Goal: Task Accomplishment & Management: Use online tool/utility

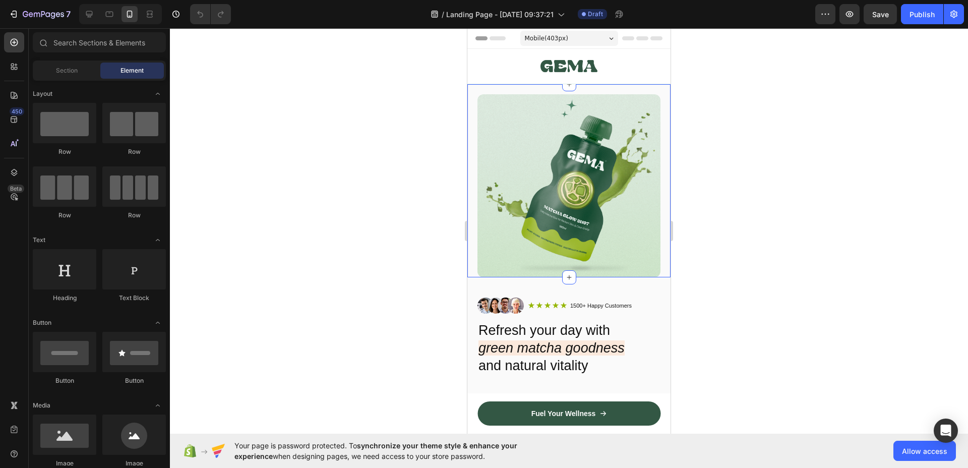
click at [468, 87] on div "Image Section 3" at bounding box center [568, 180] width 203 height 193
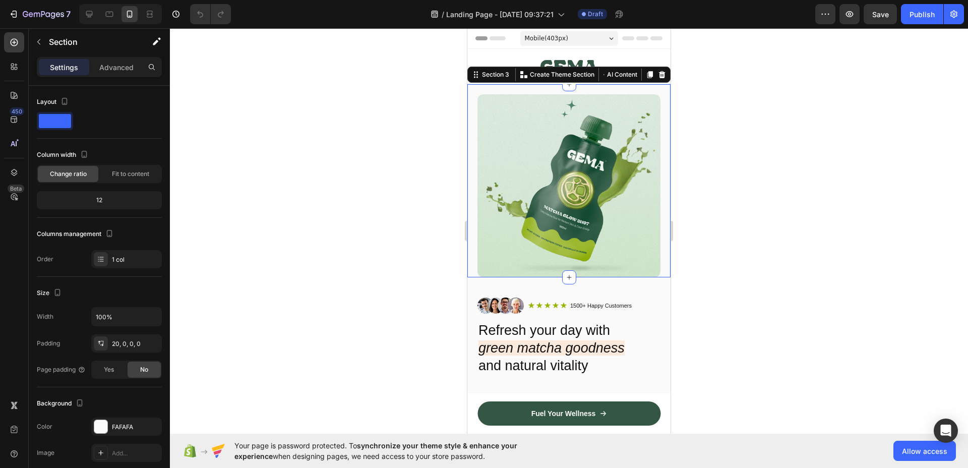
click at [419, 141] on div at bounding box center [569, 248] width 798 height 440
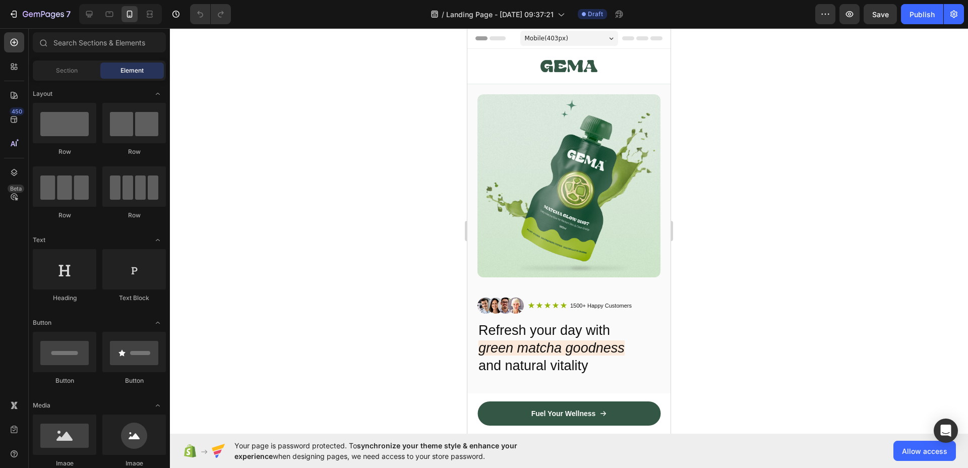
click at [434, 84] on div at bounding box center [569, 248] width 798 height 440
click at [484, 58] on div "Row" at bounding box center [477, 54] width 17 height 9
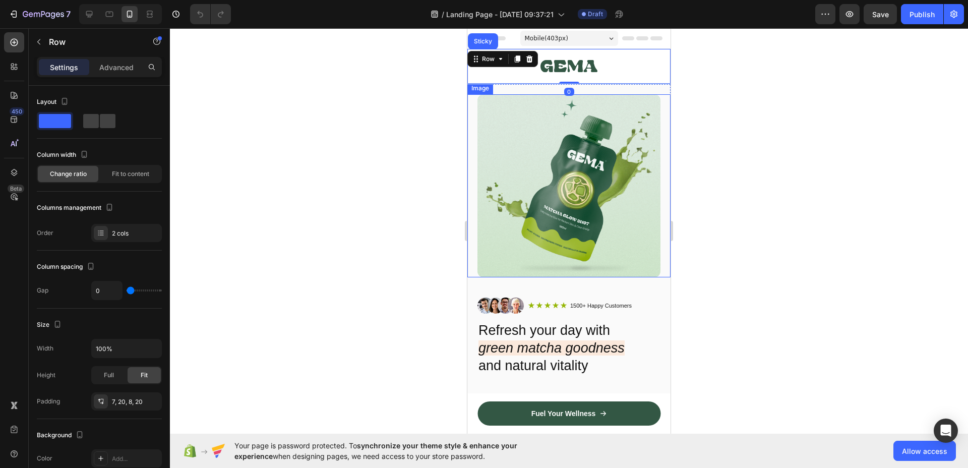
click at [473, 96] on div "Image" at bounding box center [568, 185] width 203 height 183
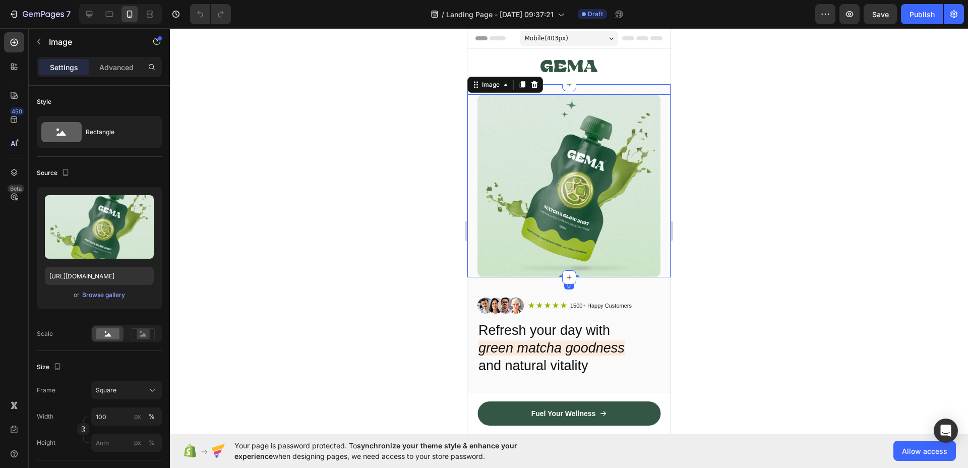
click at [620, 86] on div "Image 0 Section 3" at bounding box center [568, 180] width 203 height 193
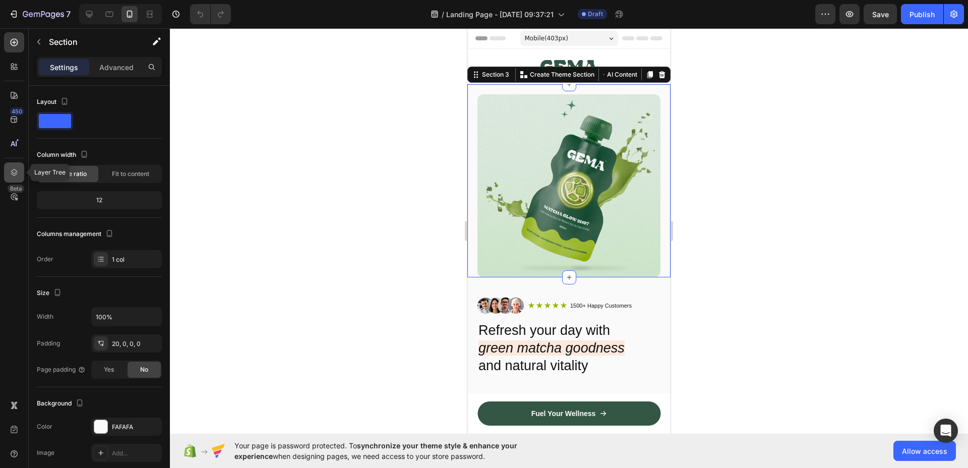
click at [13, 173] on icon at bounding box center [14, 172] width 7 height 7
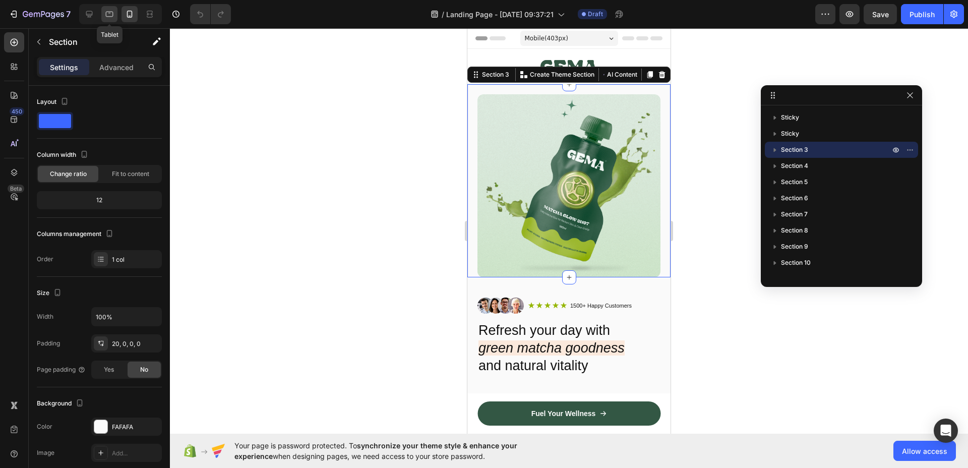
click at [110, 12] on icon at bounding box center [110, 15] width 8 height 6
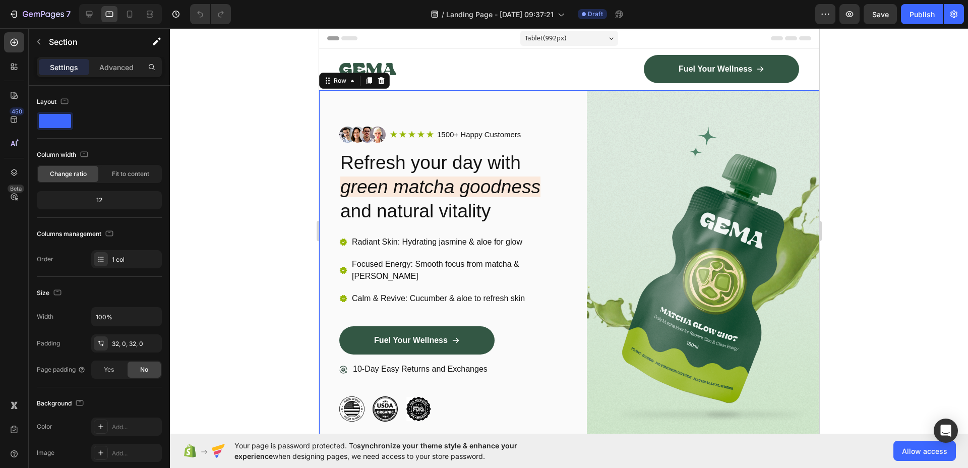
click at [573, 93] on div "Image Icon Icon Icon Icon Icon Icon List 1500+ Happy Customers Text Block Row R…" at bounding box center [569, 273] width 500 height 367
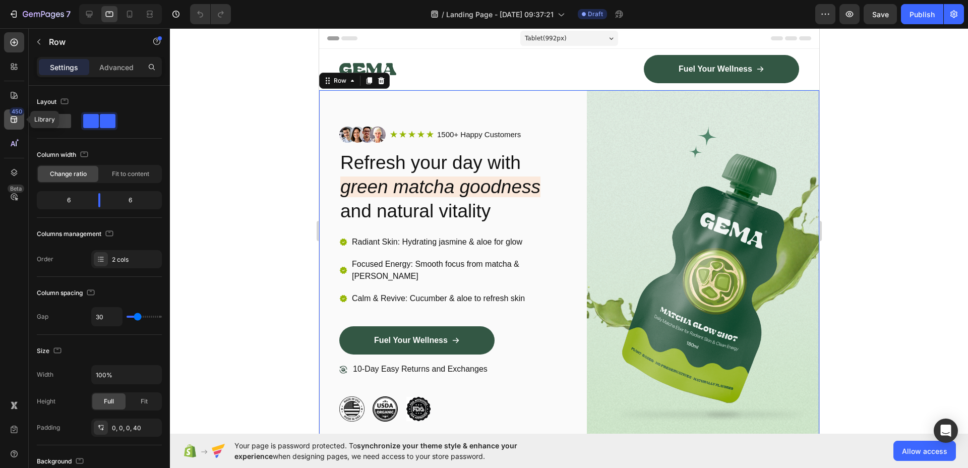
click at [13, 113] on div "450" at bounding box center [17, 111] width 15 height 8
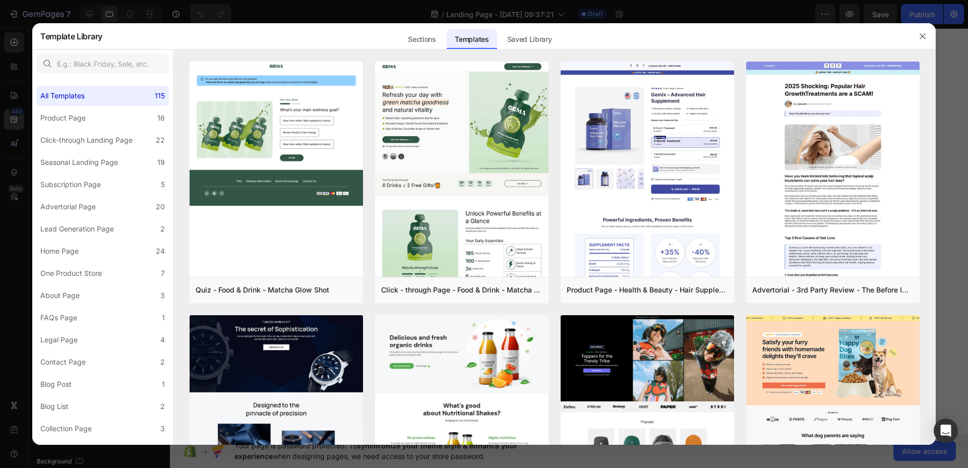
click at [13, 113] on div at bounding box center [484, 234] width 968 height 468
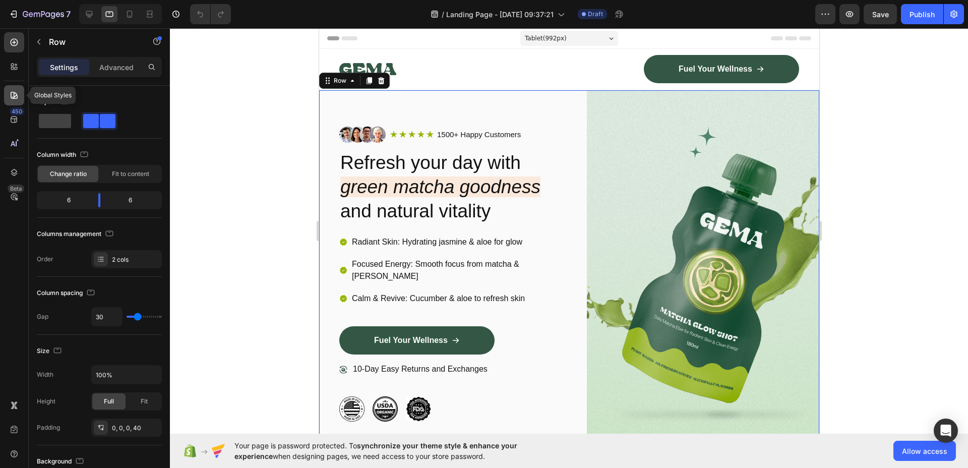
click at [18, 96] on icon at bounding box center [14, 95] width 10 height 10
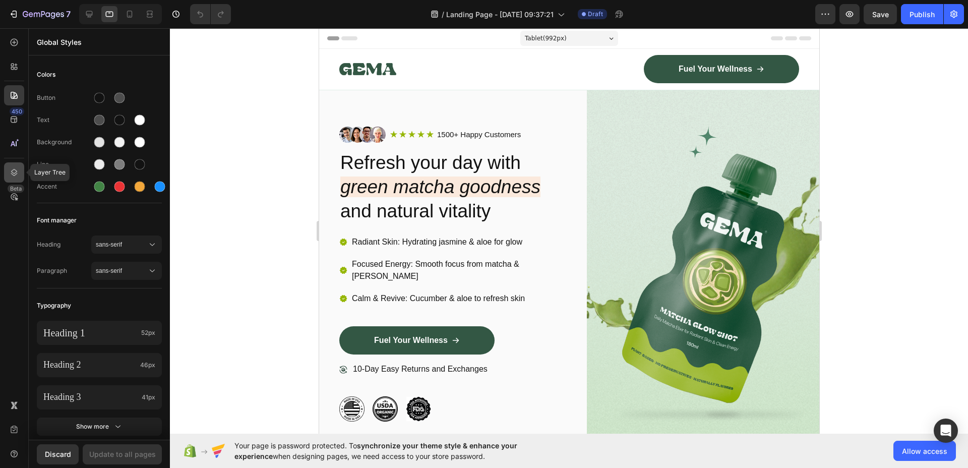
click at [15, 176] on icon at bounding box center [14, 172] width 10 height 10
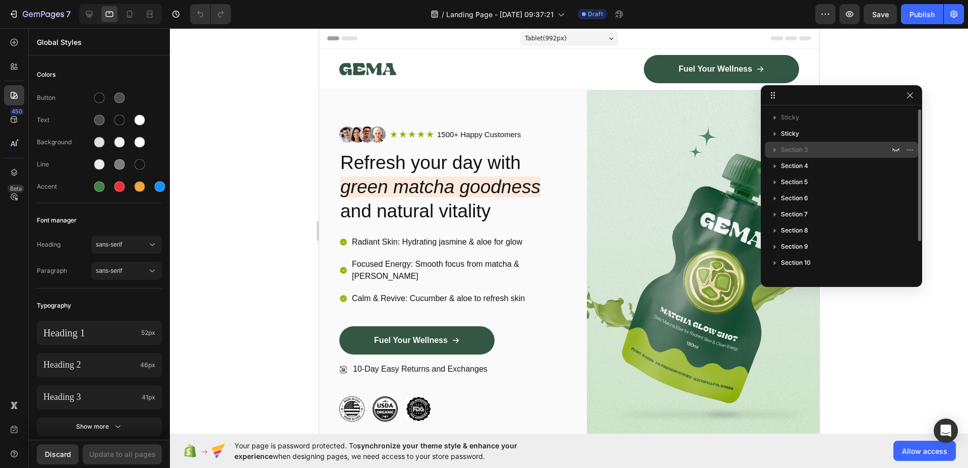
click at [804, 147] on span "Section 3" at bounding box center [794, 150] width 27 height 10
click at [893, 149] on icon "button" at bounding box center [895, 150] width 7 height 4
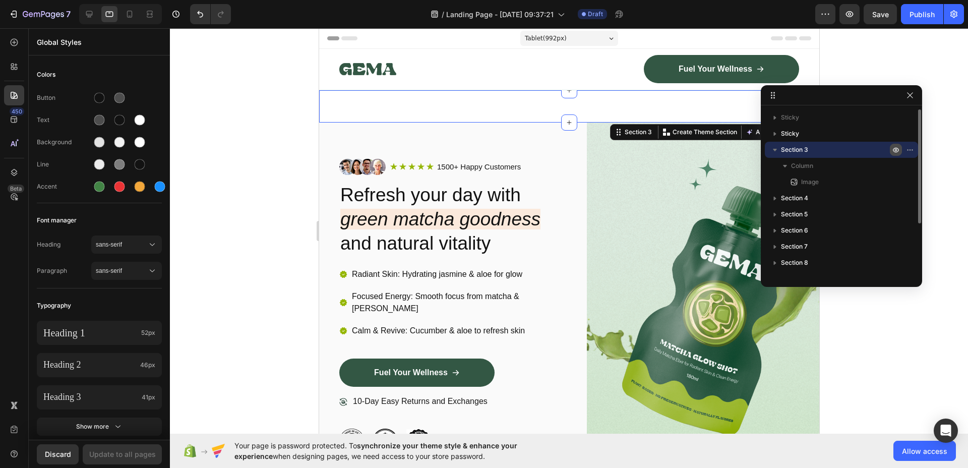
click at [893, 149] on icon "button" at bounding box center [896, 150] width 8 height 8
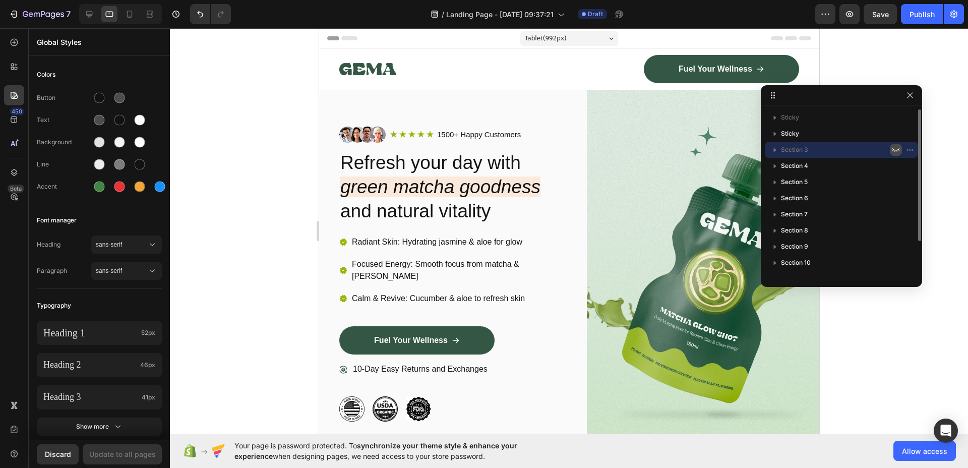
click at [893, 149] on icon "button" at bounding box center [895, 150] width 7 height 4
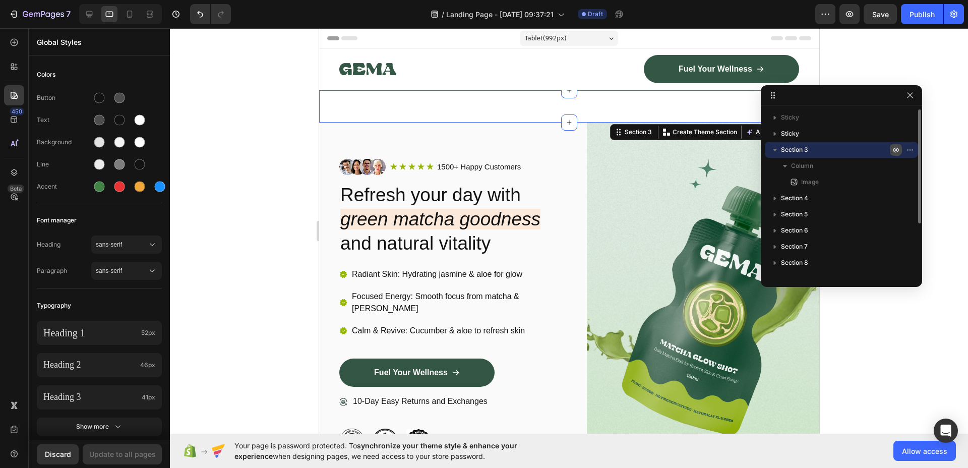
click at [893, 149] on icon "button" at bounding box center [896, 150] width 8 height 8
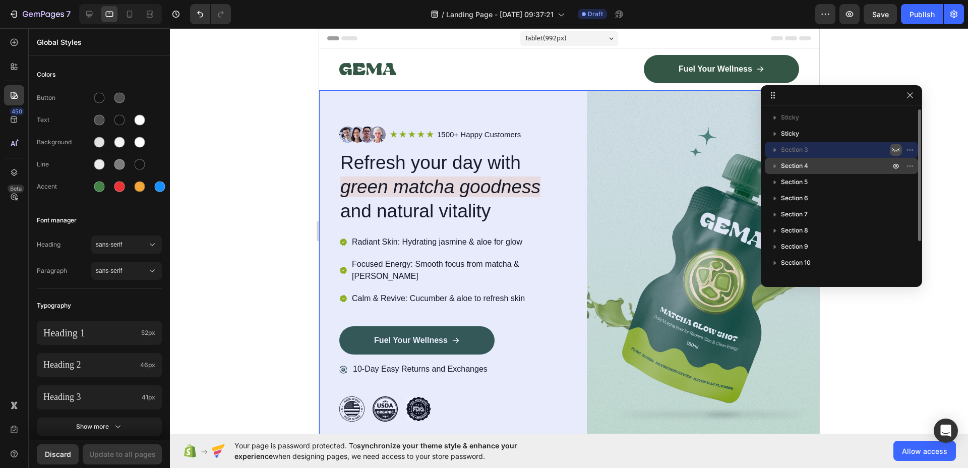
click at [835, 166] on p "Section 4" at bounding box center [836, 166] width 111 height 10
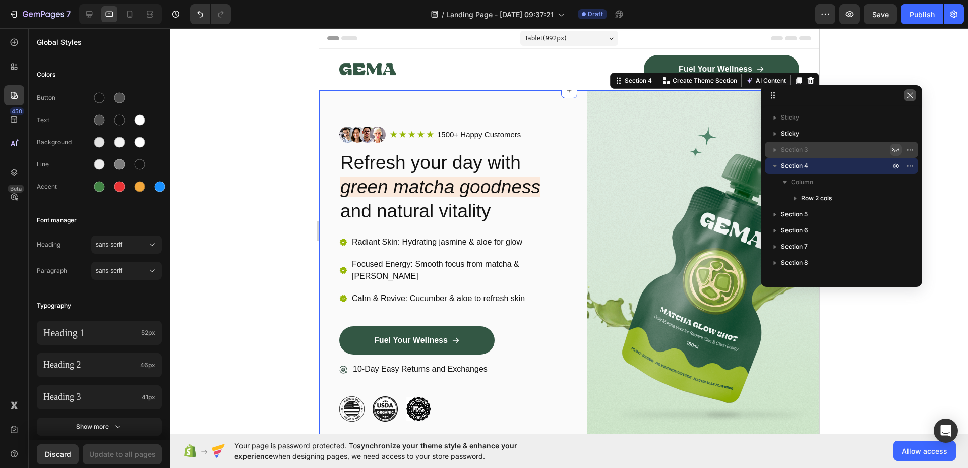
click at [912, 95] on icon "button" at bounding box center [910, 95] width 8 height 8
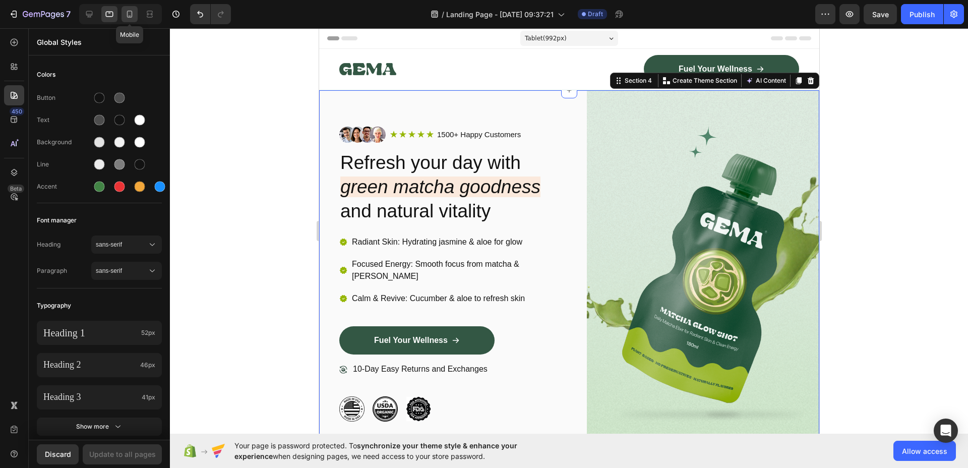
click at [133, 14] on icon at bounding box center [129, 14] width 10 height 10
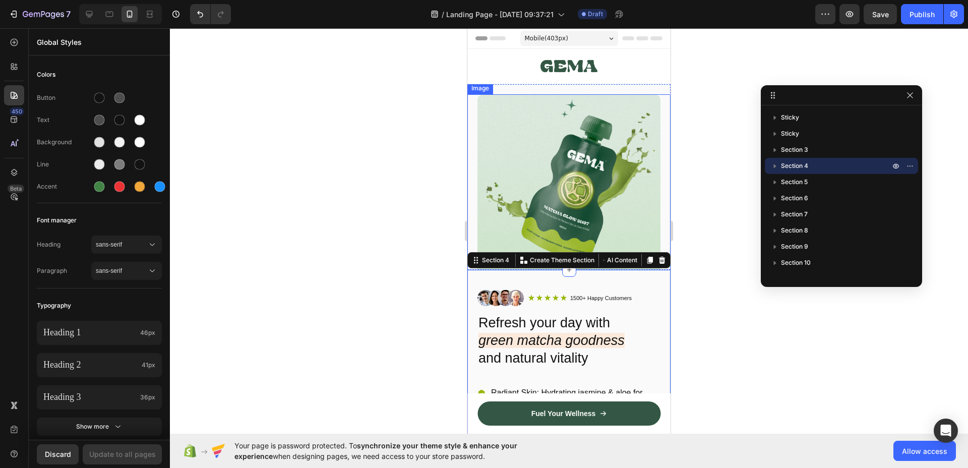
click at [550, 177] on img at bounding box center [568, 185] width 183 height 183
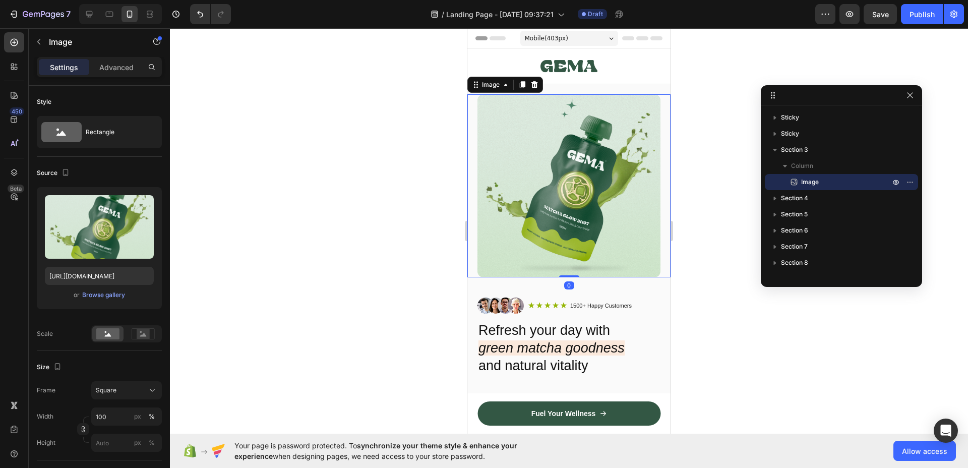
click at [408, 199] on div at bounding box center [569, 248] width 798 height 440
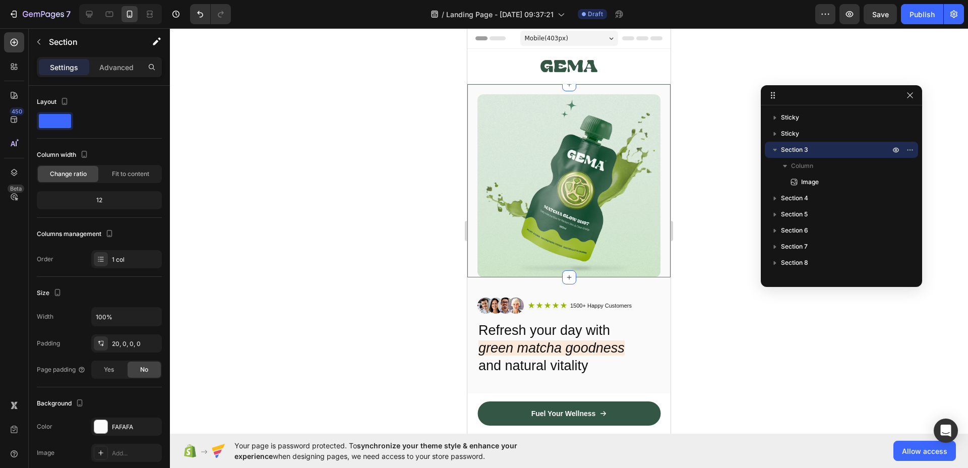
click at [510, 87] on div "Image Section 3" at bounding box center [568, 180] width 203 height 193
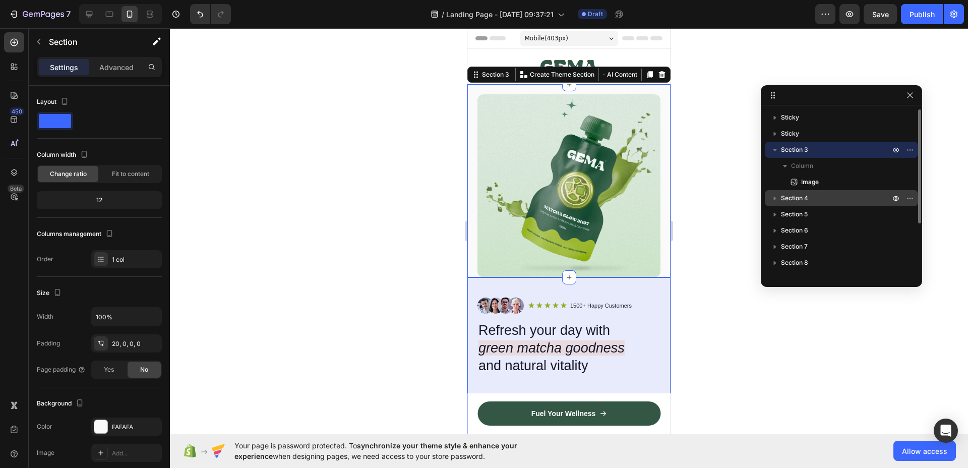
click at [781, 198] on span "Section 4" at bounding box center [794, 198] width 27 height 10
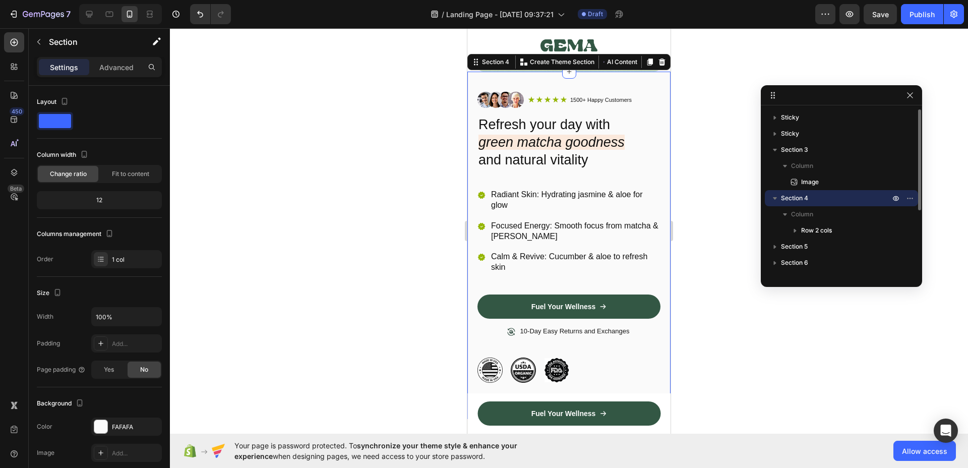
scroll to position [206, 0]
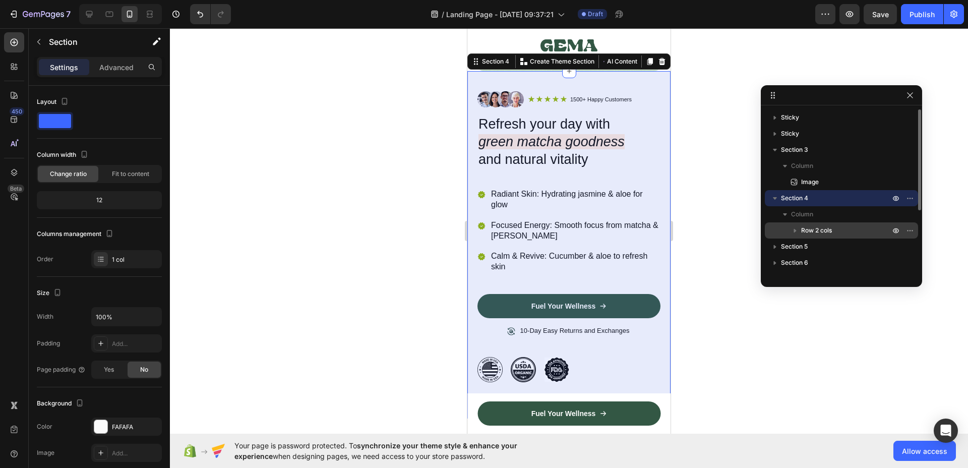
click at [793, 228] on icon "button" at bounding box center [795, 230] width 10 height 10
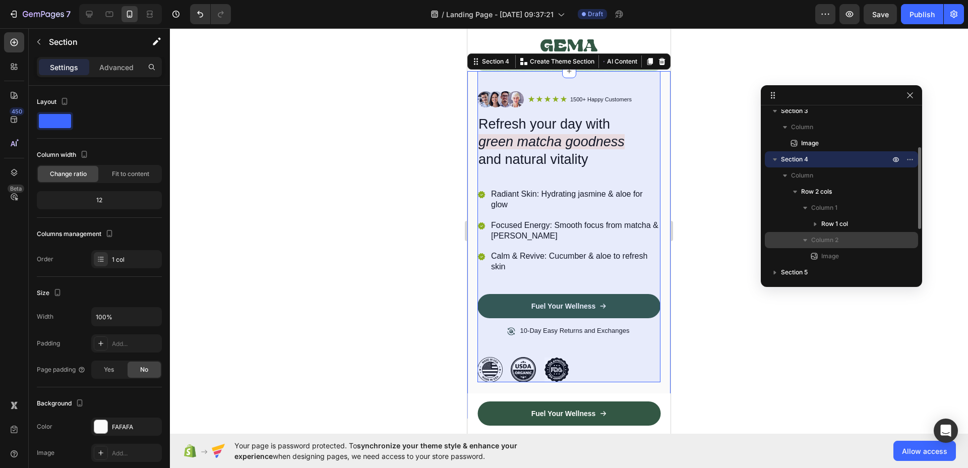
scroll to position [51, 0]
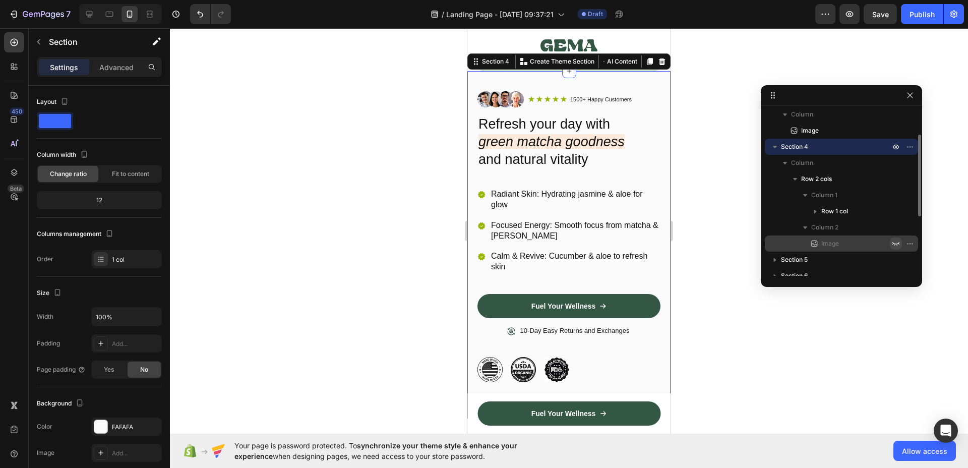
click at [896, 242] on icon "button" at bounding box center [896, 243] width 8 height 8
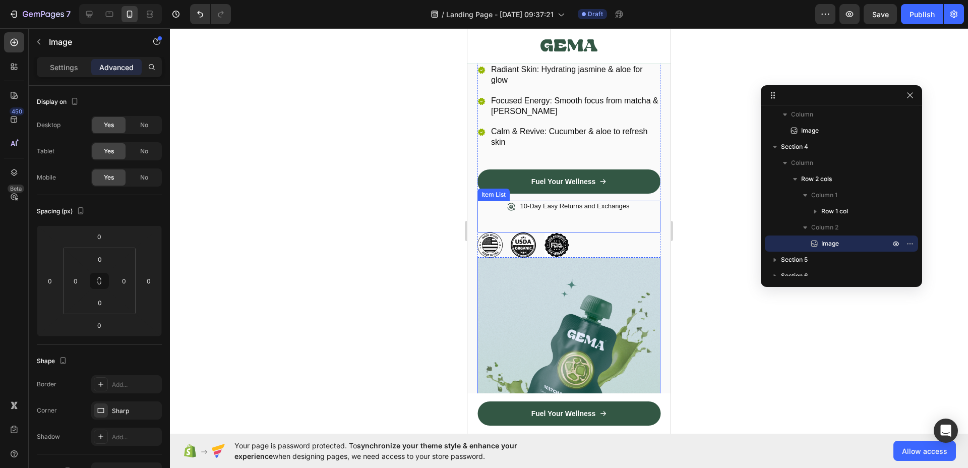
scroll to position [354, 0]
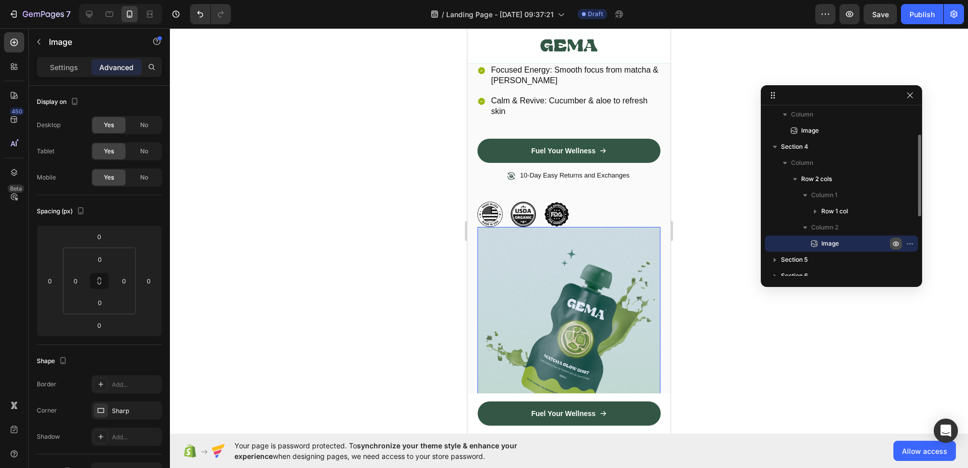
click at [898, 241] on icon "button" at bounding box center [896, 243] width 8 height 8
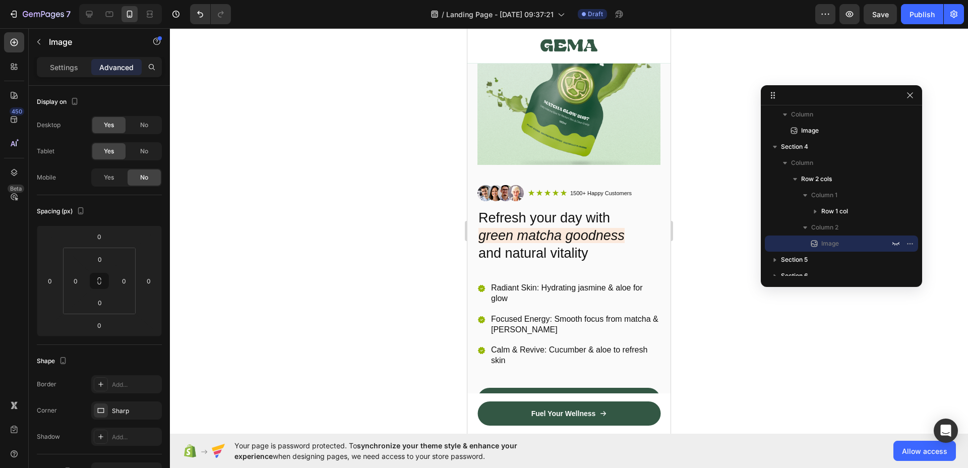
scroll to position [0, 0]
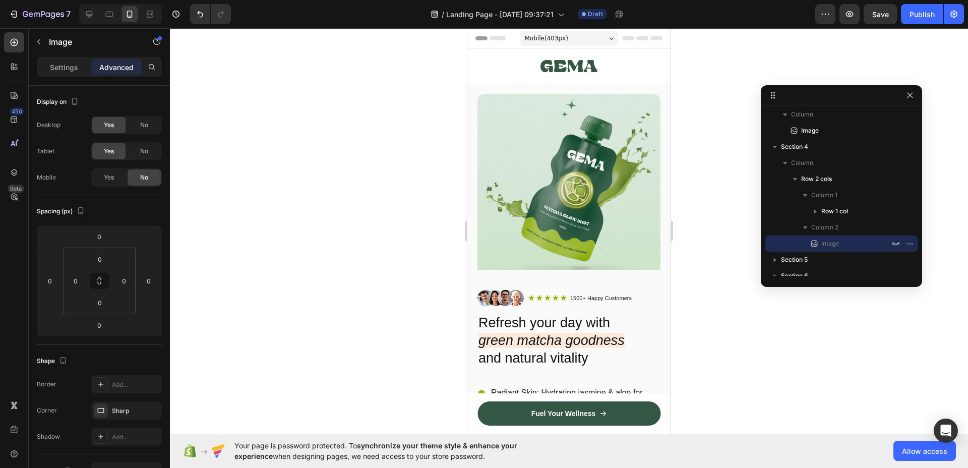
click at [305, 102] on div at bounding box center [569, 248] width 798 height 440
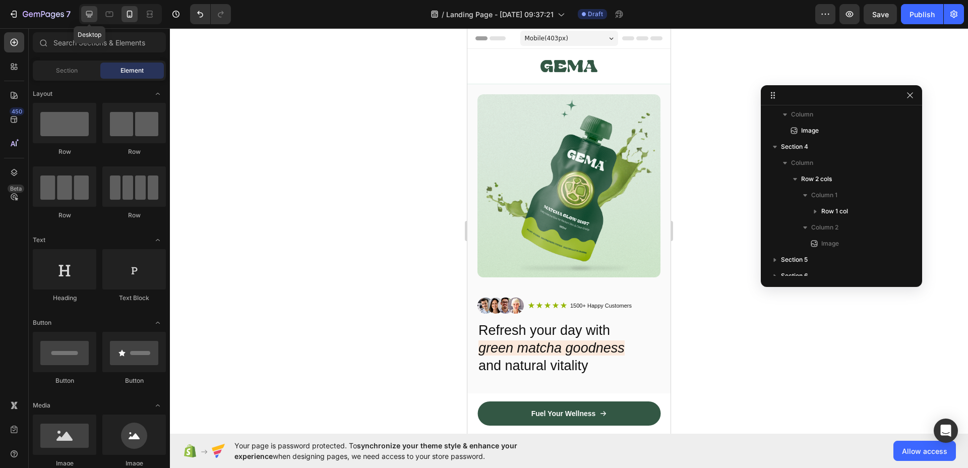
click at [84, 13] on icon at bounding box center [89, 14] width 10 height 10
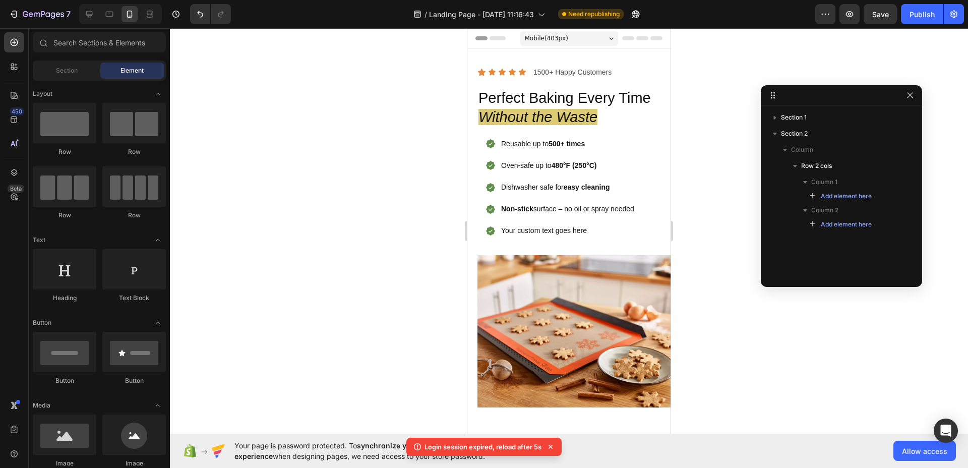
scroll to position [268, 0]
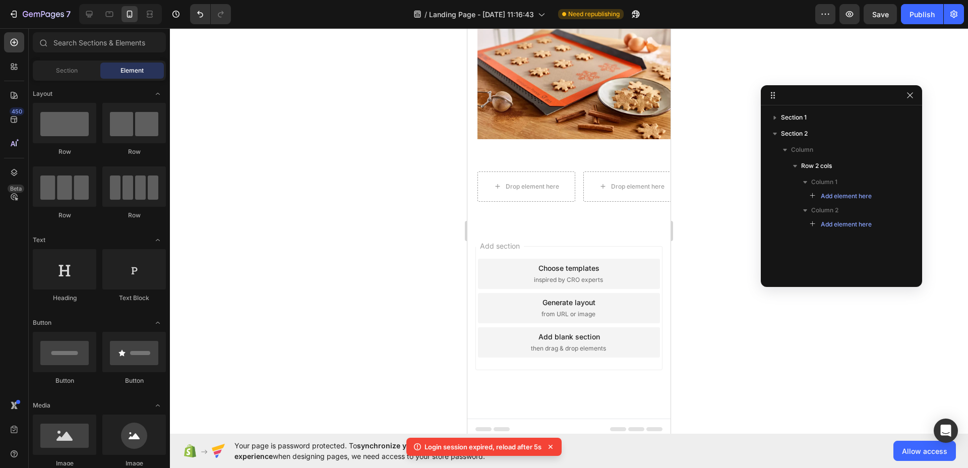
click at [393, 159] on div at bounding box center [569, 248] width 798 height 440
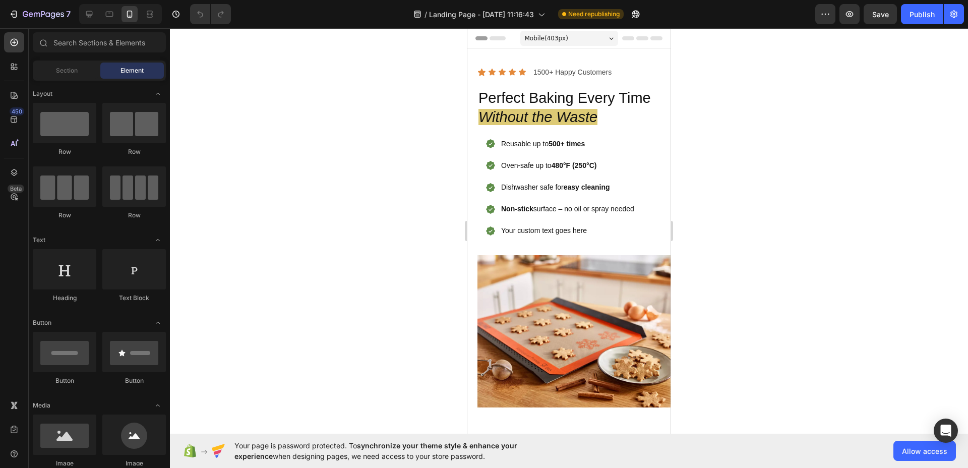
click at [279, 213] on div at bounding box center [569, 248] width 798 height 440
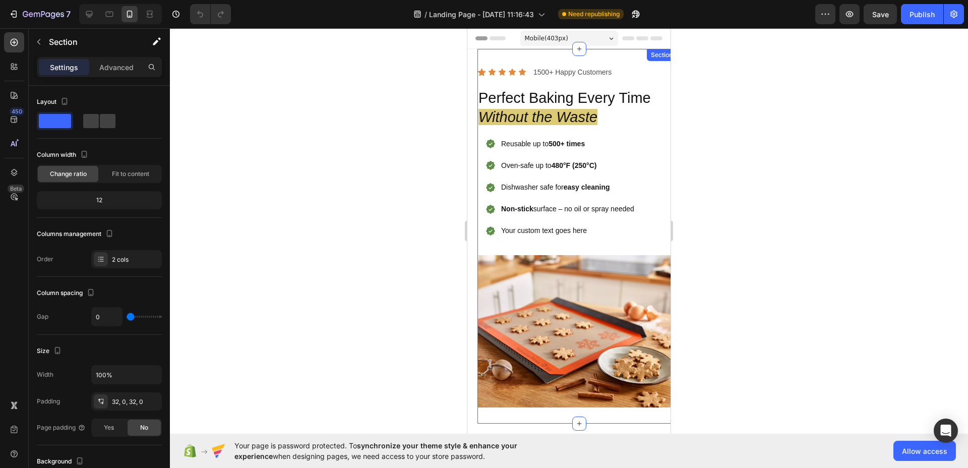
click at [484, 53] on div "Icon Icon Icon Icon Icon Icon List 1500+ Happy Customers Text Block Row Perfect…" at bounding box center [578, 236] width 203 height 374
click at [516, 275] on img at bounding box center [578, 331] width 203 height 152
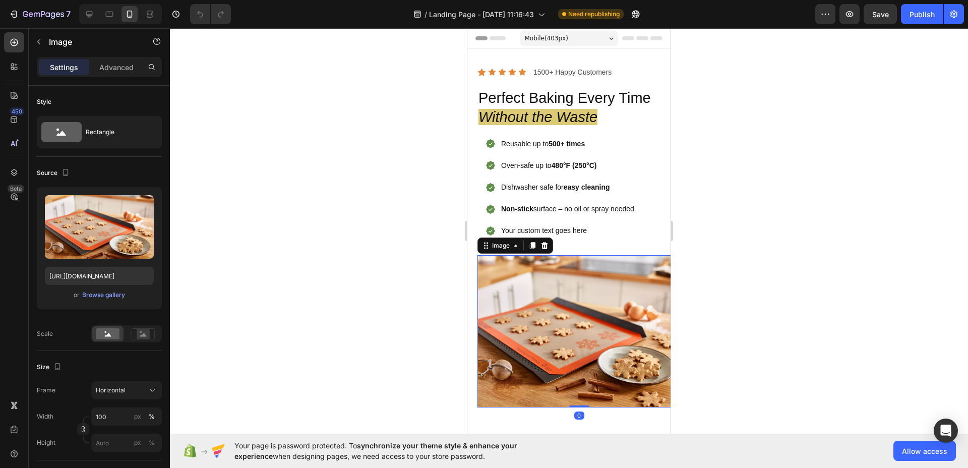
click at [405, 217] on div at bounding box center [569, 248] width 798 height 440
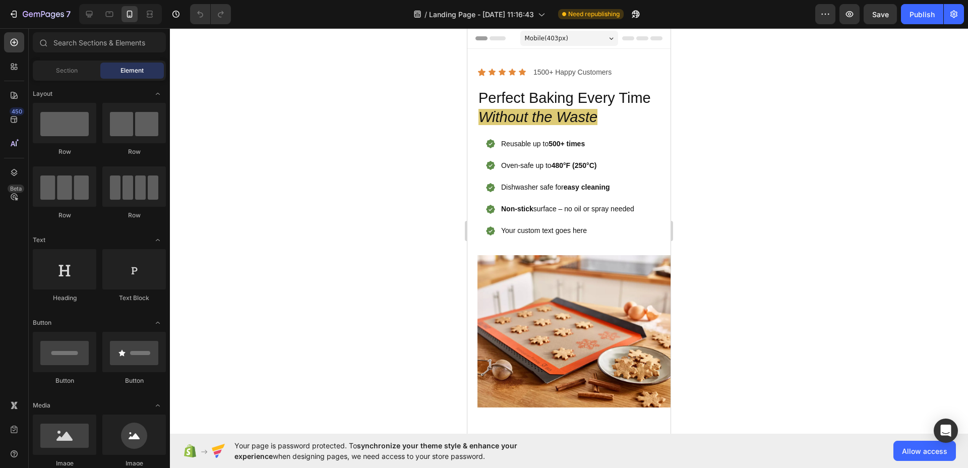
click at [390, 188] on div at bounding box center [569, 248] width 798 height 440
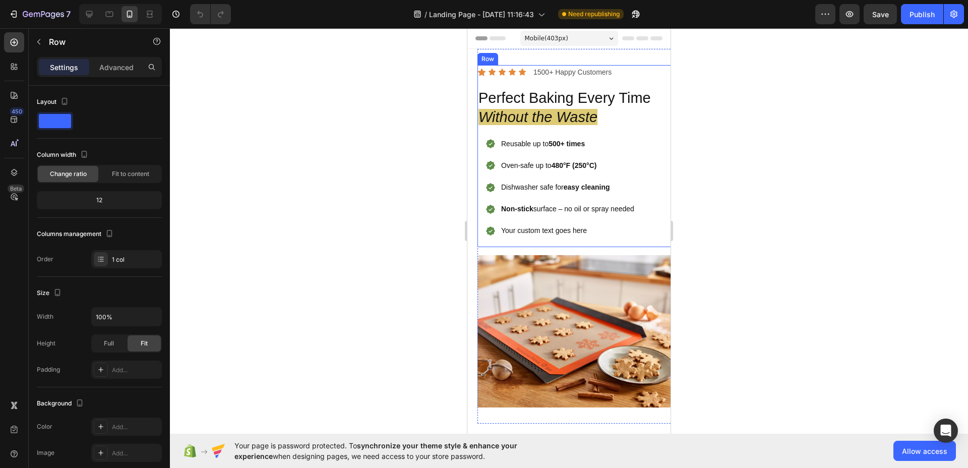
click at [523, 85] on div "Icon Icon Icon Icon Icon Icon List 1500+ Happy Customers Text Block Row Perfect…" at bounding box center [578, 156] width 203 height 182
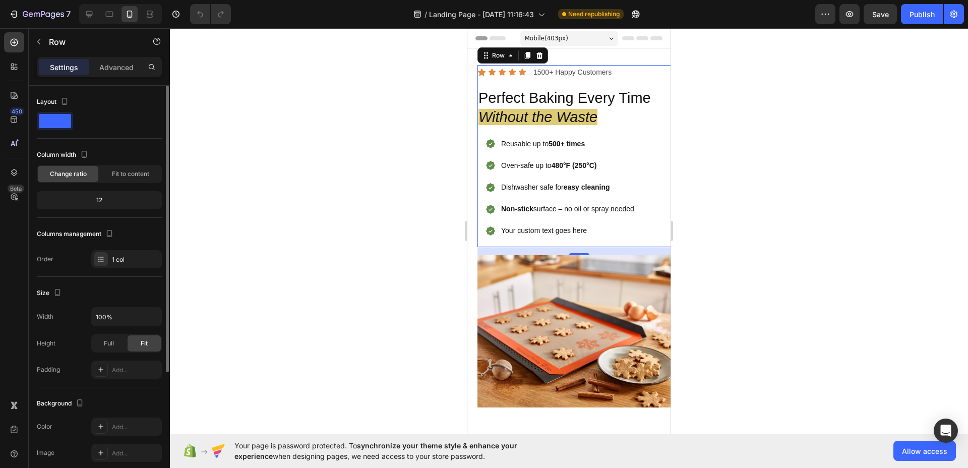
click at [99, 198] on div "12" at bounding box center [99, 200] width 121 height 14
click at [101, 201] on div "12" at bounding box center [99, 200] width 121 height 14
click at [390, 304] on div at bounding box center [569, 248] width 798 height 440
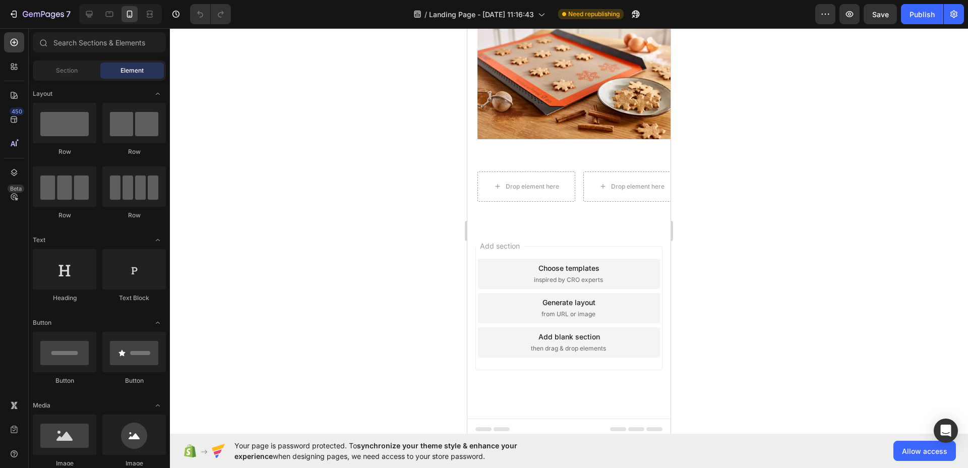
scroll to position [144, 0]
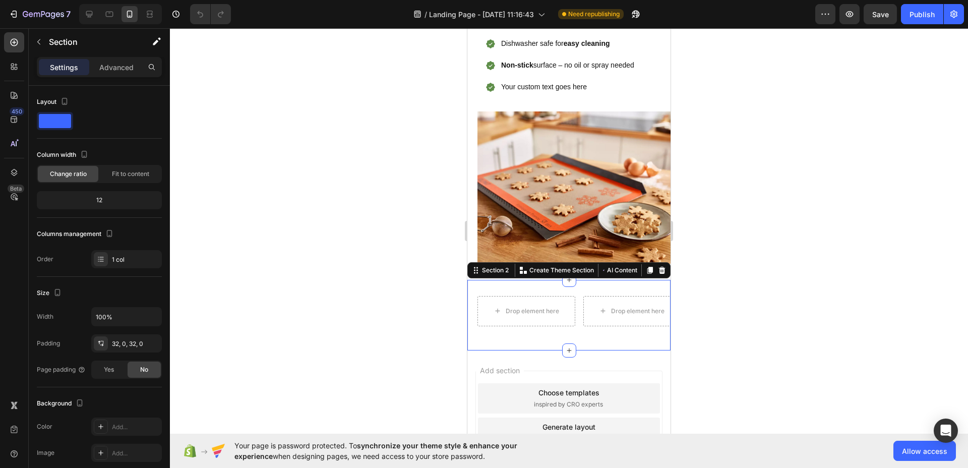
click at [526, 280] on div "Drop element here Drop element here Row Section 2 You can create reusable secti…" at bounding box center [568, 315] width 203 height 71
click at [658, 266] on icon at bounding box center [662, 270] width 8 height 8
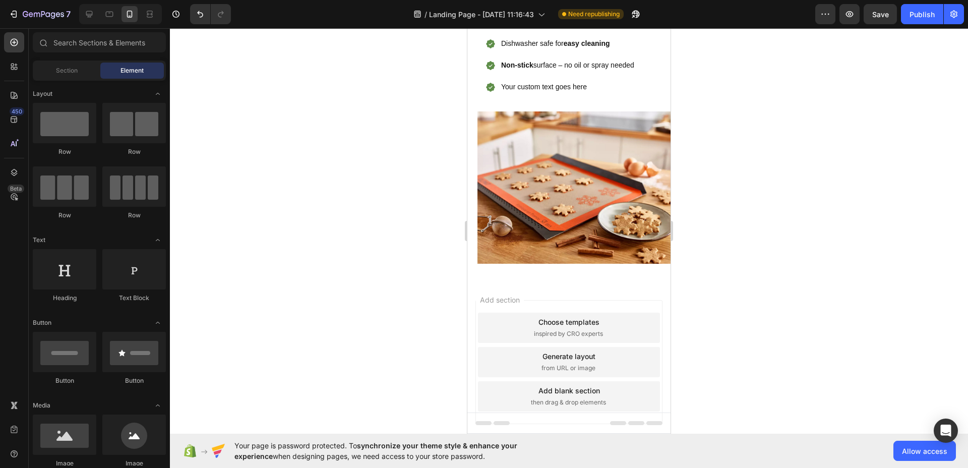
click at [394, 270] on div at bounding box center [569, 248] width 798 height 440
drag, startPoint x: 539, startPoint y: 148, endPoint x: 557, endPoint y: 287, distance: 139.9
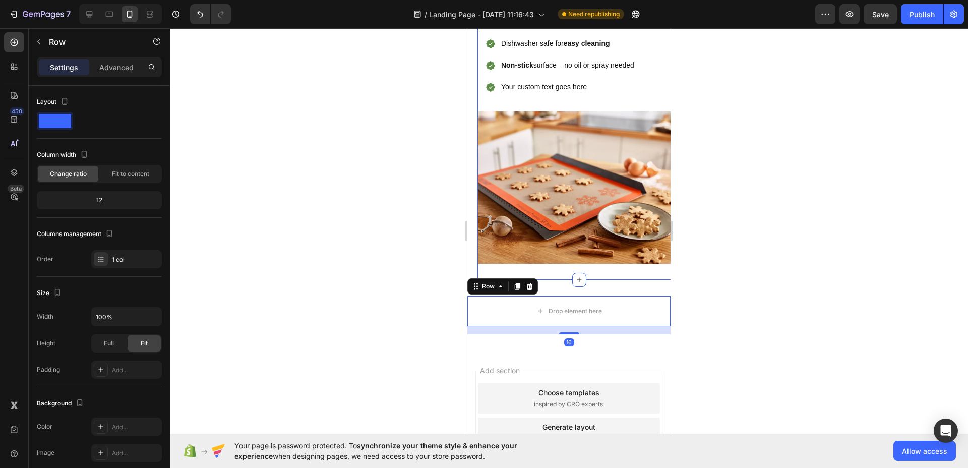
click at [759, 276] on div at bounding box center [569, 248] width 798 height 440
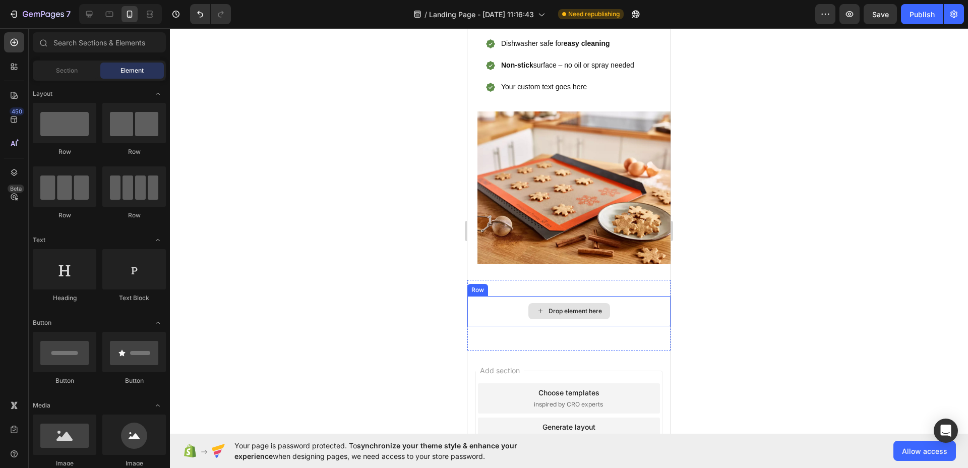
click at [566, 307] on div "Drop element here" at bounding box center [574, 311] width 53 height 8
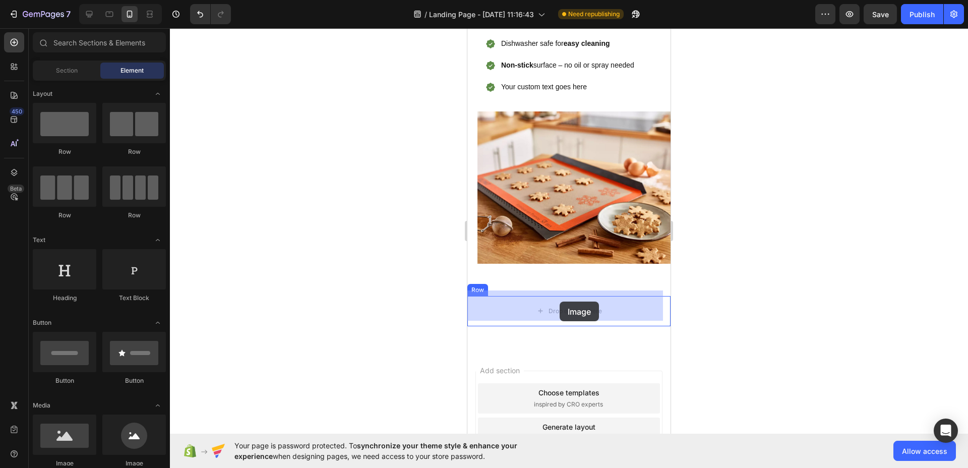
drag, startPoint x: 599, startPoint y: 460, endPoint x: 560, endPoint y: 302, distance: 162.1
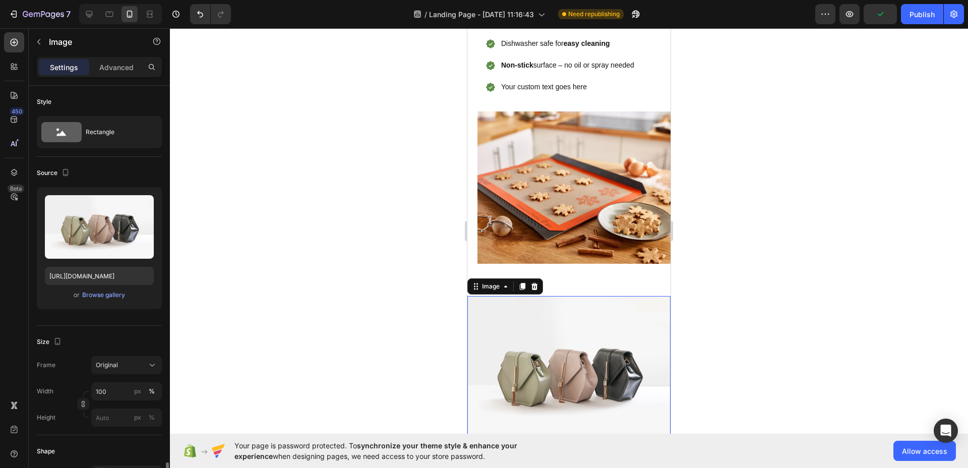
scroll to position [244, 0]
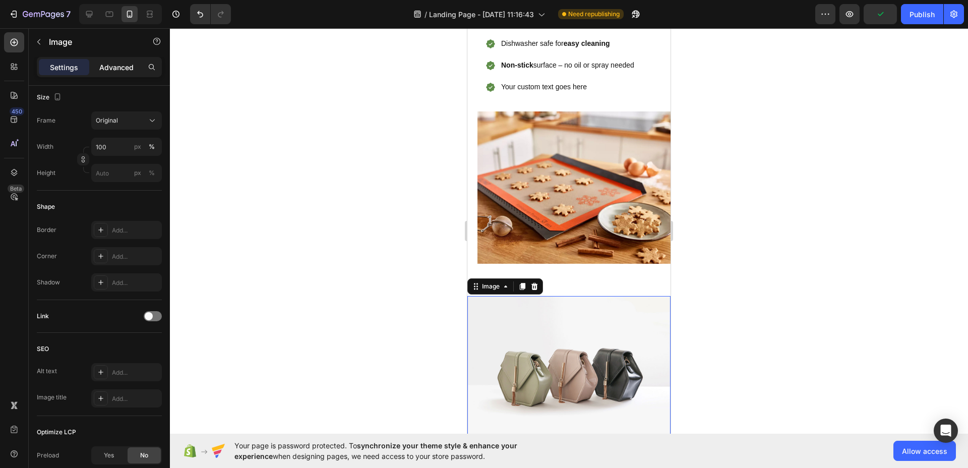
click at [105, 73] on div "Advanced" at bounding box center [116, 67] width 50 height 16
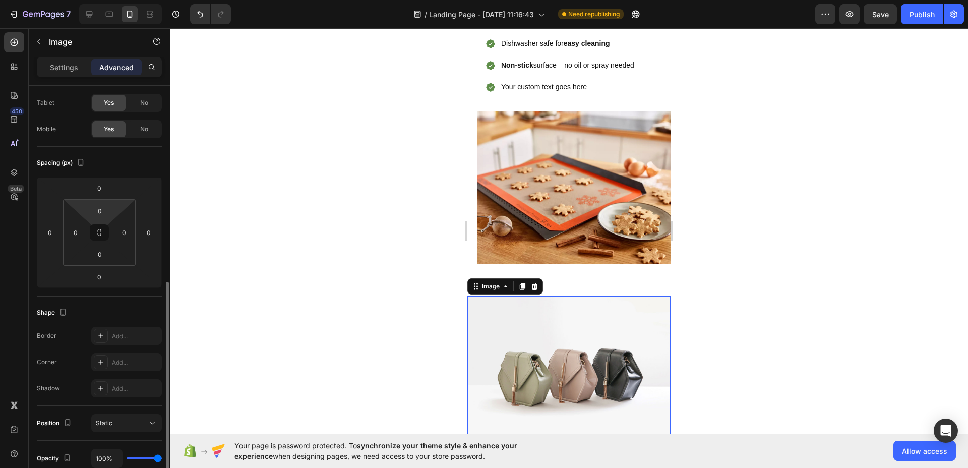
scroll to position [0, 0]
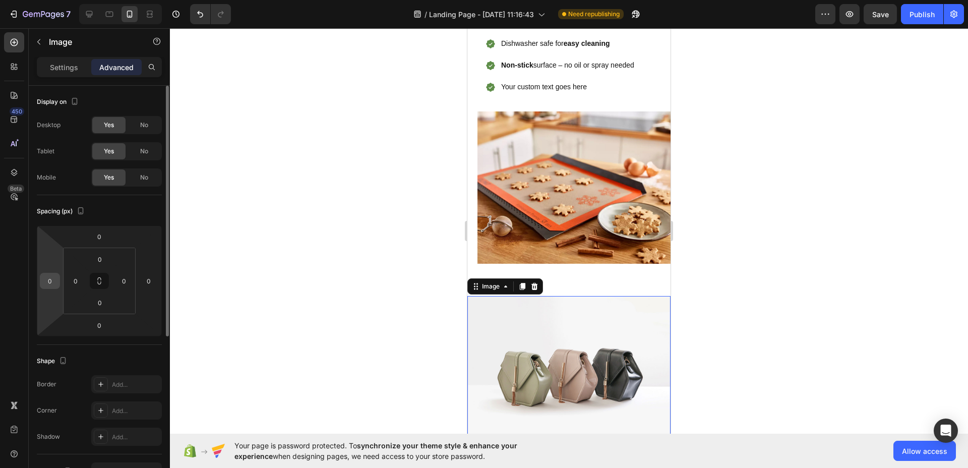
click at [56, 286] on input "0" at bounding box center [49, 280] width 15 height 15
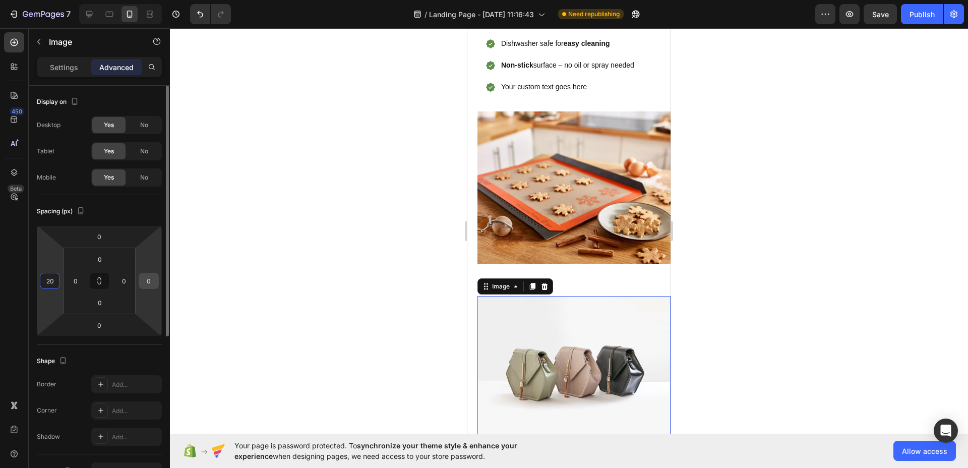
type input "20"
click at [147, 278] on input "0" at bounding box center [148, 280] width 15 height 15
type input "20"
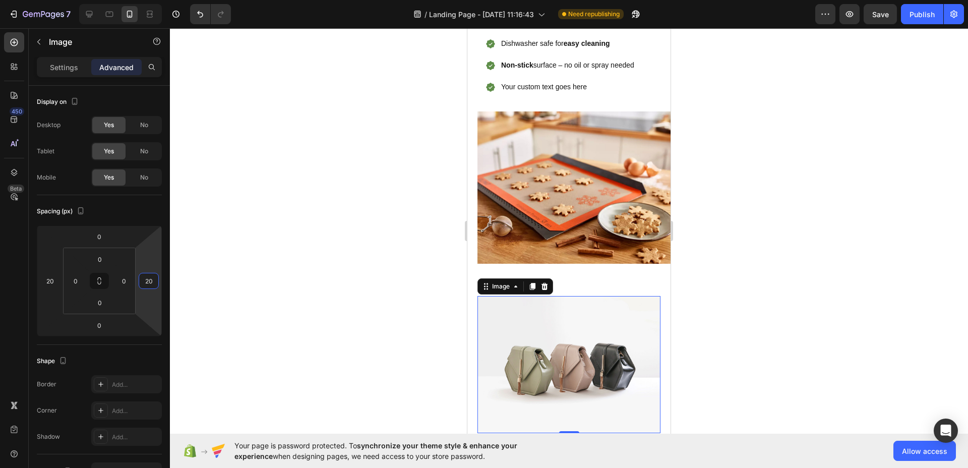
click at [755, 258] on div at bounding box center [569, 248] width 798 height 440
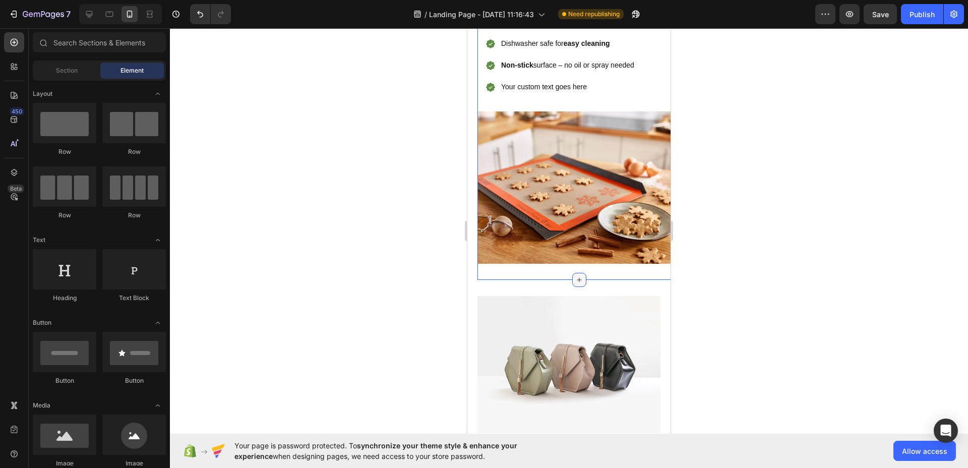
click at [577, 277] on icon at bounding box center [579, 279] width 5 height 5
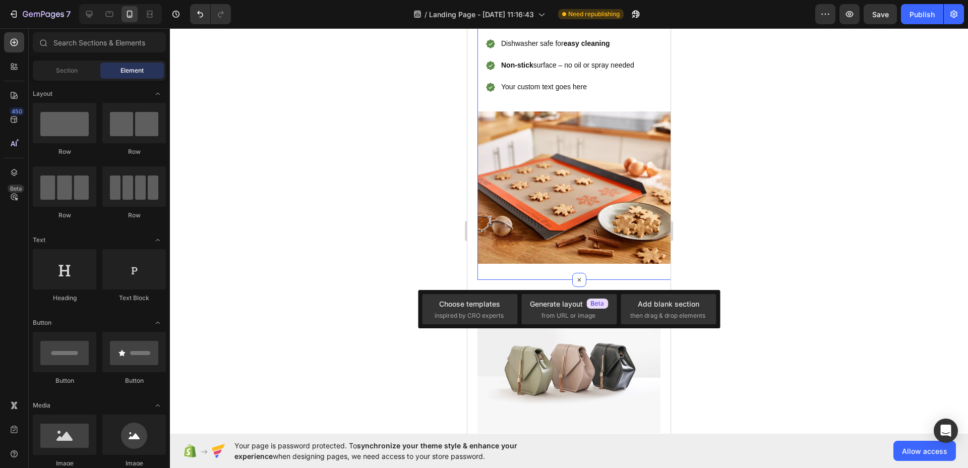
click at [515, 266] on div "Icon Icon Icon Icon Icon Icon List 1500+ Happy Customers Text Block Row Perfect…" at bounding box center [578, 92] width 203 height 374
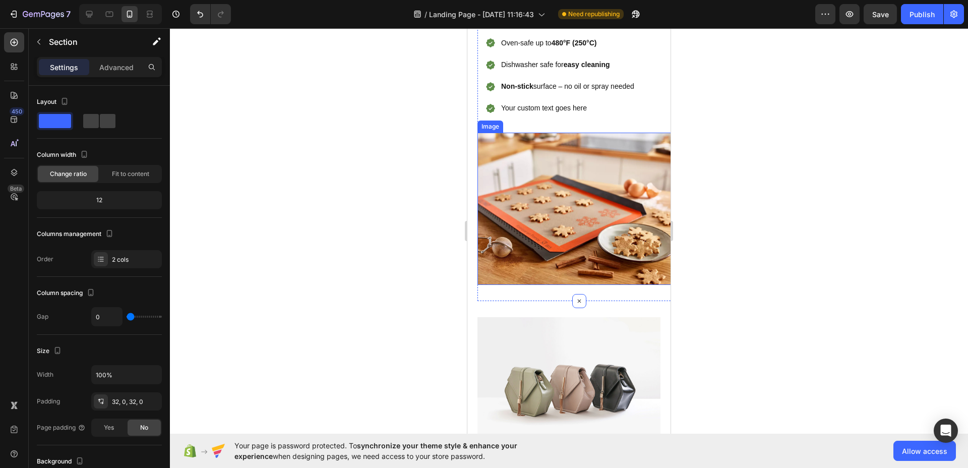
scroll to position [94, 0]
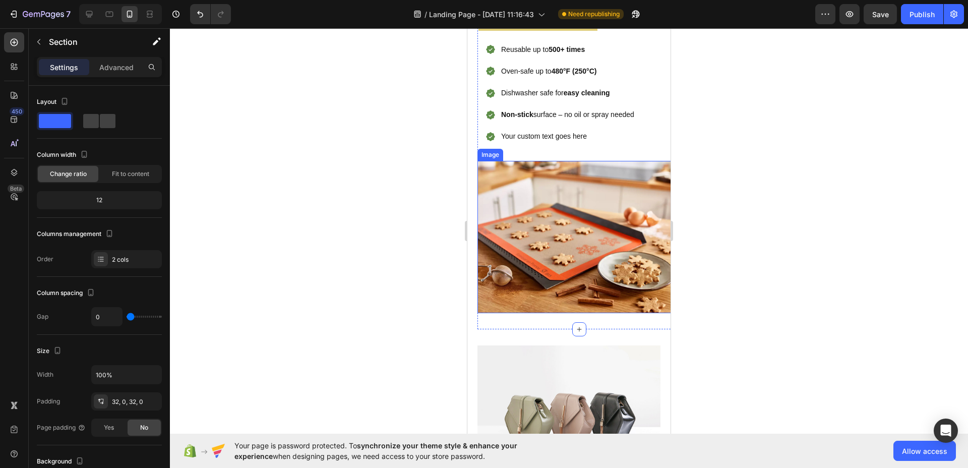
click at [518, 251] on img at bounding box center [578, 237] width 203 height 152
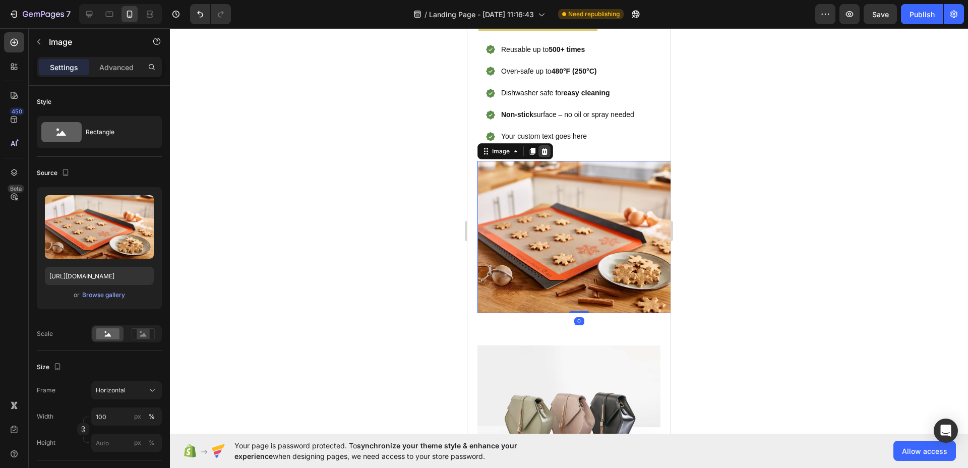
click at [546, 153] on icon at bounding box center [544, 151] width 7 height 7
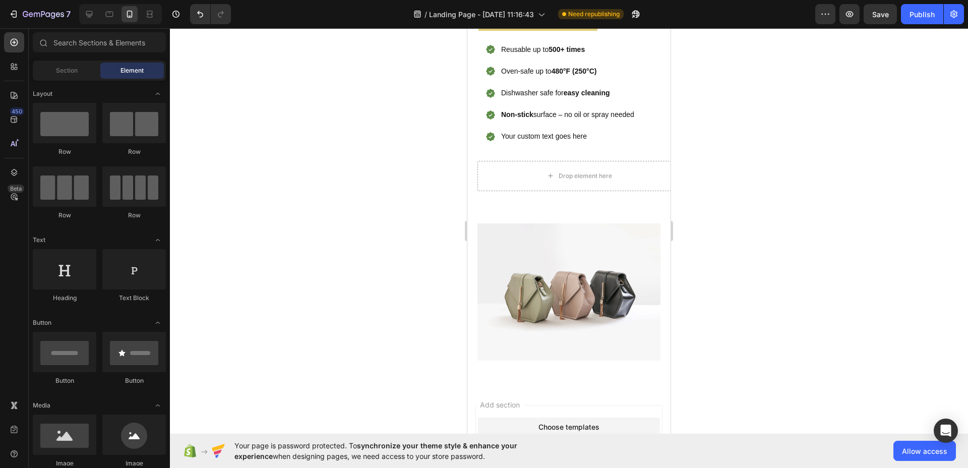
click at [337, 200] on div at bounding box center [569, 248] width 798 height 440
click at [113, 17] on icon at bounding box center [109, 14] width 10 height 10
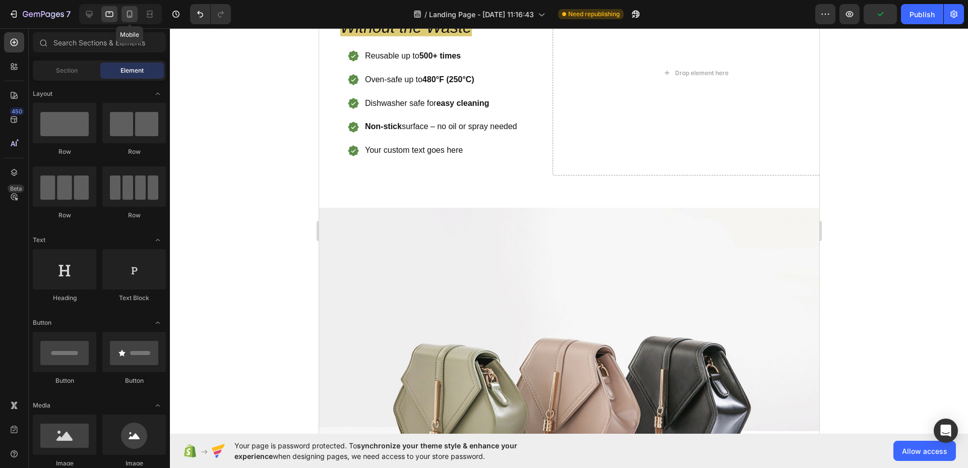
click at [126, 13] on icon at bounding box center [129, 14] width 10 height 10
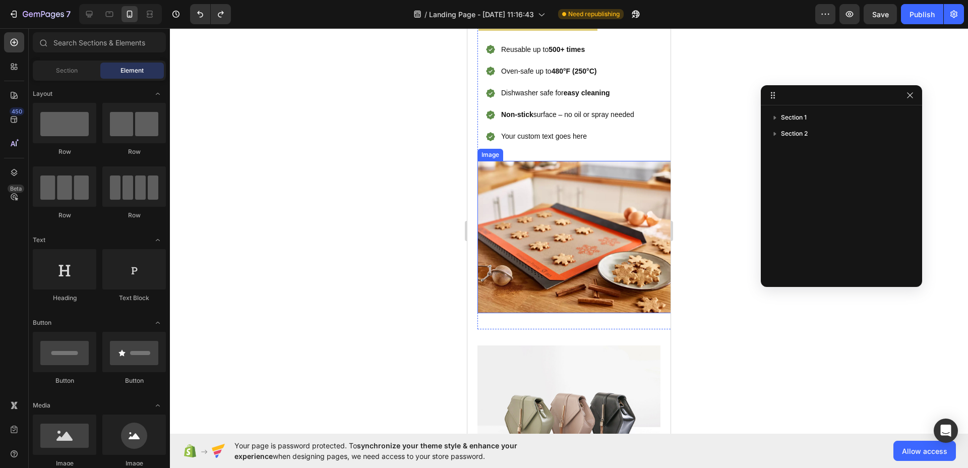
click at [569, 214] on img at bounding box center [578, 237] width 203 height 152
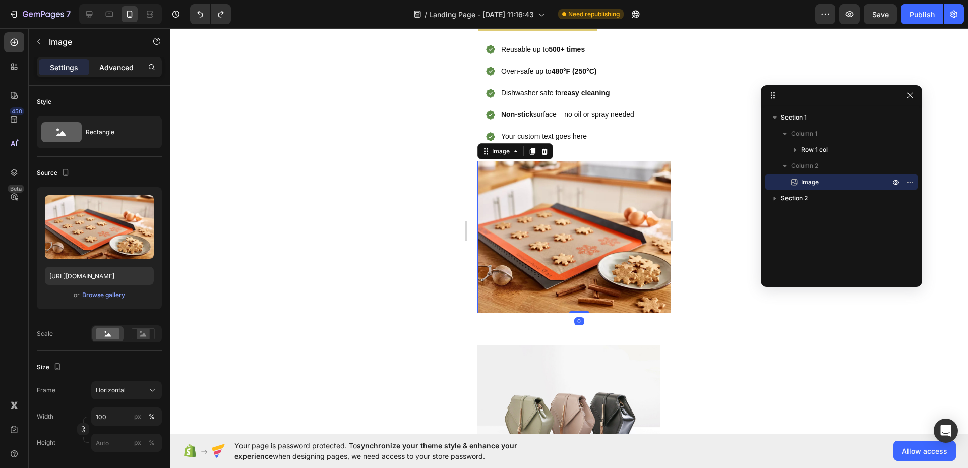
click at [132, 65] on p "Advanced" at bounding box center [116, 67] width 34 height 11
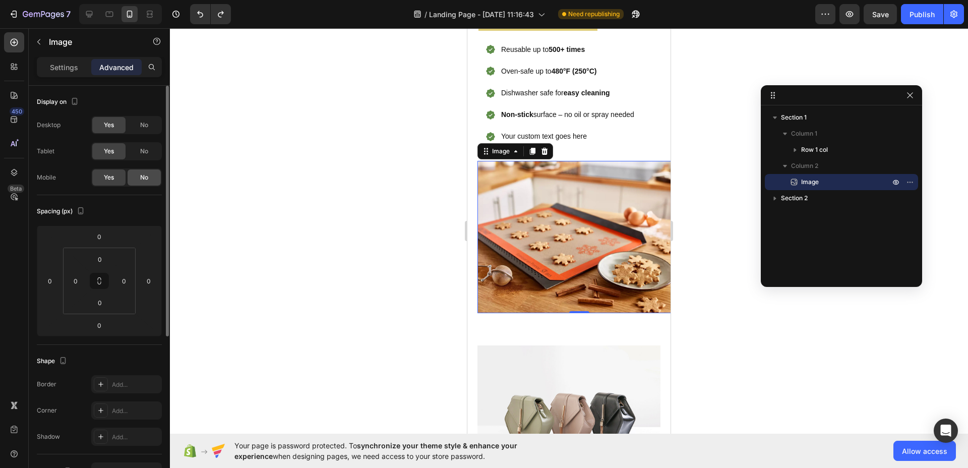
click at [147, 173] on span "No" at bounding box center [144, 177] width 8 height 9
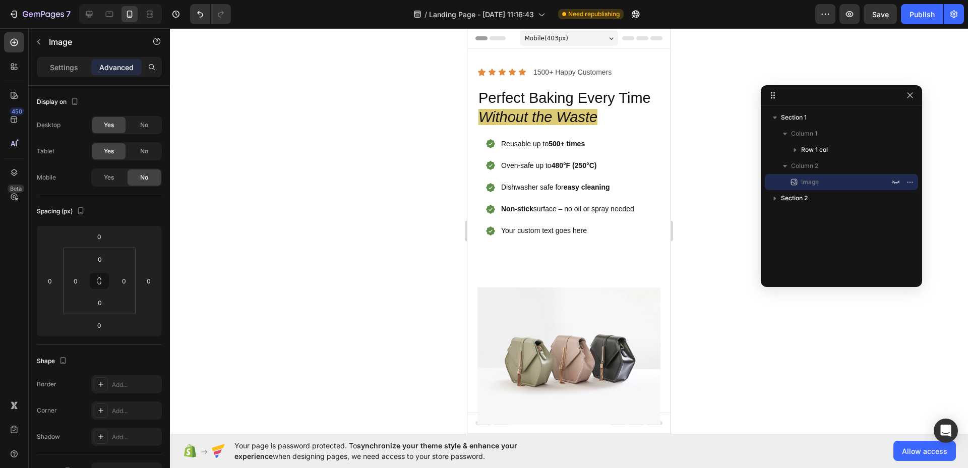
click at [691, 243] on div at bounding box center [569, 248] width 798 height 440
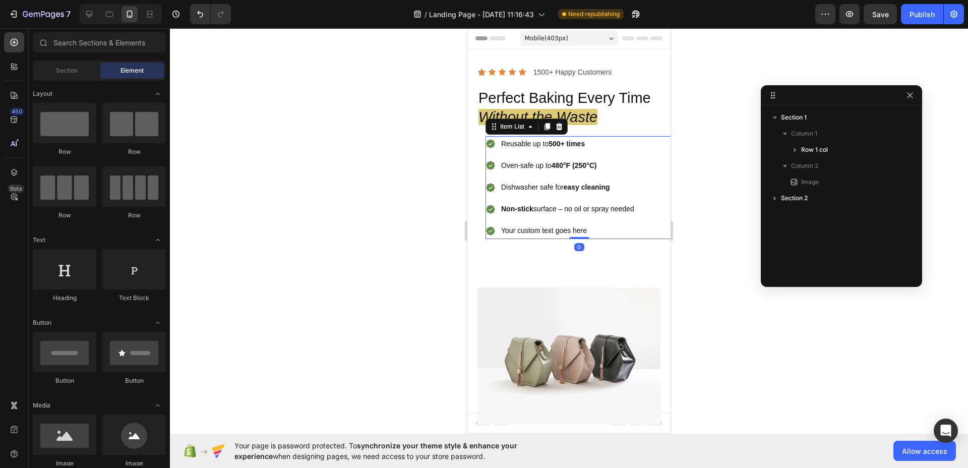
click at [579, 203] on p "Non-stick surface – no oil or spray needed" at bounding box center [567, 209] width 133 height 13
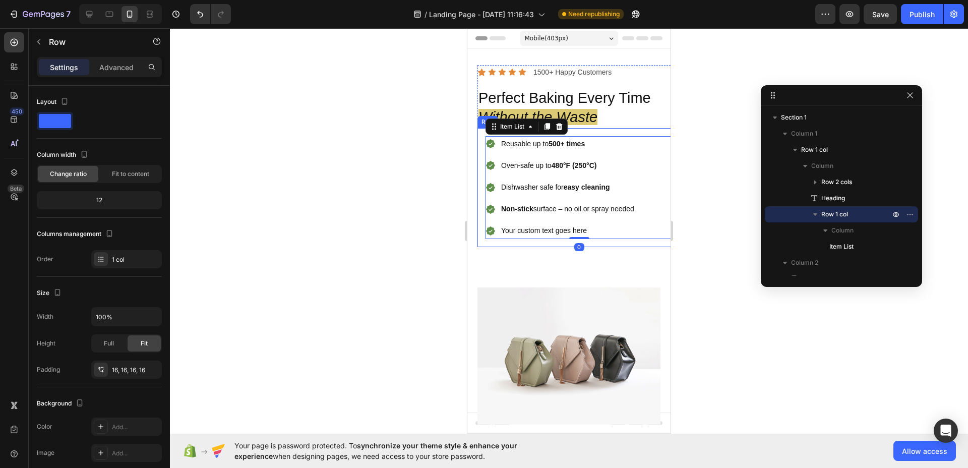
click at [480, 147] on div "Reusable up to 500+ times Oven-safe up to 480°F (250°C) Dishwasher safe for eas…" at bounding box center [578, 187] width 203 height 119
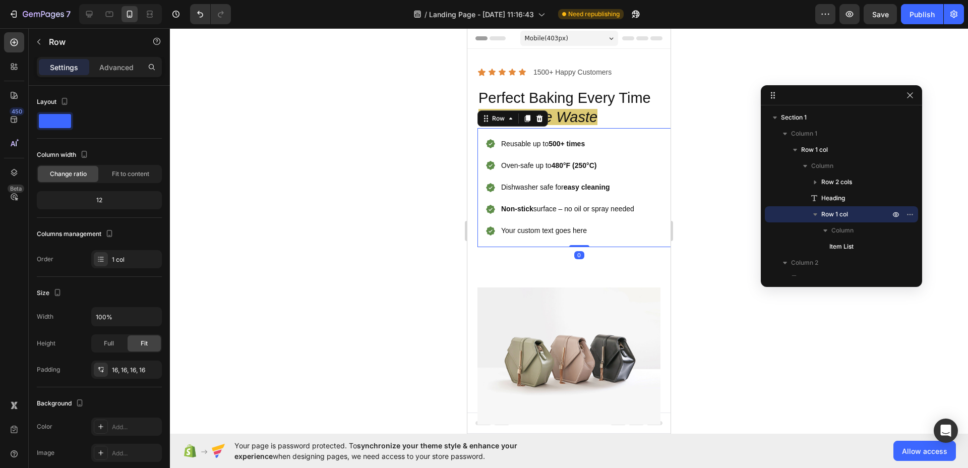
click at [405, 169] on div at bounding box center [569, 248] width 798 height 440
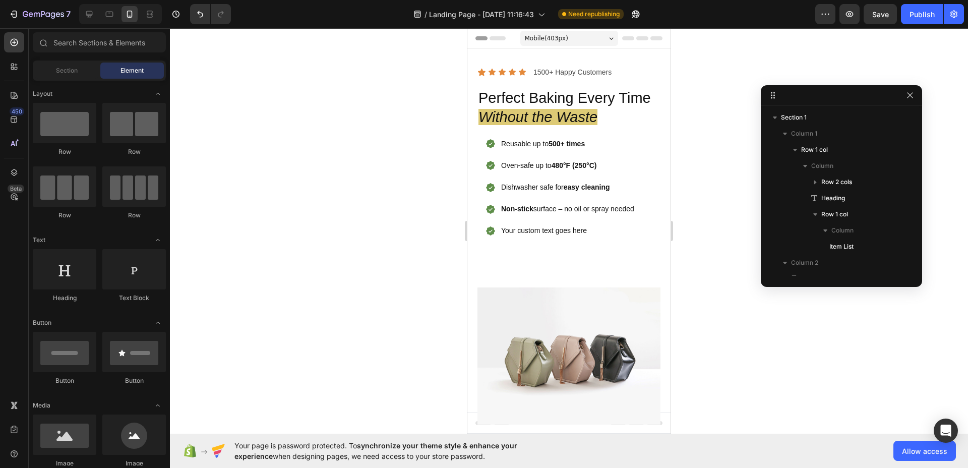
click at [416, 227] on div at bounding box center [569, 248] width 798 height 440
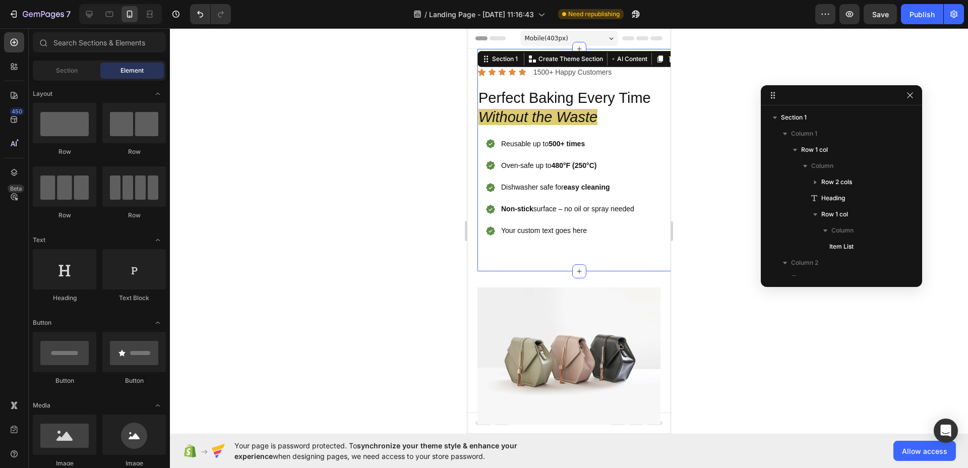
click at [496, 56] on div "Icon Icon Icon Icon Icon Icon List 1500+ Happy Customers Text Block Row Perfect…" at bounding box center [578, 160] width 203 height 222
click at [471, 150] on section "Icon Icon Icon Icon Icon Icon List 1500+ Happy Customers Text Block Row Perfect…" at bounding box center [568, 160] width 203 height 222
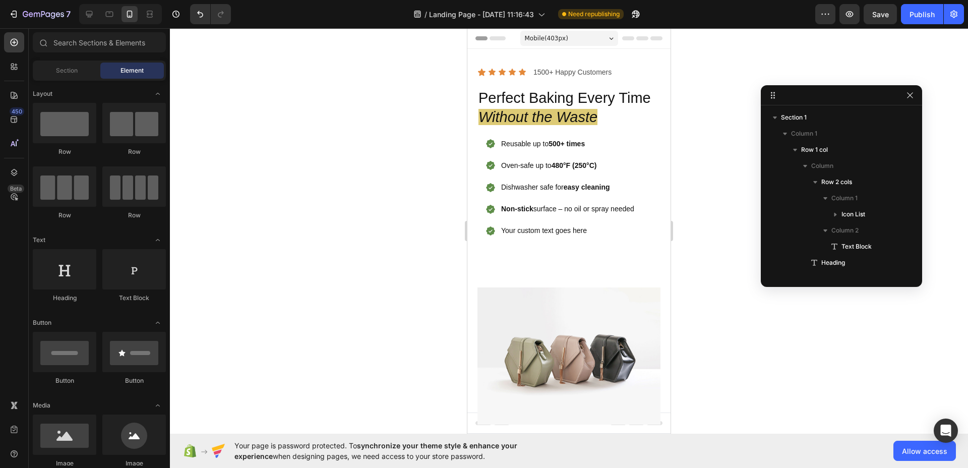
click at [475, 150] on section "Icon Icon Icon Icon Icon Icon List 1500+ Happy Customers Text Block Row Perfect…" at bounding box center [568, 160] width 203 height 222
click at [543, 289] on img at bounding box center [568, 355] width 183 height 137
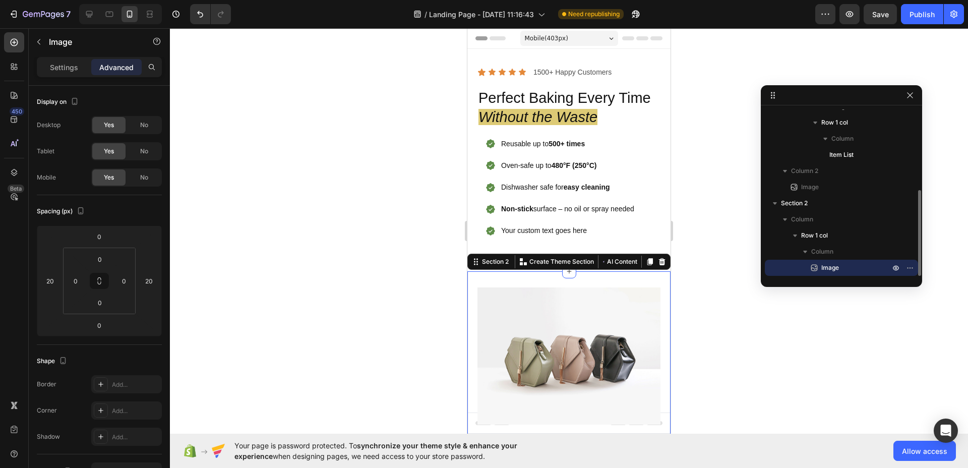
click at [594, 281] on div "Image Row Section 2 You can create reusable sections Create Theme Section AI Co…" at bounding box center [568, 359] width 203 height 177
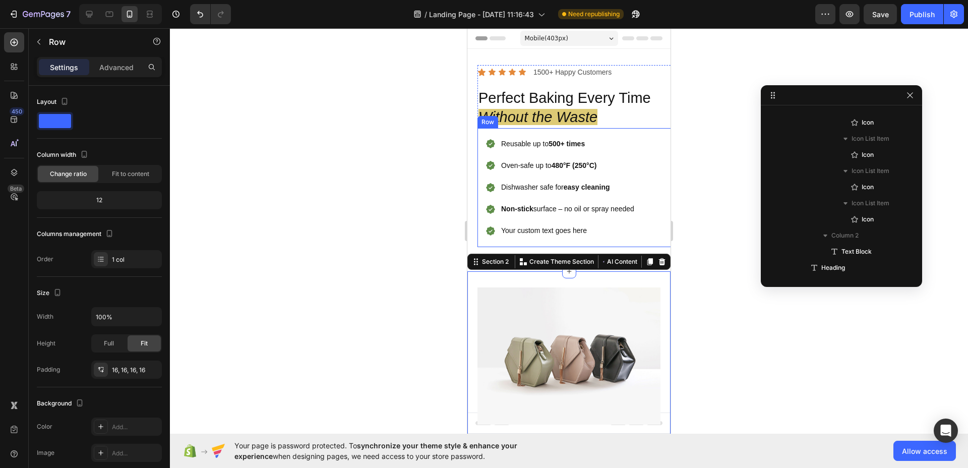
click at [553, 242] on div "Reusable up to 500+ times Oven-safe up to 480°F (250°C) Dishwasher safe for eas…" at bounding box center [578, 187] width 203 height 119
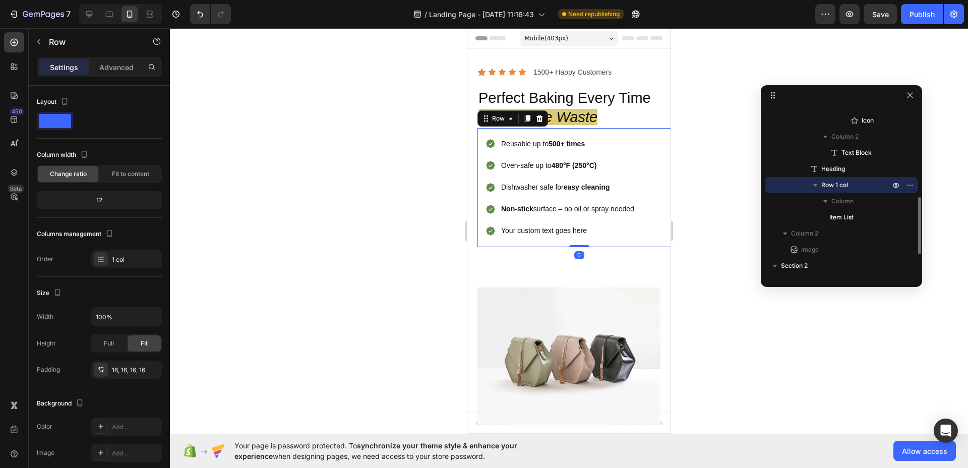
click at [477, 249] on section "Icon Icon Icon Icon Icon Icon List 1500+ Happy Customers Text Block Row Perfect…" at bounding box center [568, 160] width 203 height 222
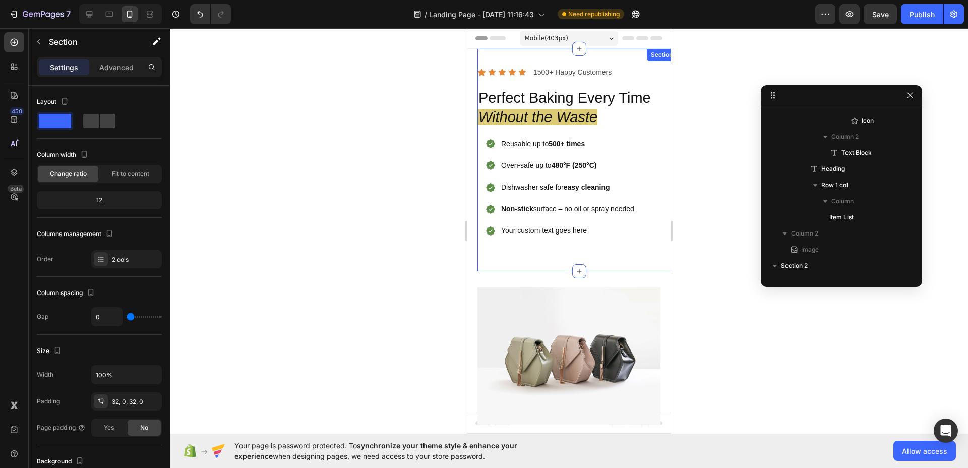
click at [478, 247] on div "Icon Icon Icon Icon Icon Icon List 1500+ Happy Customers Text Block Row Perfect…" at bounding box center [578, 160] width 203 height 190
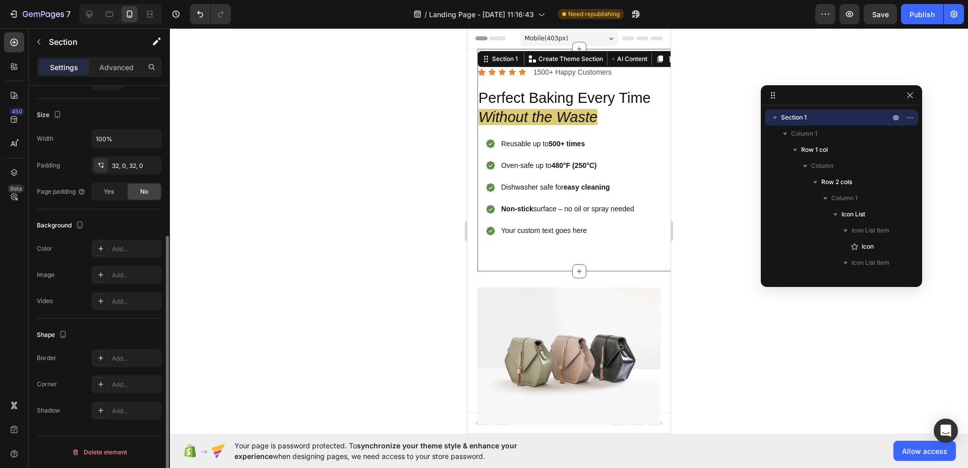
scroll to position [0, 0]
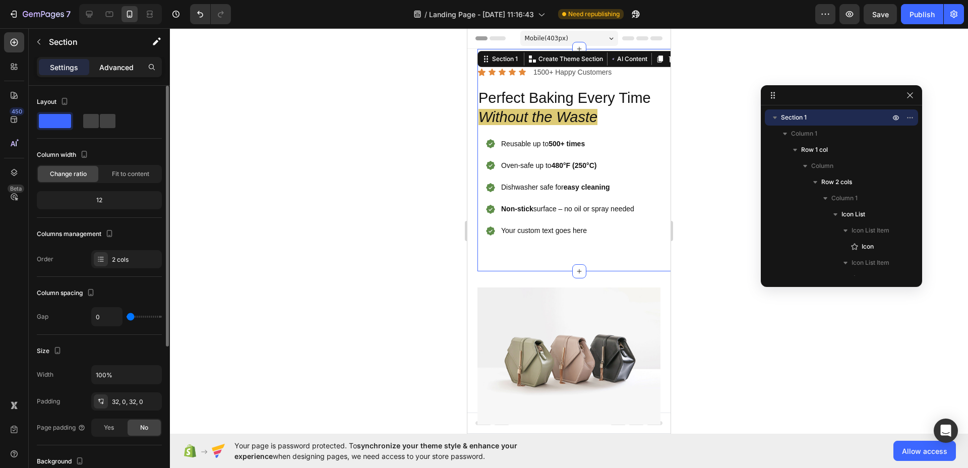
click at [123, 64] on p "Advanced" at bounding box center [116, 67] width 34 height 11
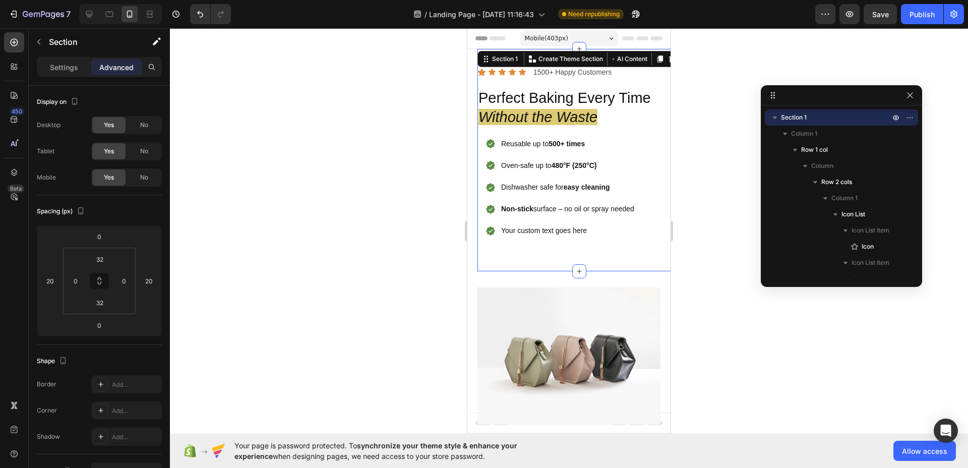
click at [553, 253] on div "Icon Icon Icon Icon Icon Icon List 1500+ Happy Customers Text Block Row Perfect…" at bounding box center [578, 160] width 203 height 190
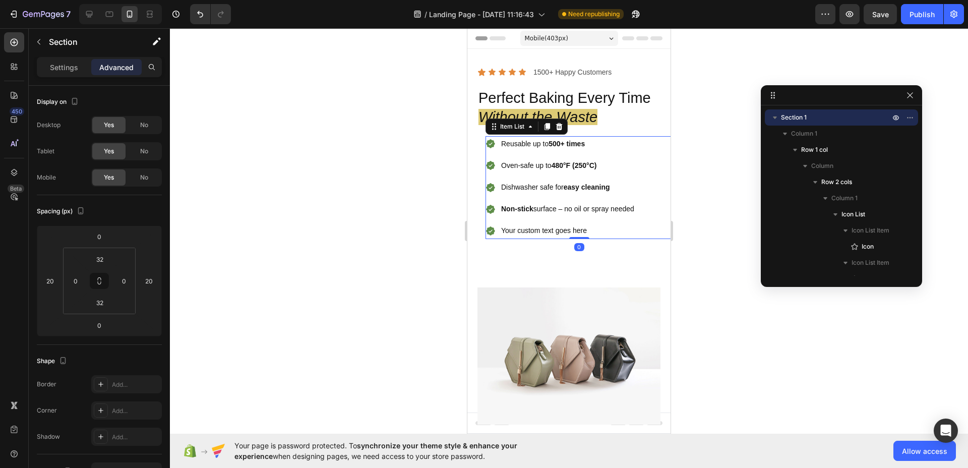
click at [548, 225] on p "Your custom text goes here" at bounding box center [567, 230] width 133 height 13
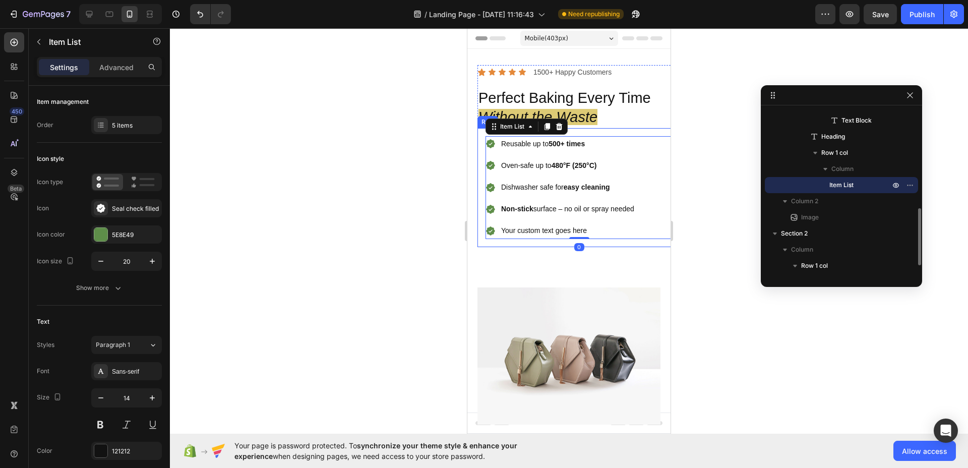
click at [525, 247] on div "Icon Icon Icon Icon Icon Icon List 1500+ Happy Customers Text Block Row Perfect…" at bounding box center [578, 160] width 203 height 190
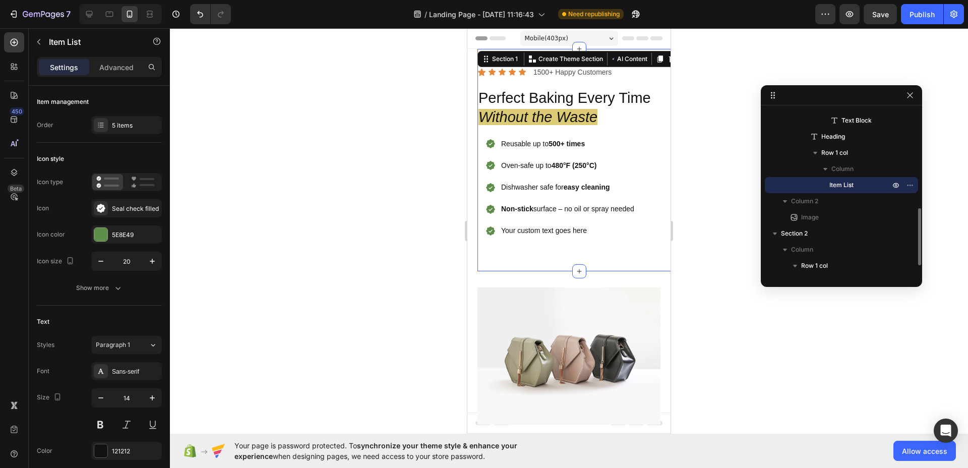
scroll to position [0, 0]
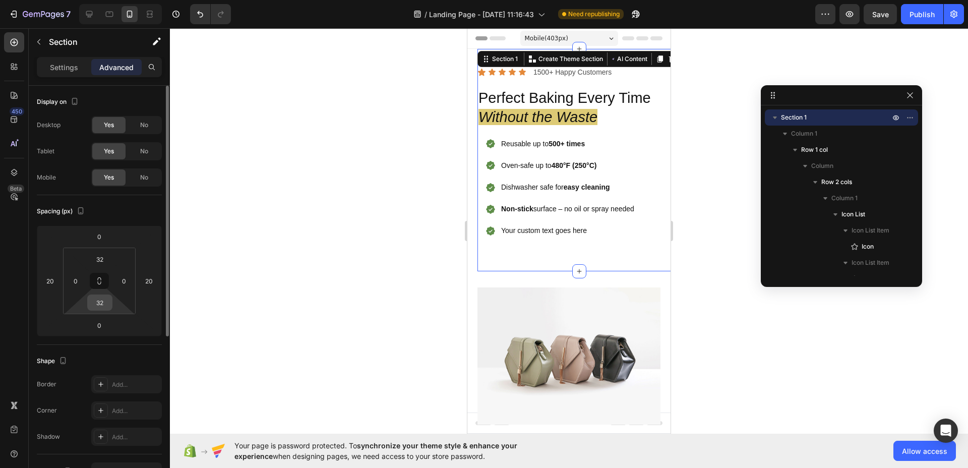
click at [101, 310] on div "32" at bounding box center [99, 302] width 25 height 16
click at [102, 306] on input "32" at bounding box center [100, 302] width 20 height 15
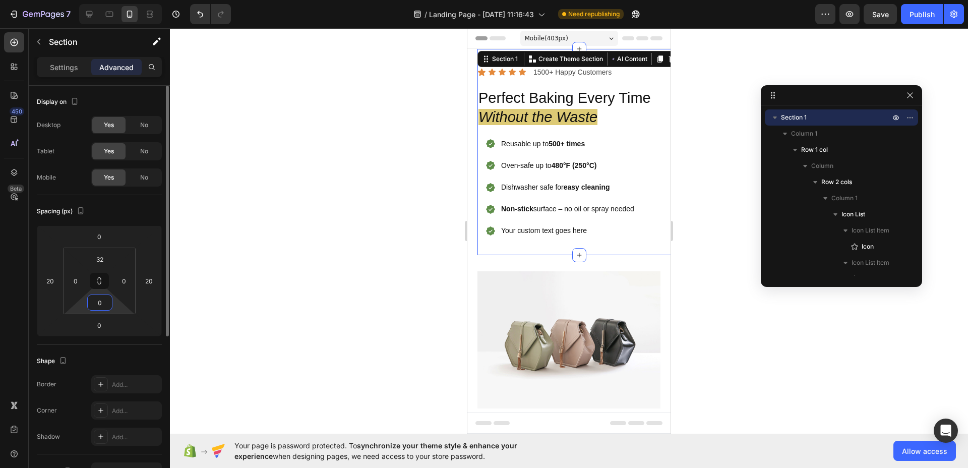
type input "0"
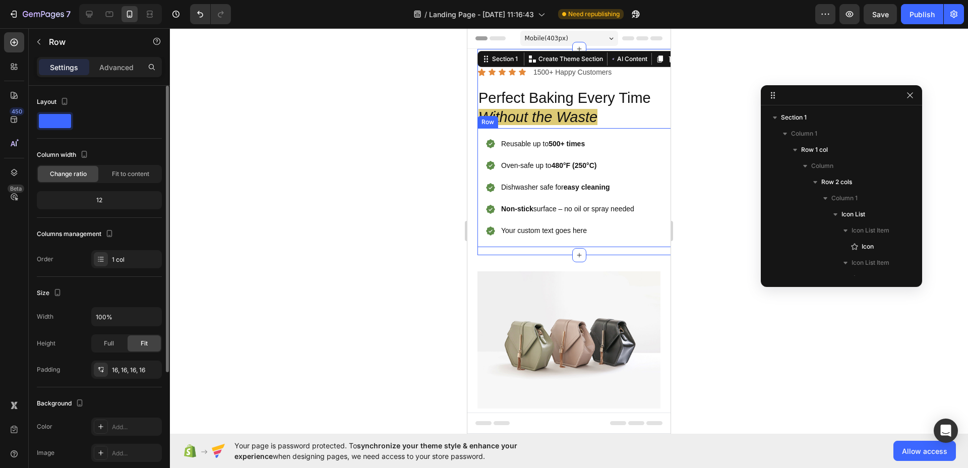
click at [509, 242] on div "Reusable up to 500+ times Oven-safe up to 480°F (250°C) Dishwasher safe for eas…" at bounding box center [578, 187] width 203 height 119
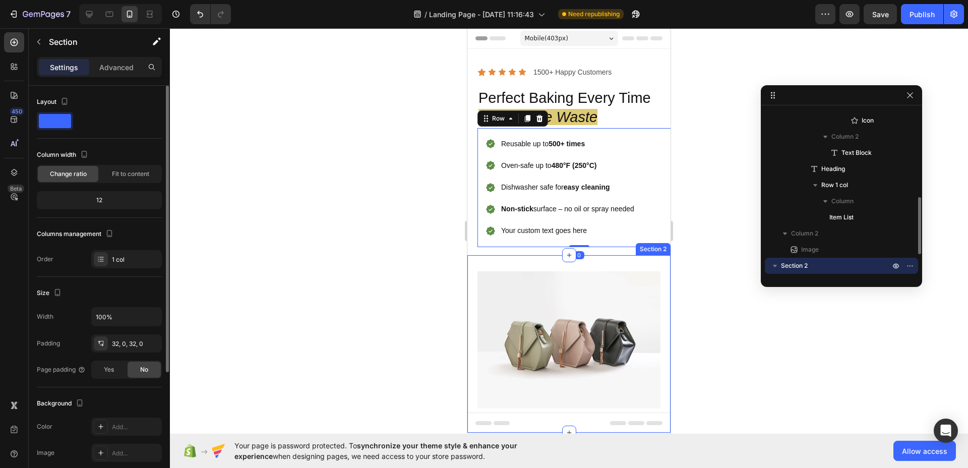
click at [510, 258] on div "Image Row Section 2" at bounding box center [568, 343] width 203 height 177
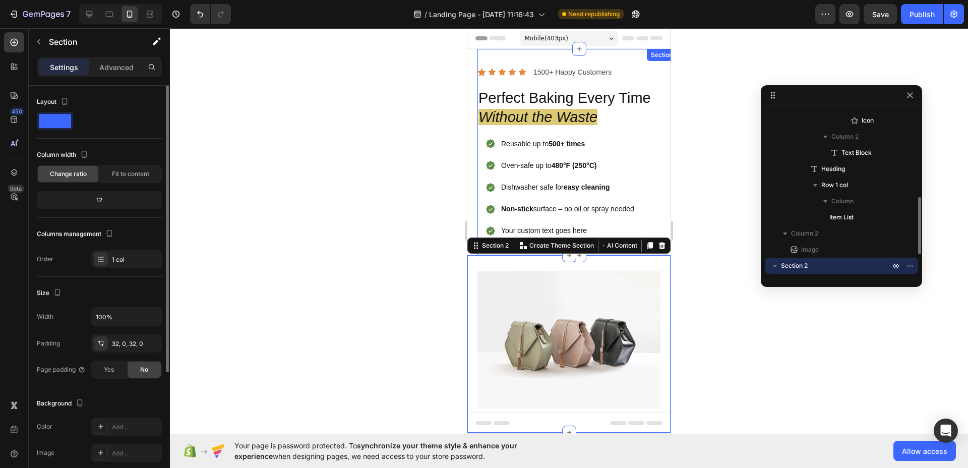
click at [512, 254] on div "Icon Icon Icon Icon Icon Icon List 1500+ Happy Customers Text Block Row Perfect…" at bounding box center [578, 160] width 203 height 190
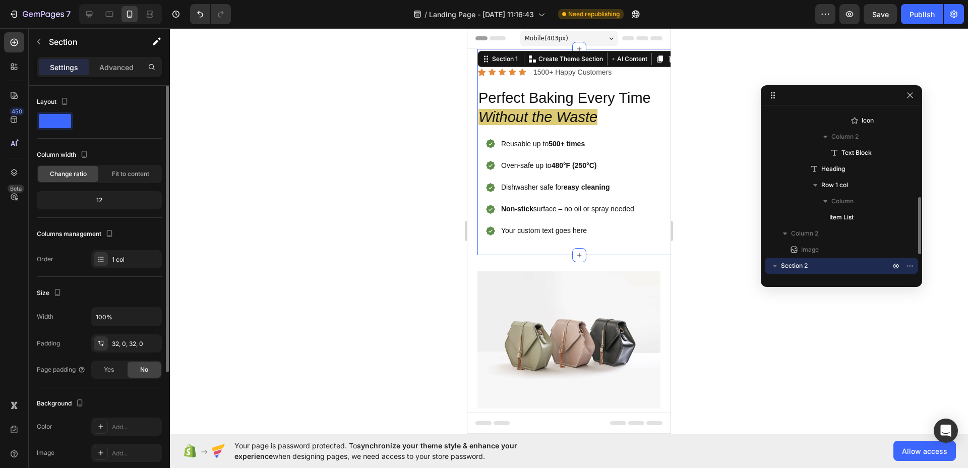
scroll to position [0, 0]
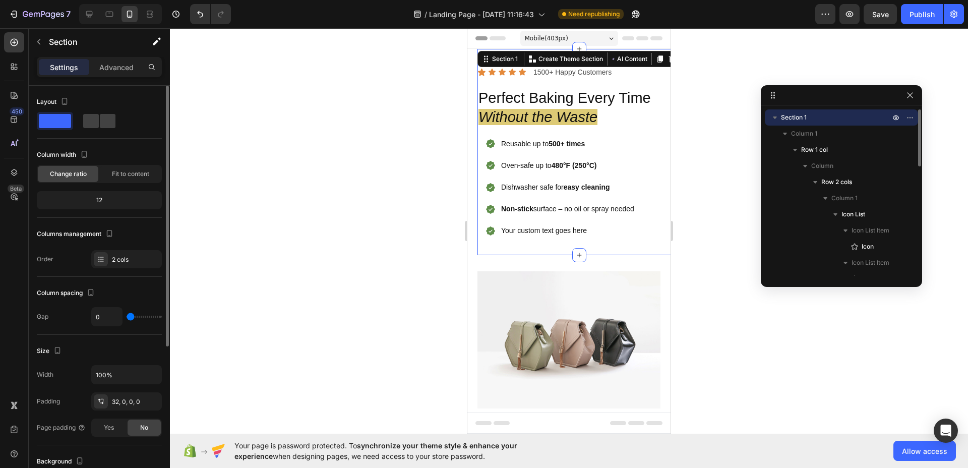
click at [508, 252] on div "Icon Icon Icon Icon Icon Icon List 1500+ Happy Customers Text Block Row Perfect…" at bounding box center [578, 160] width 203 height 190
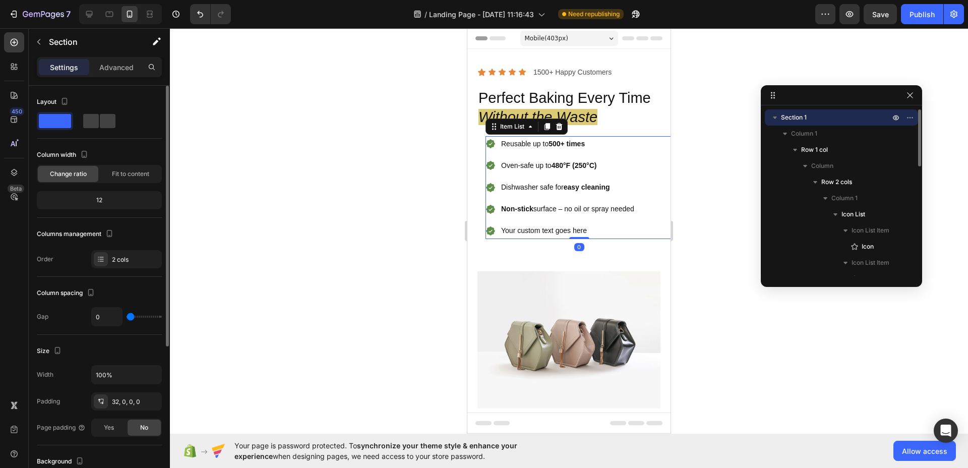
click at [509, 231] on p "Your custom text goes here" at bounding box center [567, 230] width 133 height 13
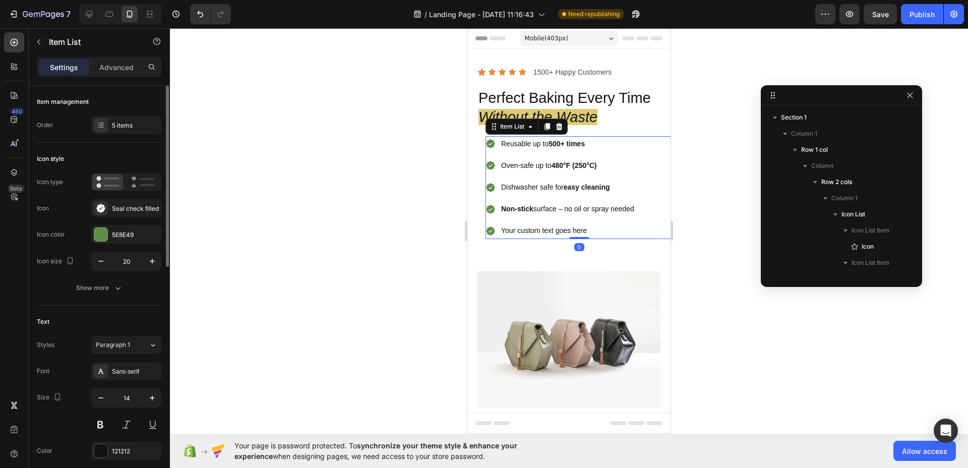
scroll to position [287, 0]
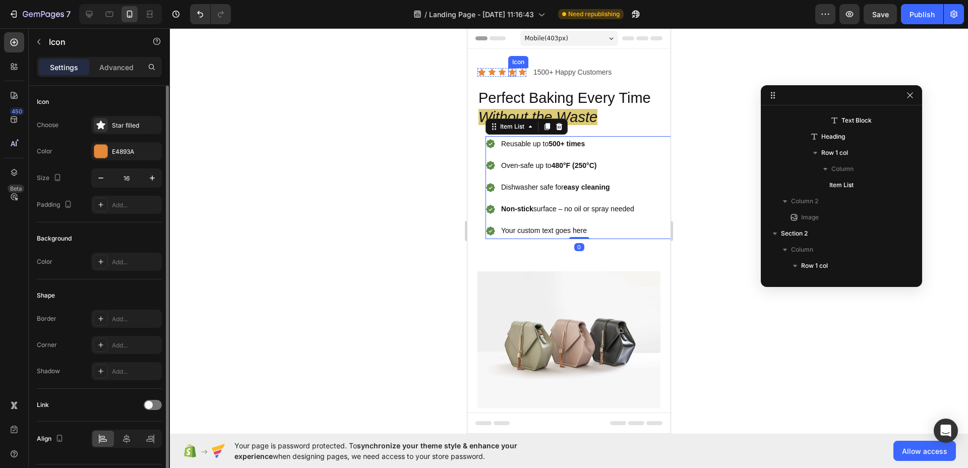
click at [509, 62] on div "Icon" at bounding box center [518, 62] width 20 height 12
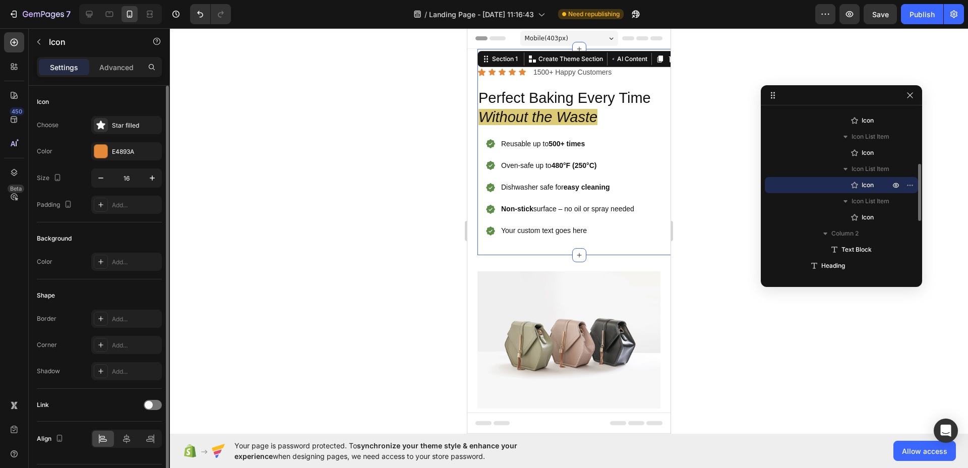
click at [487, 59] on div "Icon Icon Icon Icon Icon Icon List 1500+ Happy Customers Text Block Row Perfect…" at bounding box center [578, 152] width 203 height 206
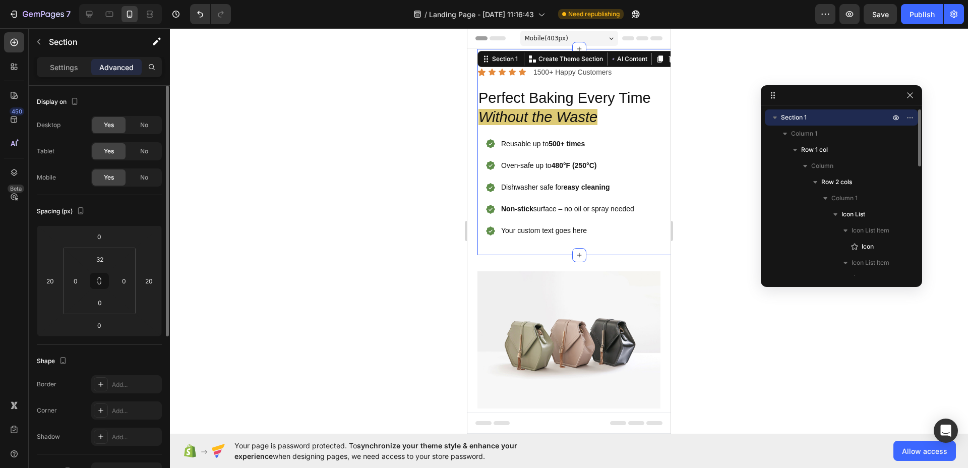
click at [420, 128] on div at bounding box center [569, 248] width 798 height 440
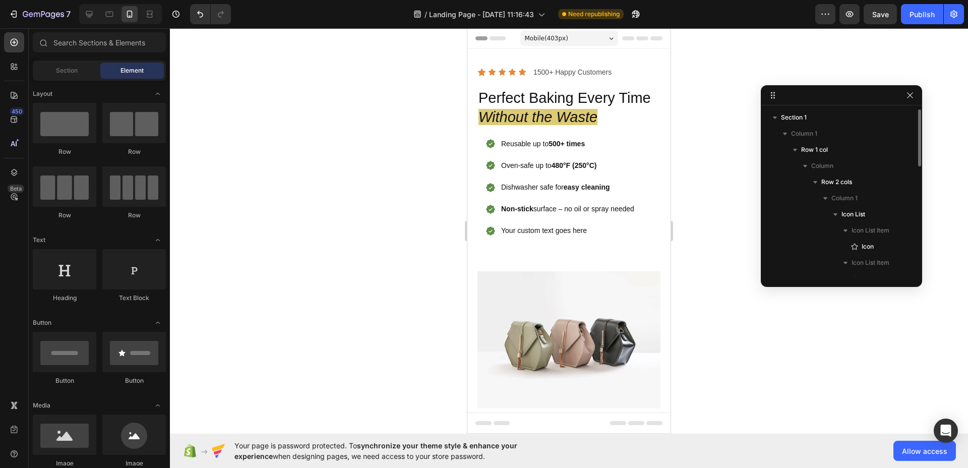
click at [420, 128] on div at bounding box center [569, 248] width 798 height 440
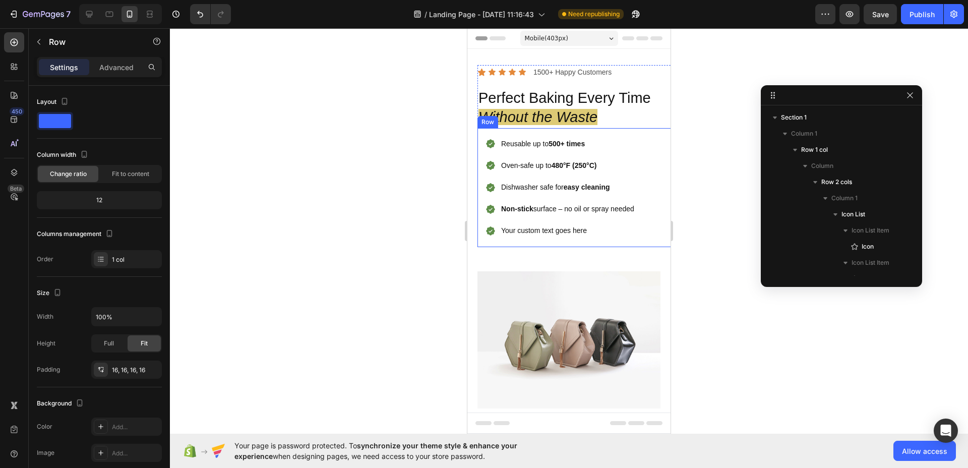
click at [557, 240] on div "Reusable up to 500+ times Oven-safe up to 480°F (250°C) Dishwasher safe for eas…" at bounding box center [578, 187] width 203 height 119
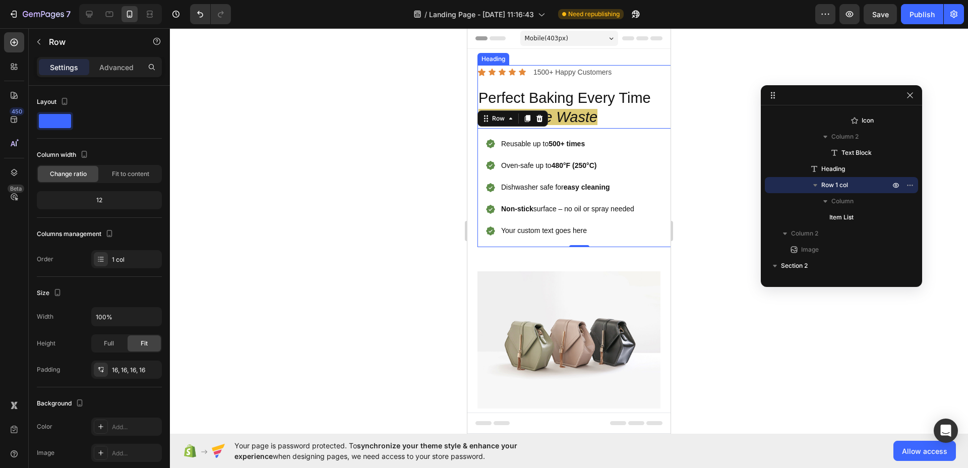
click at [646, 108] on h2 "Perfect Baking Every Time Without the Waste" at bounding box center [573, 108] width 193 height 40
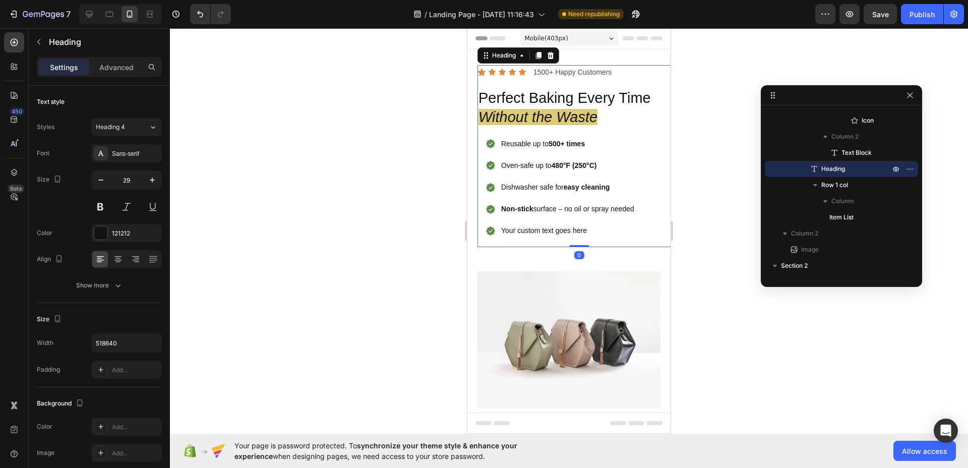
click at [645, 99] on h2 "Perfect Baking Every Time Without the Waste" at bounding box center [573, 108] width 193 height 40
click at [648, 97] on p "Perfect Baking Every Time Without the Waste" at bounding box center [573, 108] width 191 height 38
click at [445, 97] on div at bounding box center [569, 248] width 798 height 440
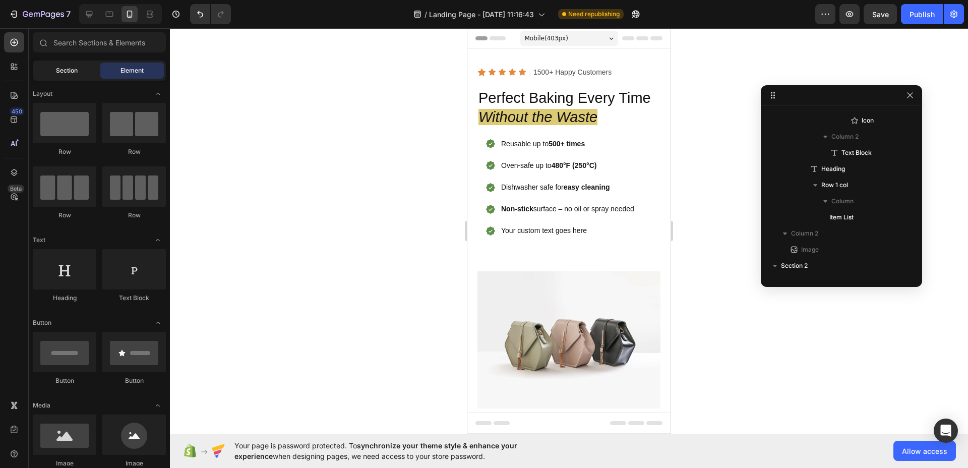
click at [76, 68] on span "Section" at bounding box center [67, 70] width 22 height 9
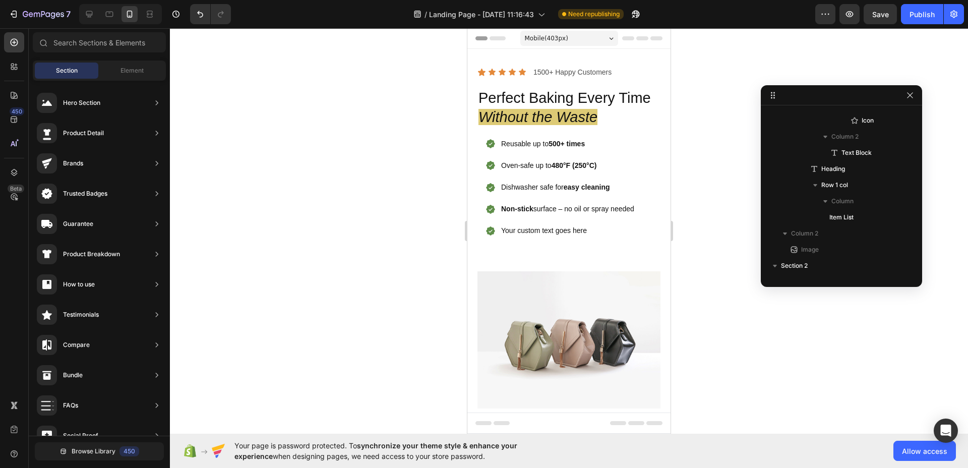
click at [458, 194] on div at bounding box center [569, 248] width 798 height 440
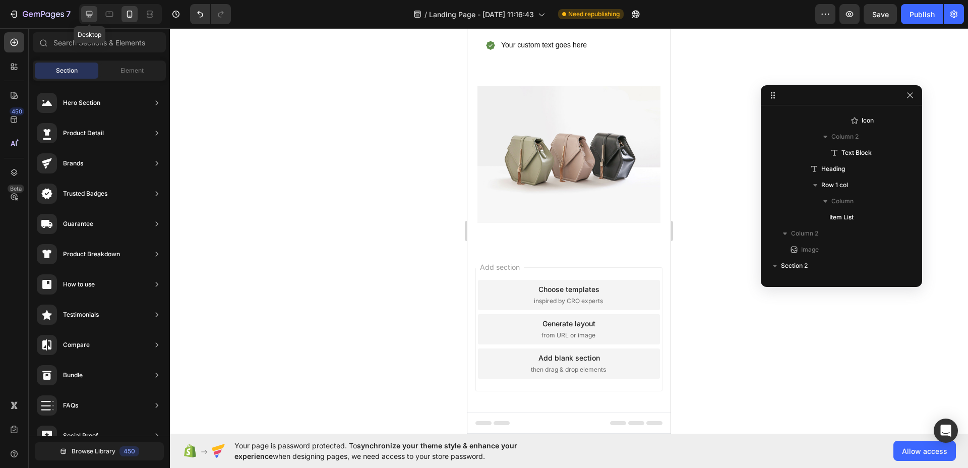
click at [86, 17] on icon at bounding box center [89, 14] width 10 height 10
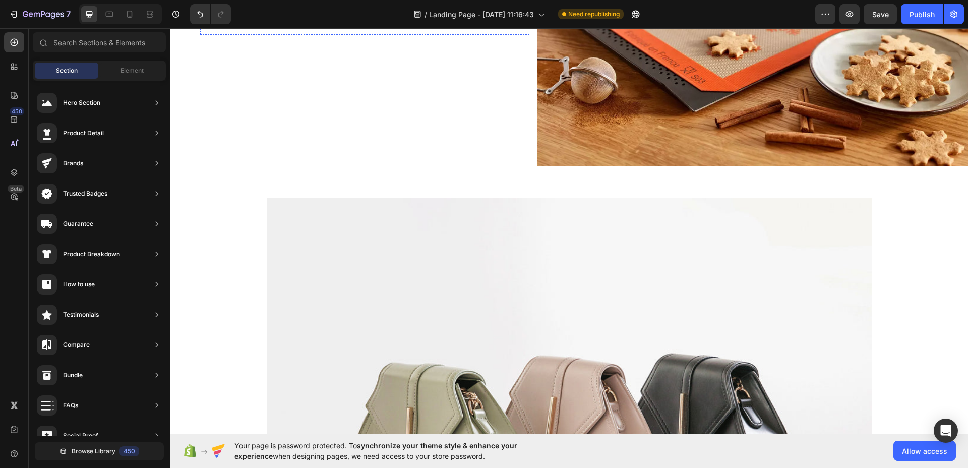
scroll to position [258, 0]
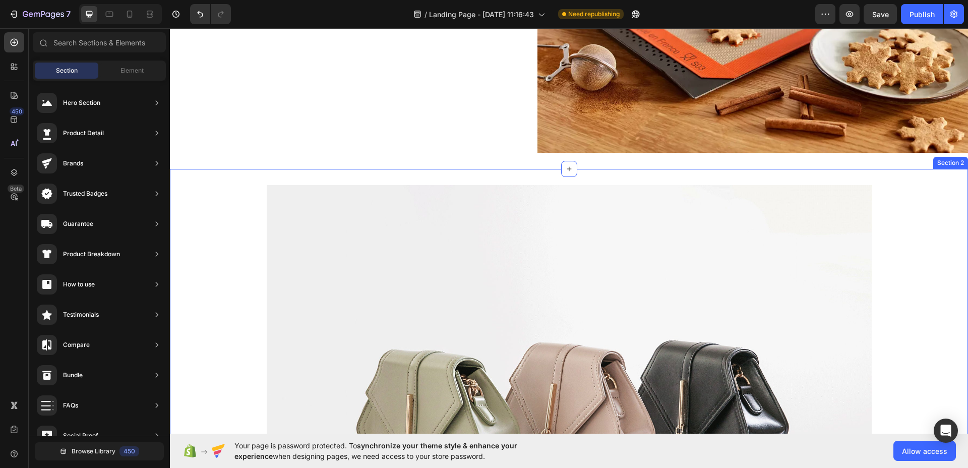
click at [458, 178] on div "Image Row Section 2" at bounding box center [569, 416] width 798 height 494
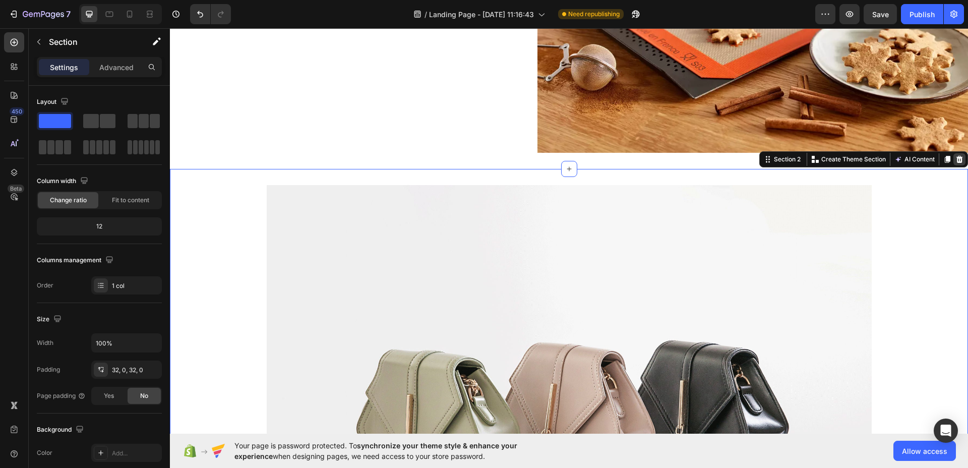
click at [956, 156] on div at bounding box center [959, 159] width 12 height 12
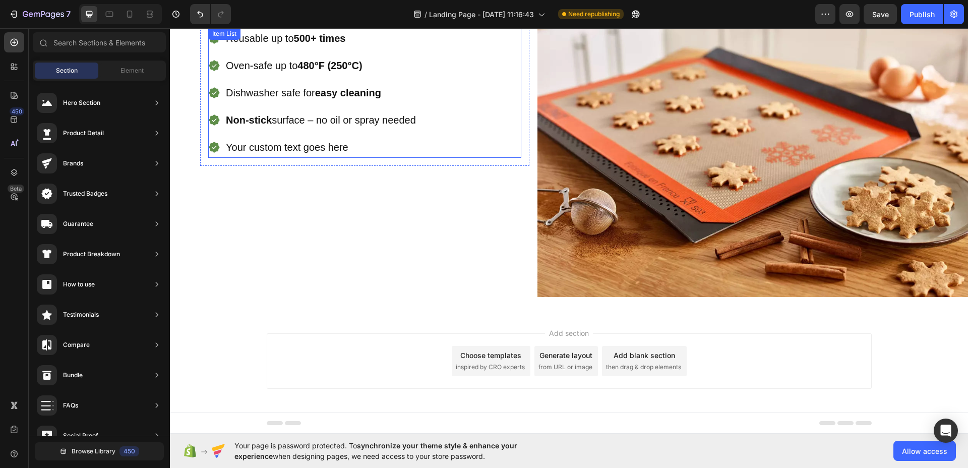
scroll to position [0, 0]
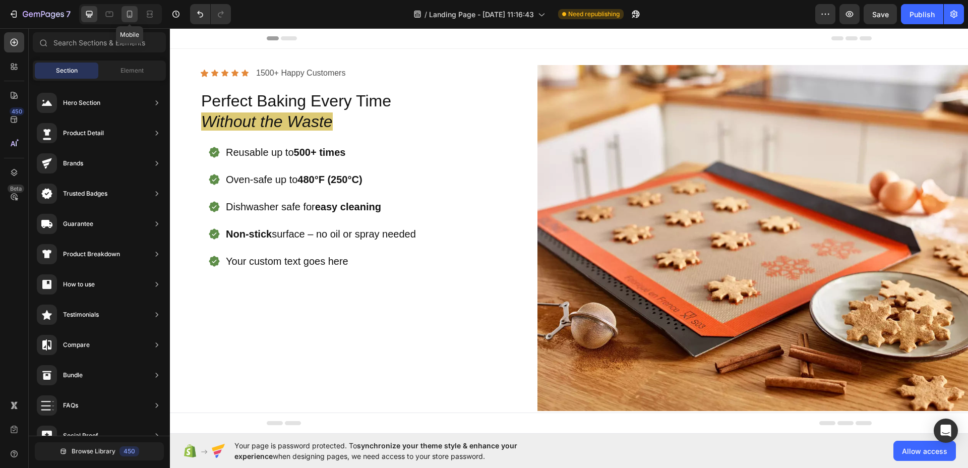
click at [126, 12] on icon at bounding box center [129, 14] width 10 height 10
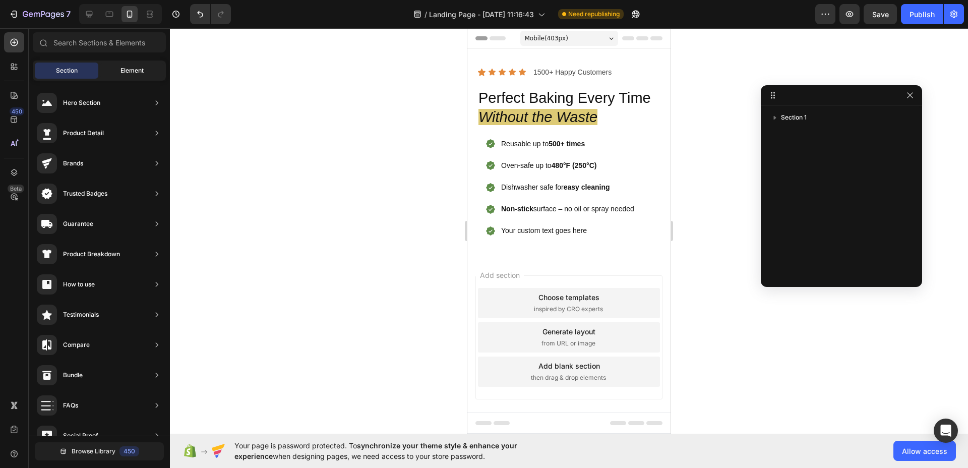
click at [137, 70] on span "Element" at bounding box center [131, 70] width 23 height 9
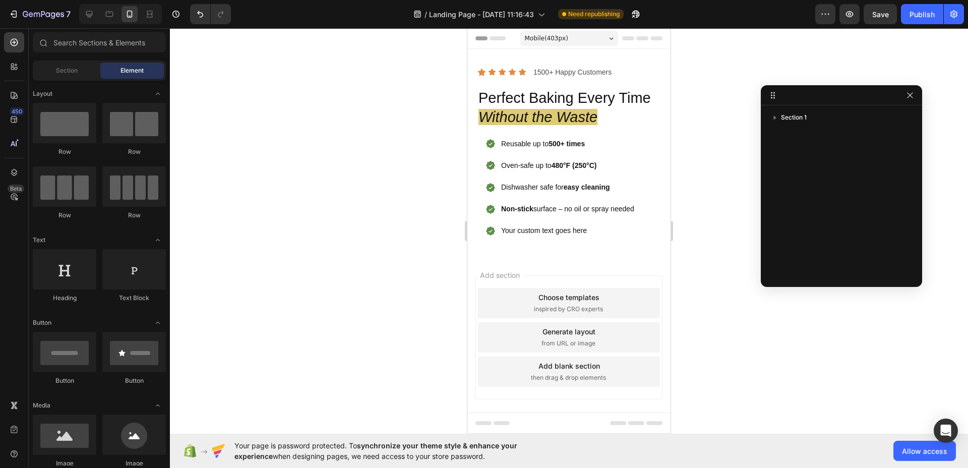
click at [472, 67] on section "Icon Icon Icon Icon Icon Icon List 1500+ Happy Customers Text Block Row Perfect…" at bounding box center [568, 152] width 203 height 206
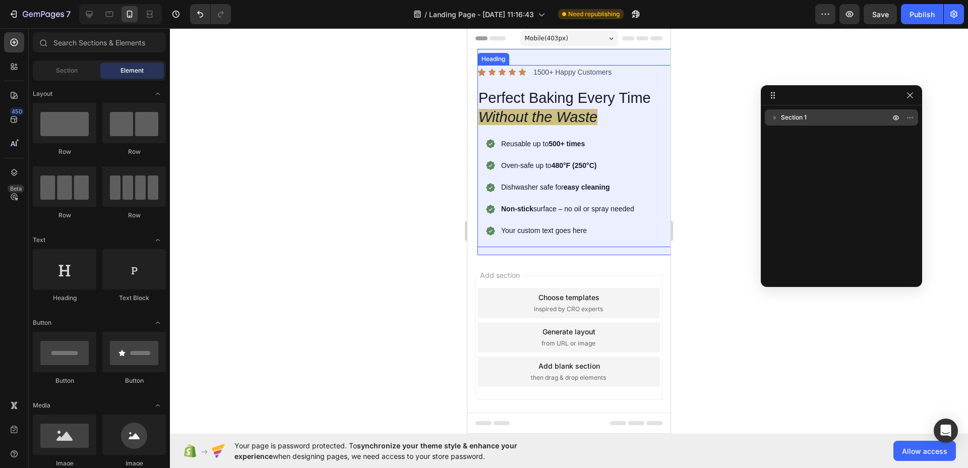
drag, startPoint x: 782, startPoint y: 115, endPoint x: 776, endPoint y: 114, distance: 6.6
click at [776, 114] on div "Section 1" at bounding box center [841, 117] width 145 height 16
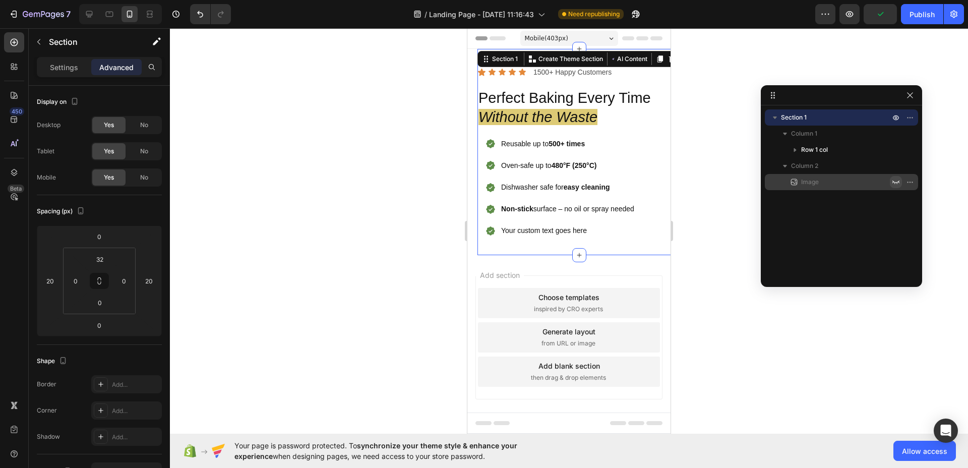
click at [891, 180] on button "button" at bounding box center [896, 182] width 12 height 12
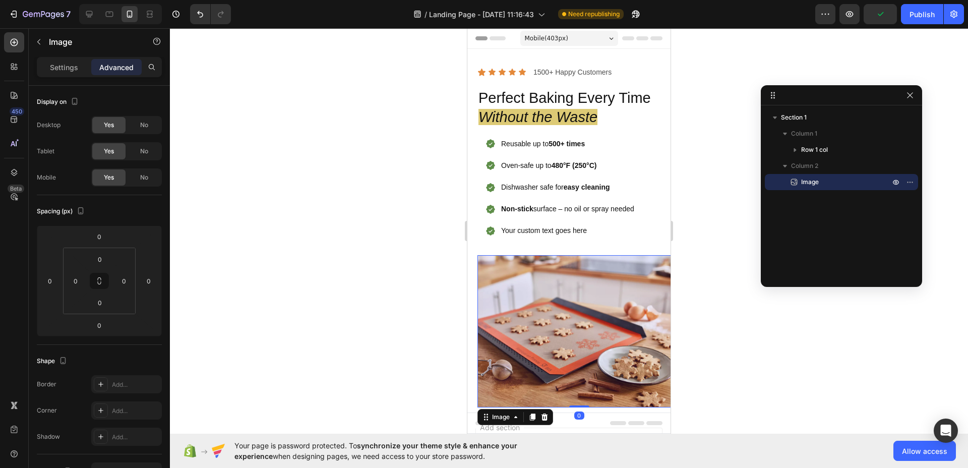
click at [751, 281] on div at bounding box center [569, 248] width 798 height 440
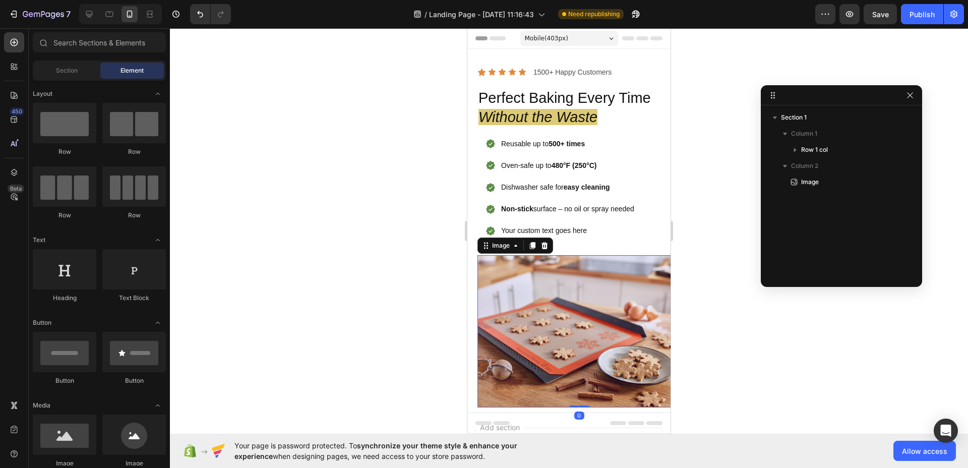
click at [566, 283] on img at bounding box center [578, 331] width 203 height 152
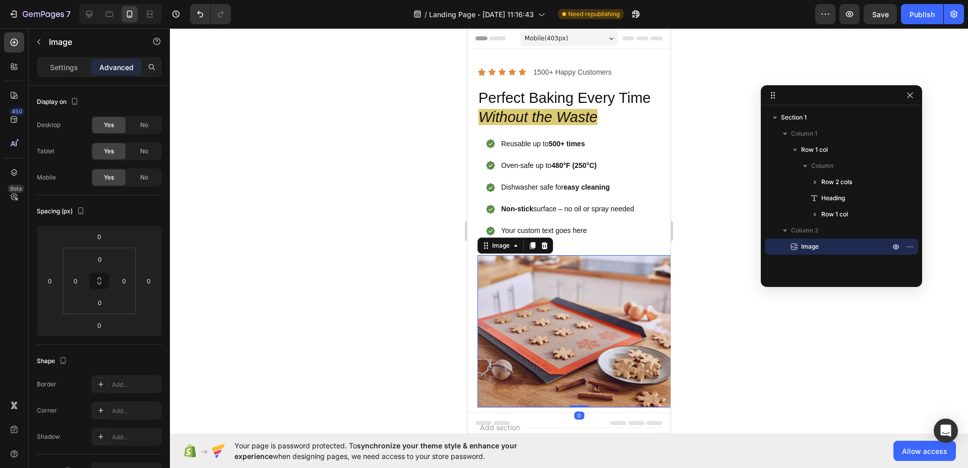
click at [376, 241] on div at bounding box center [569, 248] width 798 height 440
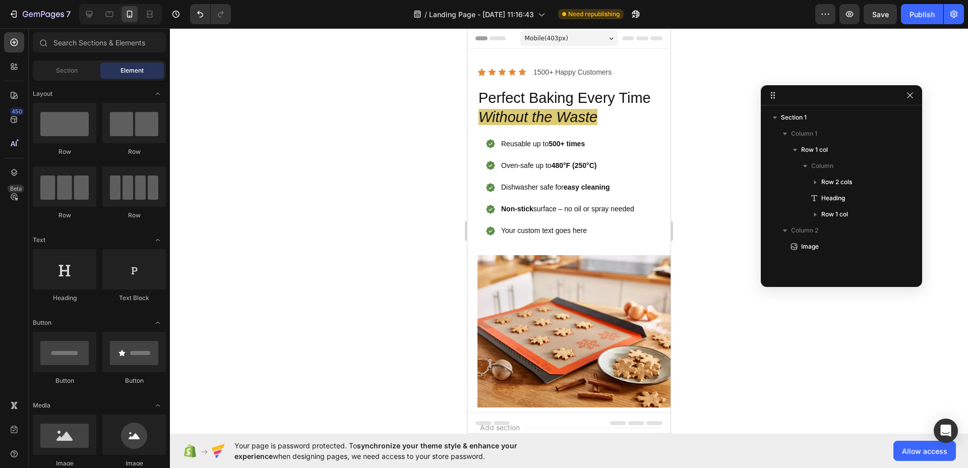
click at [339, 210] on div at bounding box center [569, 248] width 798 height 440
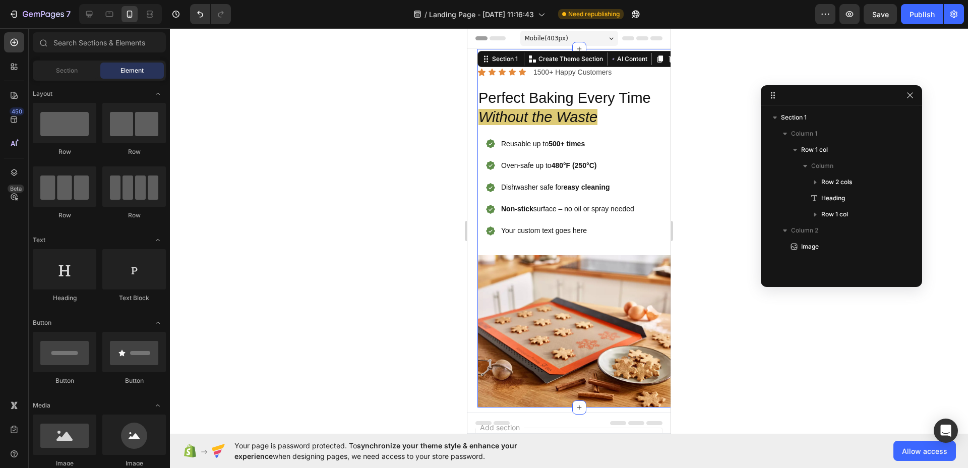
click at [485, 54] on div "Icon Icon Icon Icon Icon Icon List 1500+ Happy Customers Text Block Row Perfect…" at bounding box center [578, 228] width 203 height 358
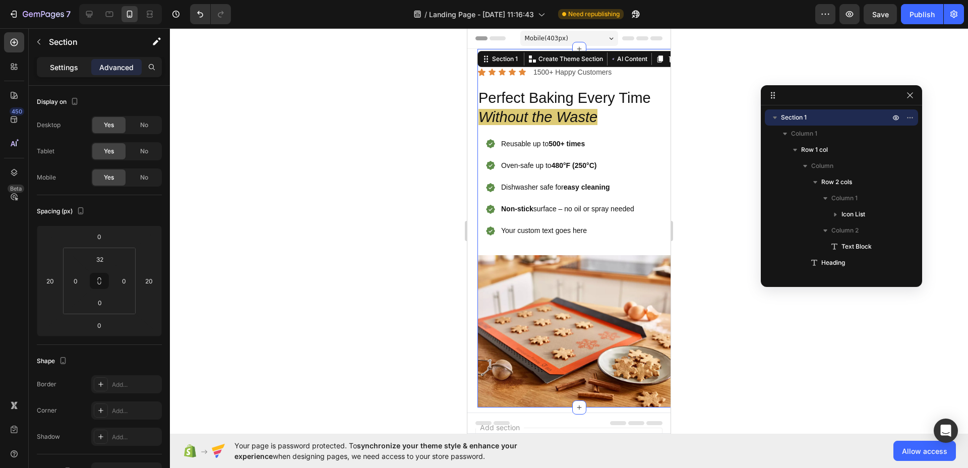
click at [46, 66] on div "Settings" at bounding box center [64, 67] width 50 height 16
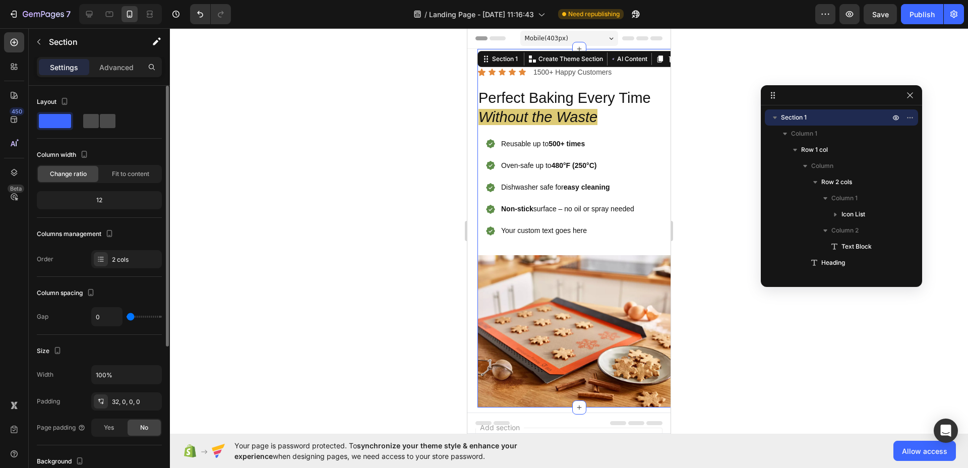
click at [99, 120] on div at bounding box center [99, 121] width 32 height 14
type input "16"
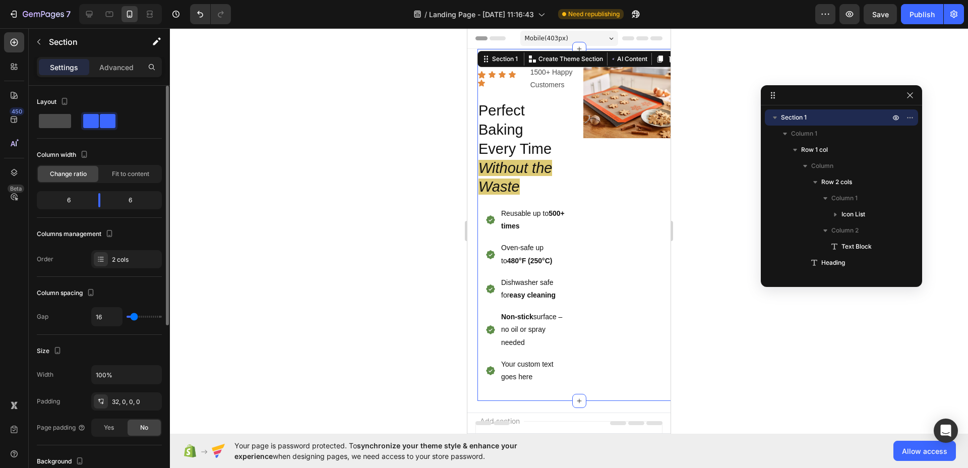
click at [60, 119] on span at bounding box center [55, 121] width 32 height 14
type input "0"
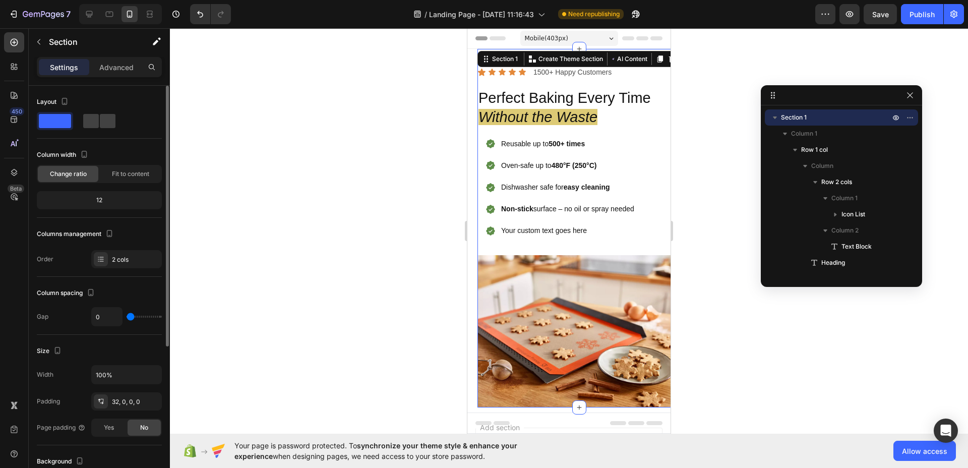
type input "8"
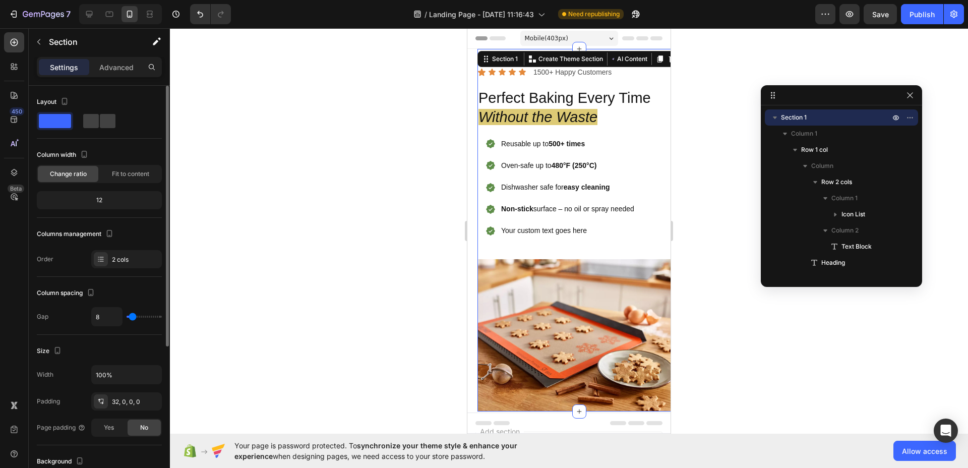
type input "9"
type input "12"
type input "16"
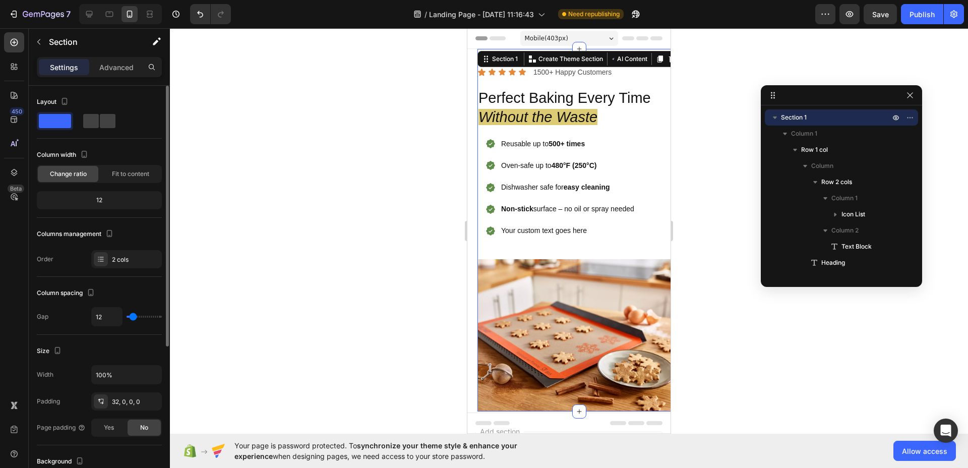
type input "16"
type input "18"
type input "27"
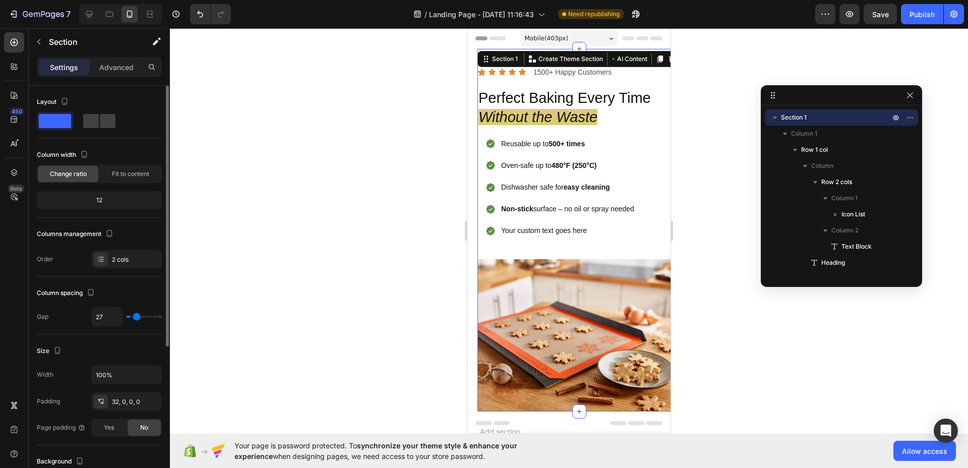
type input "39"
type input "53"
type input "62"
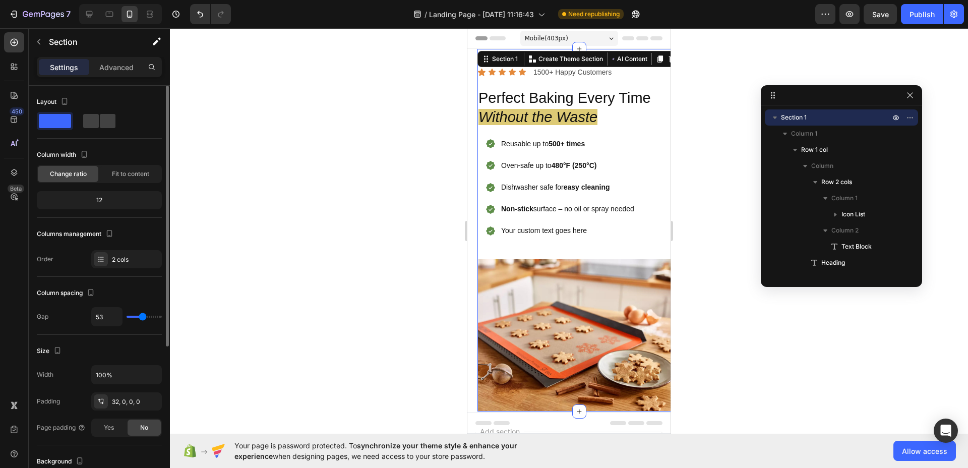
type input "62"
type input "69"
type input "72"
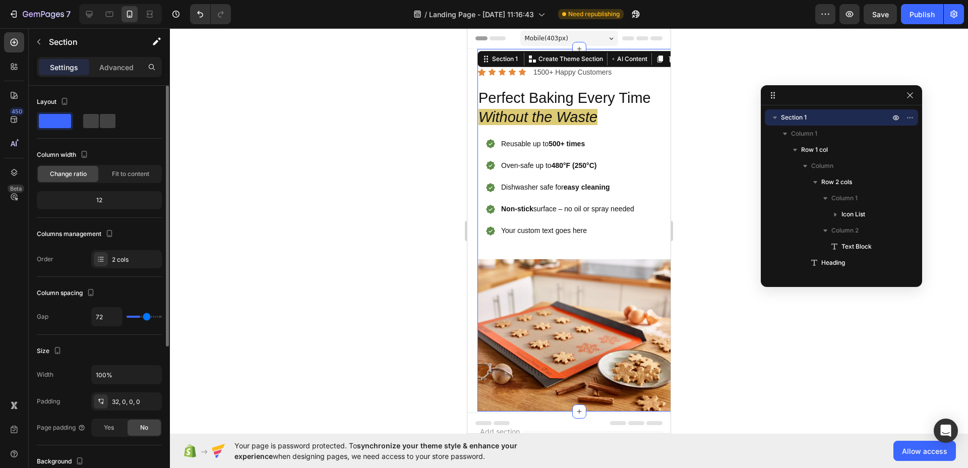
type input "74"
type input "76"
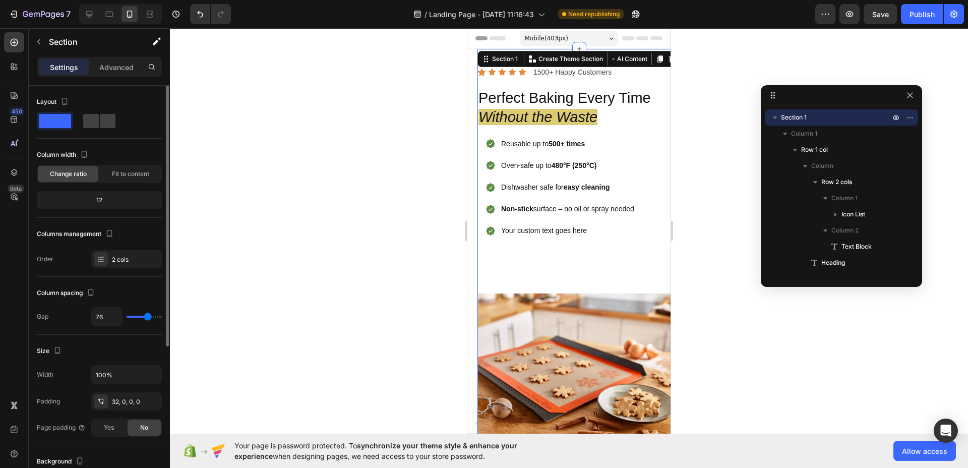
type input "75"
type input "74"
type input "72"
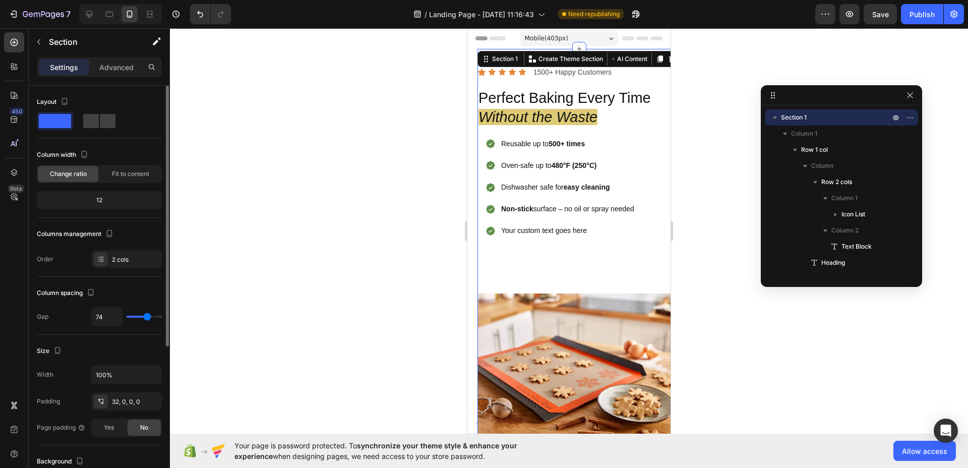
type input "72"
type input "68"
type input "66"
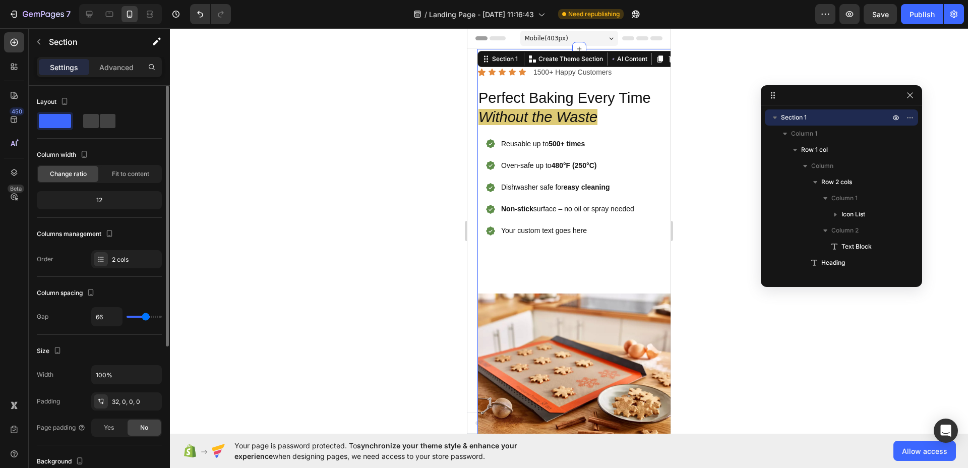
type input "63"
type input "60"
type input "55"
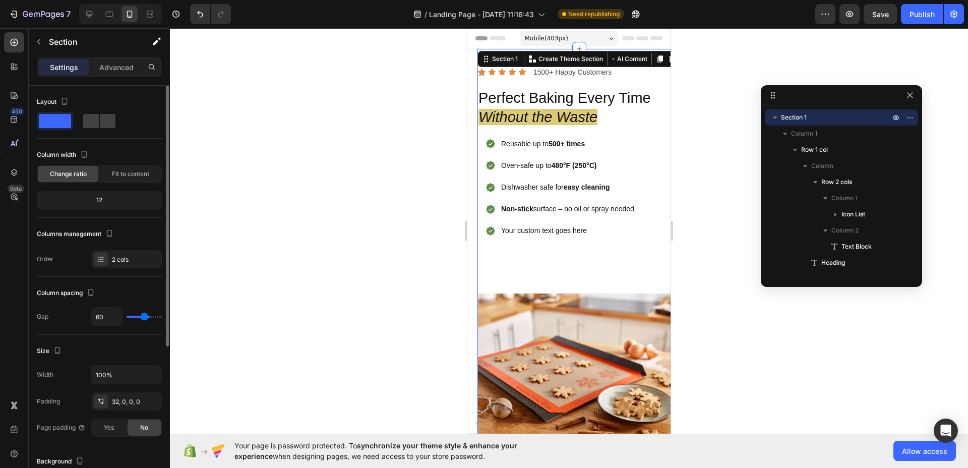
type input "55"
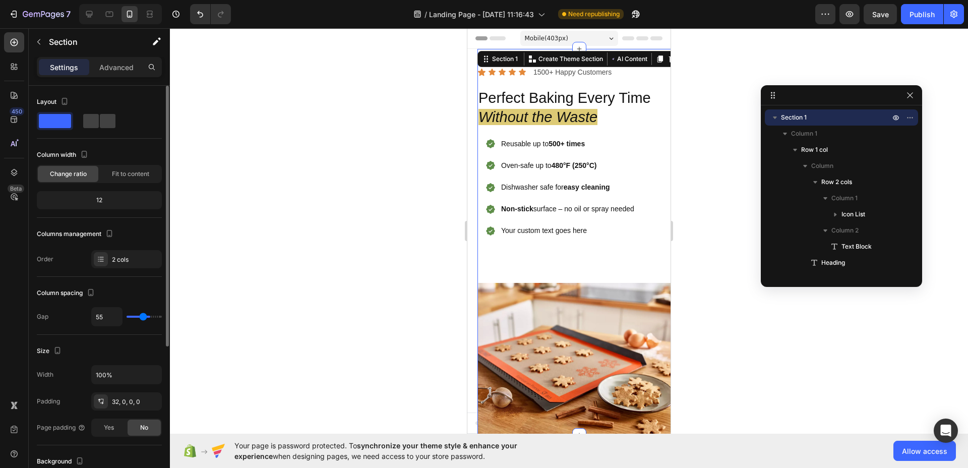
type input "51"
type input "47"
type input "45"
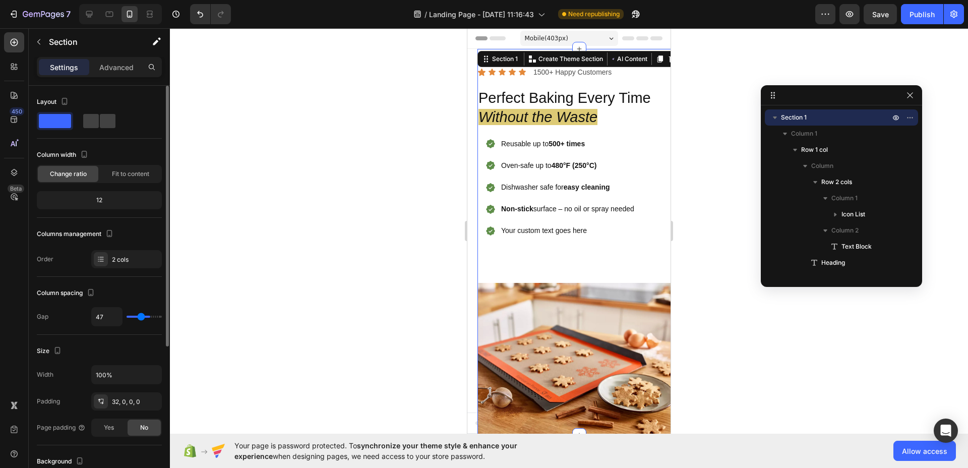
type input "45"
type input "43"
type input "40"
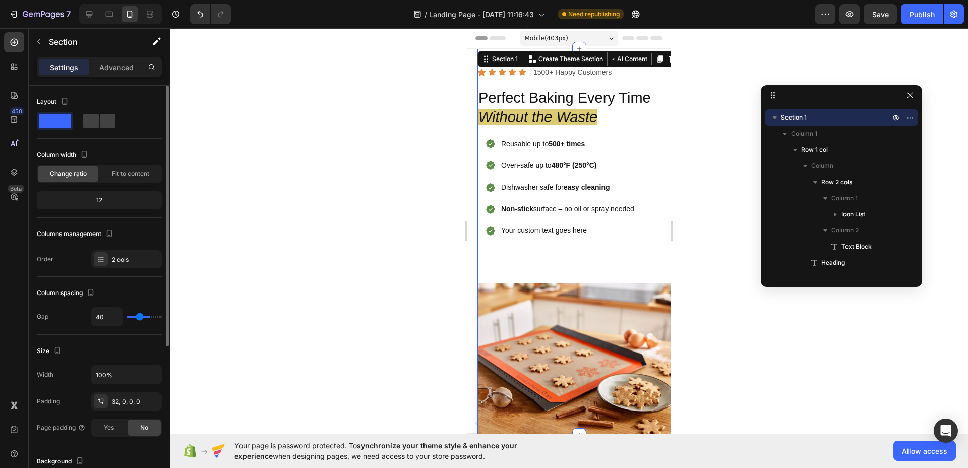
type input "39"
type input "38"
type input "36"
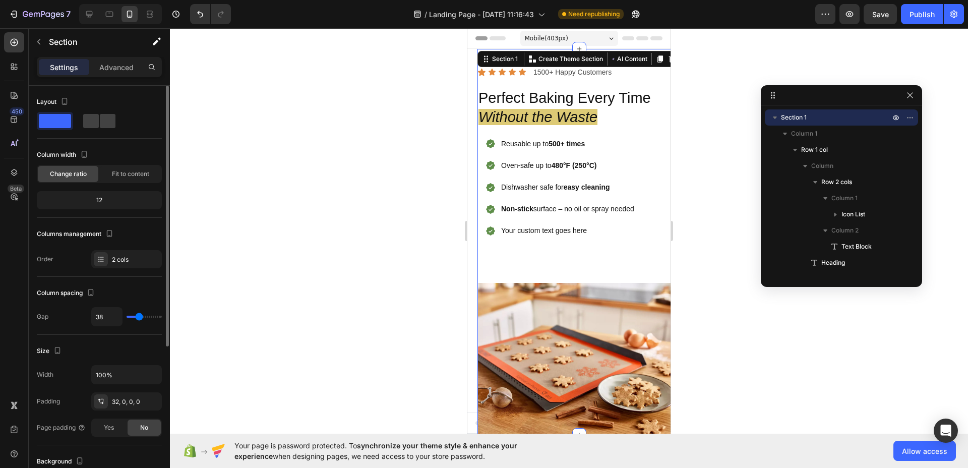
type input "36"
type input "34"
type input "32"
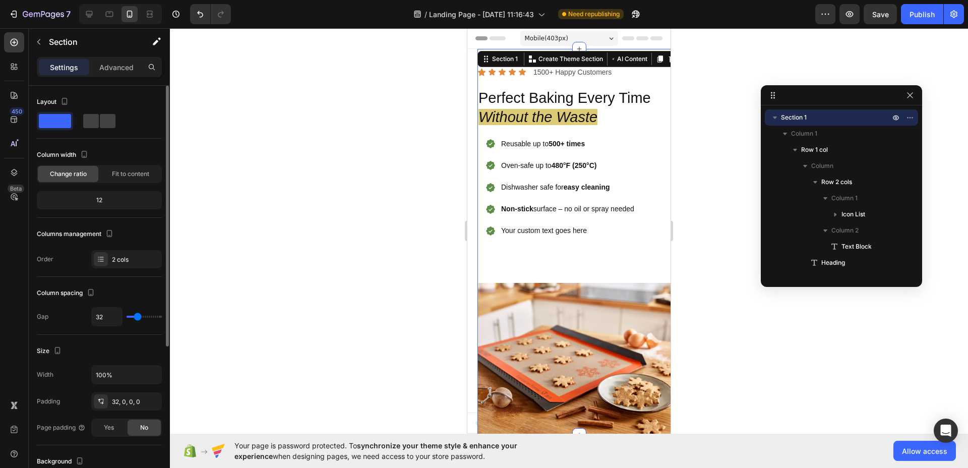
type input "29"
type input "22"
type input "11"
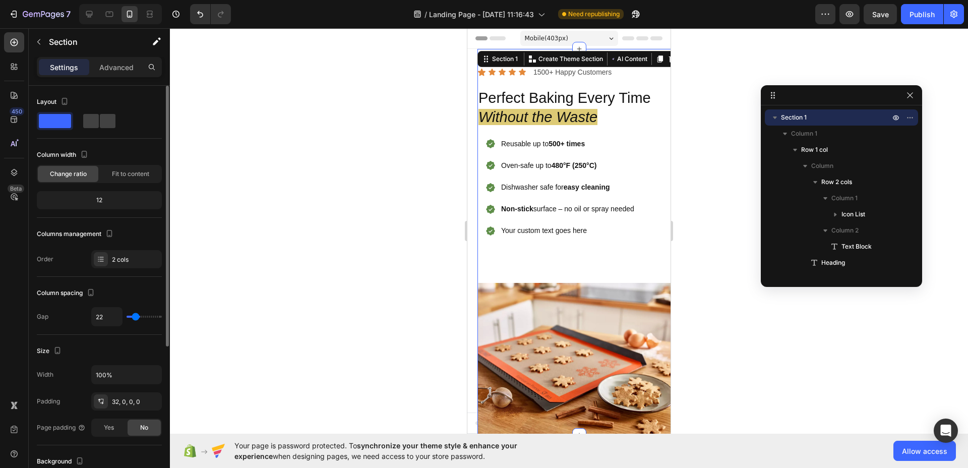
type input "11"
type input "0"
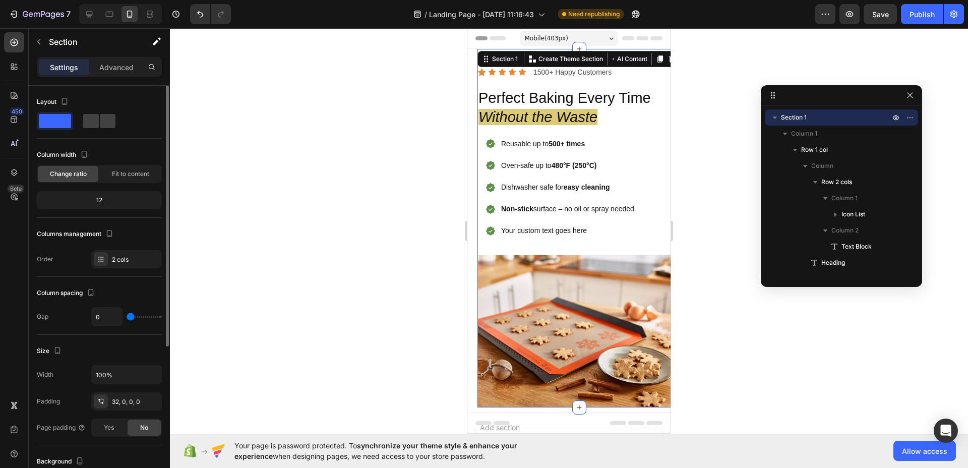
drag, startPoint x: 132, startPoint y: 317, endPoint x: 115, endPoint y: 318, distance: 17.2
click at [127, 318] on input "range" at bounding box center [144, 317] width 35 height 2
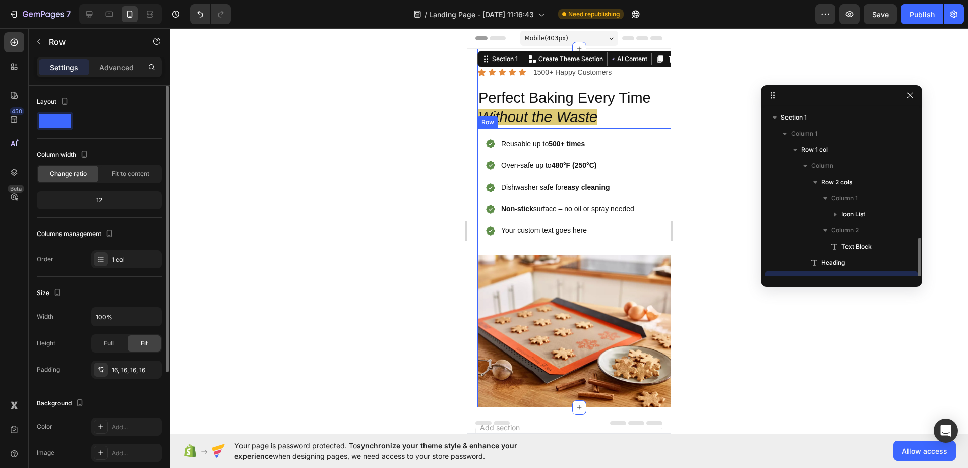
click at [539, 239] on div "Reusable up to 500+ times Oven-safe up to 480°F (250°C) Dishwasher safe for eas…" at bounding box center [578, 187] width 203 height 119
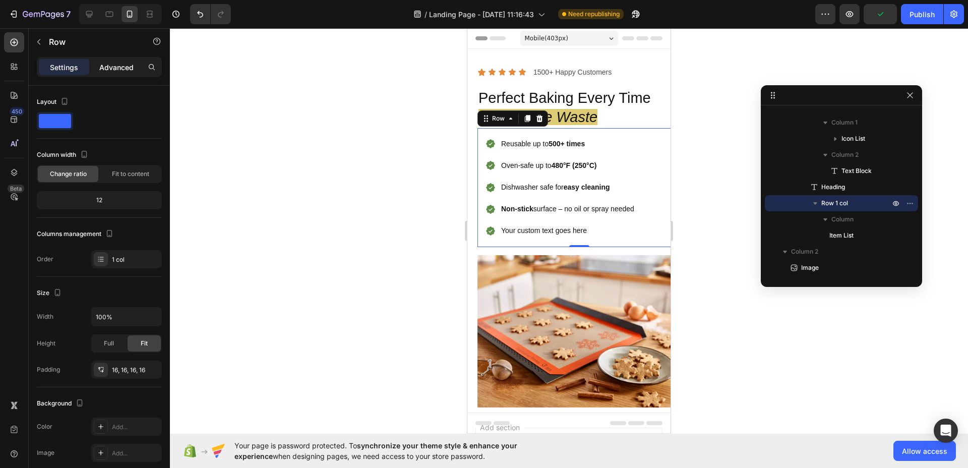
click at [119, 63] on p "Advanced" at bounding box center [116, 67] width 34 height 11
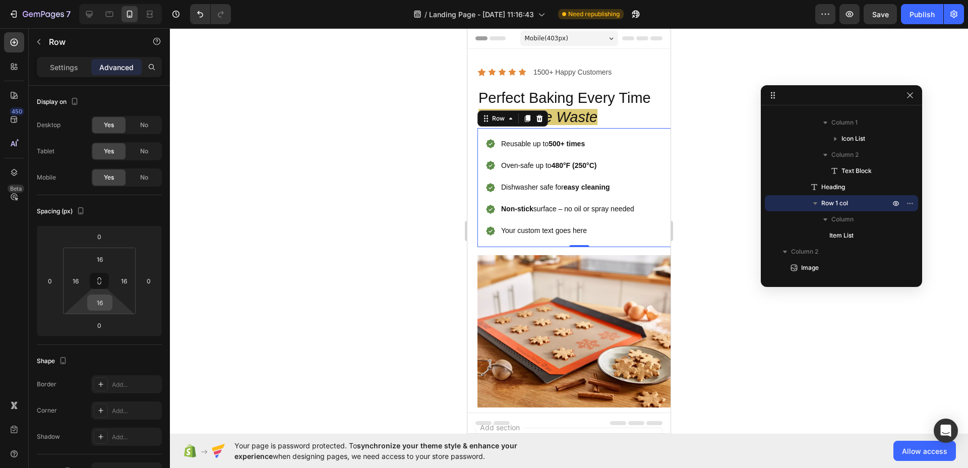
click at [103, 300] on input "16" at bounding box center [100, 302] width 20 height 15
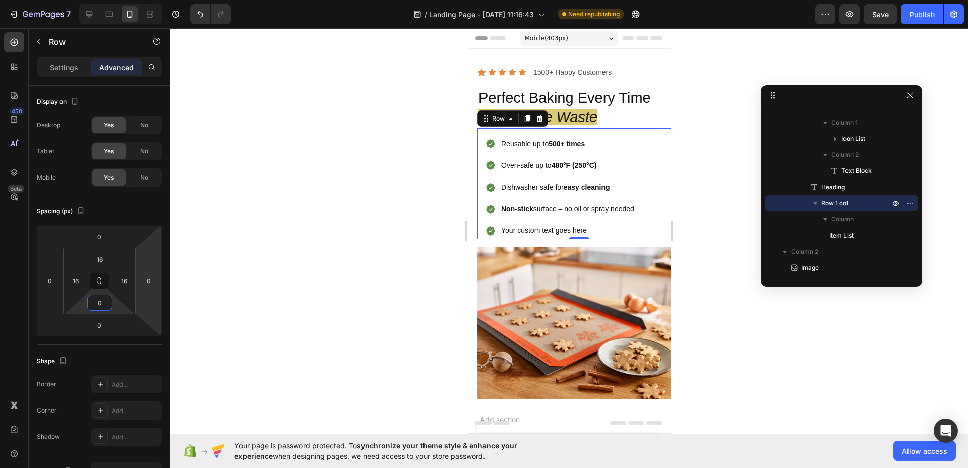
type input "0"
drag, startPoint x: 359, startPoint y: 313, endPoint x: 366, endPoint y: 312, distance: 7.1
click at [360, 313] on div at bounding box center [569, 248] width 798 height 440
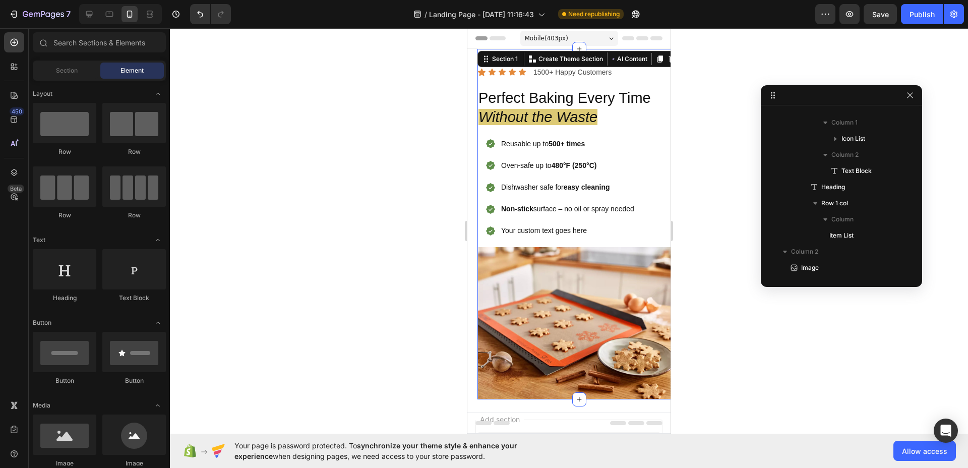
click at [510, 240] on div "Icon Icon Icon Icon Icon Icon List 1500+ Happy Customers Text Block Row Perfect…" at bounding box center [578, 156] width 203 height 182
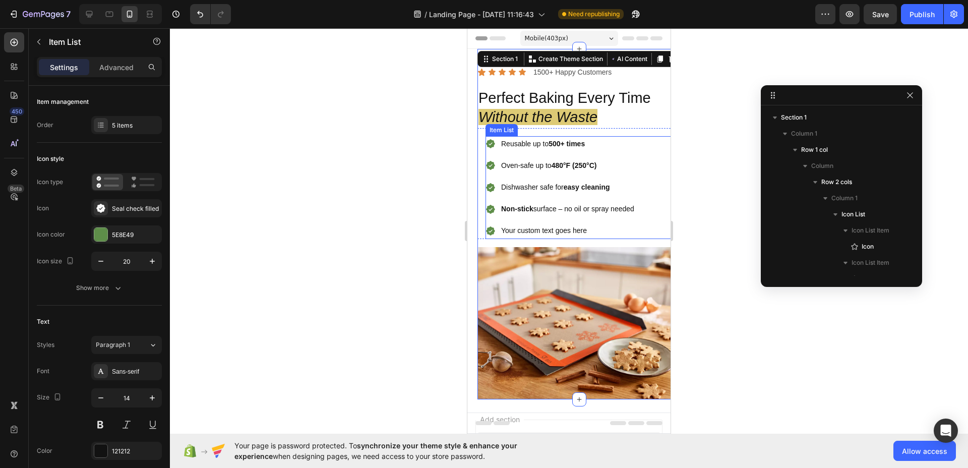
scroll to position [237, 0]
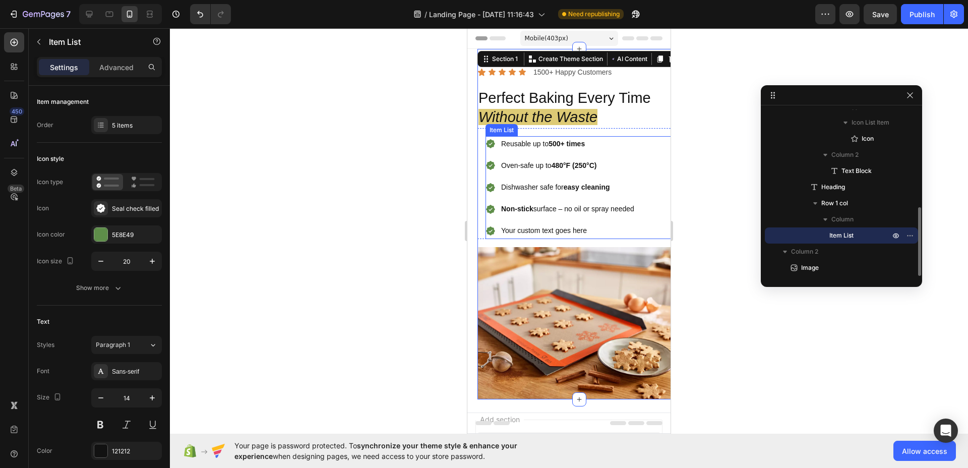
click at [512, 237] on div "Your custom text goes here" at bounding box center [567, 231] width 136 height 16
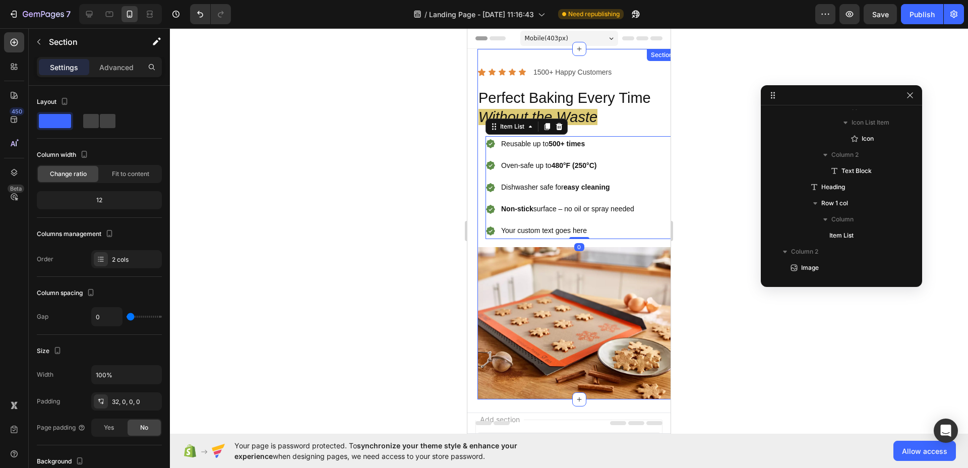
click at [509, 240] on div "Icon Icon Icon Icon Icon Icon List 1500+ Happy Customers Text Block Row Perfect…" at bounding box center [578, 156] width 203 height 182
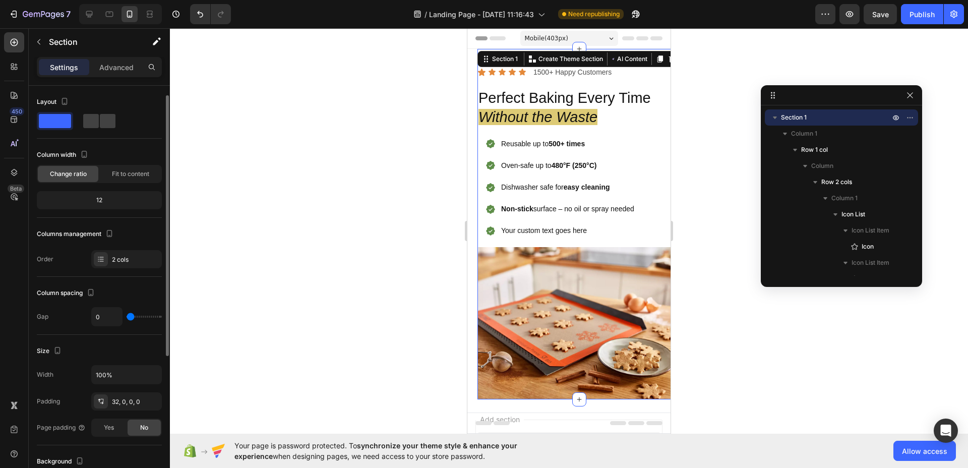
scroll to position [78, 0]
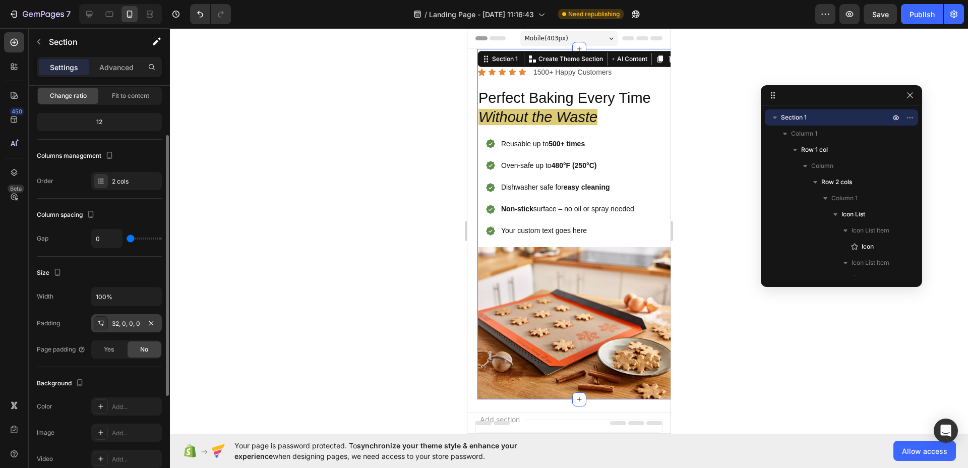
click at [114, 323] on div "32, 0, 0, 0" at bounding box center [126, 323] width 29 height 9
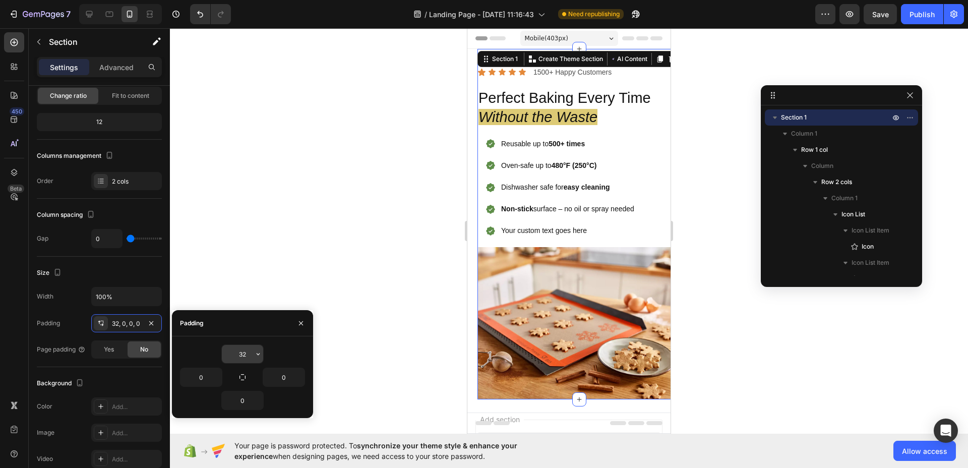
click at [245, 353] on input "32" at bounding box center [242, 354] width 41 height 18
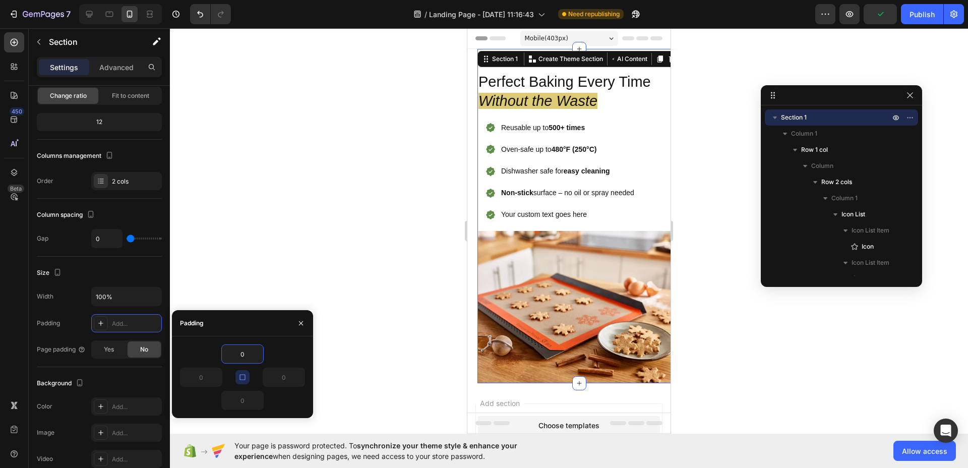
type input "32"
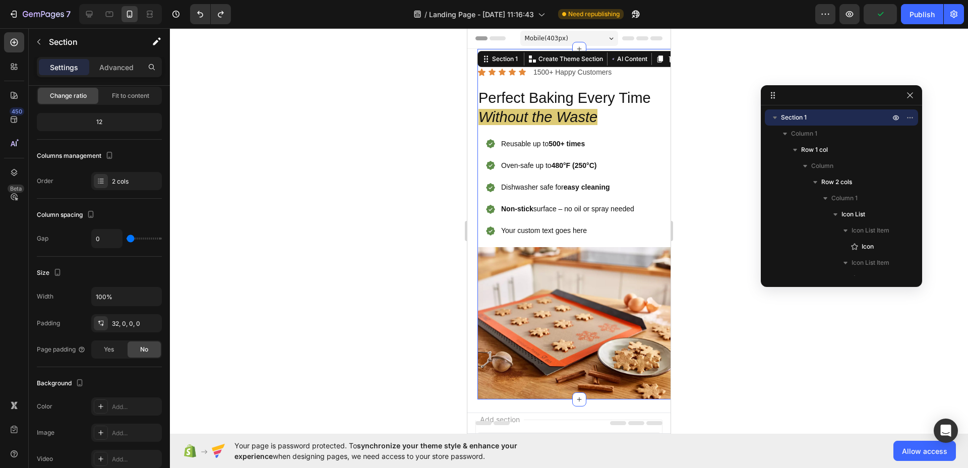
click at [415, 192] on div at bounding box center [569, 248] width 798 height 440
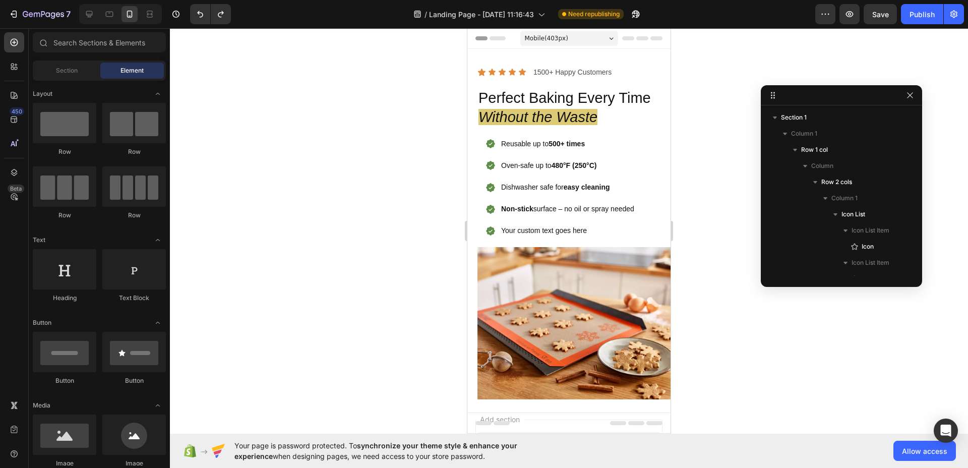
click at [380, 132] on div at bounding box center [569, 248] width 798 height 440
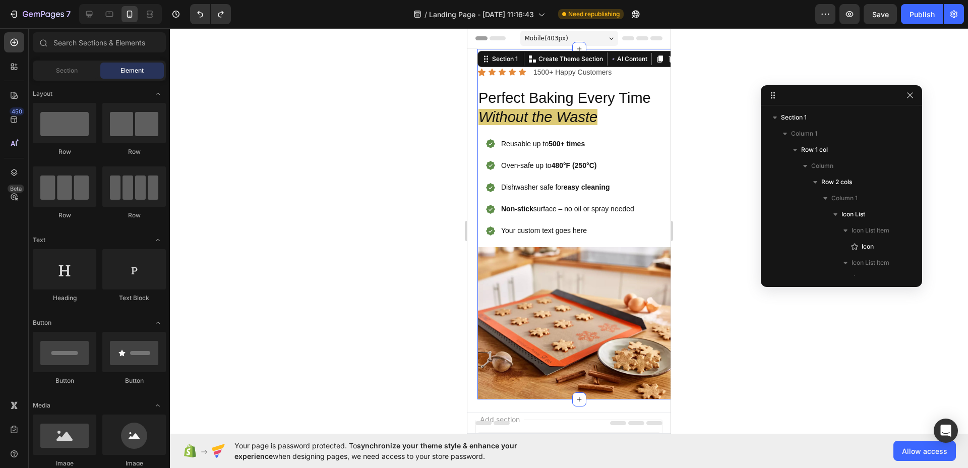
click at [491, 55] on div "Icon Icon Icon Icon Icon Icon List 1500+ Happy Customers Text Block Row Perfect…" at bounding box center [578, 224] width 203 height 350
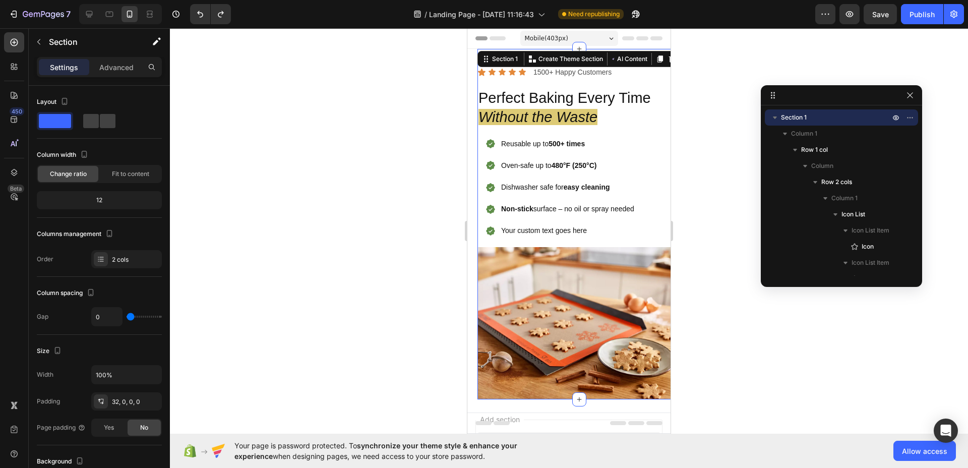
click at [316, 108] on div at bounding box center [569, 248] width 798 height 440
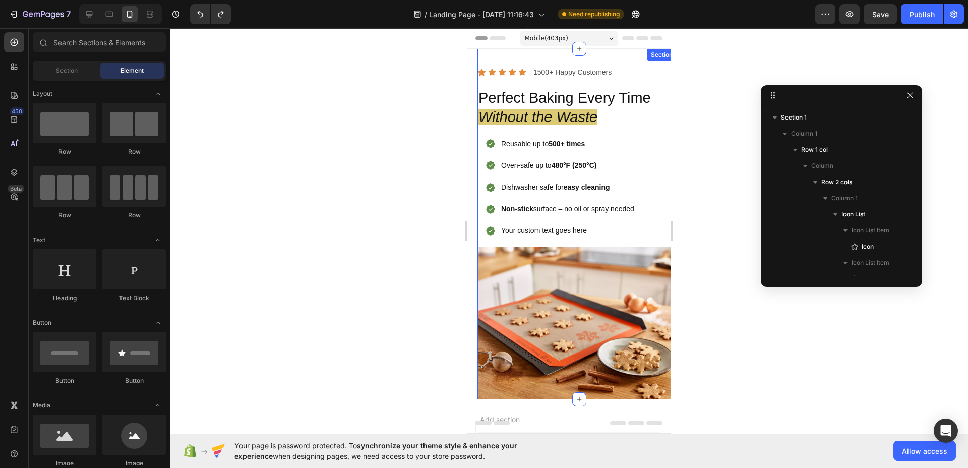
scroll to position [152, 0]
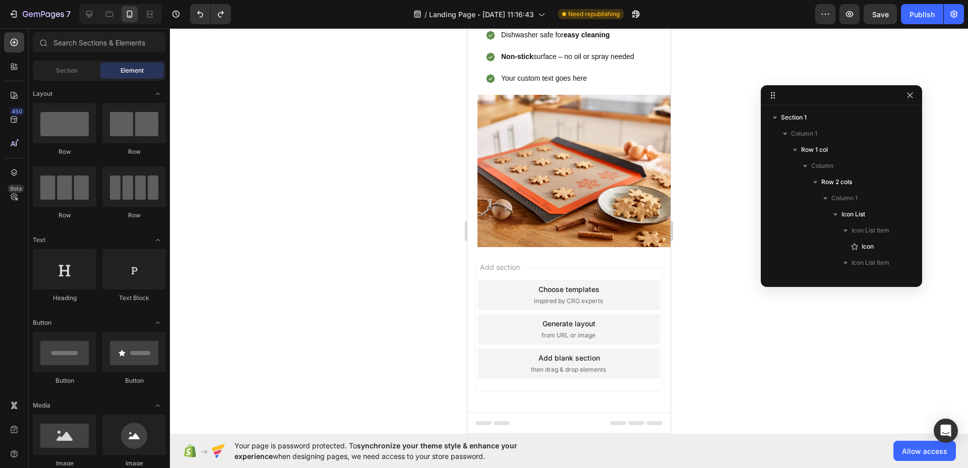
click at [499, 249] on div "Add section Choose templates inspired by CRO experts Generate layout from URL o…" at bounding box center [568, 343] width 203 height 193
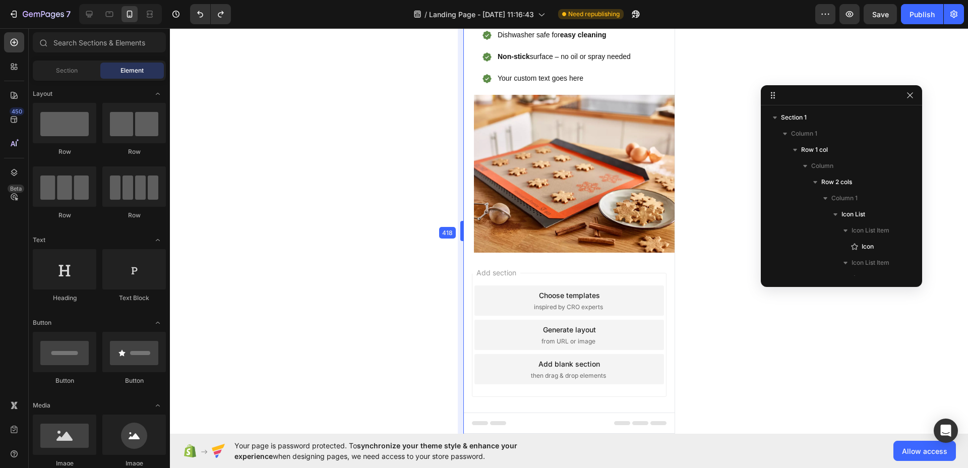
drag, startPoint x: 466, startPoint y: 212, endPoint x: 461, endPoint y: 196, distance: 16.3
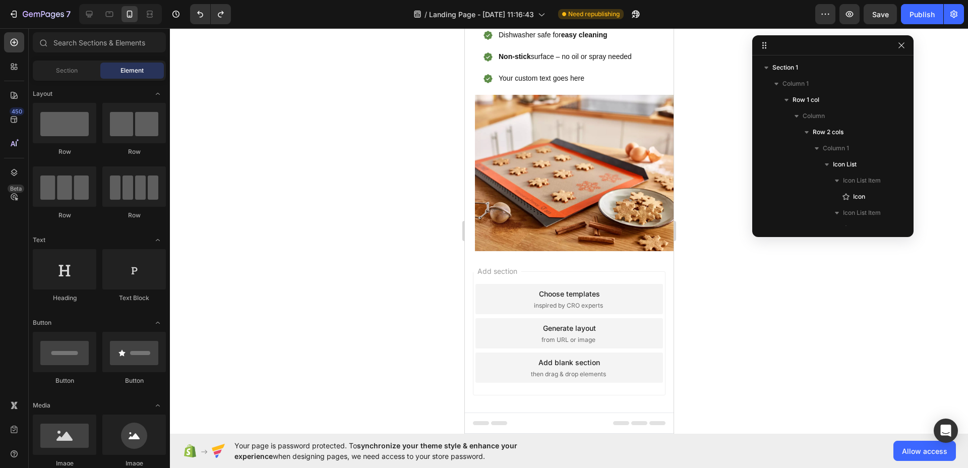
drag, startPoint x: 712, startPoint y: 46, endPoint x: 867, endPoint y: 48, distance: 155.8
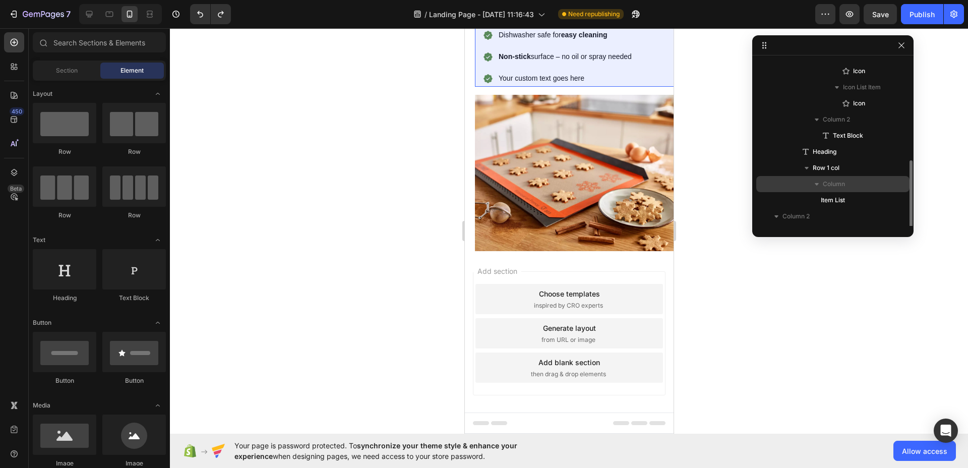
scroll to position [235, 0]
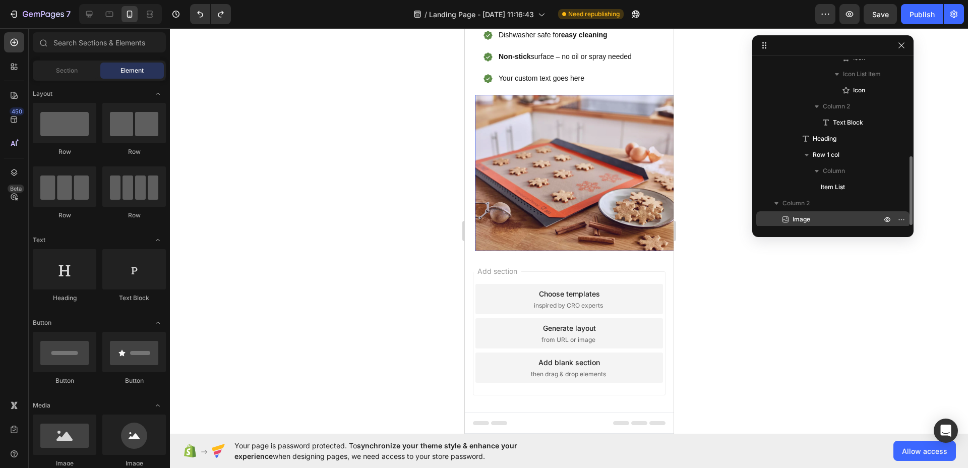
click at [820, 216] on p "Image" at bounding box center [825, 219] width 91 height 10
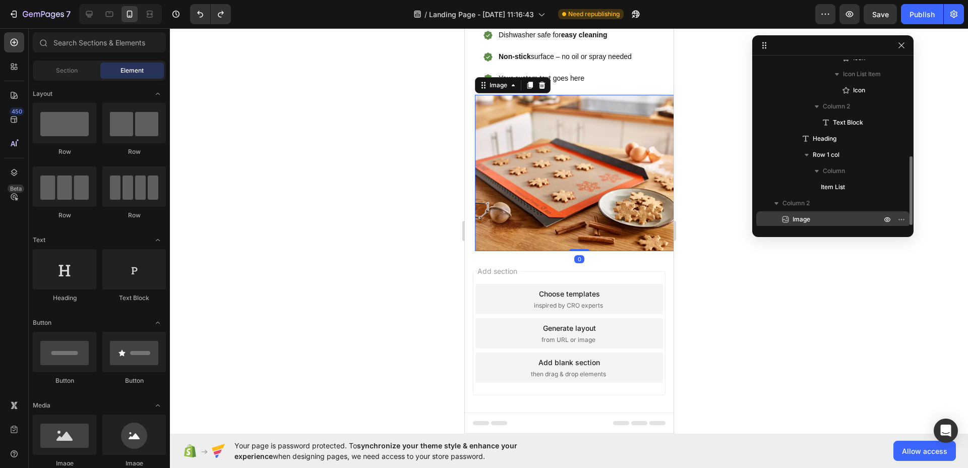
scroll to position [237, 0]
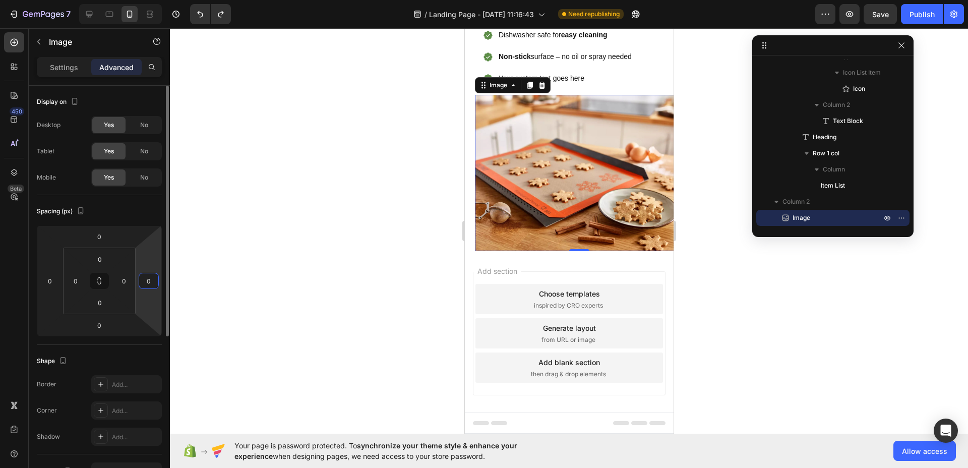
click at [152, 284] on input "0" at bounding box center [148, 280] width 15 height 15
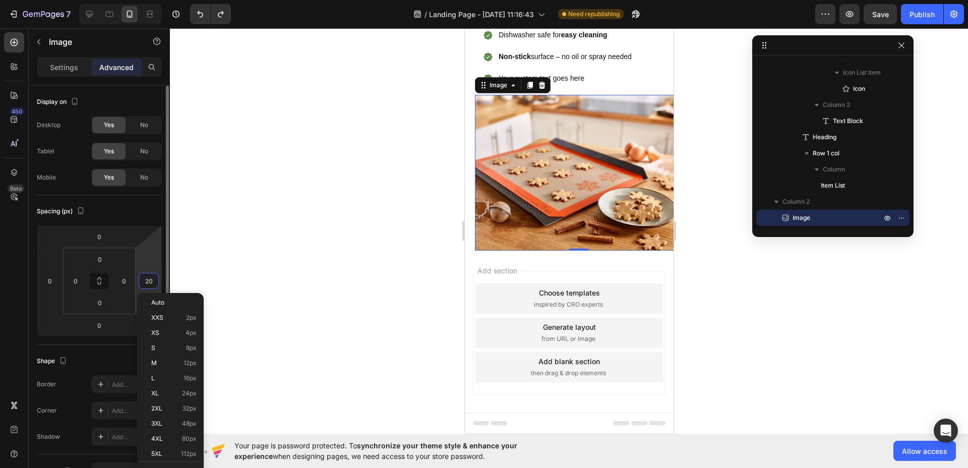
scroll to position [149, 0]
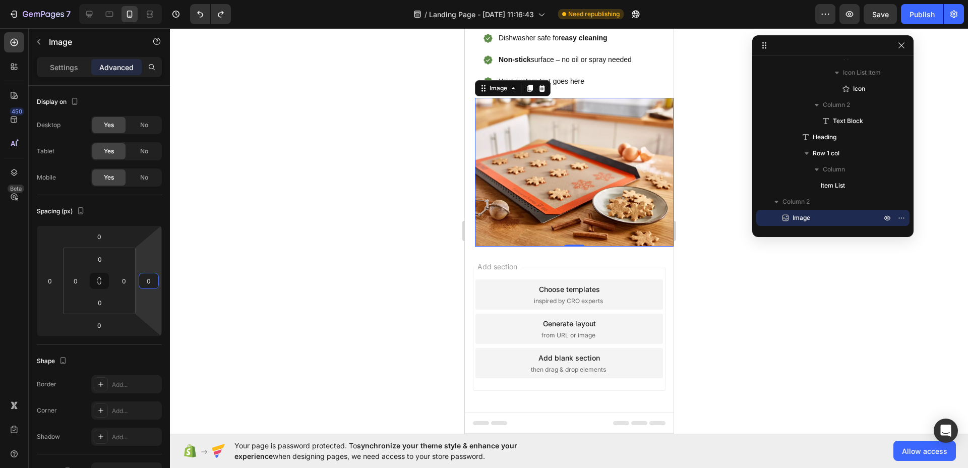
type input "0"
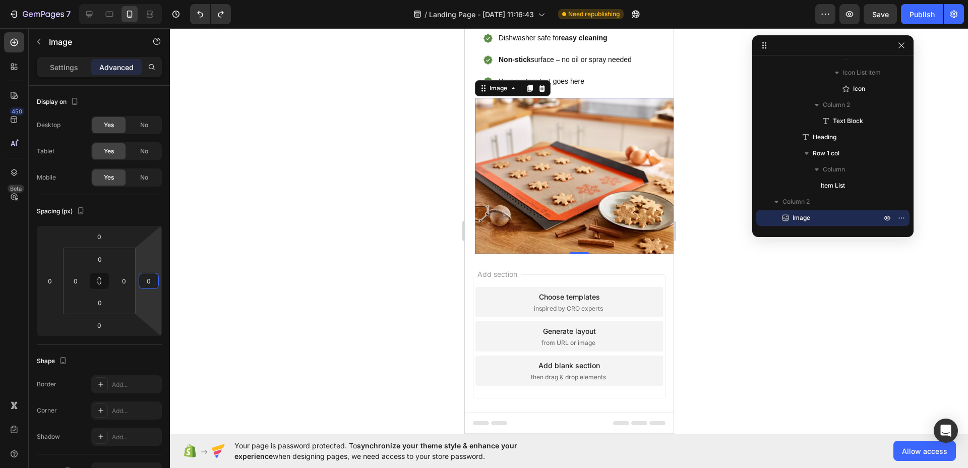
click at [292, 244] on div at bounding box center [569, 248] width 798 height 440
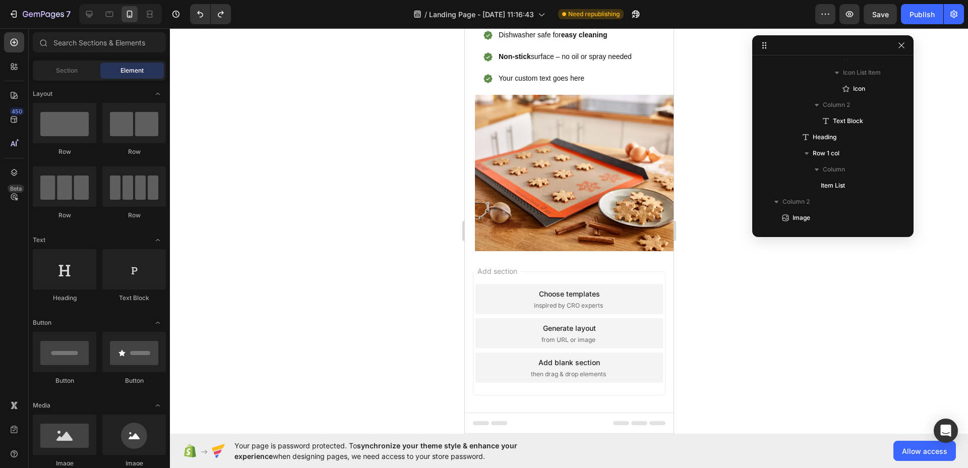
click at [334, 236] on div at bounding box center [569, 248] width 798 height 440
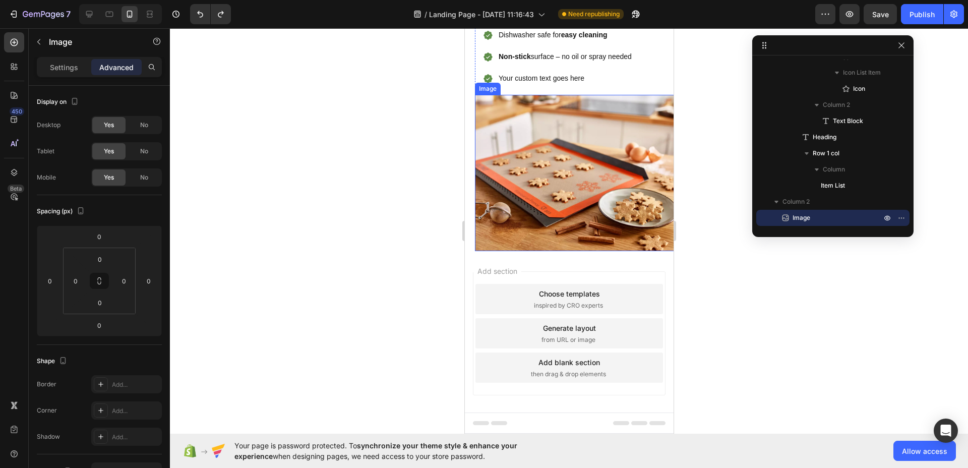
click at [511, 202] on img at bounding box center [578, 173] width 209 height 157
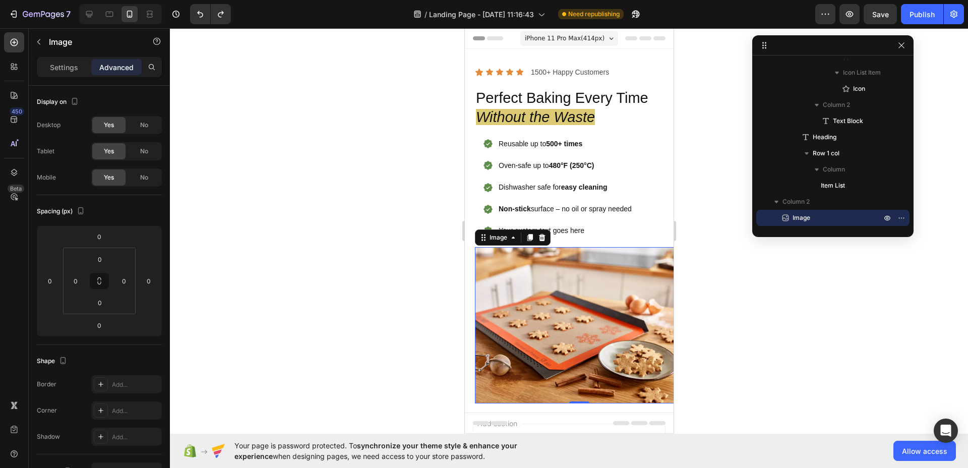
click at [362, 122] on div at bounding box center [569, 248] width 798 height 440
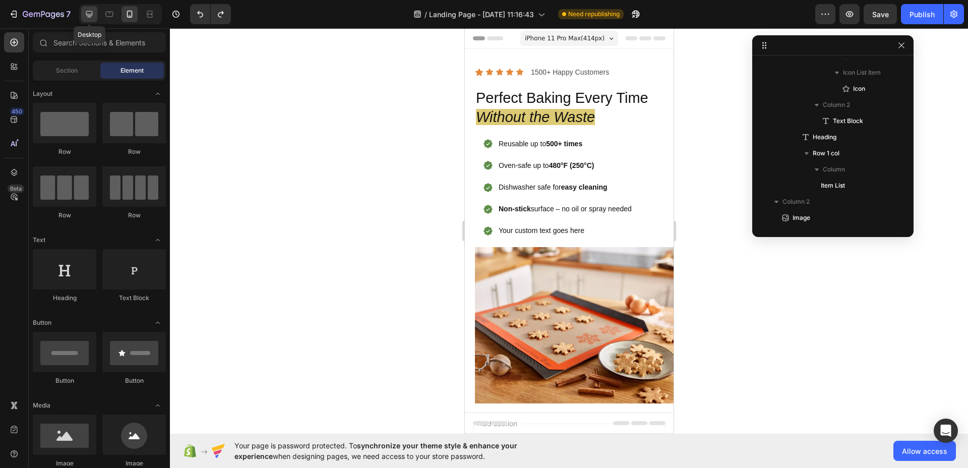
click at [82, 15] on div at bounding box center [89, 14] width 16 height 16
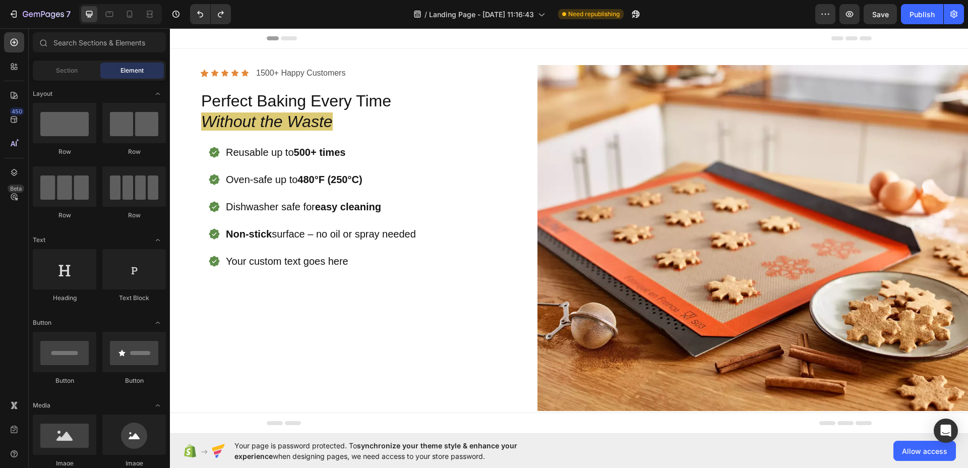
click at [502, 40] on div "Header" at bounding box center [569, 38] width 605 height 20
click at [570, 90] on img at bounding box center [767, 238] width 461 height 346
click at [501, 40] on div "Header" at bounding box center [569, 38] width 605 height 20
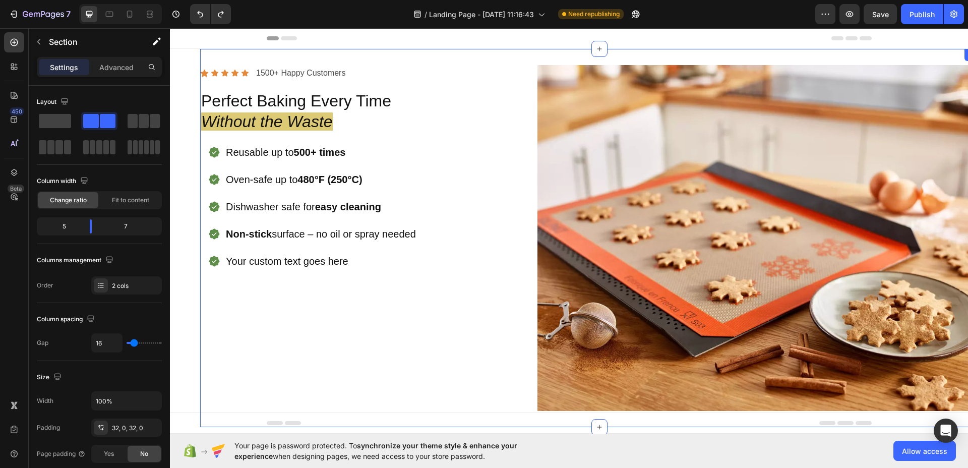
click at [360, 54] on div "Icon Icon Icon Icon Icon Icon List 1500+ Happy Customers Text Block Row Perfect…" at bounding box center [599, 238] width 798 height 378
click at [132, 15] on icon at bounding box center [130, 14] width 6 height 7
type input "0"
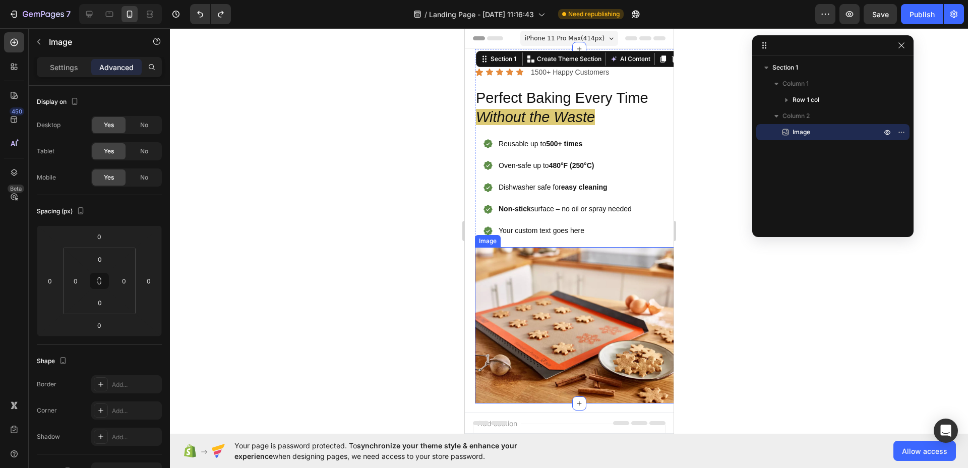
click at [542, 260] on img at bounding box center [578, 325] width 209 height 157
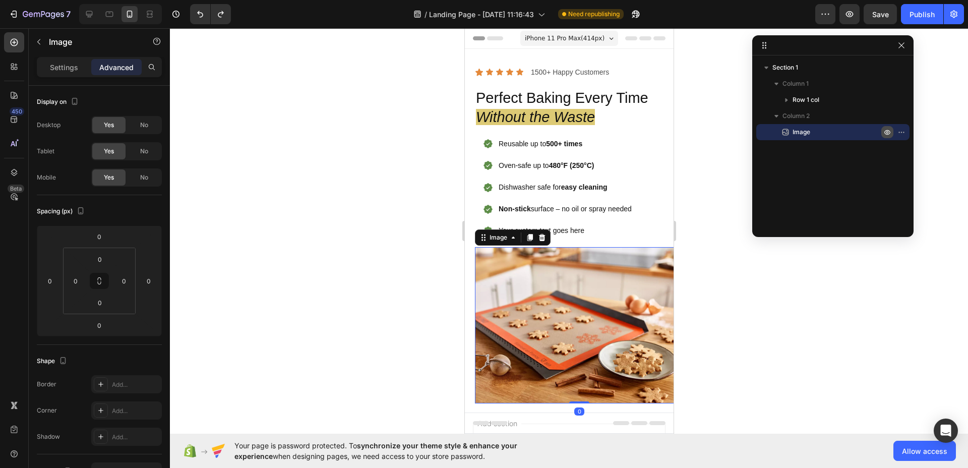
click at [887, 132] on icon "button" at bounding box center [887, 132] width 8 height 8
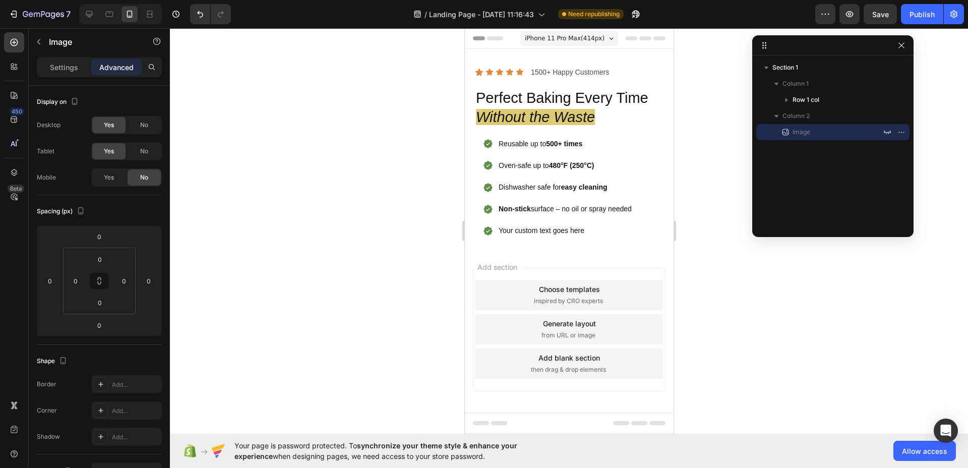
click at [414, 74] on div at bounding box center [569, 248] width 798 height 440
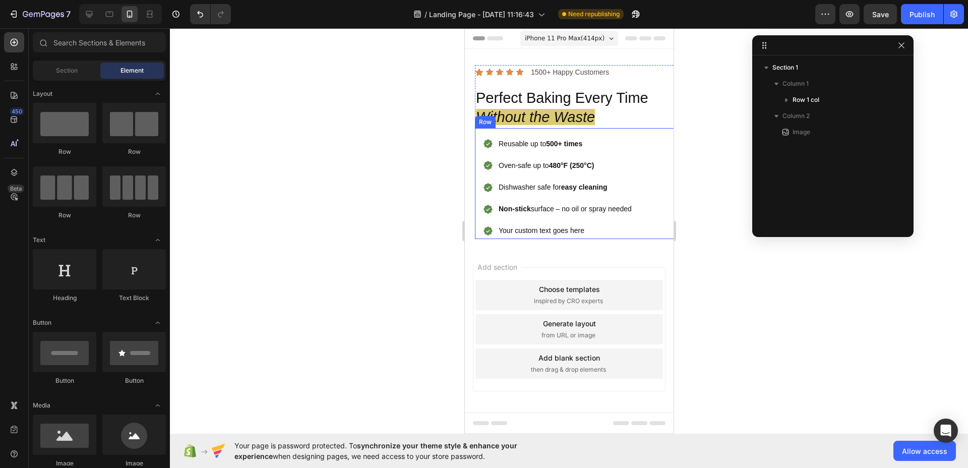
click at [474, 228] on div "Reusable up to 500+ times Oven-safe up to 480°F (250°C) Dishwasher safe for eas…" at bounding box center [578, 183] width 209 height 111
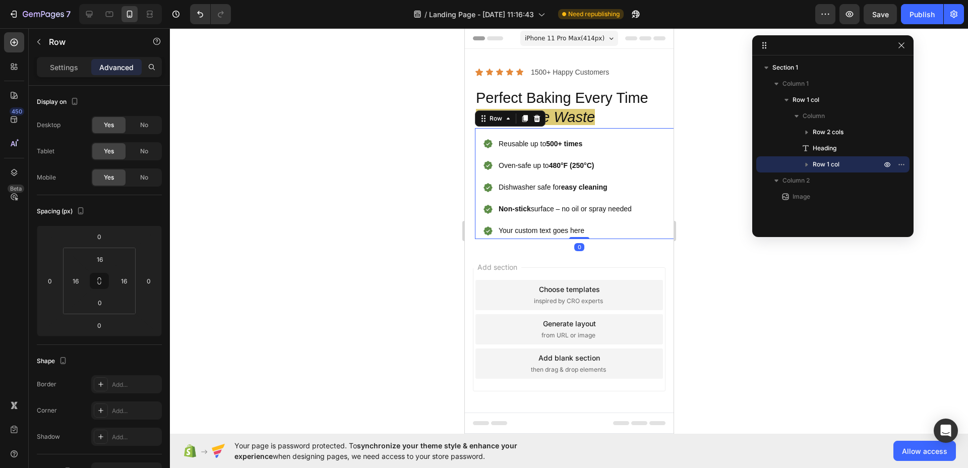
click at [415, 196] on div at bounding box center [569, 248] width 798 height 440
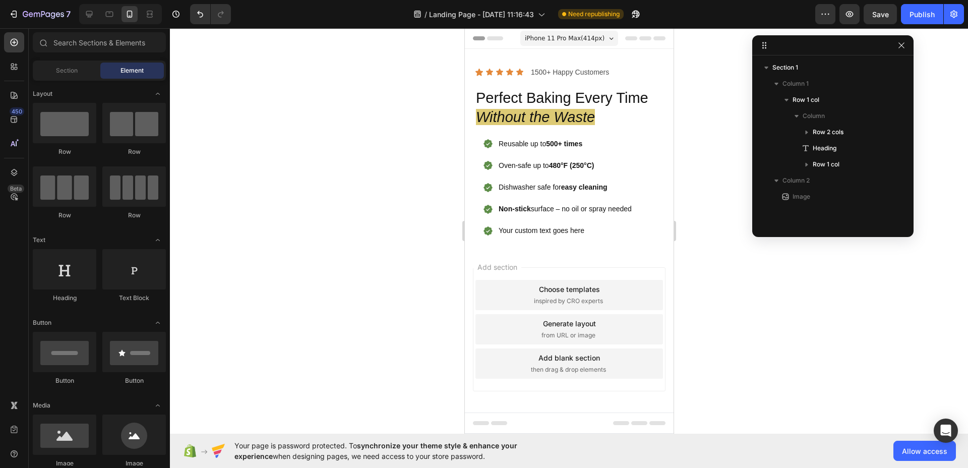
click at [470, 57] on section "Icon Icon Icon Icon Icon Icon List 1500+ Happy Customers Text Block Row Perfect…" at bounding box center [568, 148] width 209 height 198
drag, startPoint x: 247, startPoint y: 101, endPoint x: 243, endPoint y: 88, distance: 13.9
click at [247, 101] on div at bounding box center [569, 248] width 798 height 440
click at [254, 90] on div at bounding box center [569, 248] width 798 height 440
drag, startPoint x: 531, startPoint y: 160, endPoint x: 542, endPoint y: 280, distance: 121.0
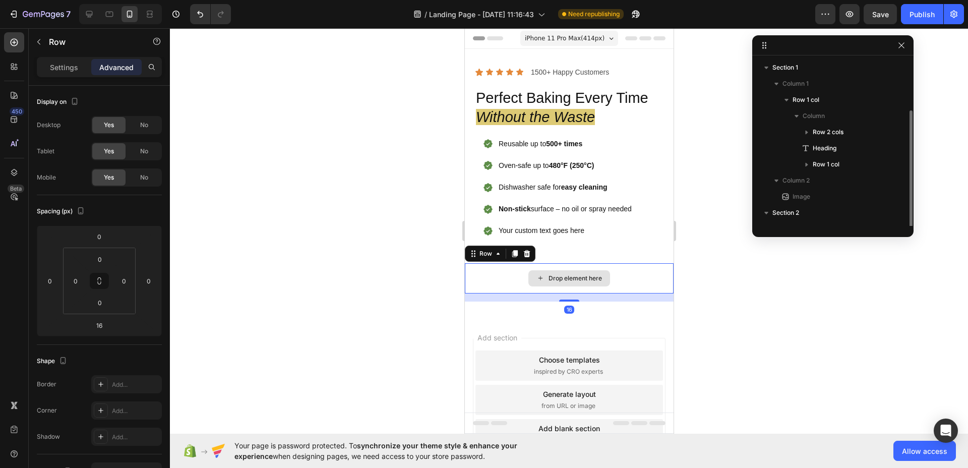
scroll to position [27, 0]
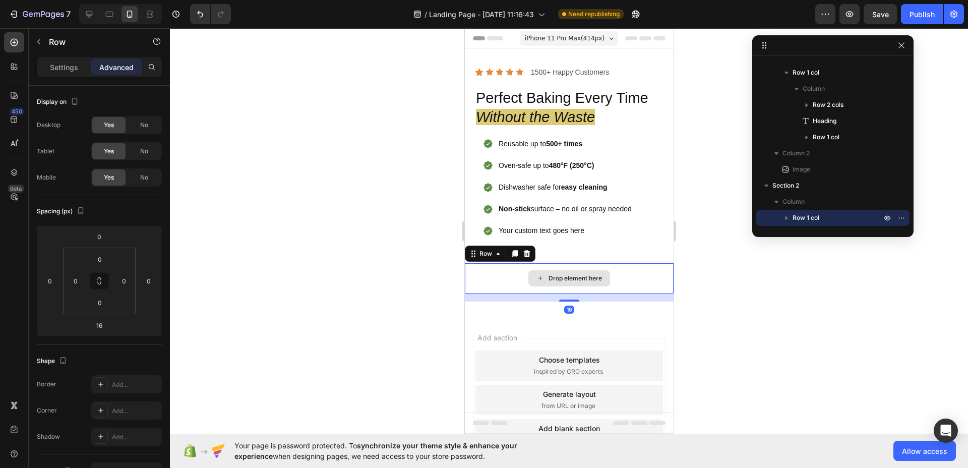
click at [528, 274] on div "Drop element here" at bounding box center [569, 278] width 82 height 16
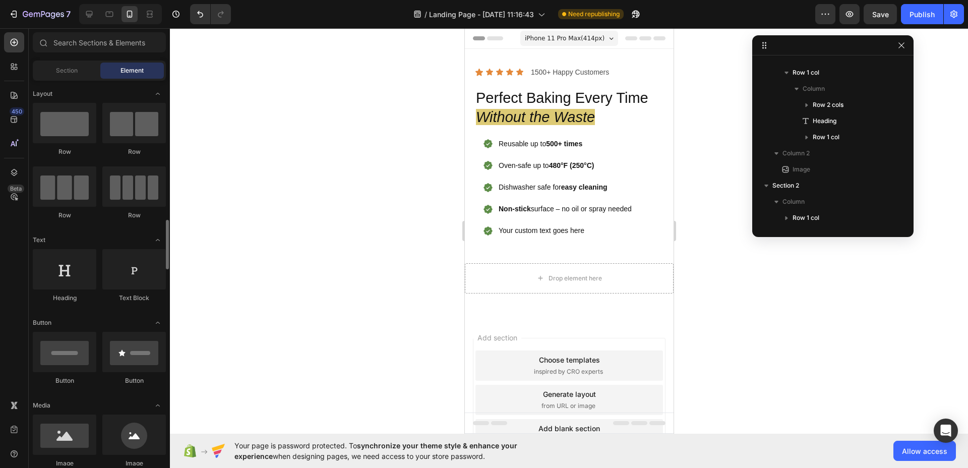
scroll to position [175, 0]
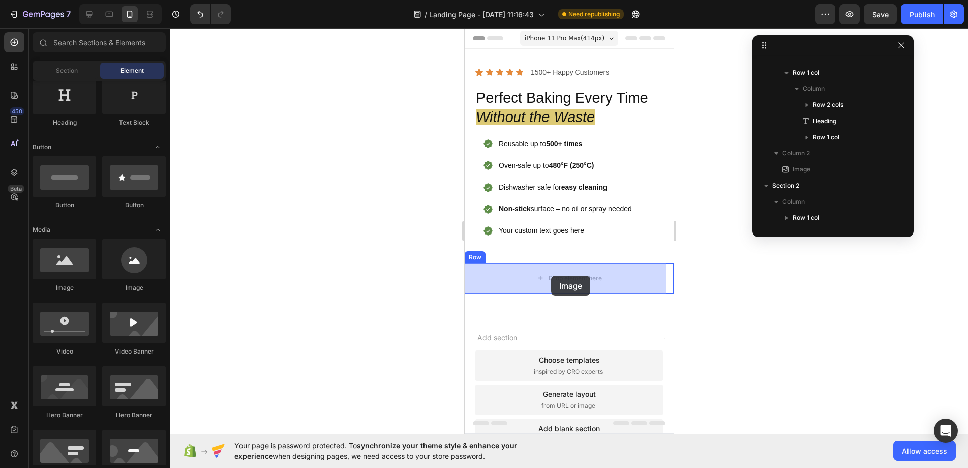
drag, startPoint x: 532, startPoint y: 297, endPoint x: 550, endPoint y: 276, distance: 27.9
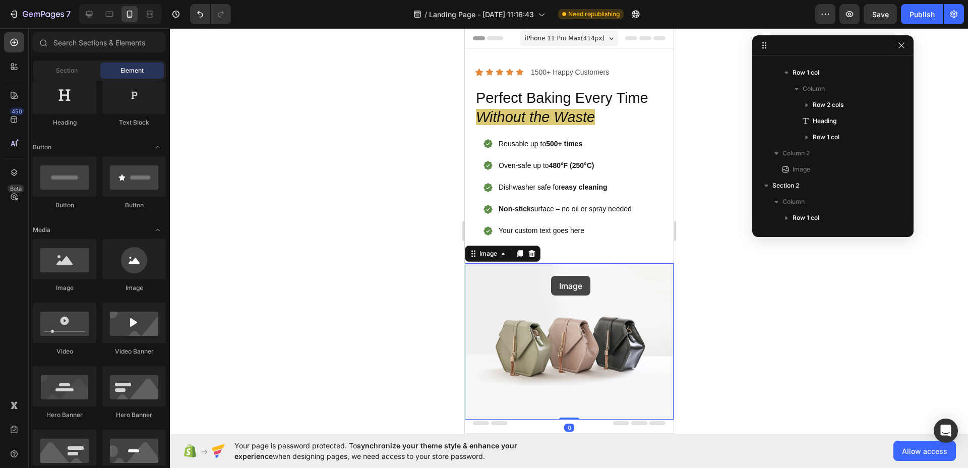
scroll to position [59, 0]
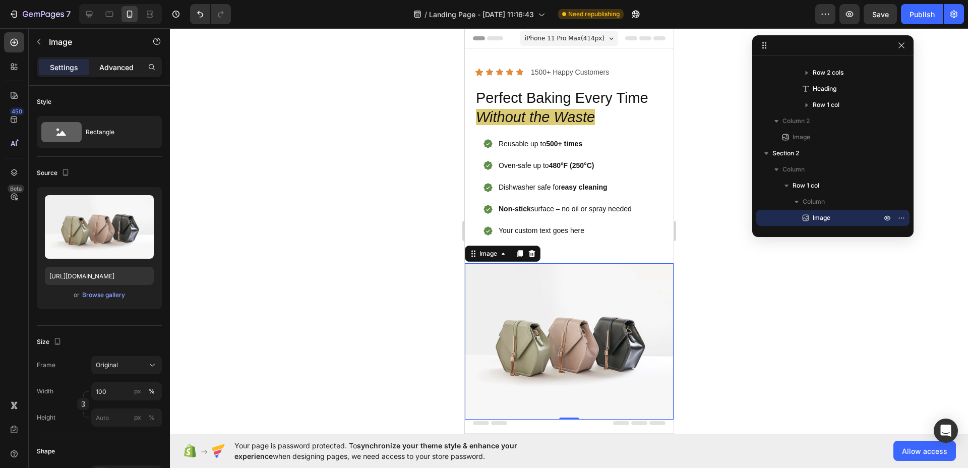
click at [100, 64] on p "Advanced" at bounding box center [116, 67] width 34 height 11
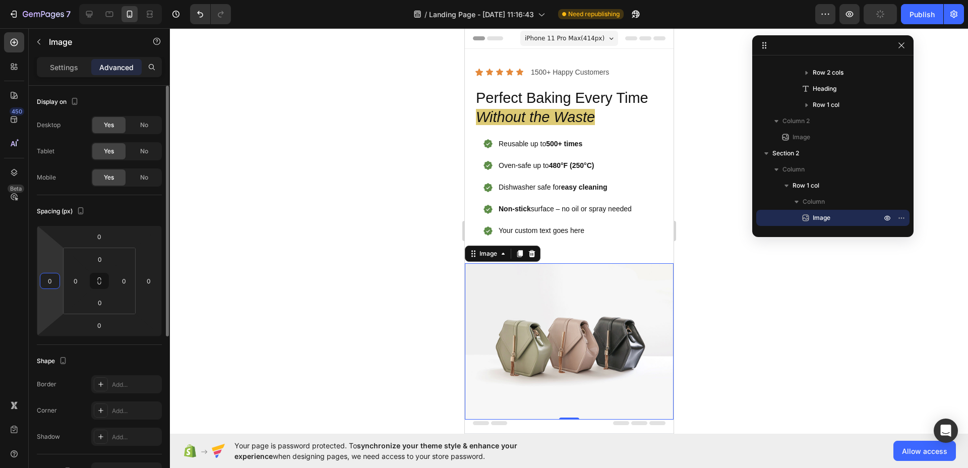
click at [51, 284] on input "0" at bounding box center [49, 280] width 15 height 15
type input "20"
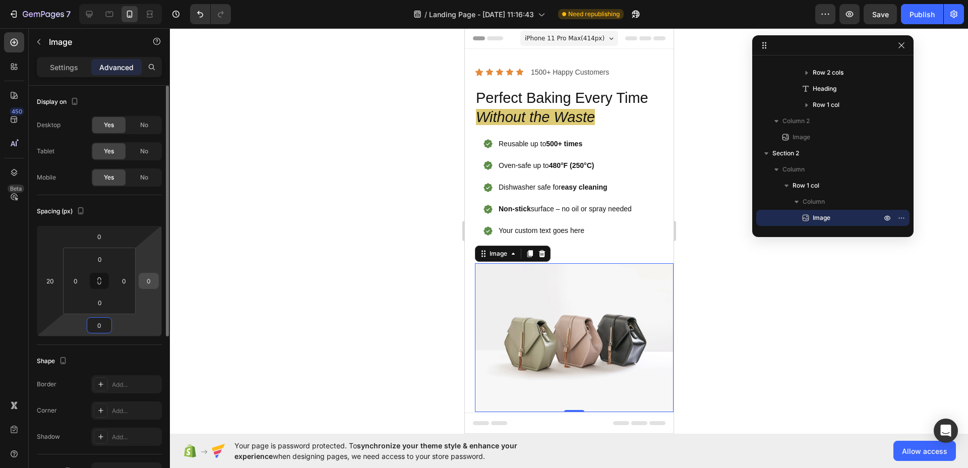
click at [144, 283] on input "0" at bounding box center [148, 280] width 15 height 15
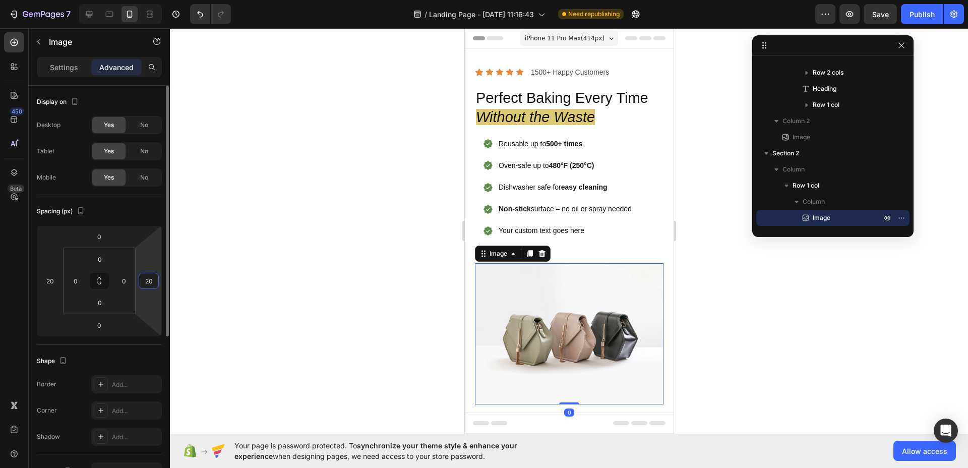
type input "20"
click at [419, 259] on div at bounding box center [569, 248] width 798 height 440
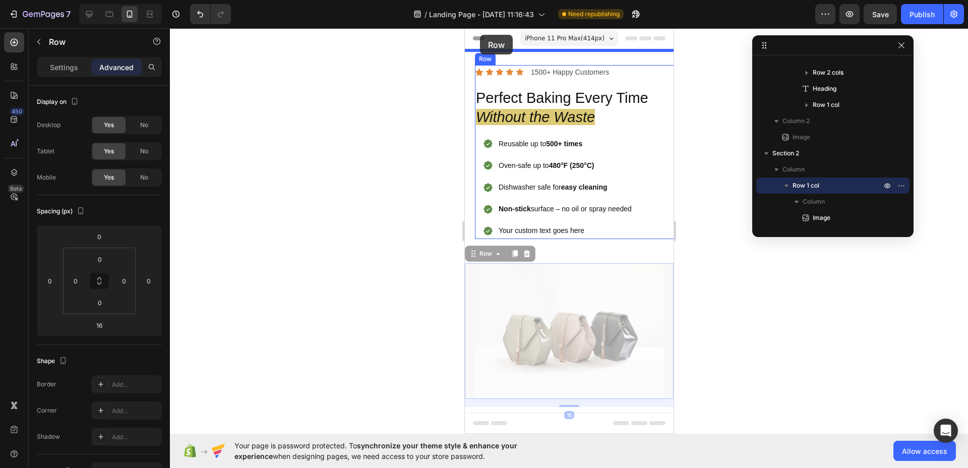
drag, startPoint x: 468, startPoint y: 280, endPoint x: 479, endPoint y: 35, distance: 245.7
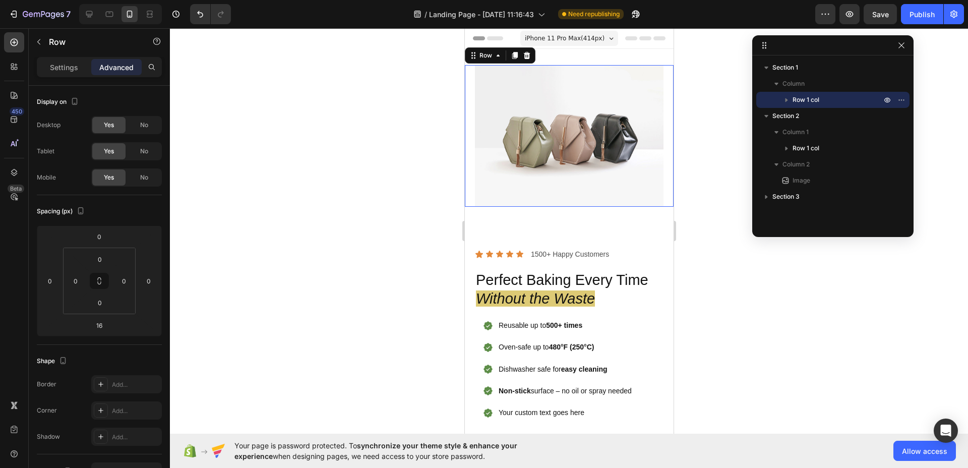
scroll to position [0, 0]
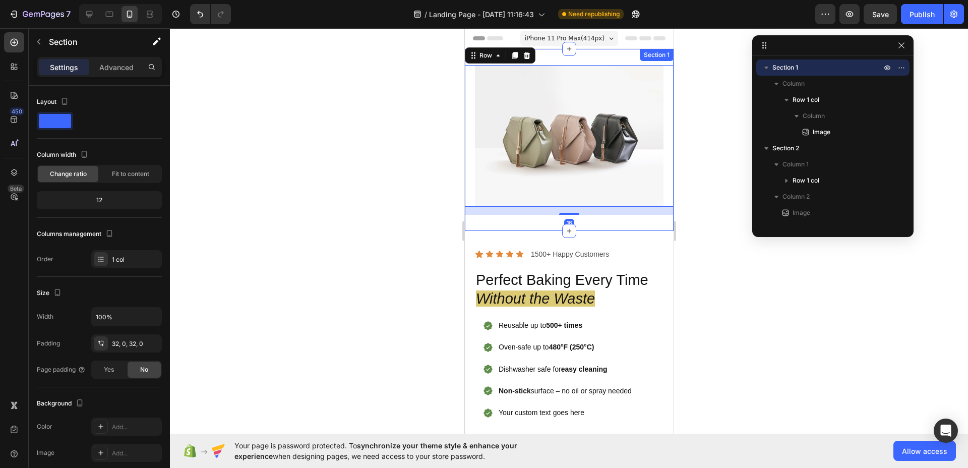
click at [501, 213] on div "Image Row 16 Section 1" at bounding box center [568, 140] width 209 height 182
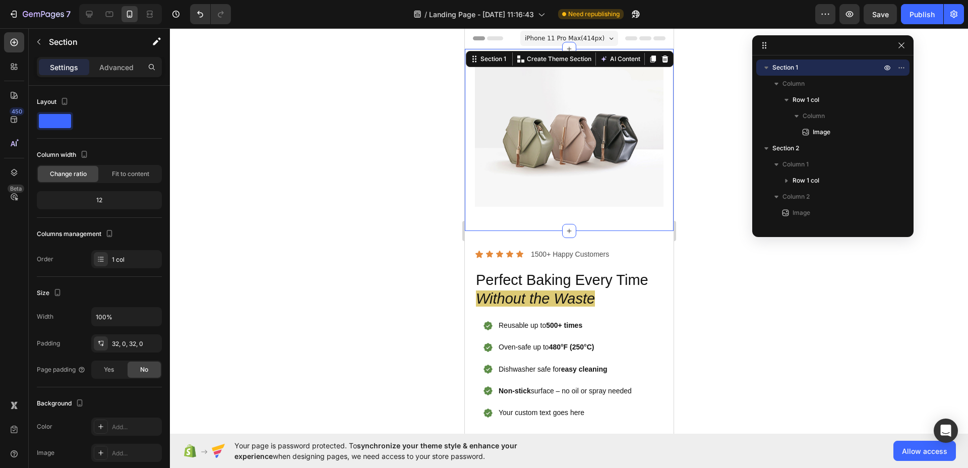
click at [538, 204] on div "Image Row" at bounding box center [568, 140] width 209 height 150
click at [568, 197] on img at bounding box center [568, 136] width 189 height 142
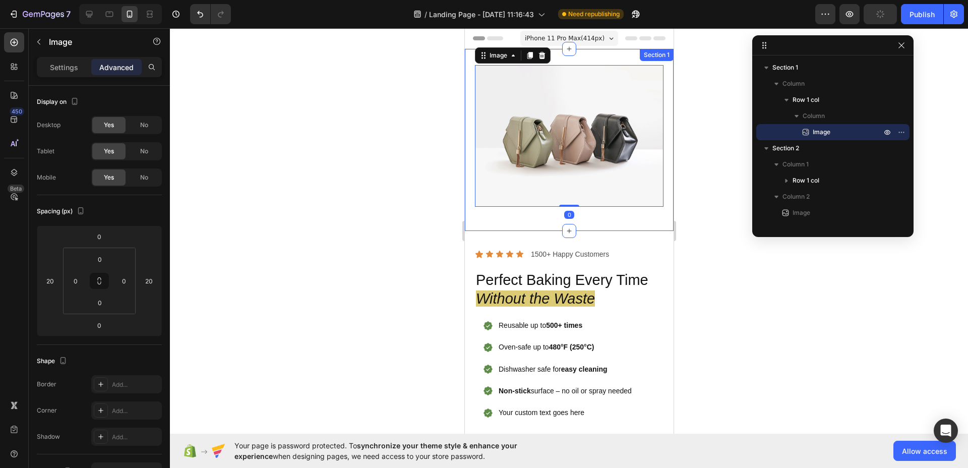
click at [552, 207] on div "Image 0 Row" at bounding box center [568, 140] width 209 height 150
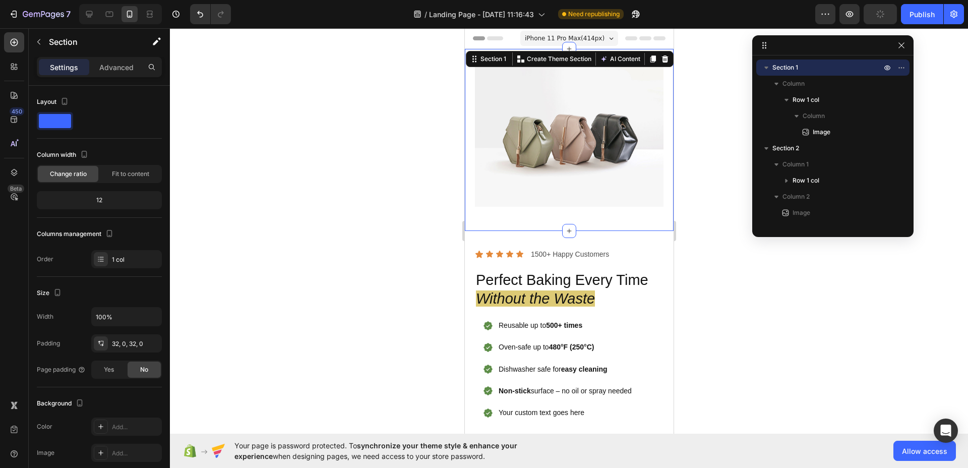
click at [540, 224] on div "Image Row Section 1 You can create reusable sections Create Theme Section AI Co…" at bounding box center [568, 140] width 209 height 182
click at [541, 214] on div "Image Row Section 1 You can create reusable sections Create Theme Section AI Co…" at bounding box center [568, 140] width 209 height 182
click at [537, 201] on div "Image Row" at bounding box center [568, 140] width 209 height 150
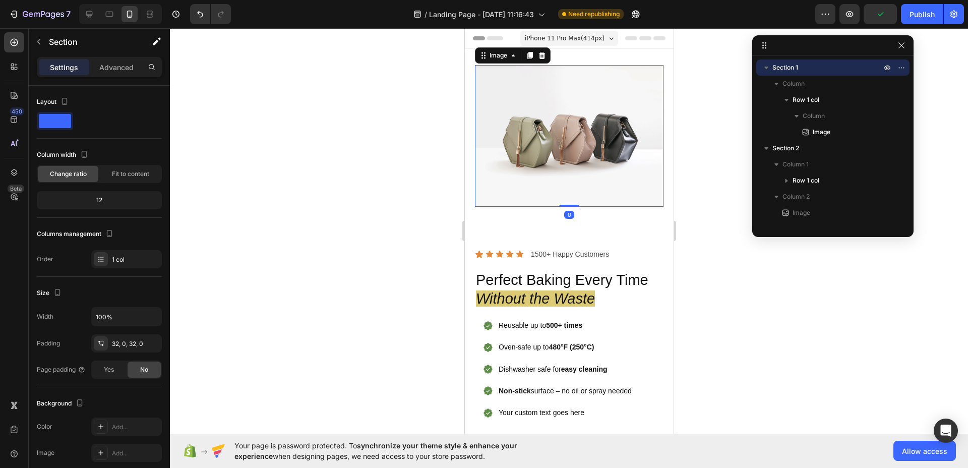
click at [497, 171] on img at bounding box center [568, 136] width 189 height 142
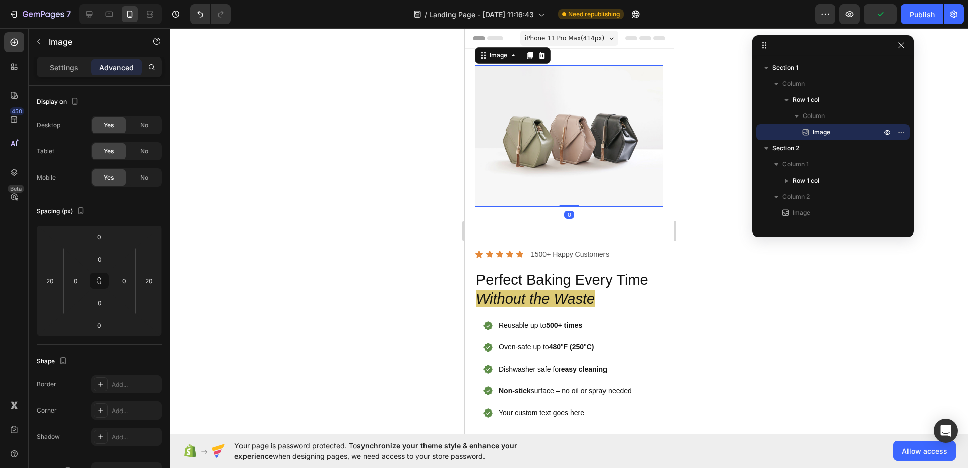
click at [390, 180] on div at bounding box center [569, 248] width 798 height 440
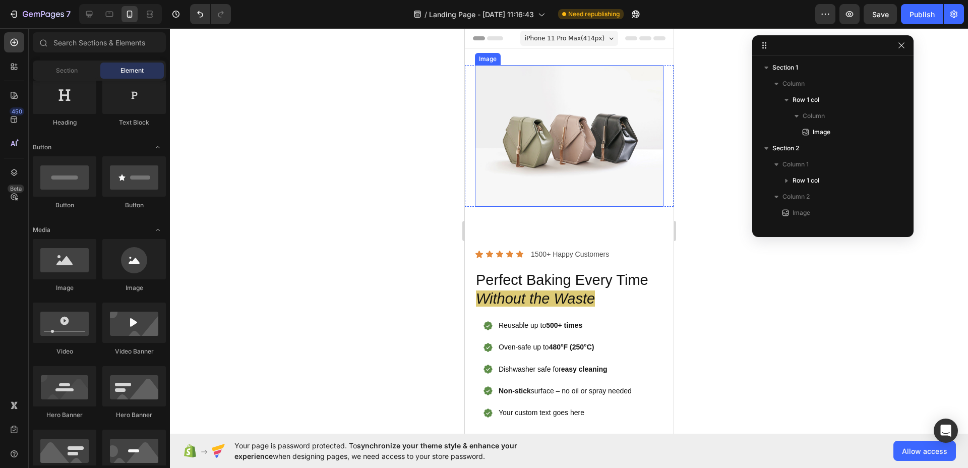
click at [513, 180] on img at bounding box center [568, 136] width 189 height 142
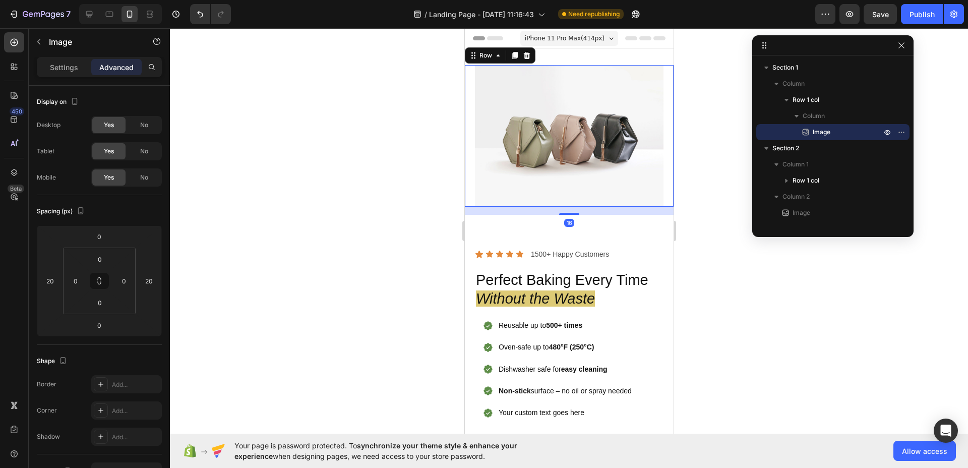
click at [469, 193] on div "Image" at bounding box center [568, 136] width 209 height 142
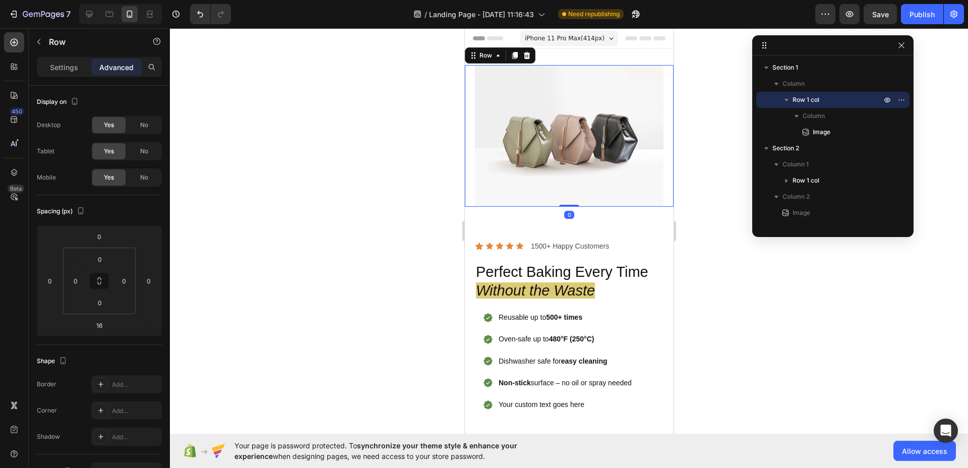
drag, startPoint x: 559, startPoint y: 207, endPoint x: 559, endPoint y: 192, distance: 15.6
click at [560, 193] on div "Image Row 0" at bounding box center [568, 136] width 209 height 142
type input "0"
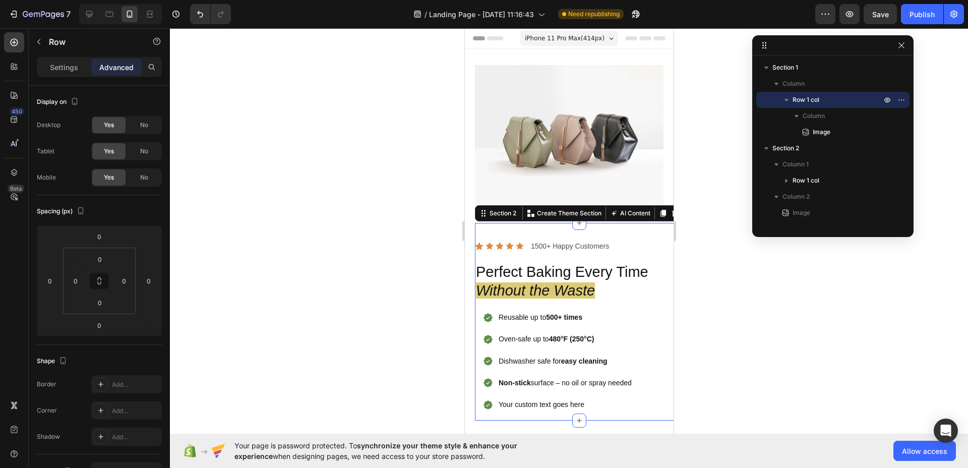
click at [495, 228] on div "Icon Icon Icon Icon Icon Icon List 1500+ Happy Customers Text Block Row Perfect…" at bounding box center [578, 322] width 209 height 198
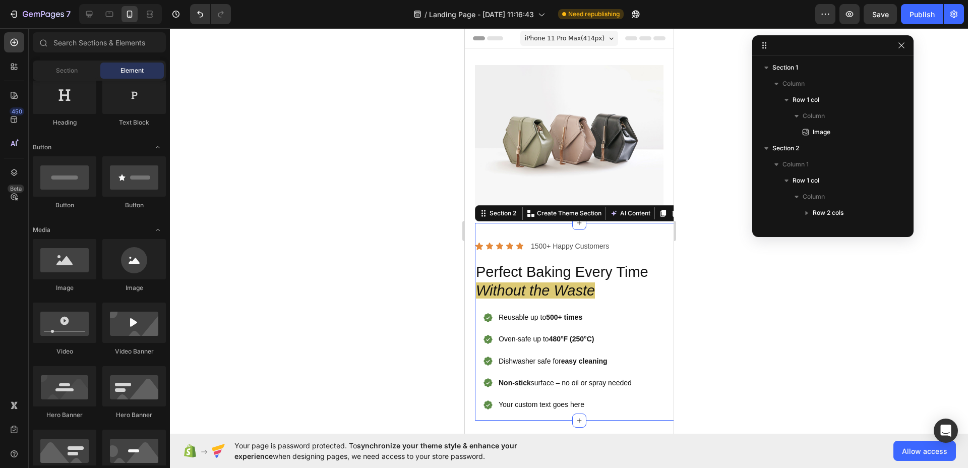
click at [469, 234] on section "Icon Icon Icon Icon Icon Icon List 1500+ Happy Customers Text Block Row Perfect…" at bounding box center [568, 322] width 209 height 198
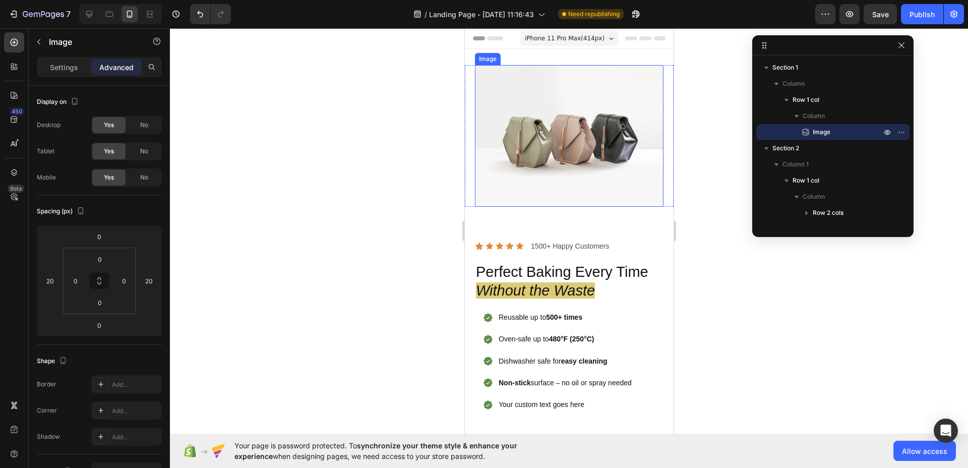
click at [479, 199] on img at bounding box center [568, 136] width 189 height 142
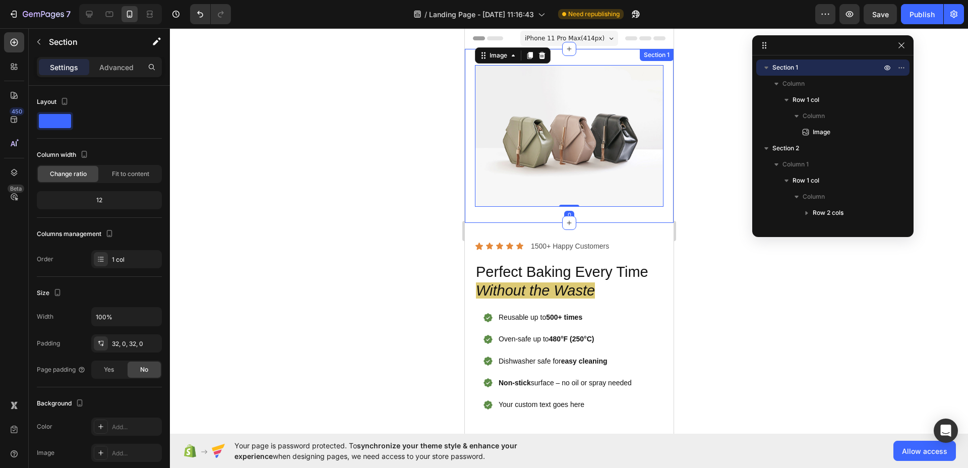
click at [474, 211] on div "Image 0 Row Section 1" at bounding box center [568, 136] width 209 height 174
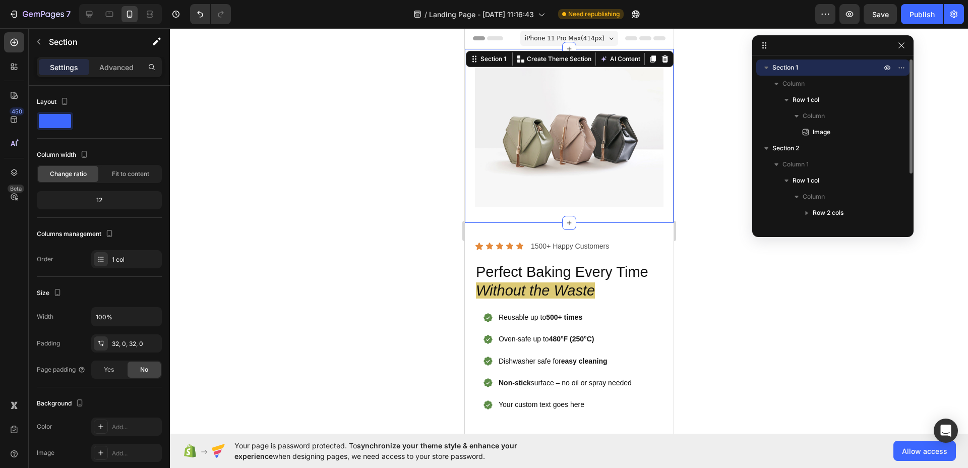
click at [766, 67] on icon "button" at bounding box center [766, 68] width 4 height 3
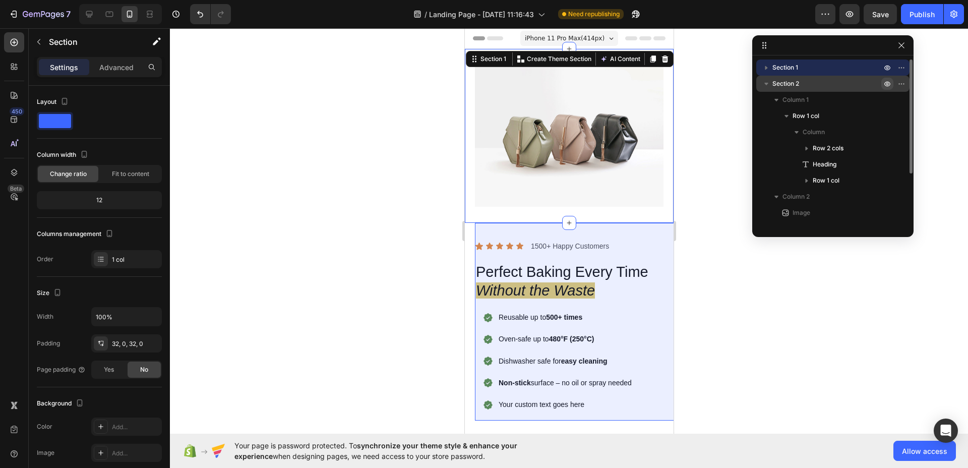
click at [892, 83] on button "button" at bounding box center [887, 84] width 12 height 12
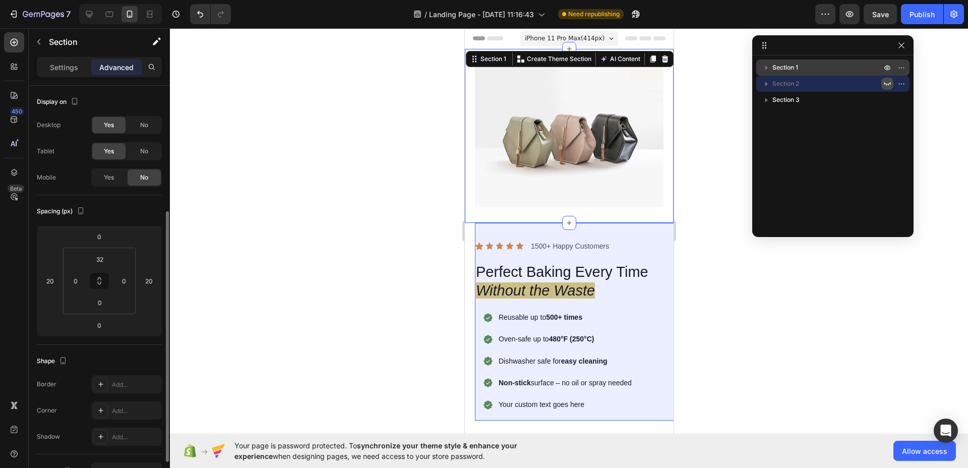
scroll to position [78, 0]
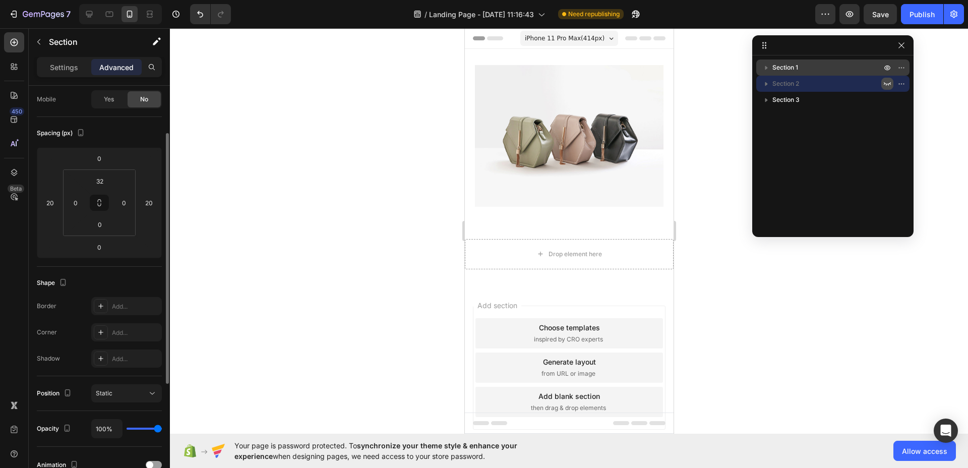
click at [891, 82] on icon "button" at bounding box center [887, 84] width 8 height 8
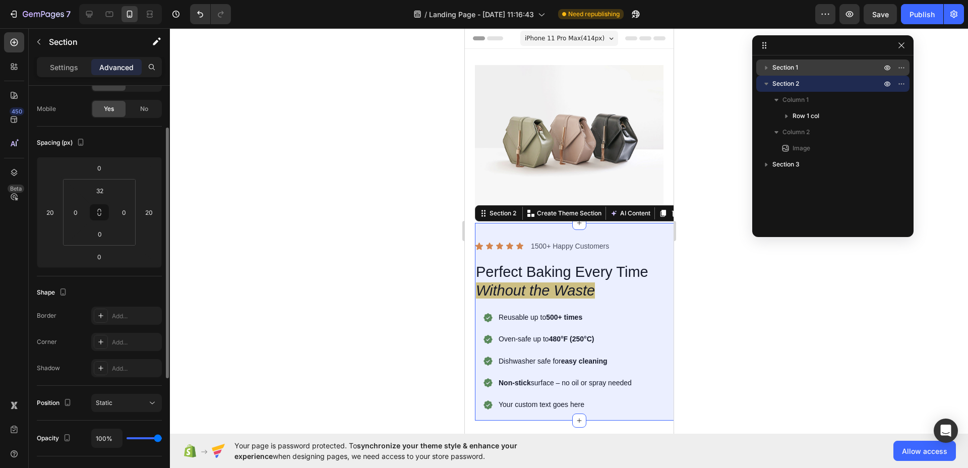
scroll to position [0, 0]
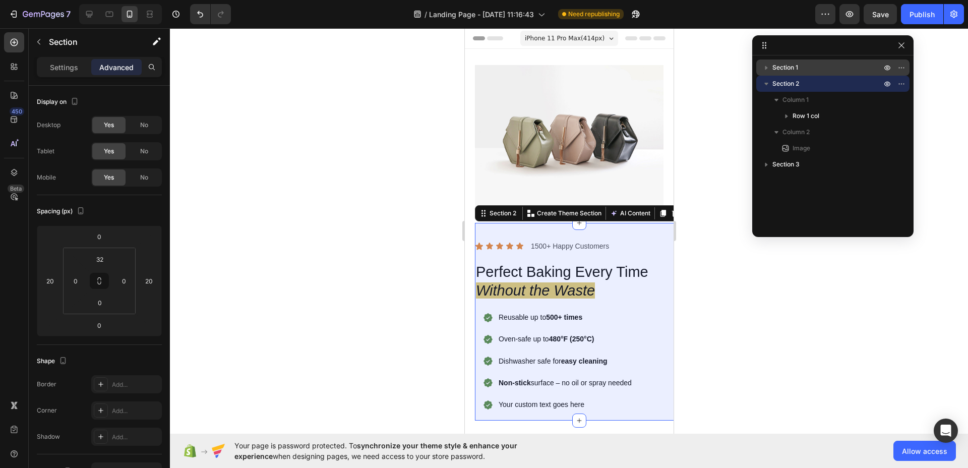
click at [404, 222] on div at bounding box center [569, 248] width 798 height 440
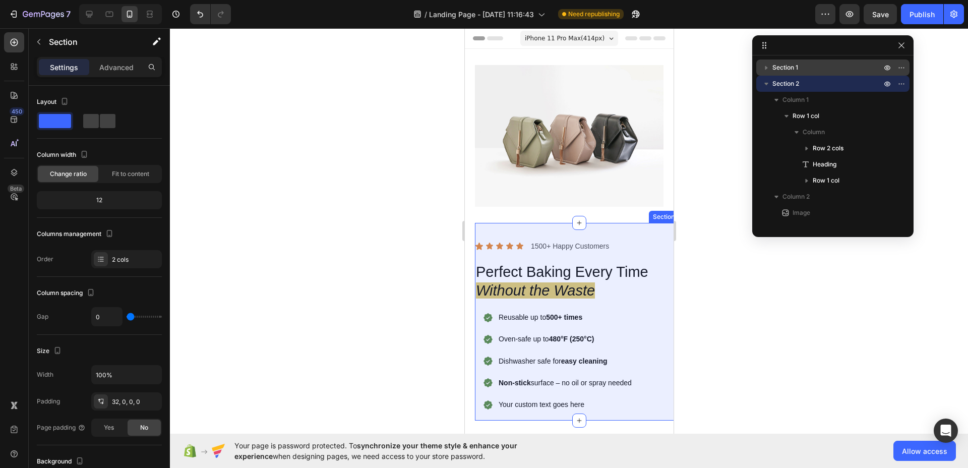
click at [523, 223] on div "Icon Icon Icon Icon Icon Icon List 1500+ Happy Customers Text Block Row Perfect…" at bounding box center [578, 322] width 209 height 198
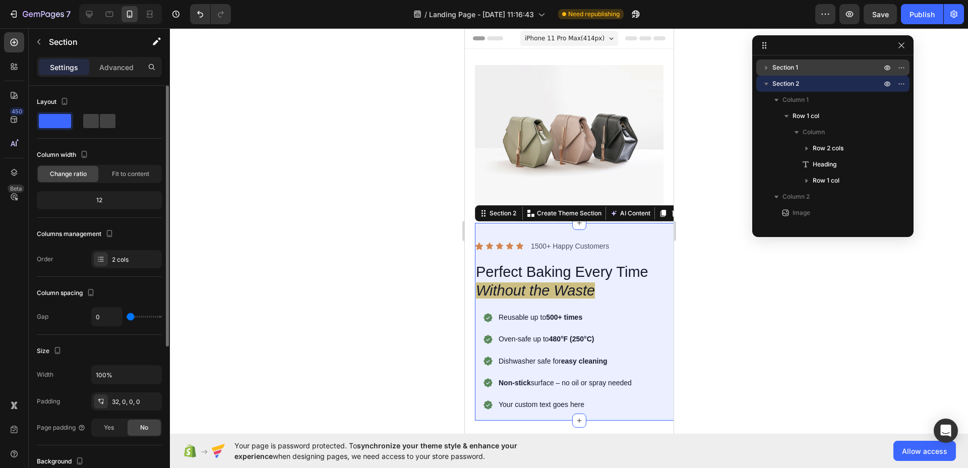
scroll to position [234, 0]
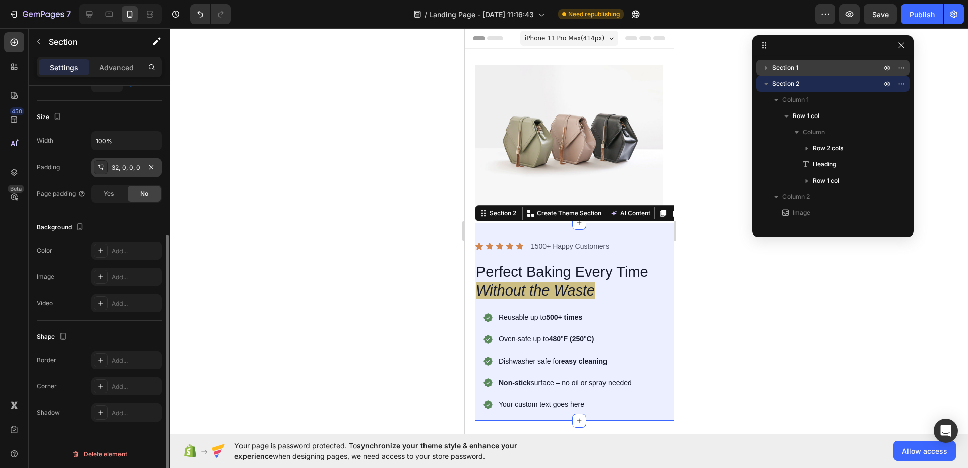
click at [103, 167] on icon at bounding box center [101, 167] width 8 height 8
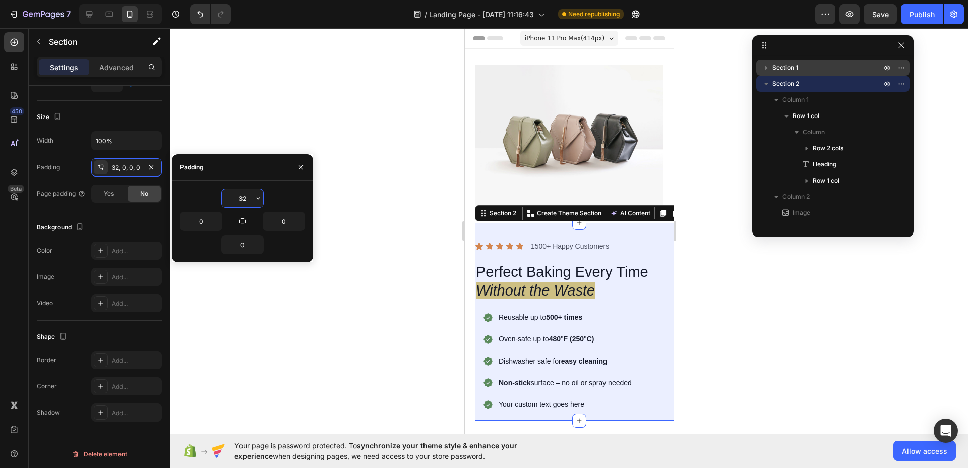
click at [250, 198] on input "32" at bounding box center [242, 198] width 41 height 18
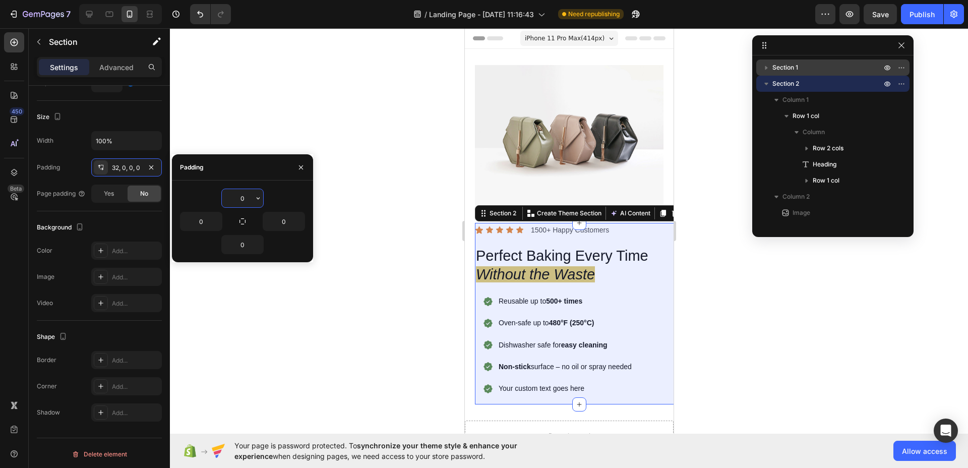
type input "0"
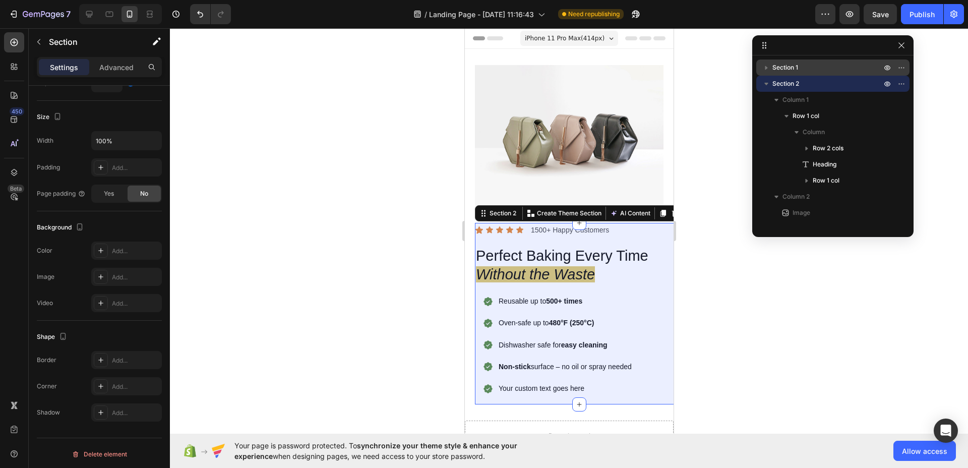
click at [345, 309] on div at bounding box center [569, 248] width 798 height 440
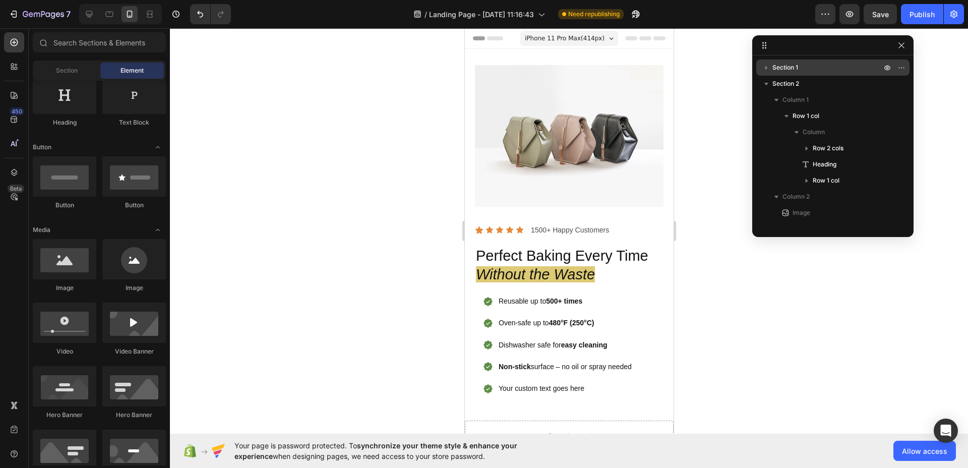
click at [403, 274] on div at bounding box center [569, 248] width 798 height 440
click at [91, 14] on icon at bounding box center [89, 14] width 7 height 7
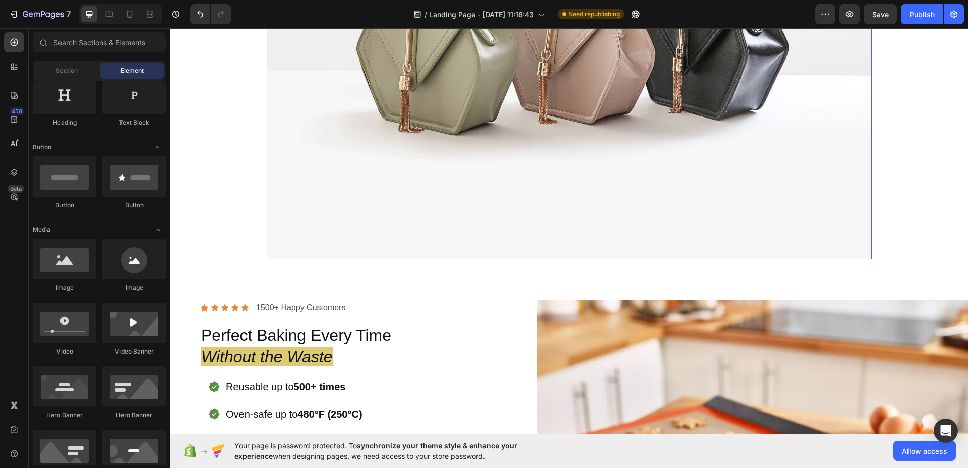
scroll to position [220, 0]
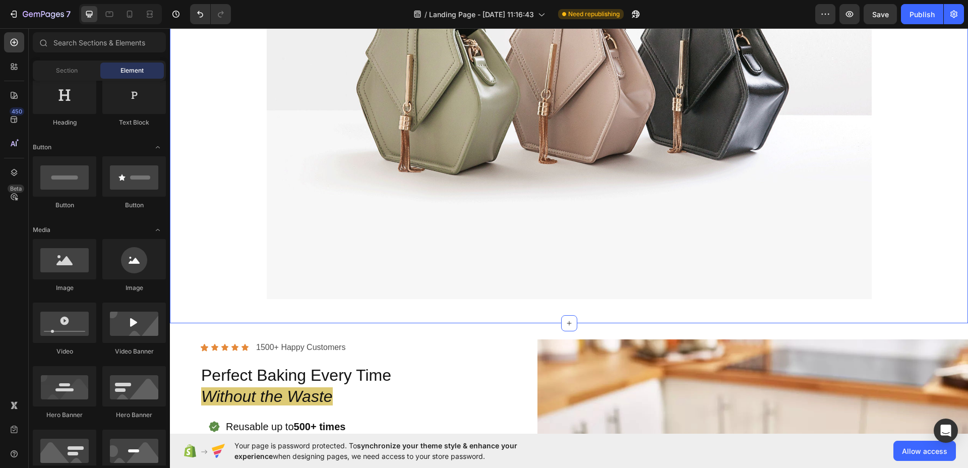
click at [233, 181] on div "Image Row" at bounding box center [569, 76] width 798 height 462
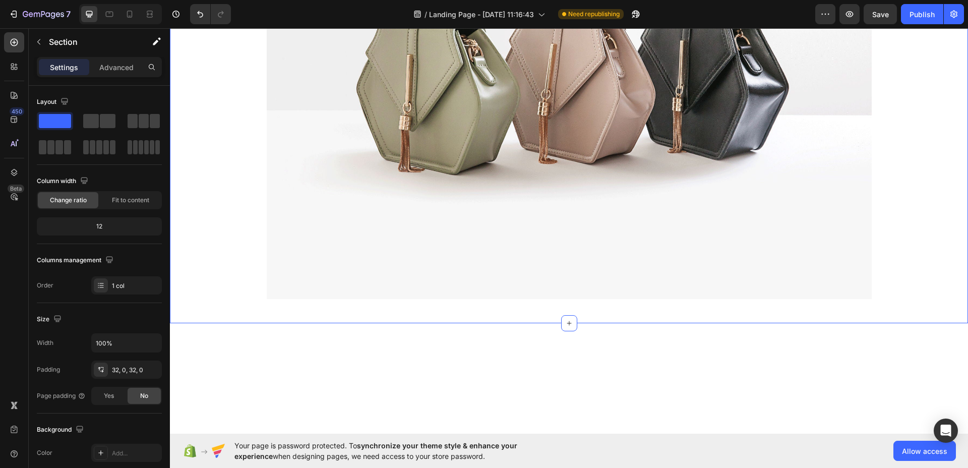
scroll to position [58, 0]
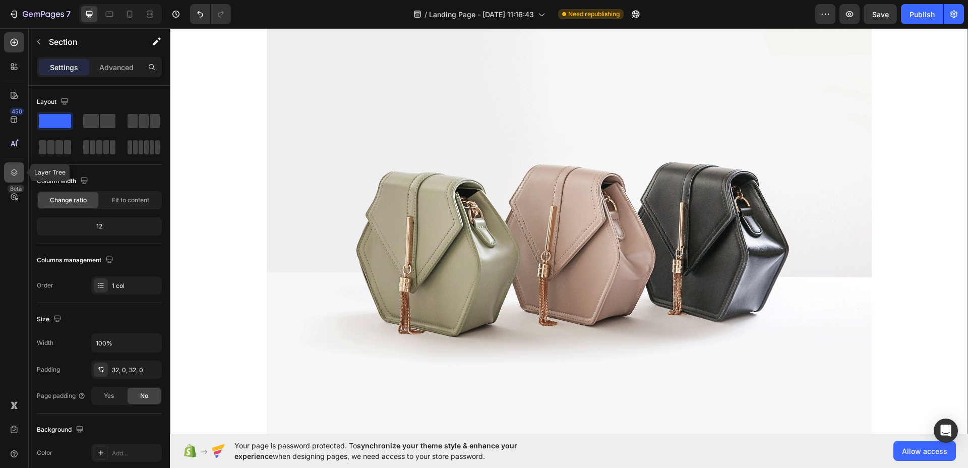
click at [16, 170] on icon at bounding box center [14, 172] width 7 height 7
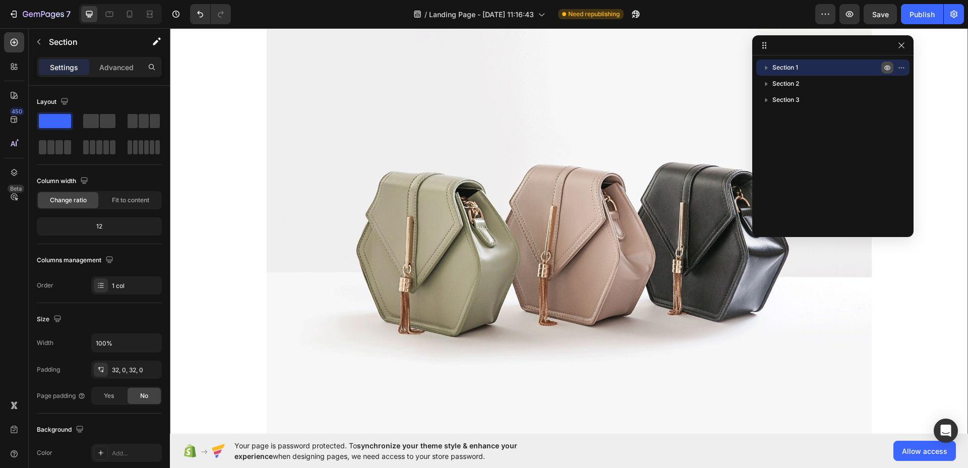
click at [887, 68] on icon "button" at bounding box center [887, 68] width 8 height 8
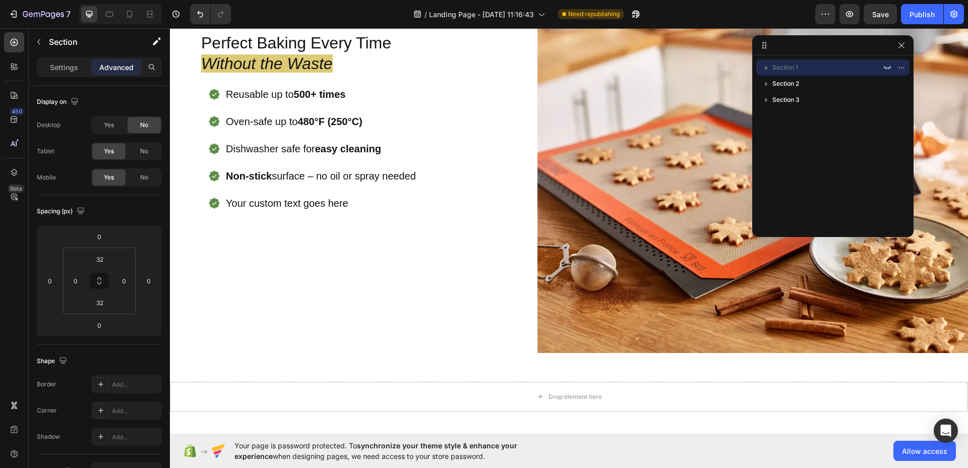
scroll to position [0, 0]
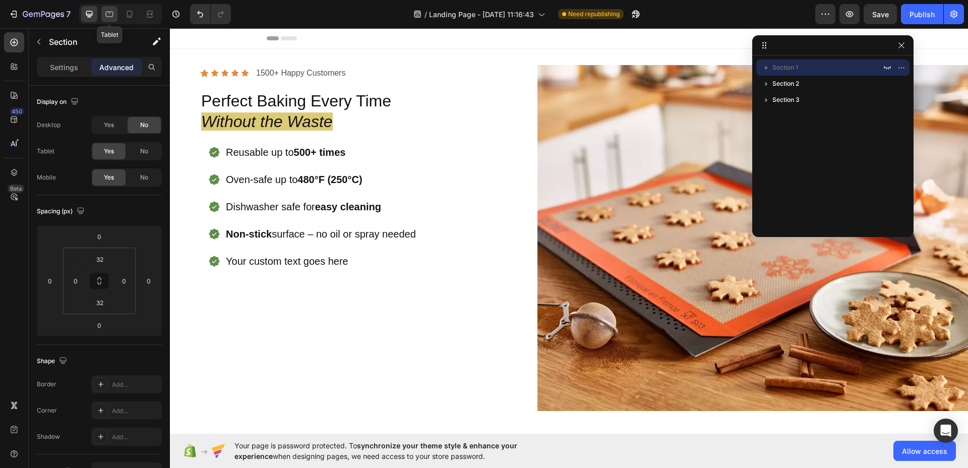
click at [109, 11] on icon at bounding box center [109, 14] width 10 height 10
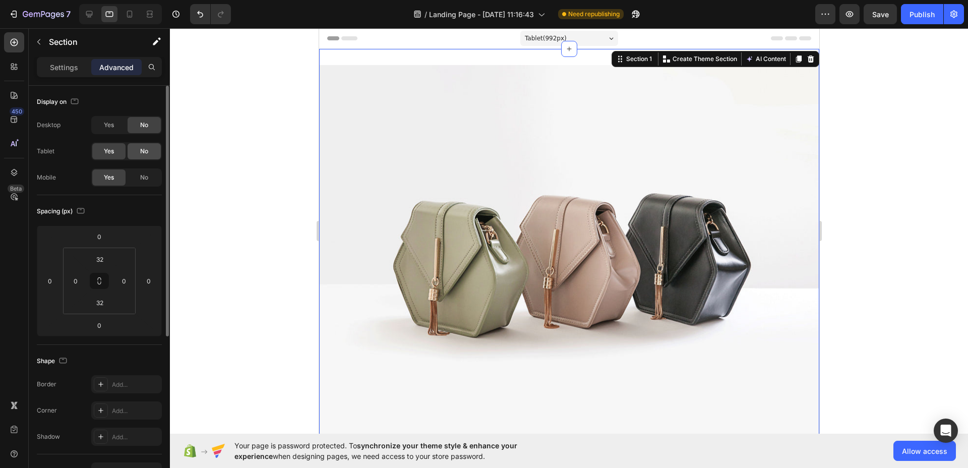
click at [141, 151] on span "No" at bounding box center [144, 151] width 8 height 9
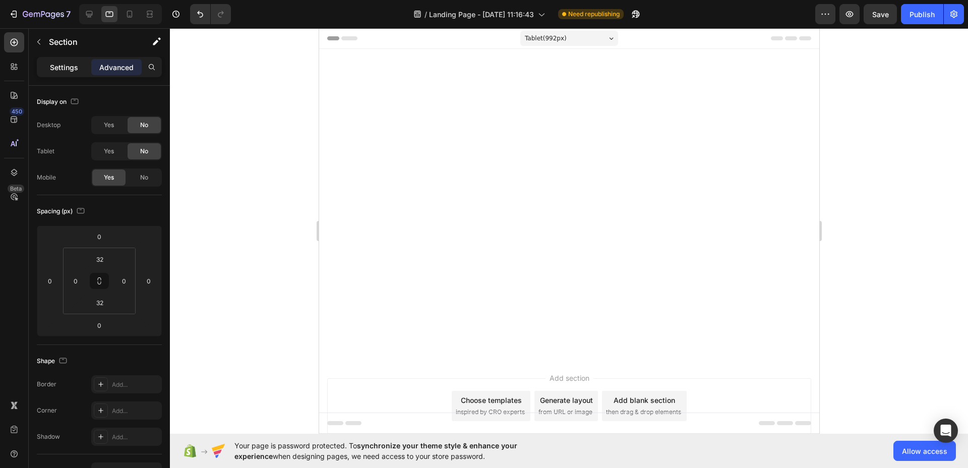
click at [70, 68] on p "Settings" at bounding box center [64, 67] width 28 height 11
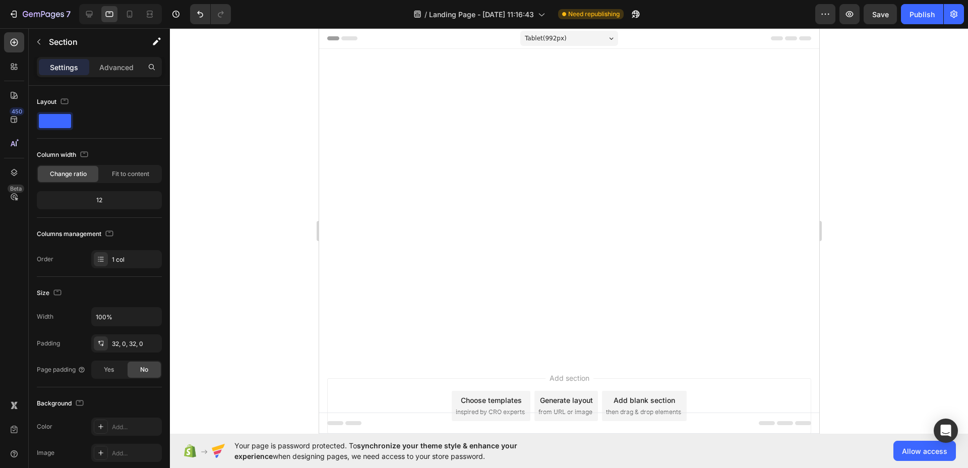
click at [258, 102] on div at bounding box center [569, 248] width 798 height 440
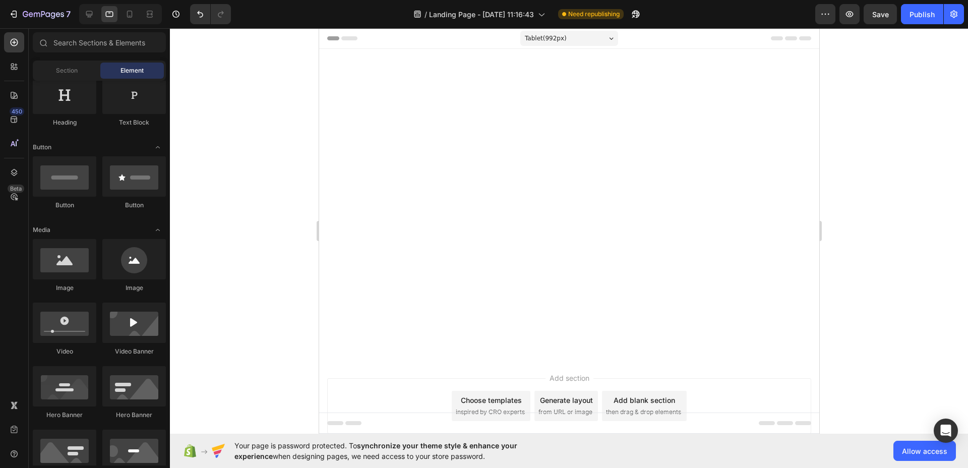
drag, startPoint x: 267, startPoint y: 107, endPoint x: 276, endPoint y: 113, distance: 10.5
click at [268, 107] on div at bounding box center [569, 248] width 798 height 440
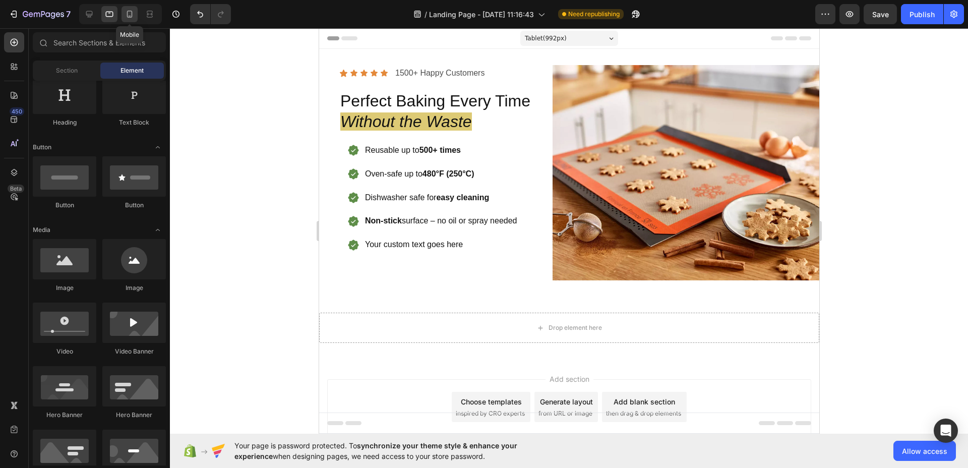
click at [122, 11] on div at bounding box center [129, 14] width 16 height 16
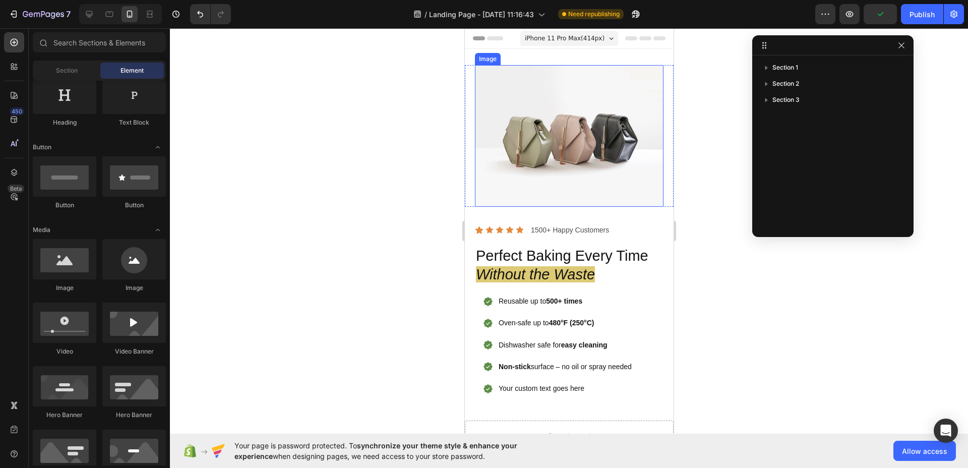
click at [557, 137] on img at bounding box center [568, 136] width 189 height 142
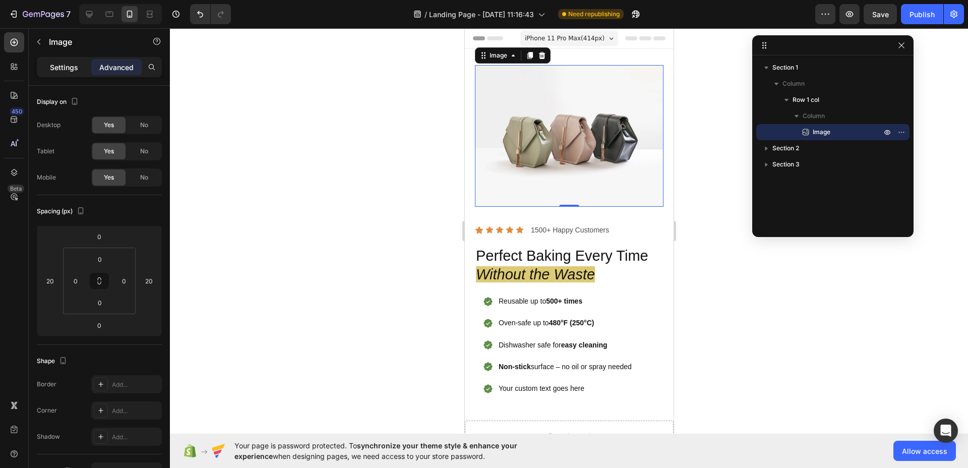
click at [70, 69] on p "Settings" at bounding box center [64, 67] width 28 height 11
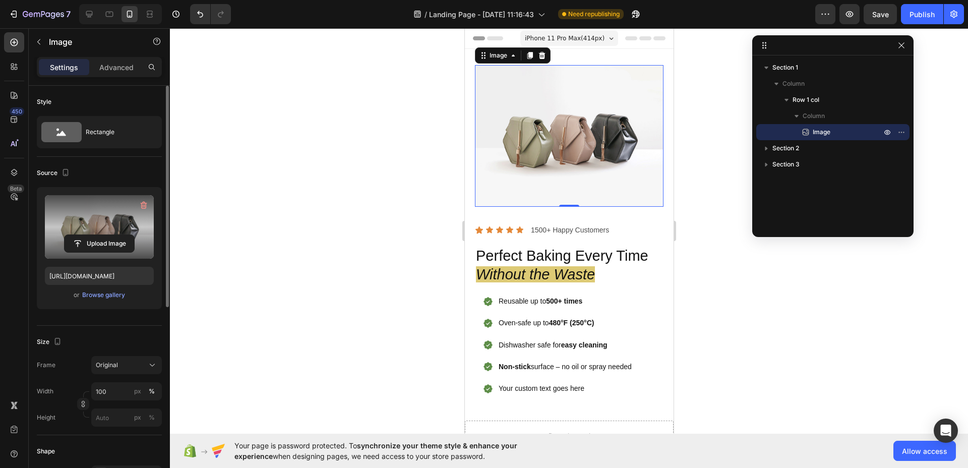
scroll to position [176, 0]
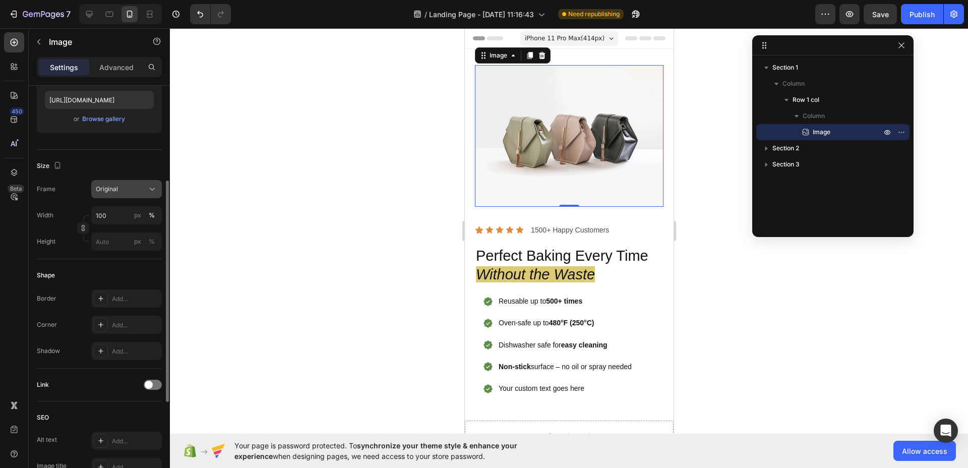
click at [124, 195] on button "Original" at bounding box center [126, 189] width 71 height 18
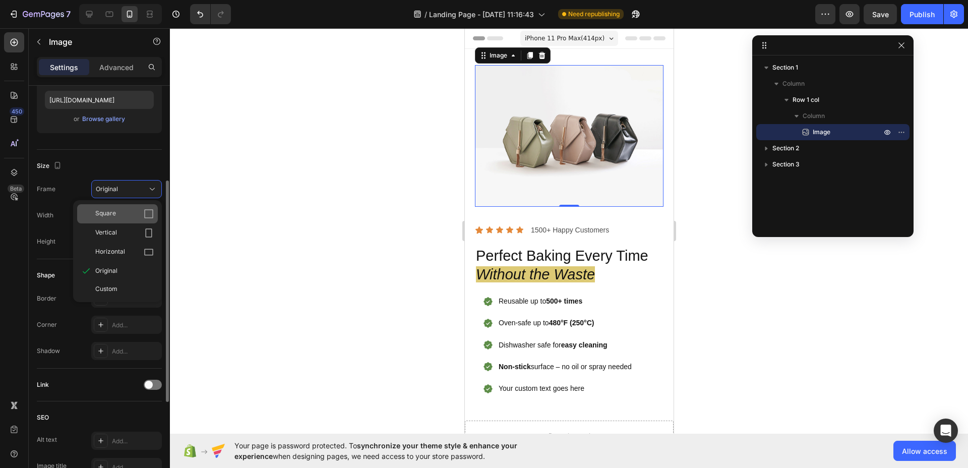
click at [128, 218] on div "Square" at bounding box center [124, 214] width 58 height 10
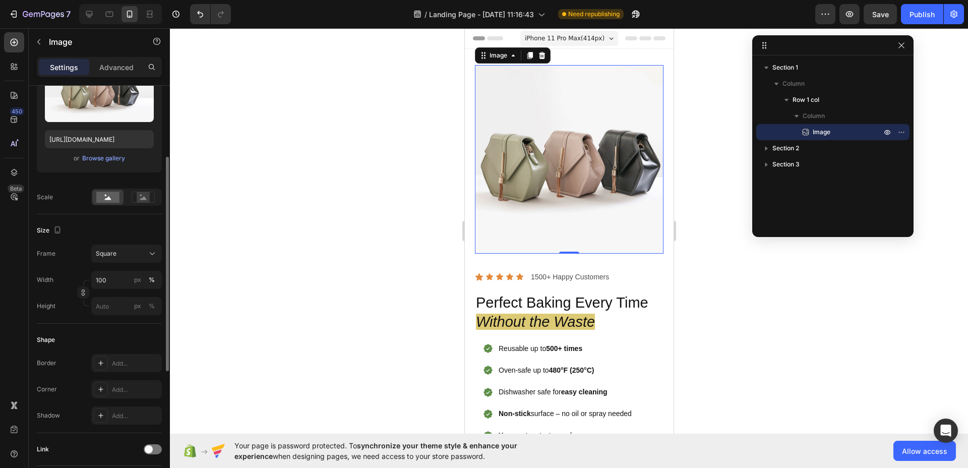
scroll to position [0, 0]
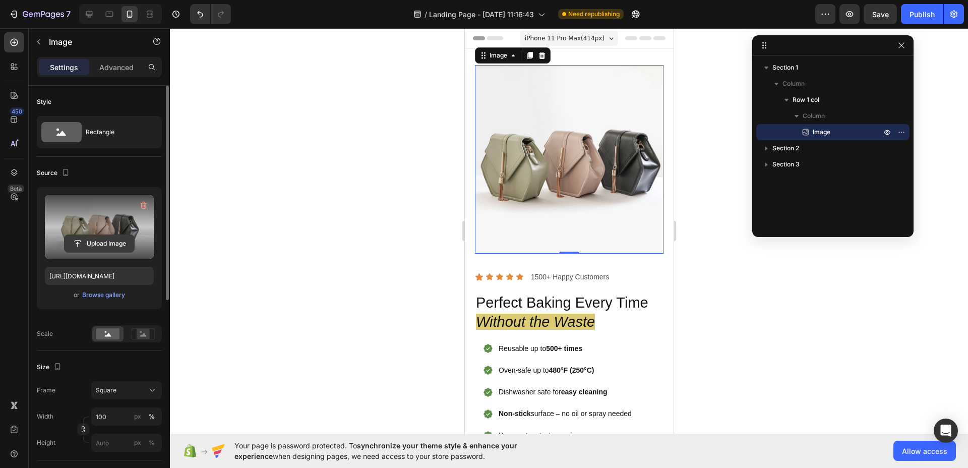
click at [102, 238] on input "file" at bounding box center [100, 243] width 70 height 17
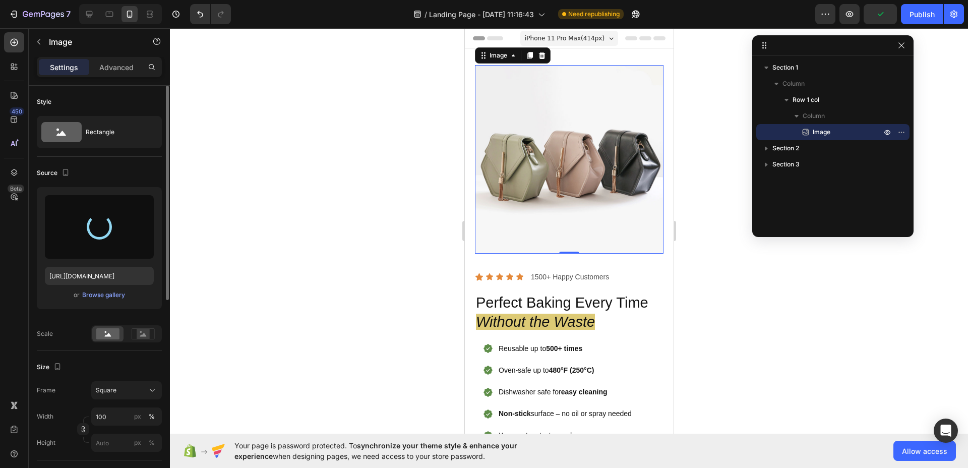
type input "[URL][DOMAIN_NAME]"
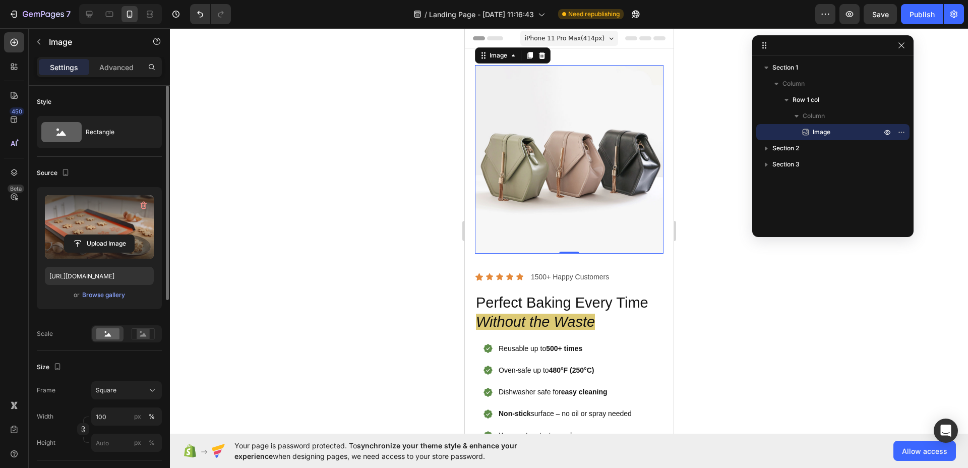
click at [337, 191] on div at bounding box center [569, 248] width 798 height 440
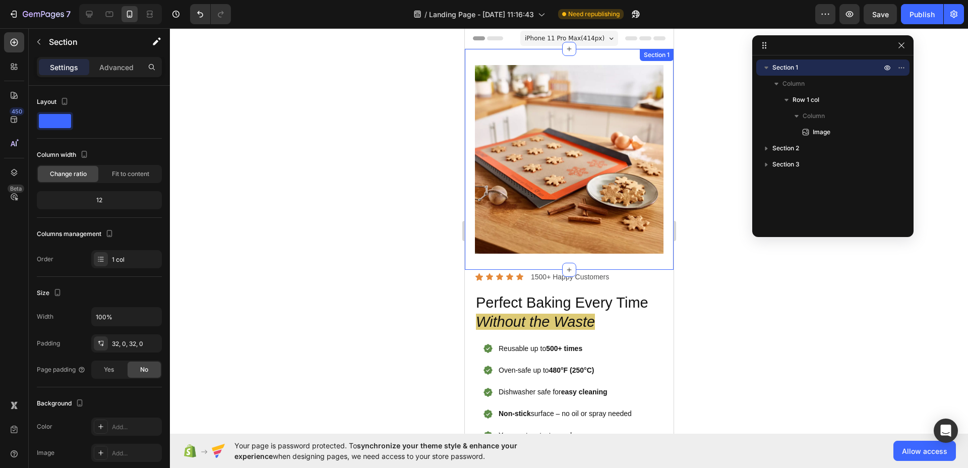
click at [482, 252] on div "Image Row Section 1" at bounding box center [568, 159] width 209 height 221
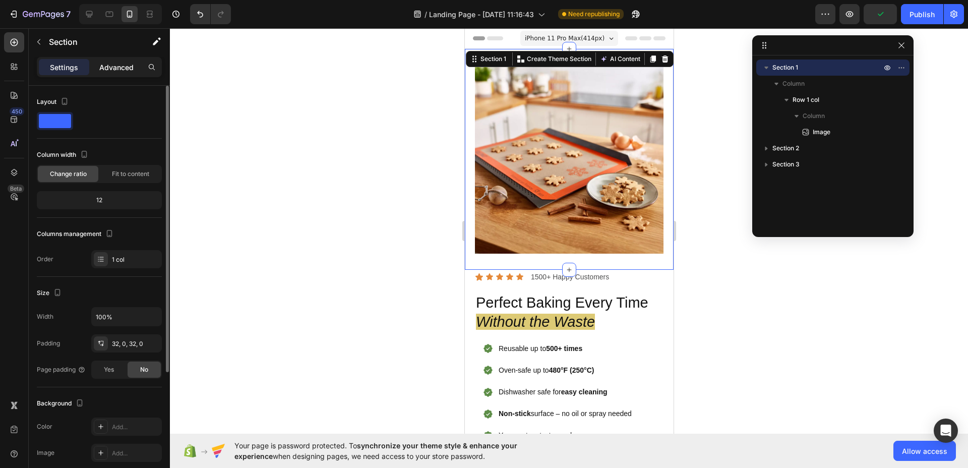
click at [105, 72] on p "Advanced" at bounding box center [116, 67] width 34 height 11
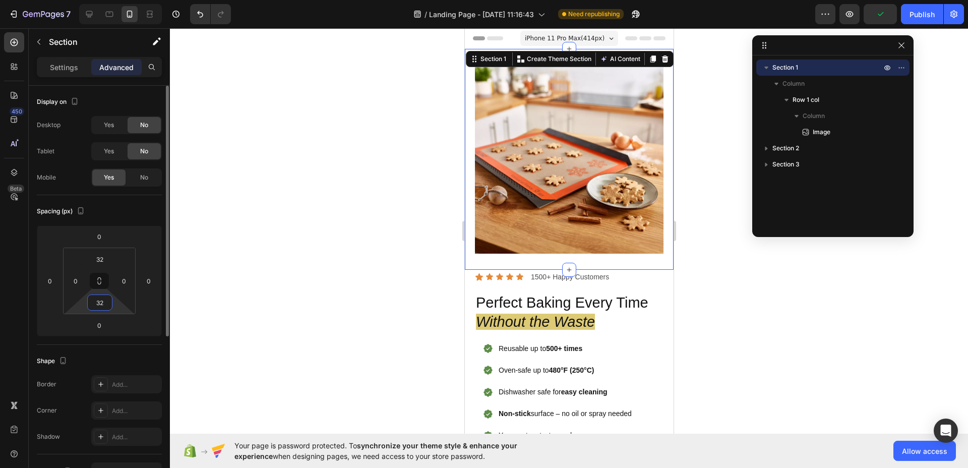
click at [103, 306] on input "32" at bounding box center [100, 302] width 20 height 15
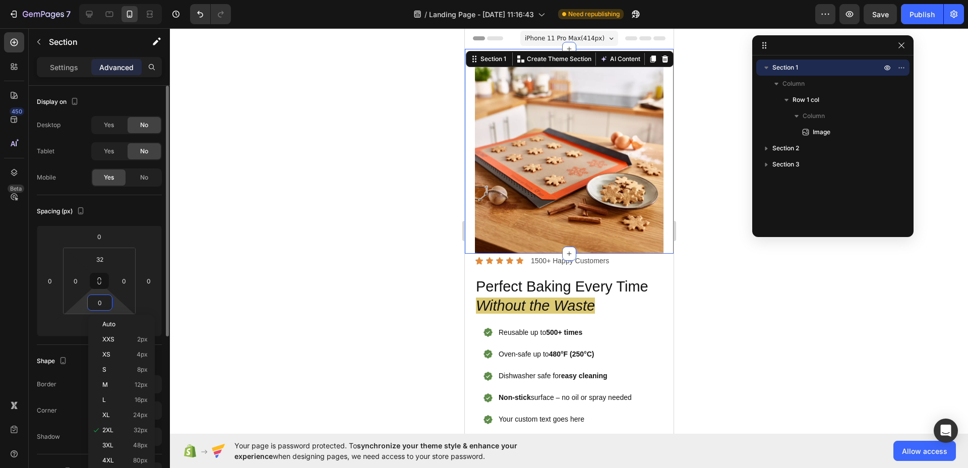
type input "0"
click at [104, 304] on input "0" at bounding box center [100, 302] width 20 height 15
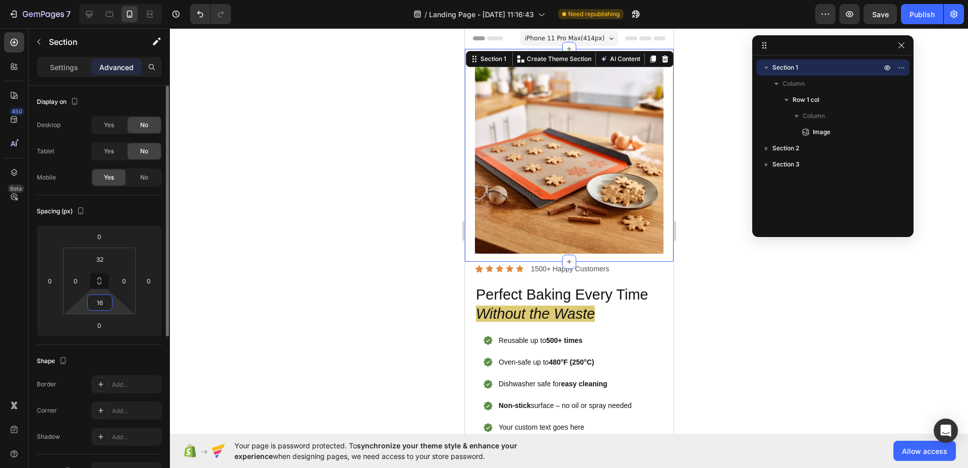
click at [105, 302] on input "16" at bounding box center [100, 302] width 20 height 15
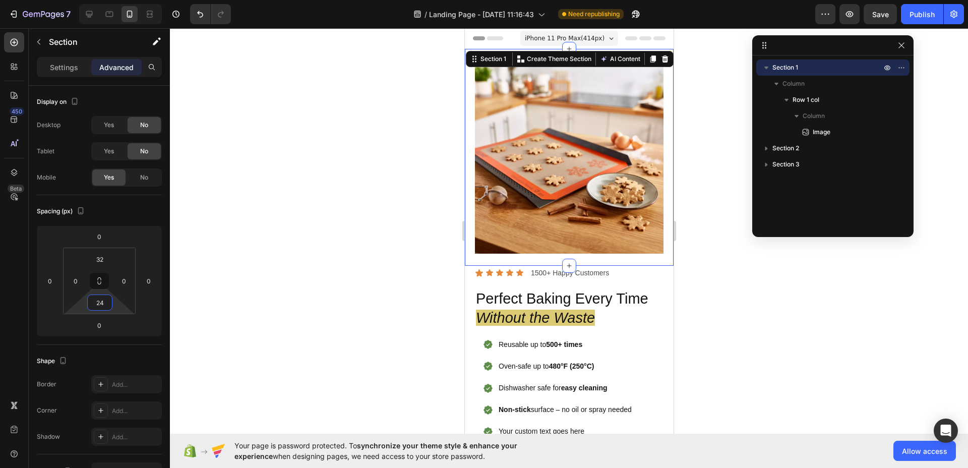
type input "24"
click at [397, 312] on div at bounding box center [569, 248] width 798 height 440
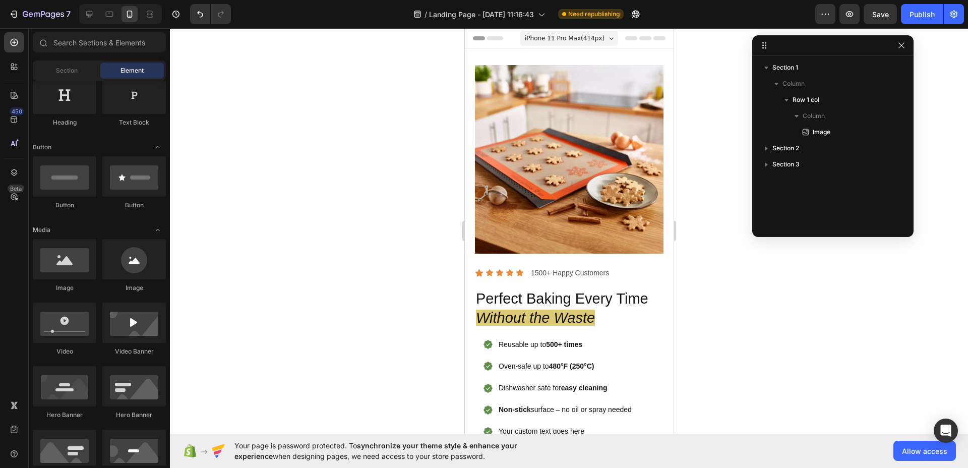
drag, startPoint x: 399, startPoint y: 283, endPoint x: 413, endPoint y: 288, distance: 15.0
click at [402, 284] on div at bounding box center [569, 248] width 798 height 440
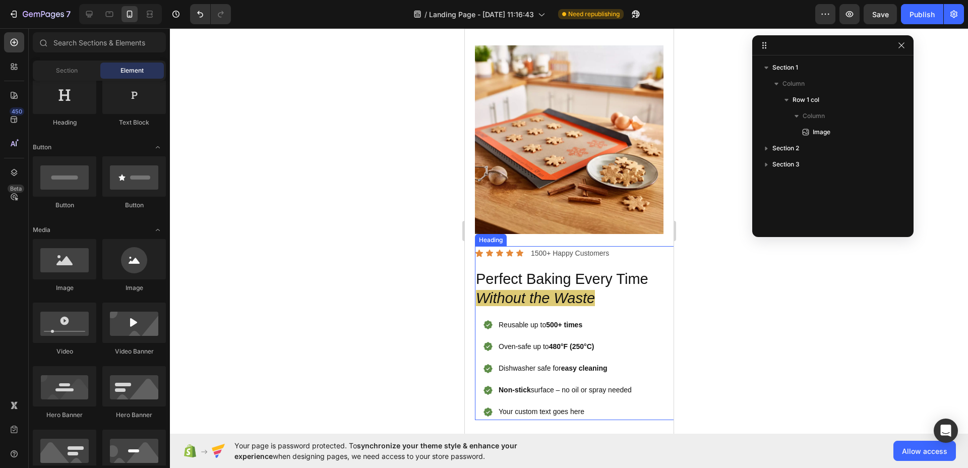
scroll to position [26, 0]
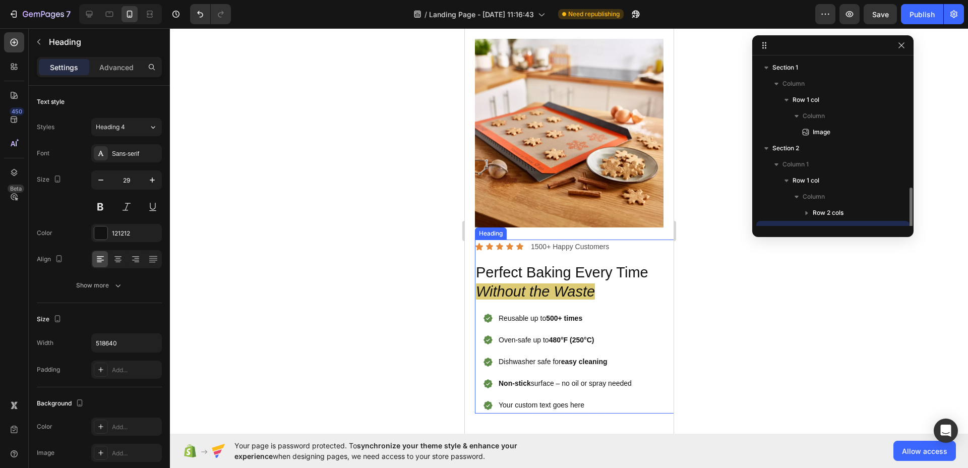
click at [631, 262] on h2 "Perfect Baking Every Time Without the Waste" at bounding box center [573, 282] width 199 height 40
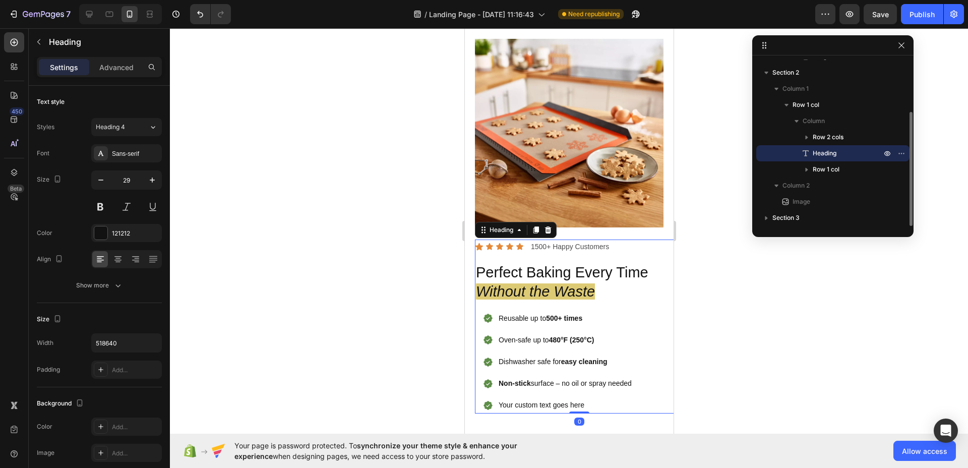
click at [630, 269] on h2 "Perfect Baking Every Time Without the Waste" at bounding box center [573, 282] width 199 height 40
click at [630, 269] on p "Perfect Baking Every Time Without the Waste" at bounding box center [573, 282] width 197 height 38
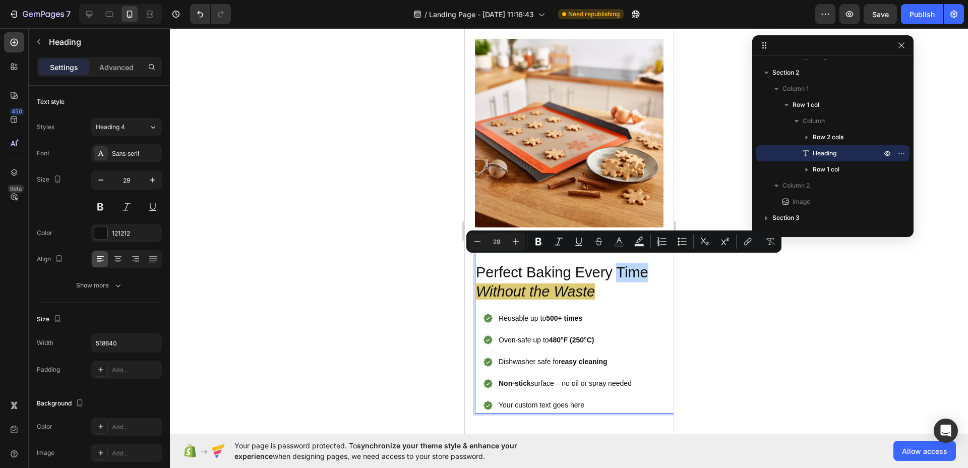
click at [643, 264] on p "Perfect Baking Every Time Without the Waste" at bounding box center [573, 282] width 197 height 38
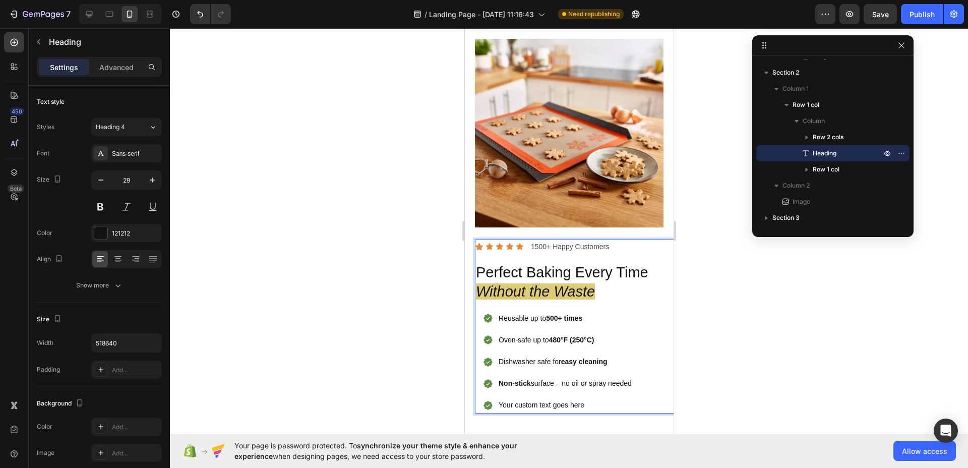
click at [645, 264] on p "Perfect Baking Every Time Without the Waste" at bounding box center [573, 282] width 197 height 38
click at [409, 211] on div at bounding box center [569, 248] width 798 height 440
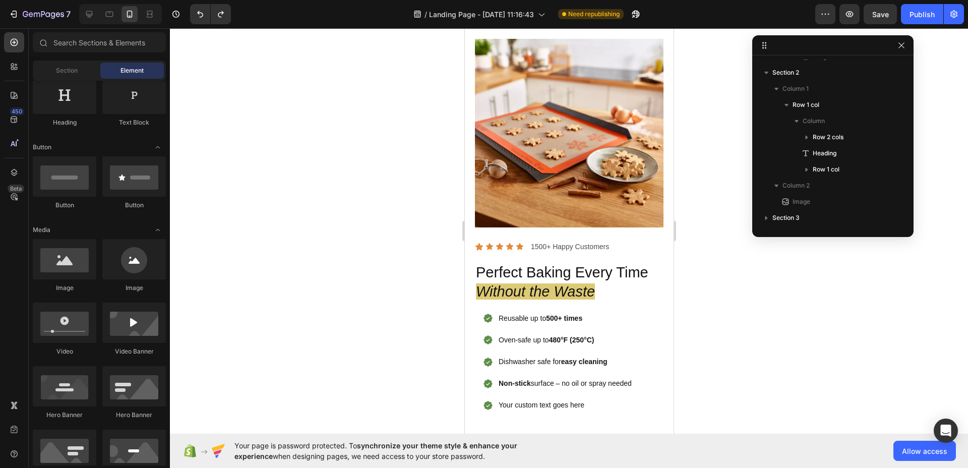
click at [409, 211] on div at bounding box center [569, 248] width 798 height 440
click at [103, 11] on div at bounding box center [109, 14] width 16 height 16
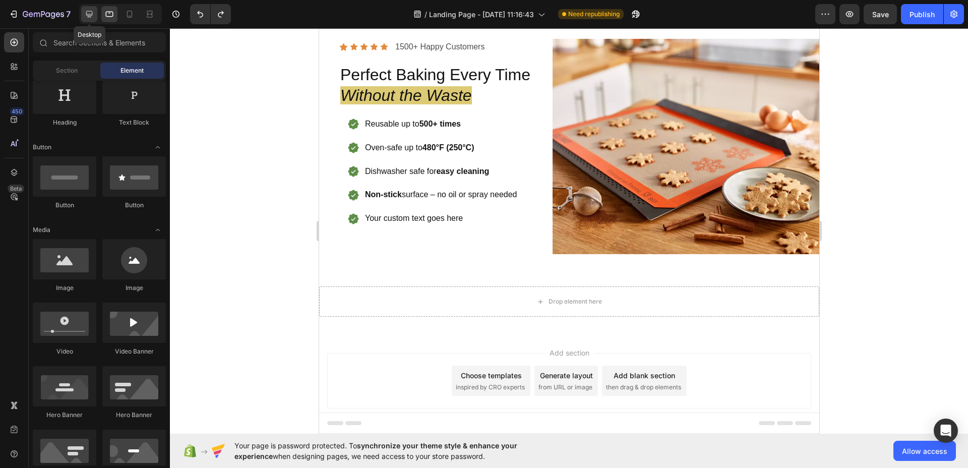
click at [86, 14] on icon at bounding box center [89, 14] width 7 height 7
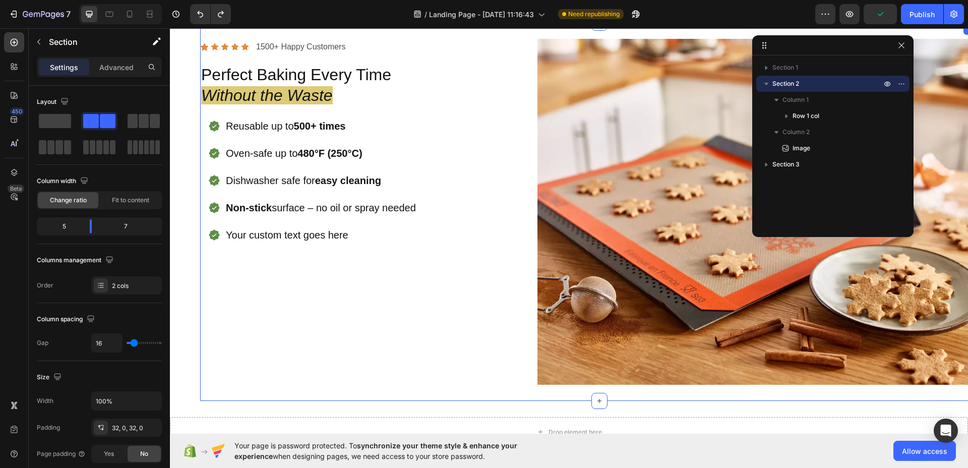
click at [396, 354] on div "Icon Icon Icon Icon Icon Icon List 1500+ Happy Customers Text Block Row Perfect…" at bounding box center [364, 212] width 329 height 346
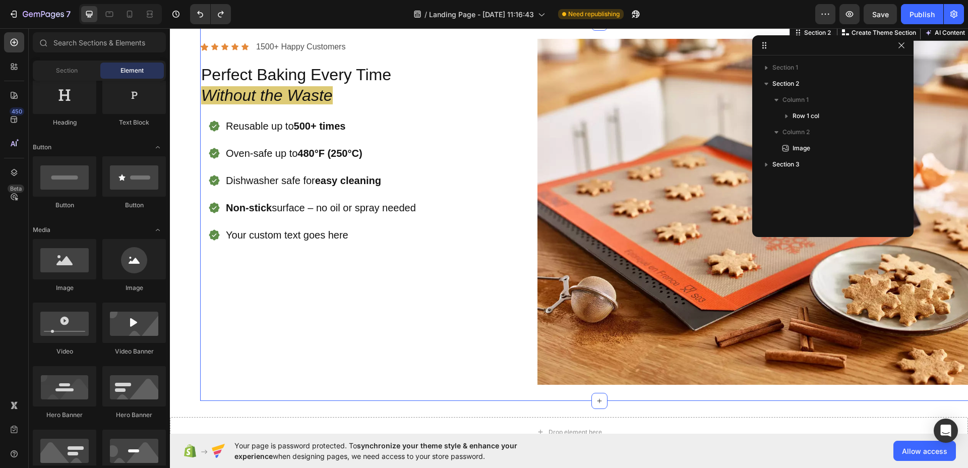
click at [192, 352] on section "Icon Icon Icon Icon Icon Icon List 1500+ Happy Customers Text Block Row Perfect…" at bounding box center [569, 212] width 798 height 378
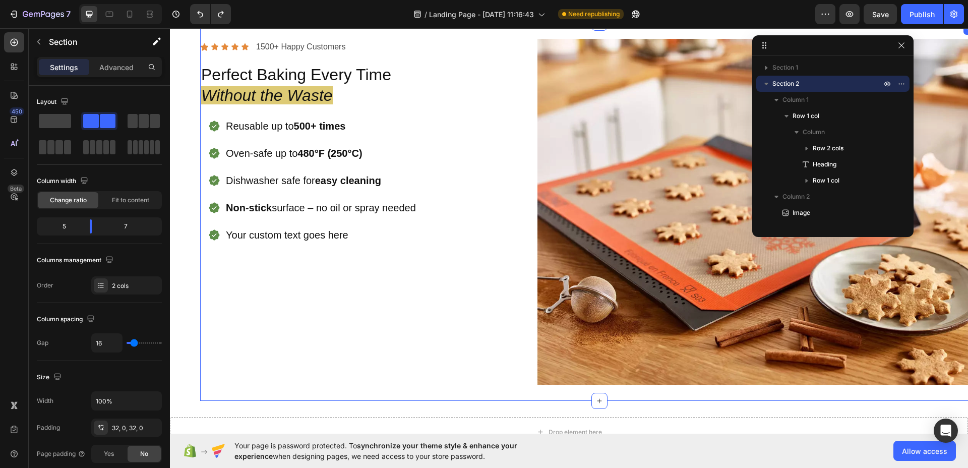
click at [209, 345] on div "Icon Icon Icon Icon Icon Icon List 1500+ Happy Customers Text Block Row Perfect…" at bounding box center [364, 212] width 329 height 346
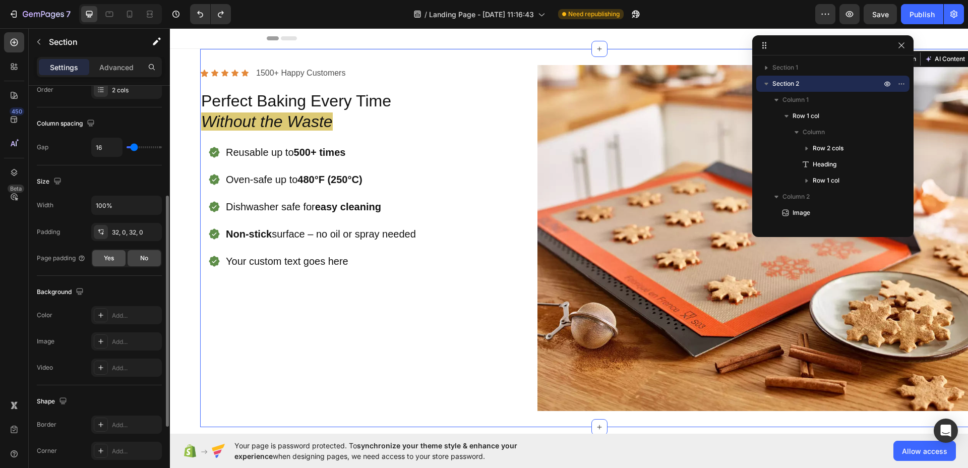
scroll to position [144, 0]
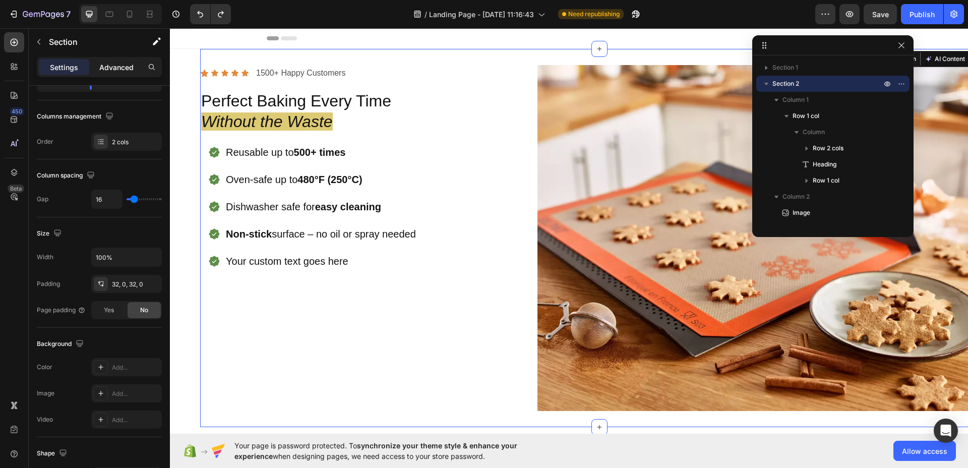
click at [120, 60] on div "Advanced" at bounding box center [116, 67] width 50 height 16
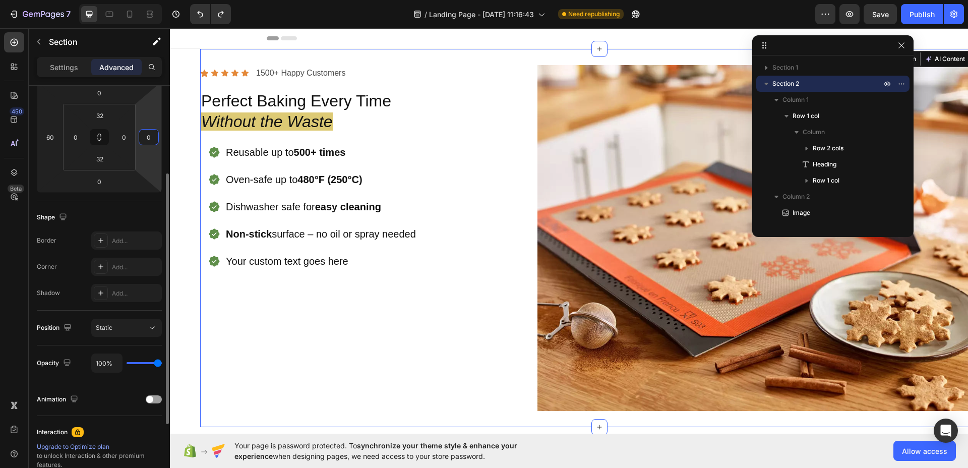
click at [148, 136] on input "0" at bounding box center [148, 137] width 15 height 15
type input "60"
click at [173, 155] on section "Icon Icon Icon Icon Icon Icon List 1500+ Happy Customers Text Block Row Perfect…" at bounding box center [569, 238] width 798 height 378
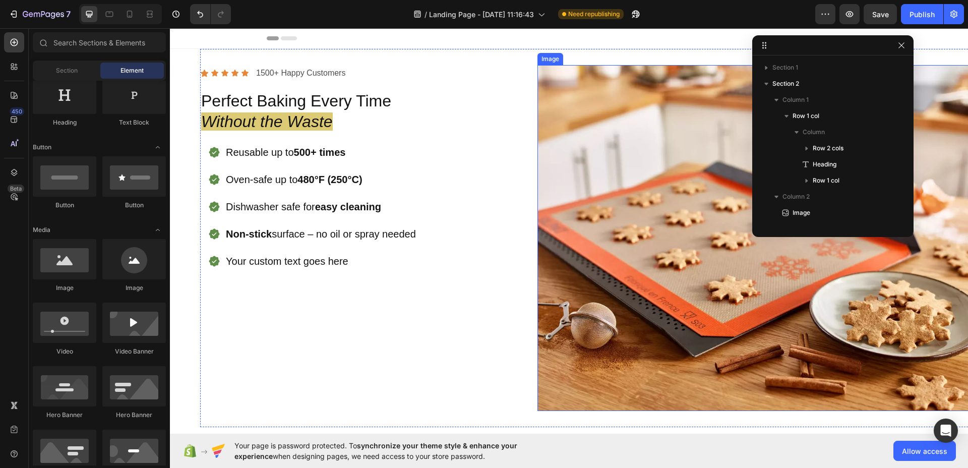
click at [695, 275] on img at bounding box center [767, 238] width 461 height 346
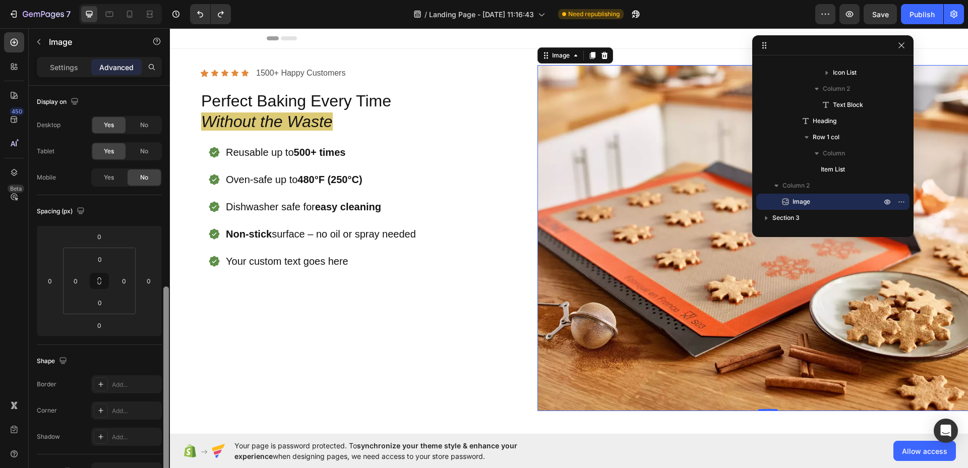
scroll to position [176, 0]
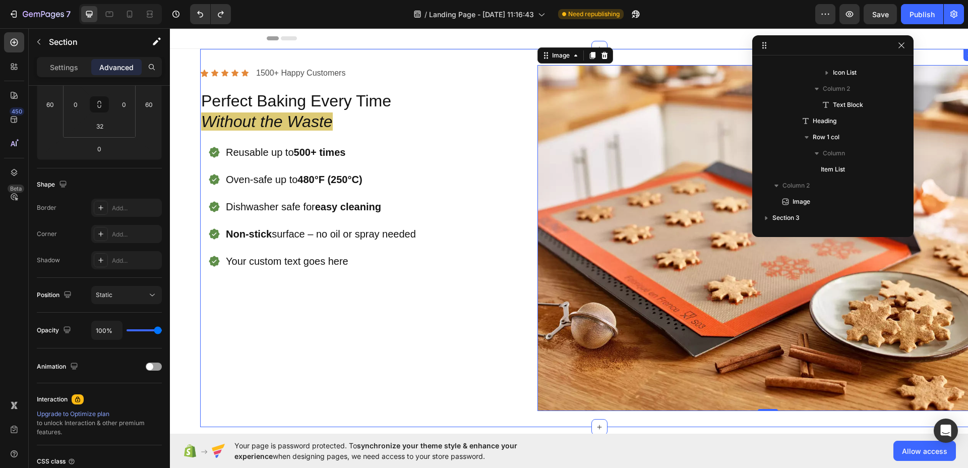
click at [508, 61] on div "Icon Icon Icon Icon Icon Icon List 1500+ Happy Customers Text Block Row Perfect…" at bounding box center [599, 238] width 798 height 378
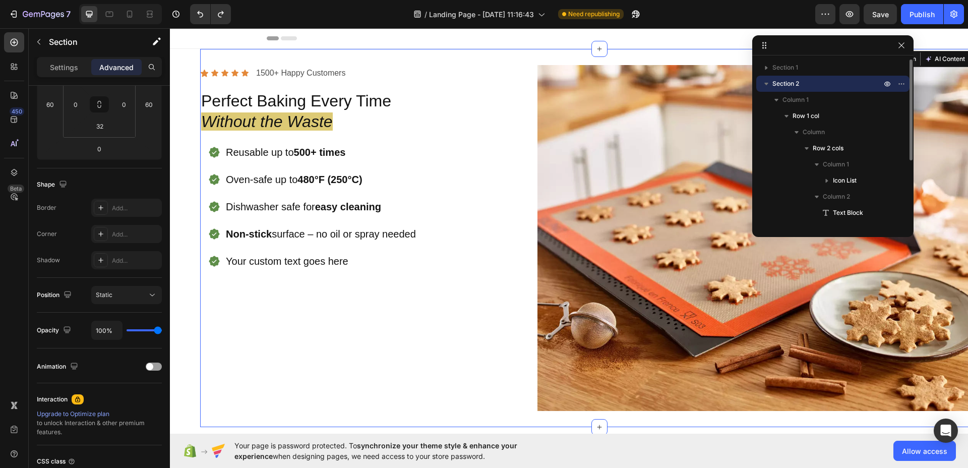
scroll to position [0, 0]
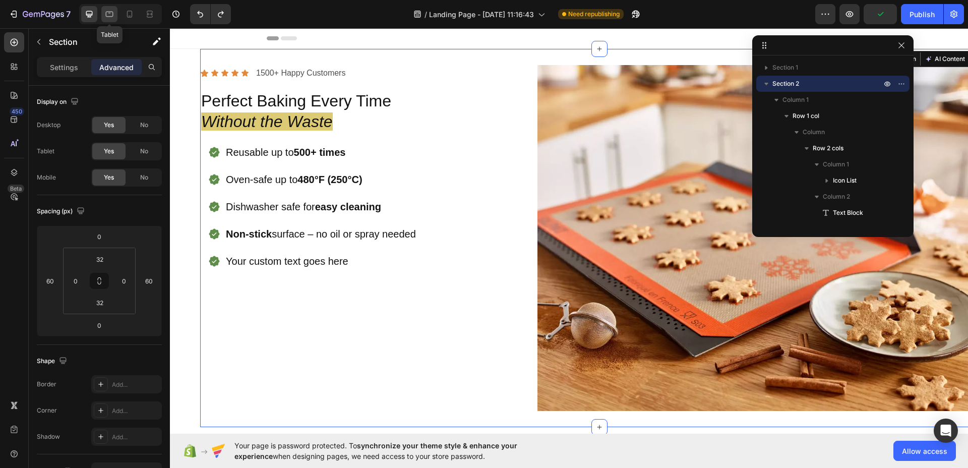
click at [103, 10] on div at bounding box center [109, 14] width 16 height 16
type input "40"
type input "0"
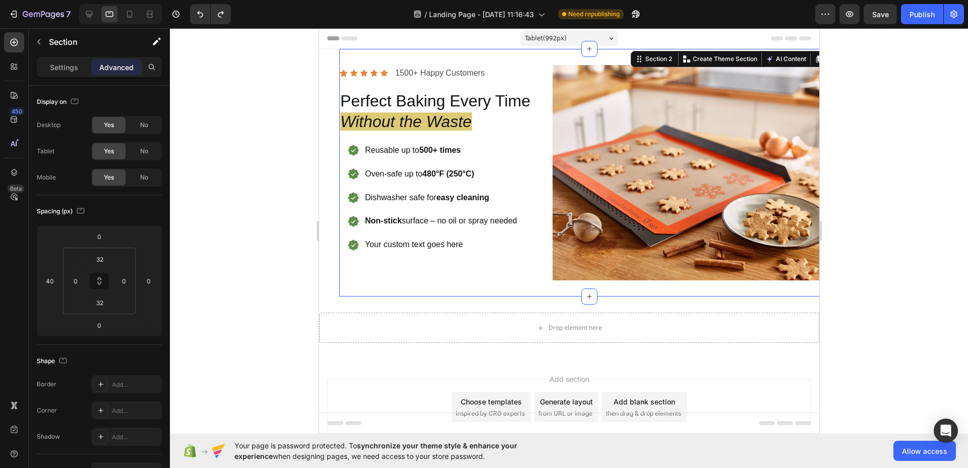
click at [931, 225] on div at bounding box center [569, 248] width 798 height 440
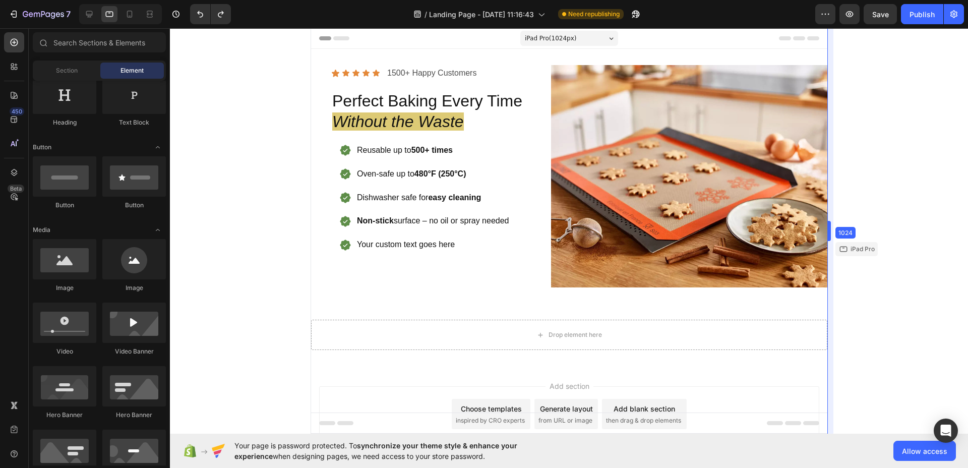
drag, startPoint x: 820, startPoint y: 229, endPoint x: 838, endPoint y: 231, distance: 18.3
click at [128, 12] on icon at bounding box center [130, 14] width 6 height 7
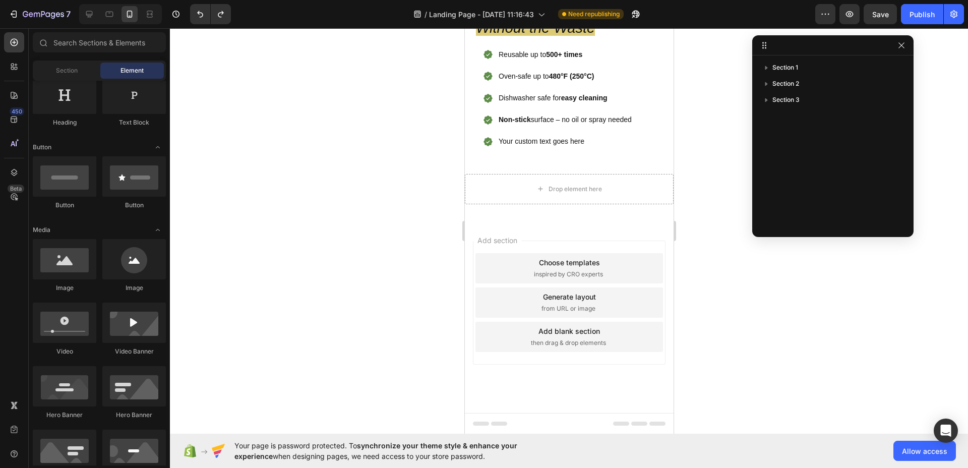
scroll to position [87, 0]
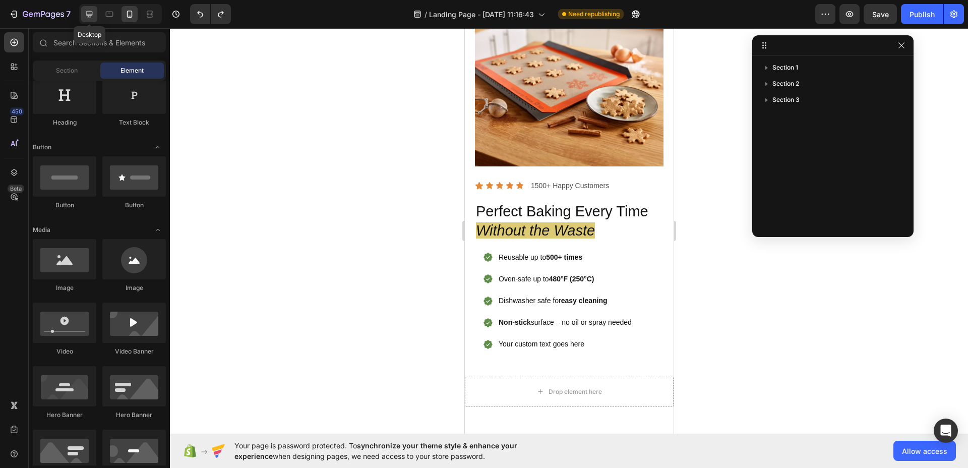
click at [87, 12] on icon at bounding box center [89, 14] width 10 height 10
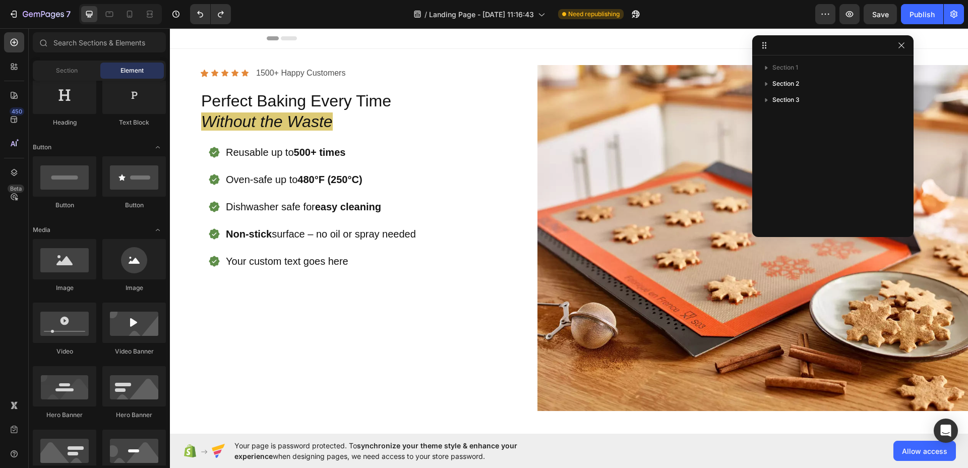
click at [138, 63] on div "Element" at bounding box center [132, 71] width 64 height 16
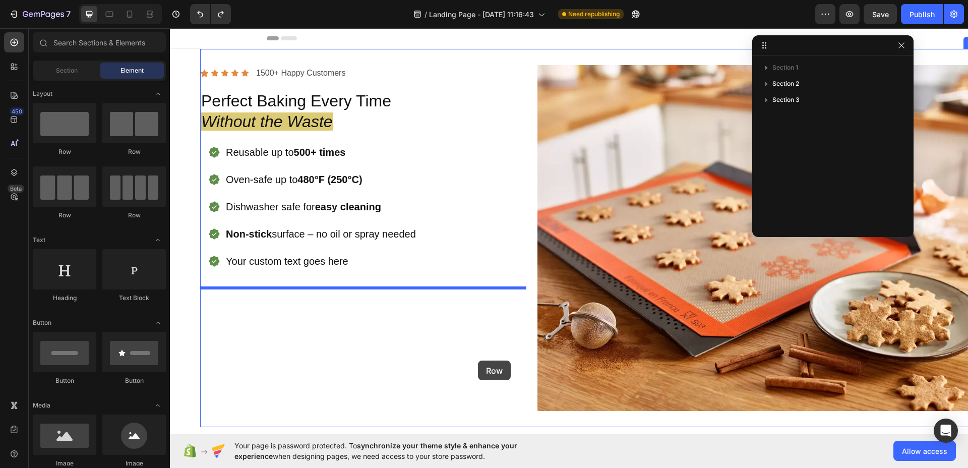
scroll to position [198, 0]
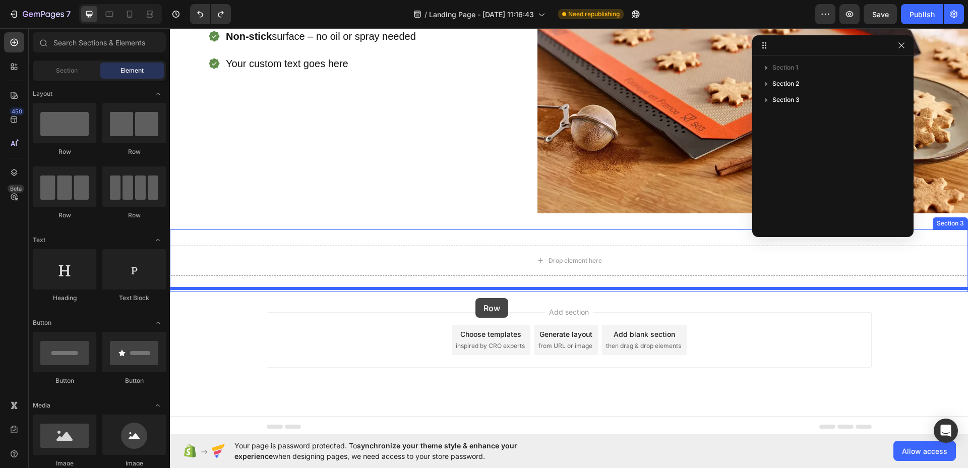
drag, startPoint x: 241, startPoint y: 162, endPoint x: 475, endPoint y: 298, distance: 270.8
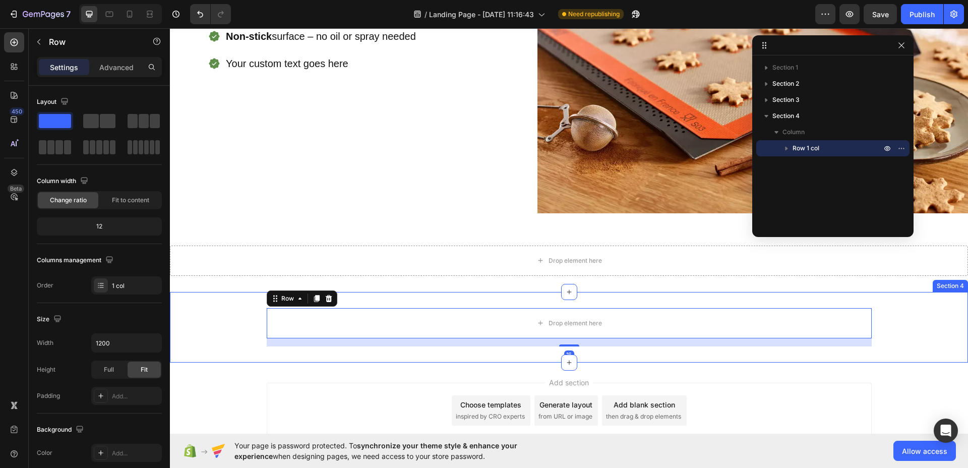
click at [242, 316] on div "Drop element here Row 16" at bounding box center [569, 327] width 798 height 38
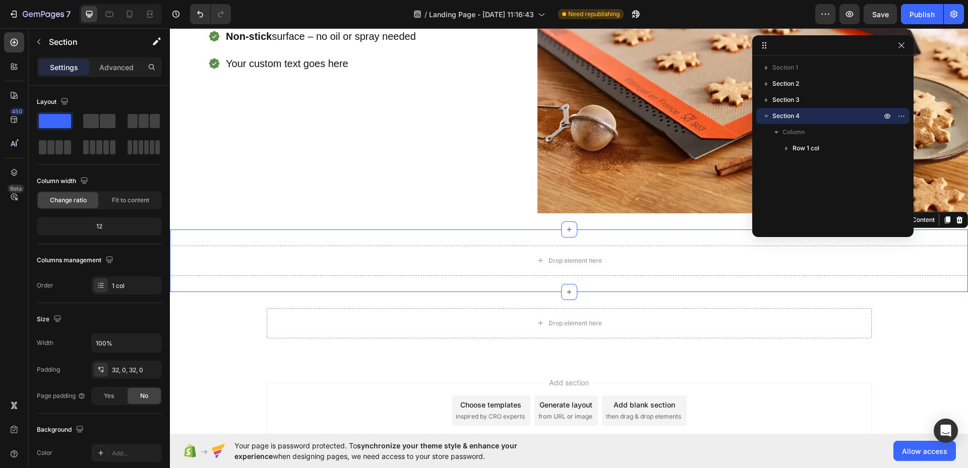
click at [284, 231] on div "Drop element here Section 3 You can create reusable sections Create Theme Secti…" at bounding box center [569, 260] width 798 height 63
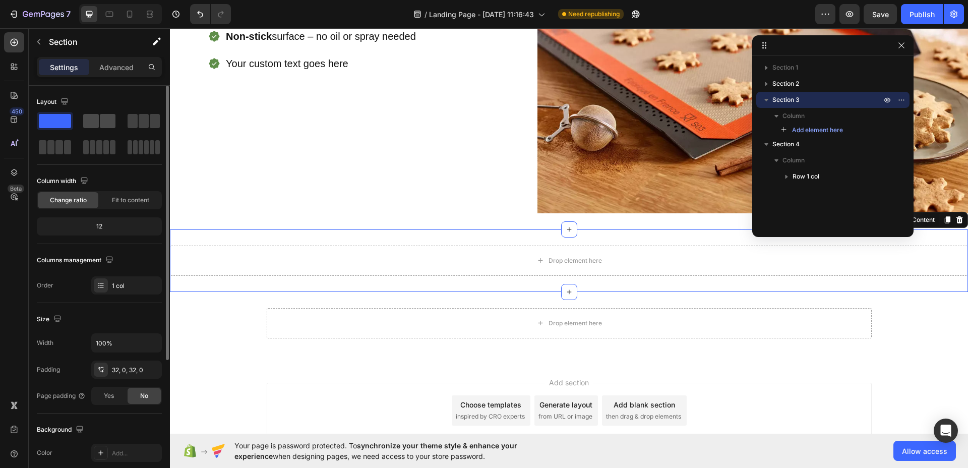
click at [88, 113] on div at bounding box center [99, 121] width 36 height 18
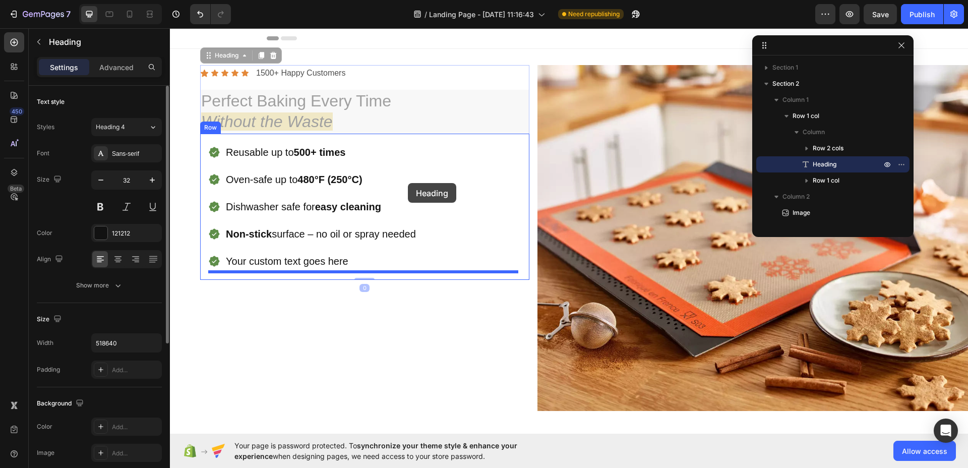
scroll to position [201, 0]
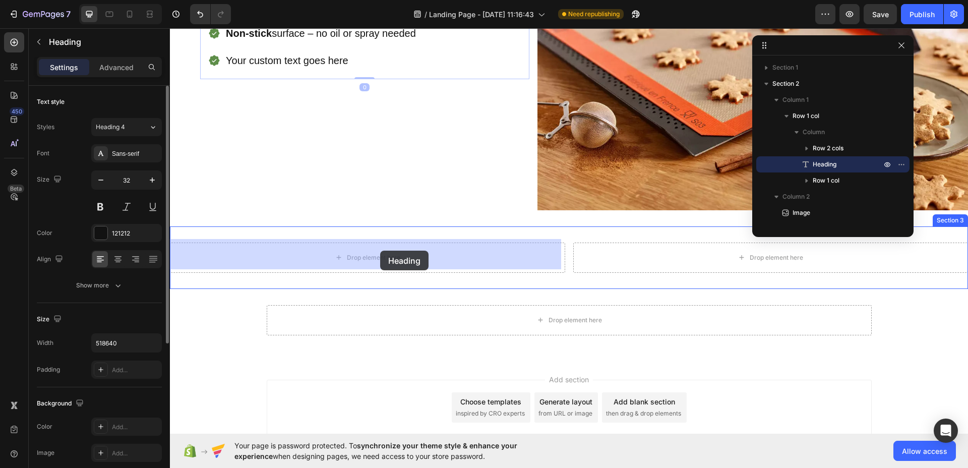
drag, startPoint x: 412, startPoint y: 99, endPoint x: 380, endPoint y: 251, distance: 154.6
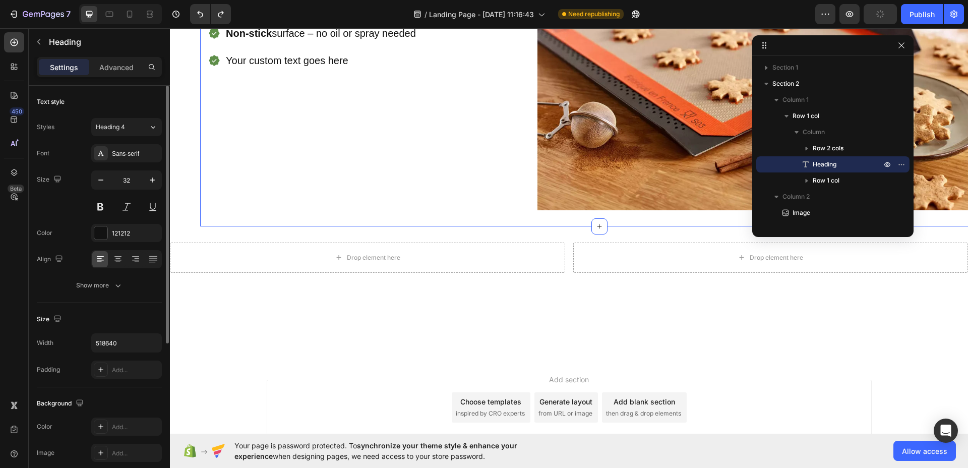
scroll to position [0, 0]
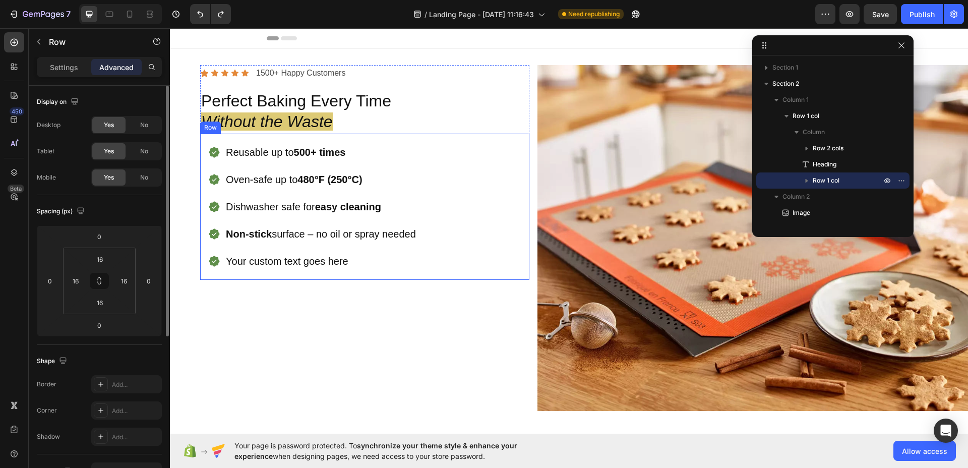
click at [463, 276] on div "Reusable up to 500+ times Oven-safe up to 480°F (250°C) Dishwasher safe for eas…" at bounding box center [364, 207] width 329 height 146
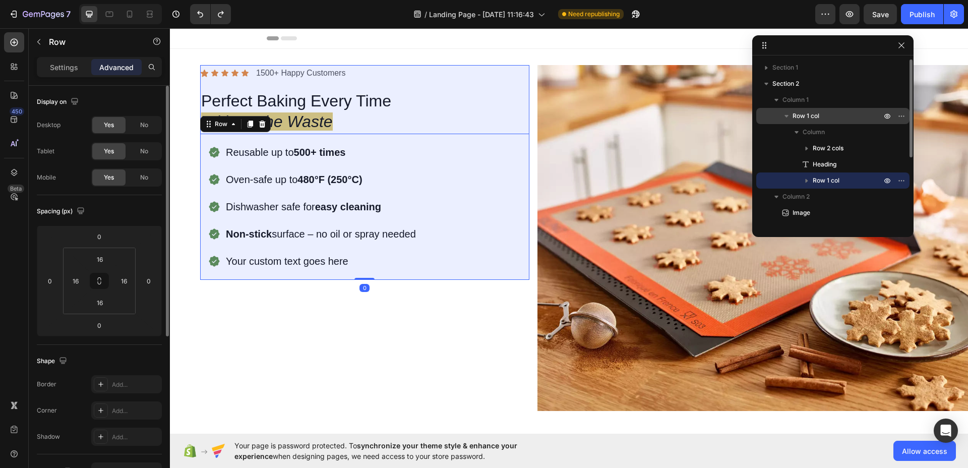
click at [807, 113] on span "Row 1 col" at bounding box center [805, 116] width 27 height 10
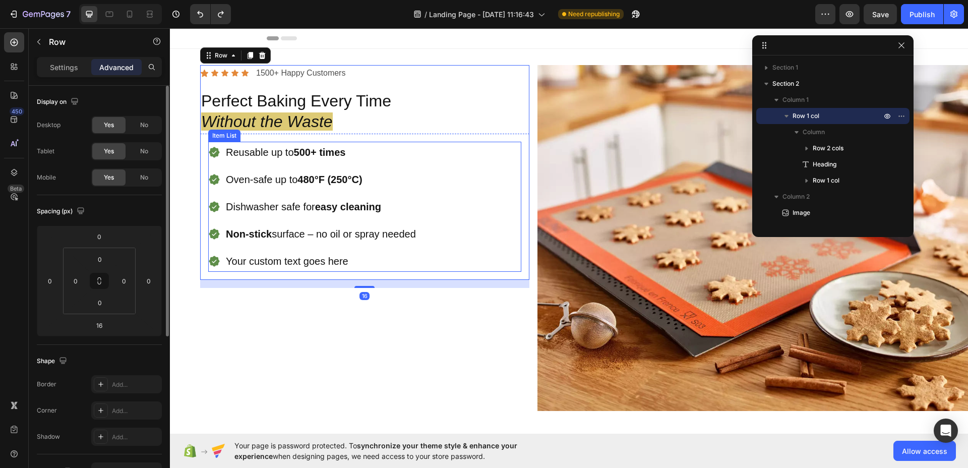
scroll to position [97, 0]
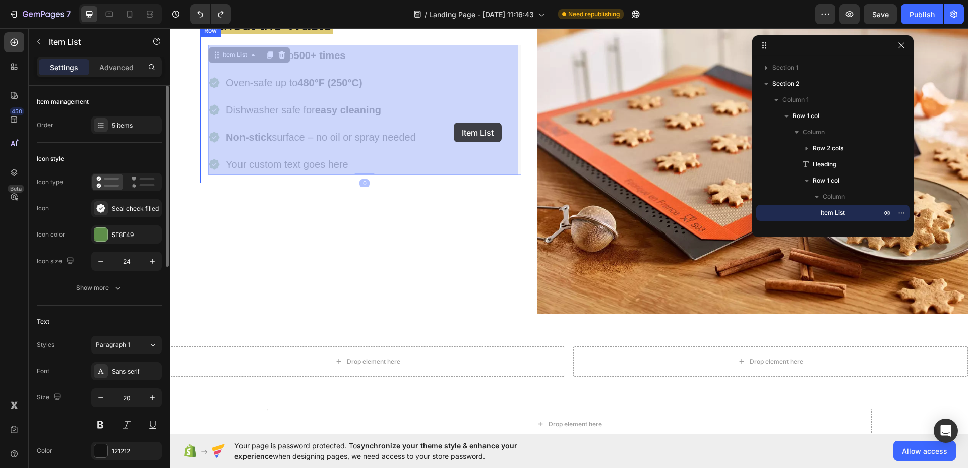
drag, startPoint x: 448, startPoint y: 87, endPoint x: 454, endPoint y: 122, distance: 35.7
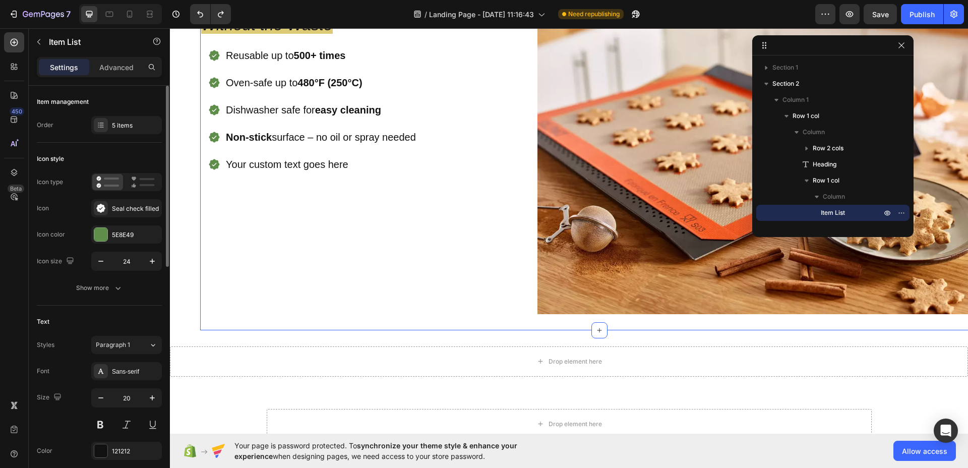
click at [373, 275] on div "Icon Icon Icon Icon Icon Icon List 1500+ Happy Customers Text Block Row Perfect…" at bounding box center [364, 141] width 329 height 346
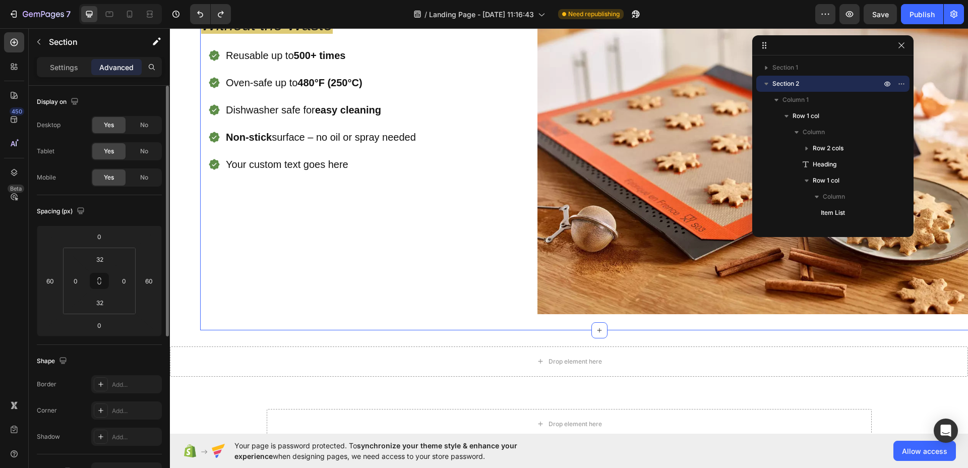
click at [373, 264] on div "Icon Icon Icon Icon Icon Icon List 1500+ Happy Customers Text Block Row Perfect…" at bounding box center [364, 141] width 329 height 346
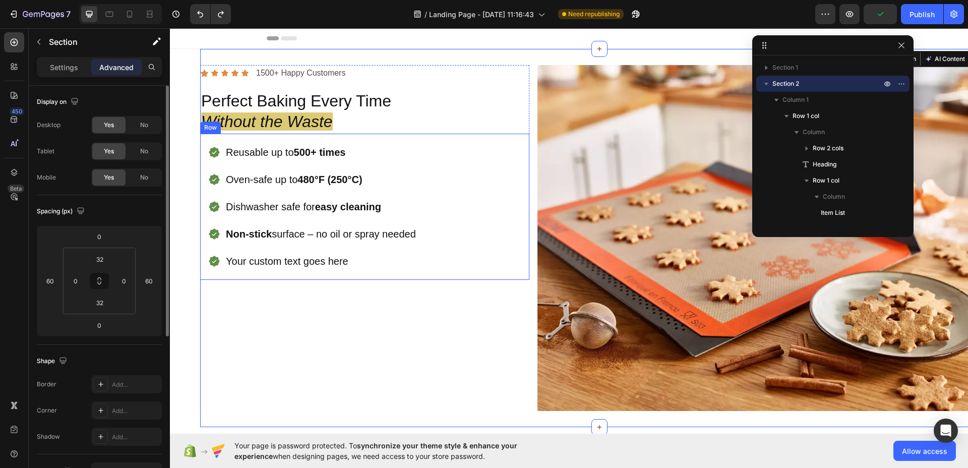
click at [444, 279] on div "Reusable up to 500+ times Oven-safe up to 480°F (250°C) Dishwasher safe for eas…" at bounding box center [364, 207] width 329 height 146
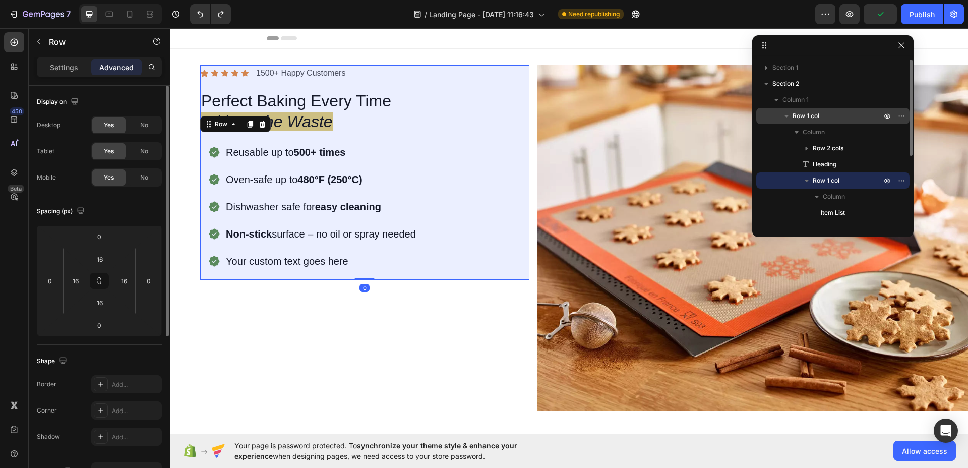
click at [810, 118] on span "Row 1 col" at bounding box center [805, 116] width 27 height 10
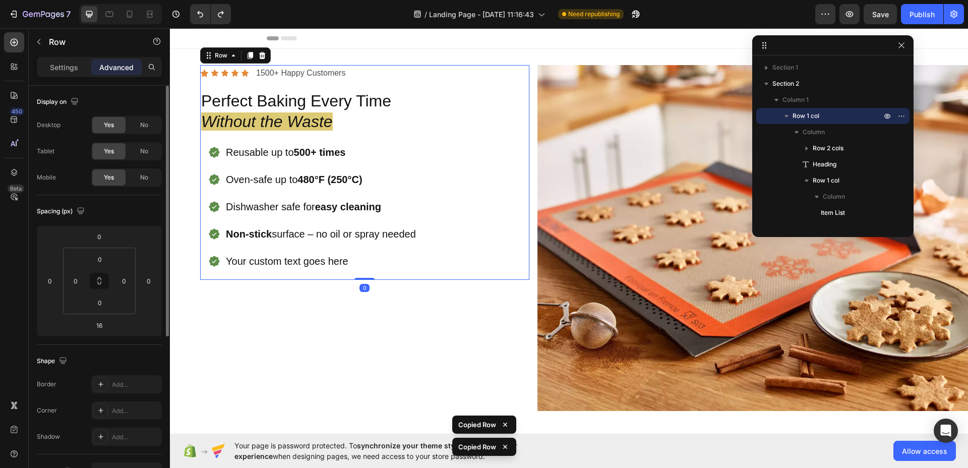
drag, startPoint x: 359, startPoint y: 286, endPoint x: 358, endPoint y: 275, distance: 10.6
click at [358, 275] on div "Icon Icon Icon Icon Icon Icon List 1500+ Happy Customers Text Block Row Perfect…" at bounding box center [364, 172] width 329 height 215
type input "0"
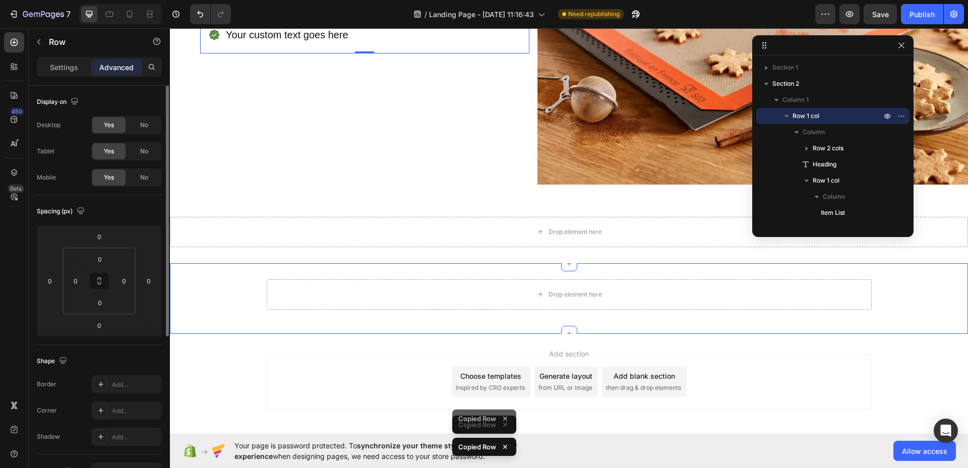
scroll to position [268, 0]
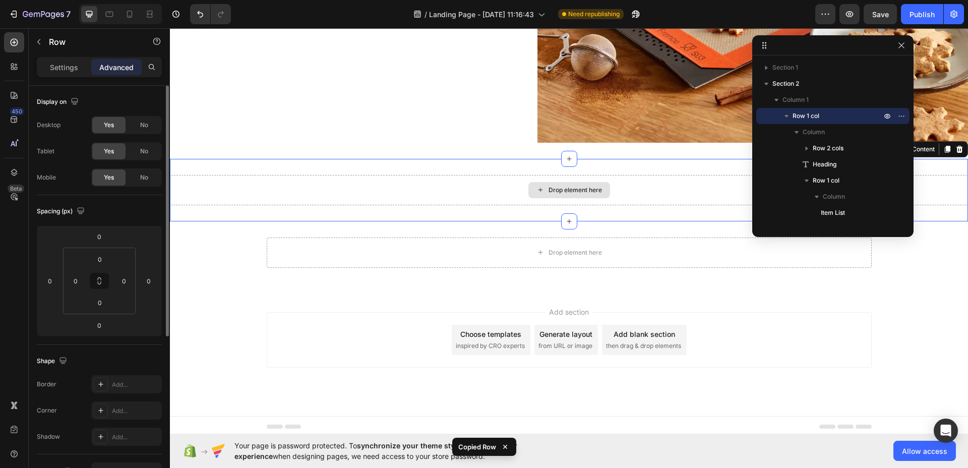
click at [389, 188] on div "Drop element here" at bounding box center [569, 190] width 798 height 30
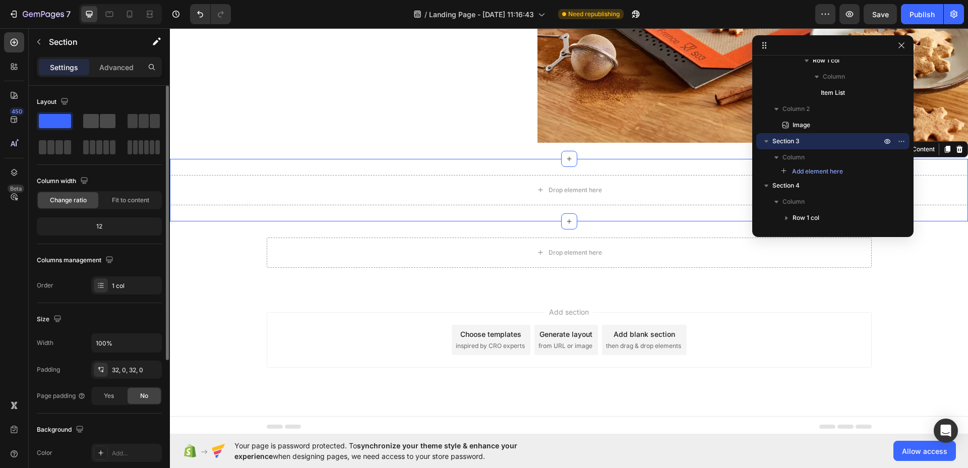
click at [87, 118] on span at bounding box center [91, 121] width 16 height 14
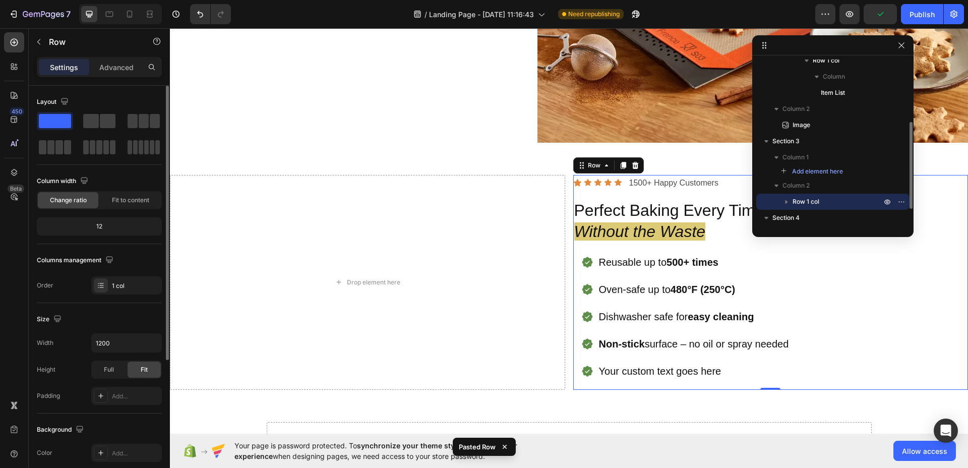
click at [786, 201] on icon "button" at bounding box center [786, 202] width 3 height 4
click at [786, 201] on icon "button" at bounding box center [786, 202] width 4 height 3
click at [107, 74] on div "Advanced" at bounding box center [116, 67] width 50 height 16
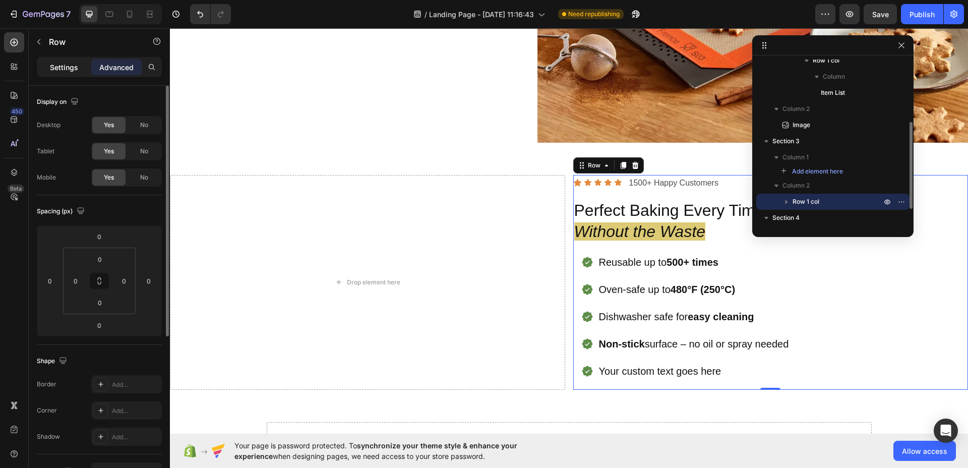
click at [75, 72] on div "Settings" at bounding box center [64, 67] width 50 height 16
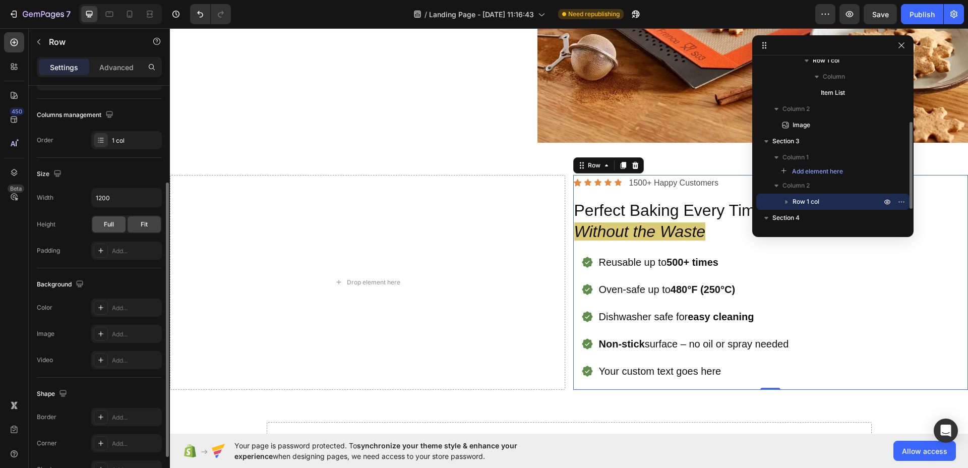
scroll to position [22, 0]
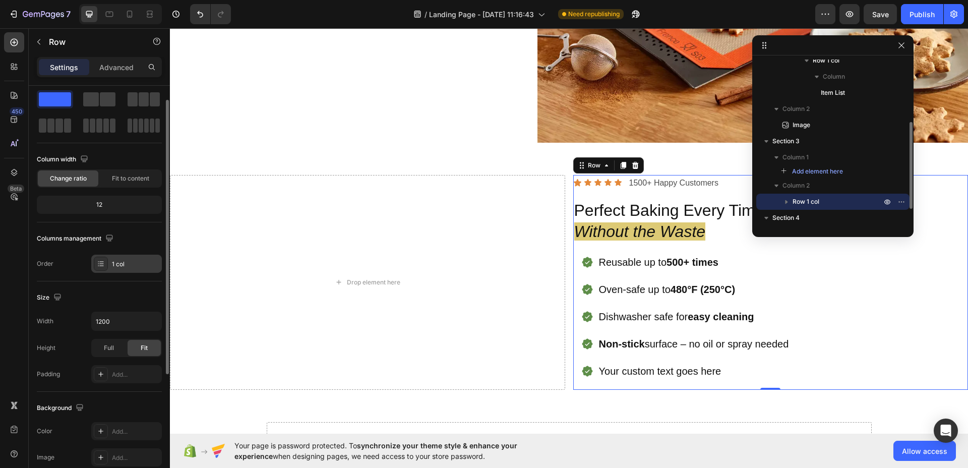
click at [112, 266] on div "1 col" at bounding box center [135, 264] width 47 height 9
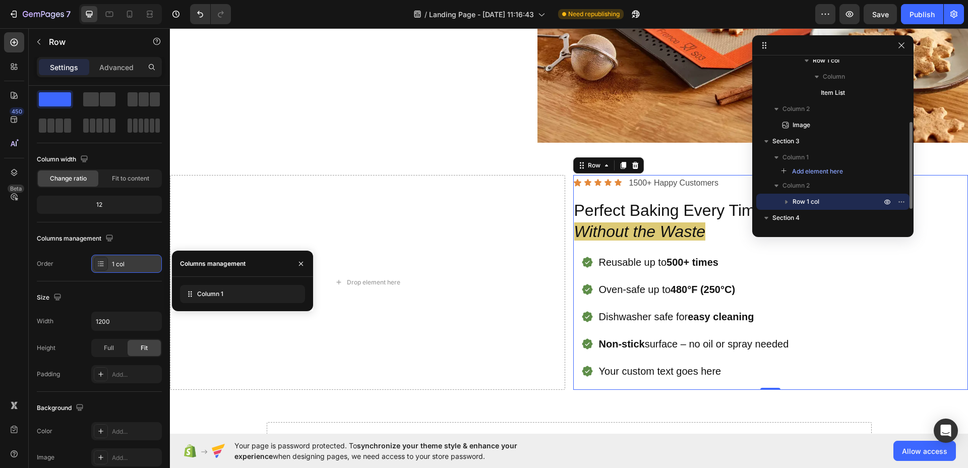
click at [114, 265] on div "1 col" at bounding box center [135, 264] width 47 height 9
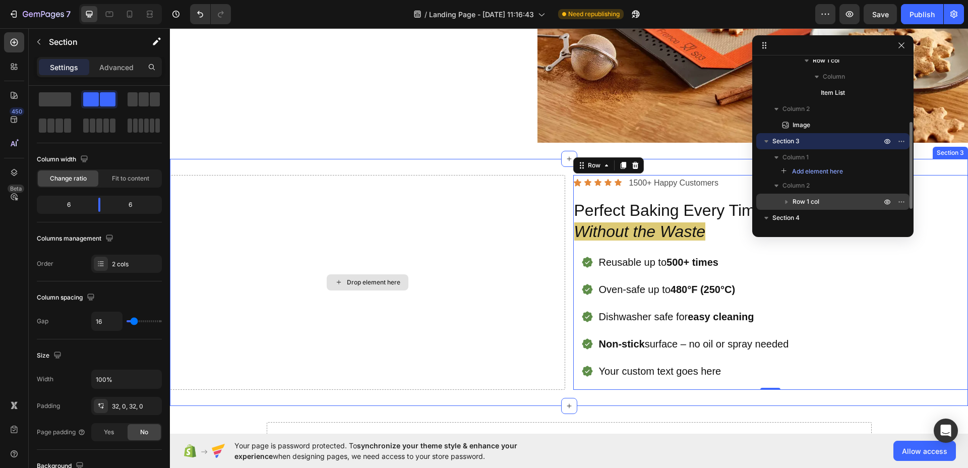
click at [378, 253] on div "Drop element here" at bounding box center [367, 282] width 395 height 215
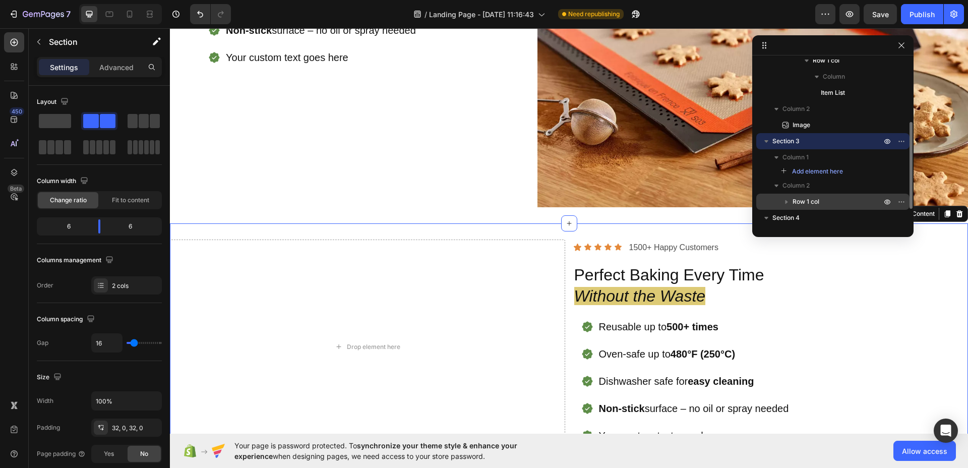
scroll to position [344, 0]
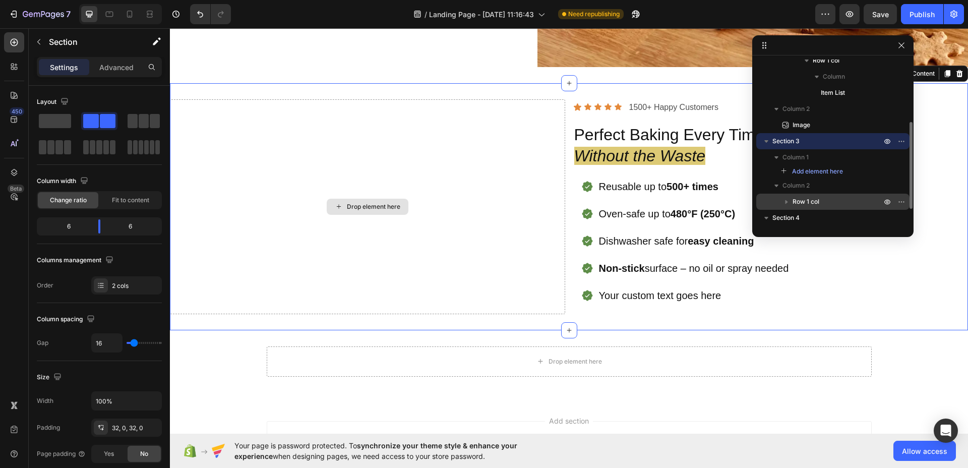
click at [321, 159] on div "Drop element here" at bounding box center [367, 206] width 395 height 215
click at [122, 62] on p "Advanced" at bounding box center [116, 67] width 34 height 11
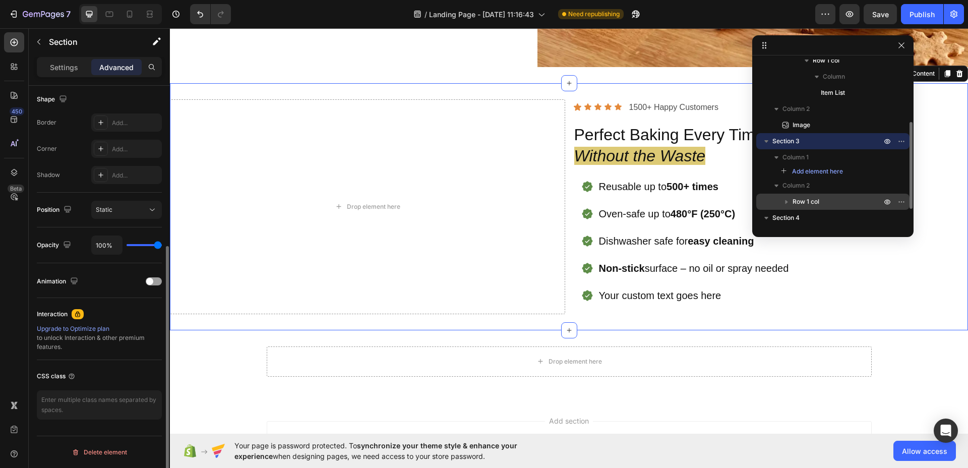
scroll to position [0, 0]
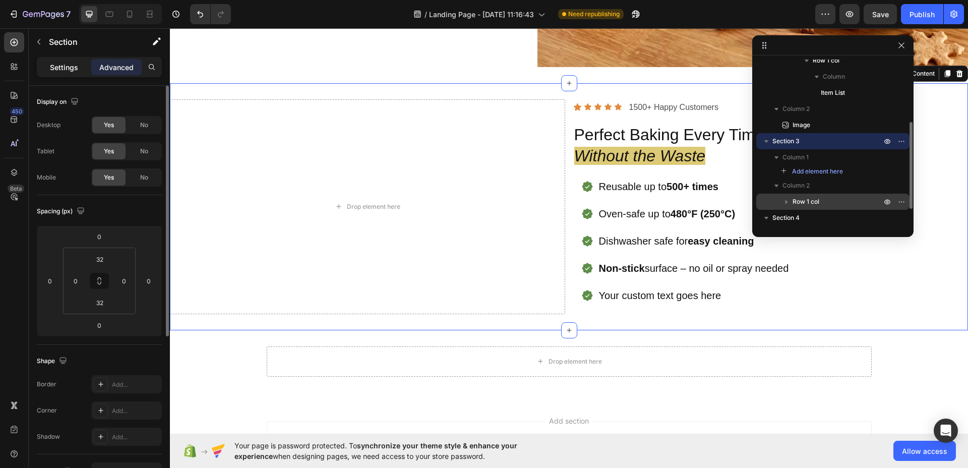
click at [55, 60] on div "Settings" at bounding box center [64, 67] width 50 height 16
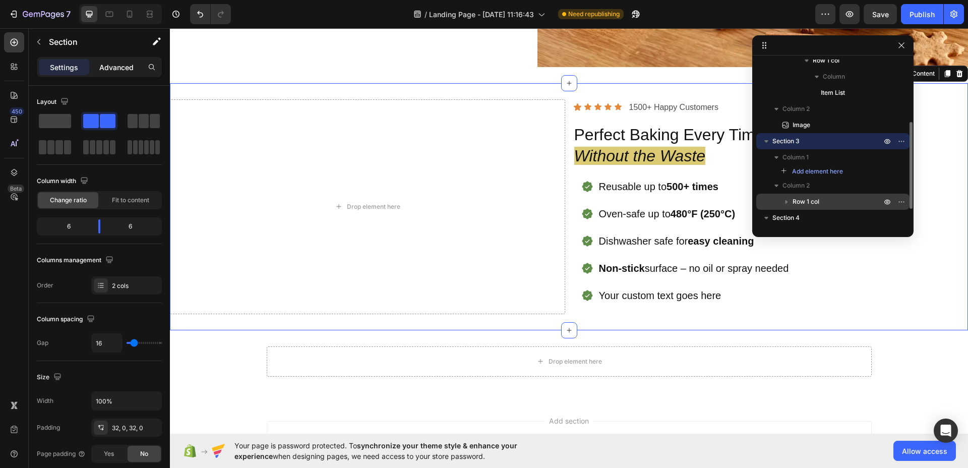
click at [116, 60] on div "Advanced" at bounding box center [116, 67] width 50 height 16
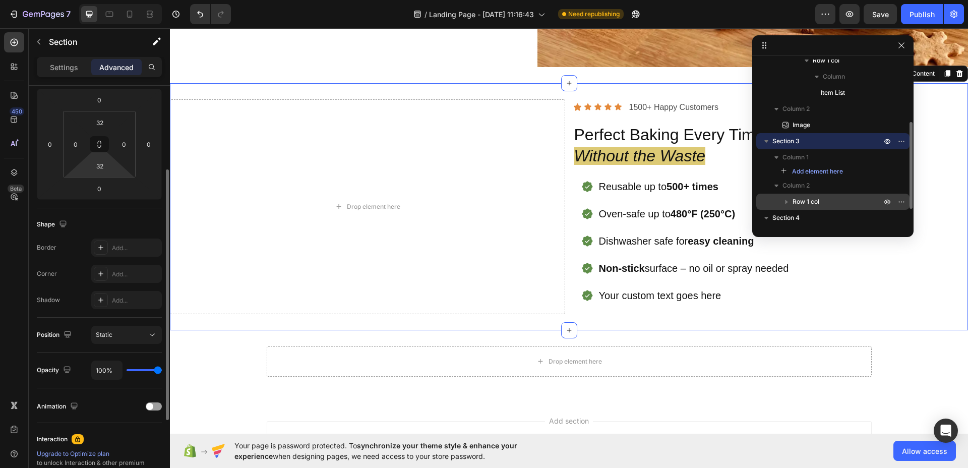
scroll to position [27, 0]
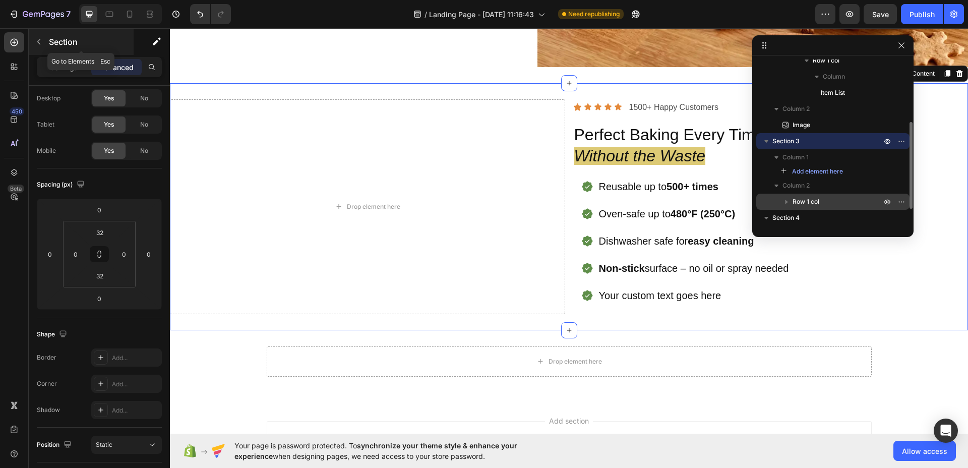
click at [40, 37] on button "button" at bounding box center [39, 42] width 16 height 16
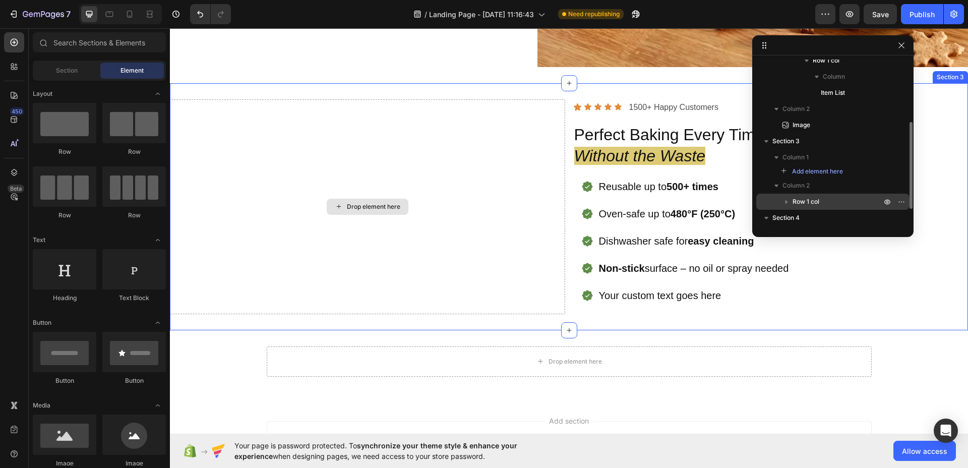
click at [270, 163] on div "Drop element here" at bounding box center [367, 206] width 395 height 215
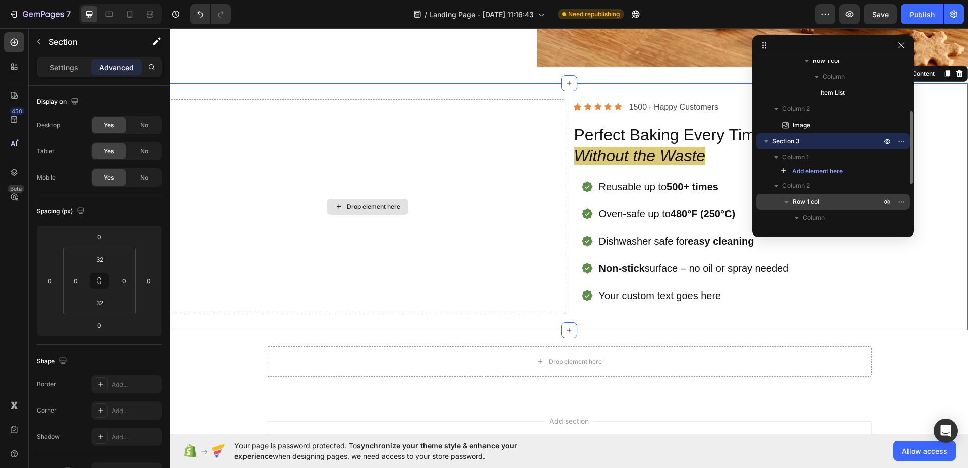
click at [270, 163] on div "Drop element here" at bounding box center [367, 206] width 395 height 215
click at [372, 210] on div "Drop element here" at bounding box center [368, 207] width 82 height 16
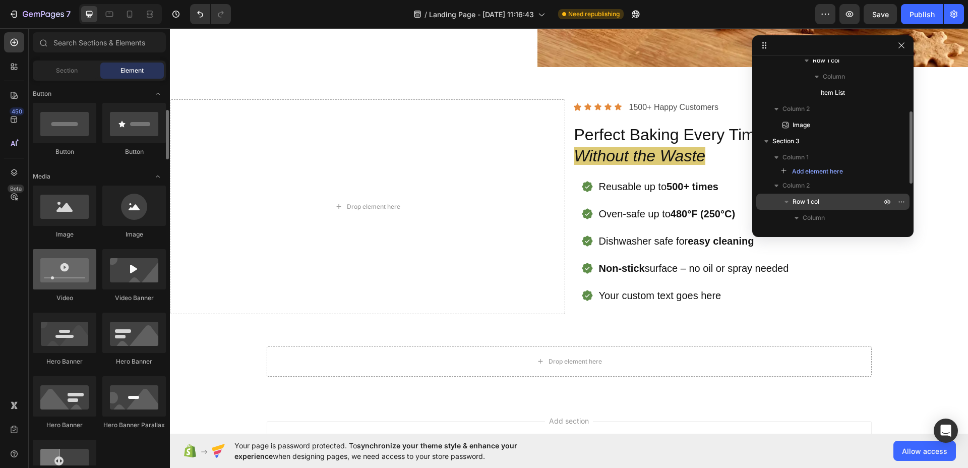
scroll to position [216, 0]
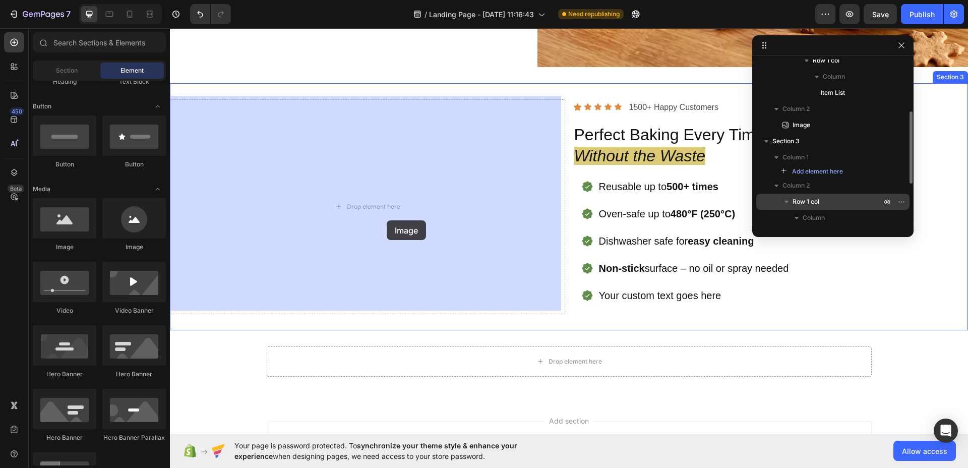
drag, startPoint x: 232, startPoint y: 240, endPoint x: 387, endPoint y: 220, distance: 156.0
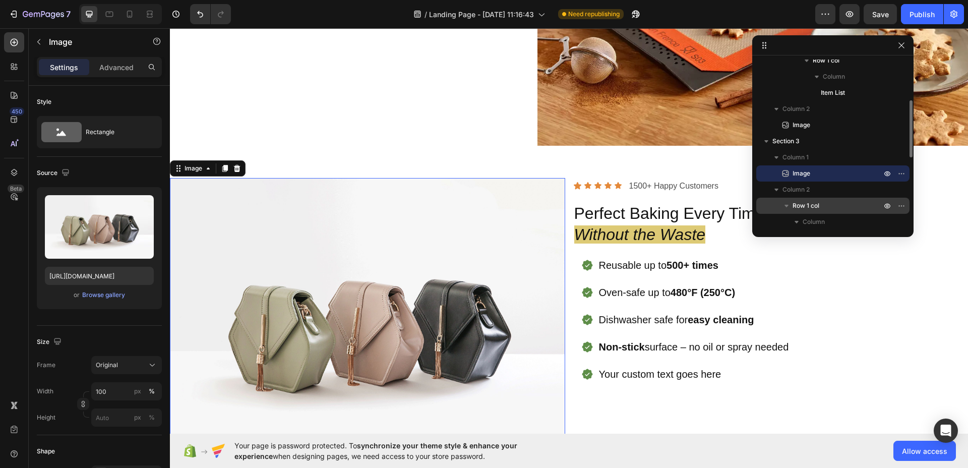
scroll to position [321, 0]
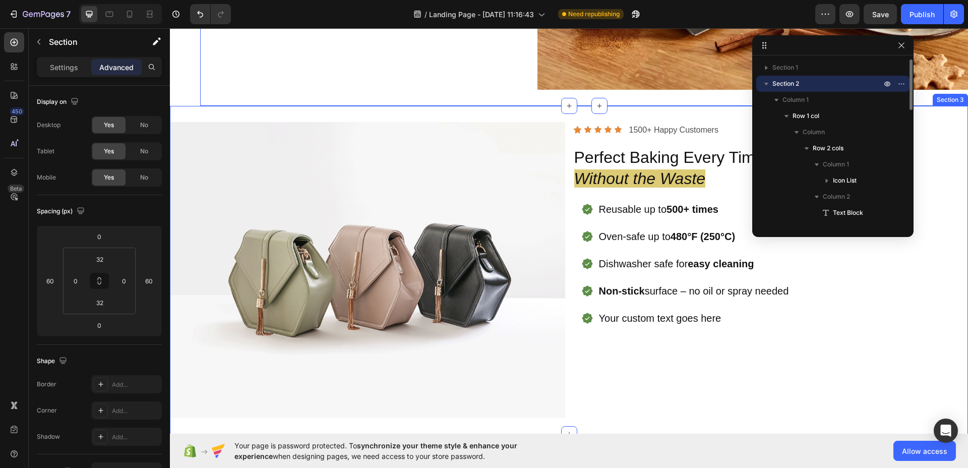
click at [662, 360] on div "Icon Icon Icon Icon Icon Icon List 1500+ Happy Customers Text Block Row Perfect…" at bounding box center [770, 270] width 395 height 296
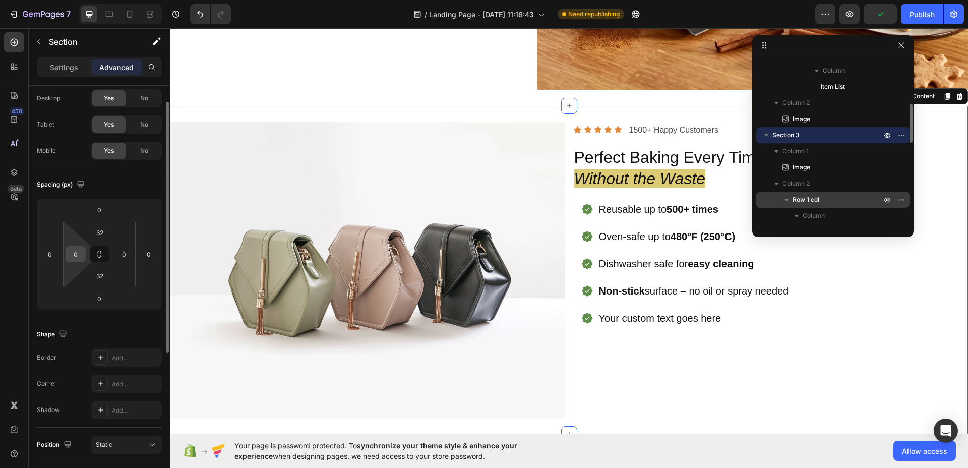
click at [77, 257] on input "0" at bounding box center [75, 253] width 15 height 15
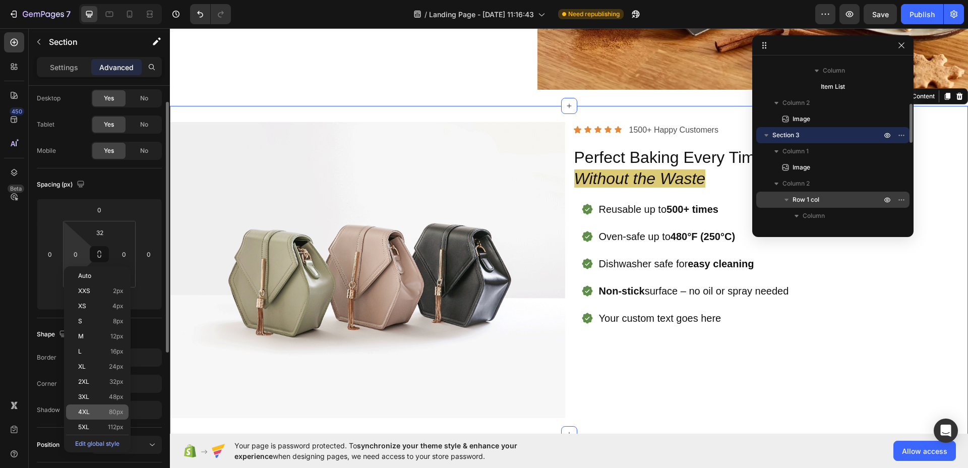
click at [99, 405] on div "4XL 80px" at bounding box center [97, 411] width 63 height 15
type input "80"
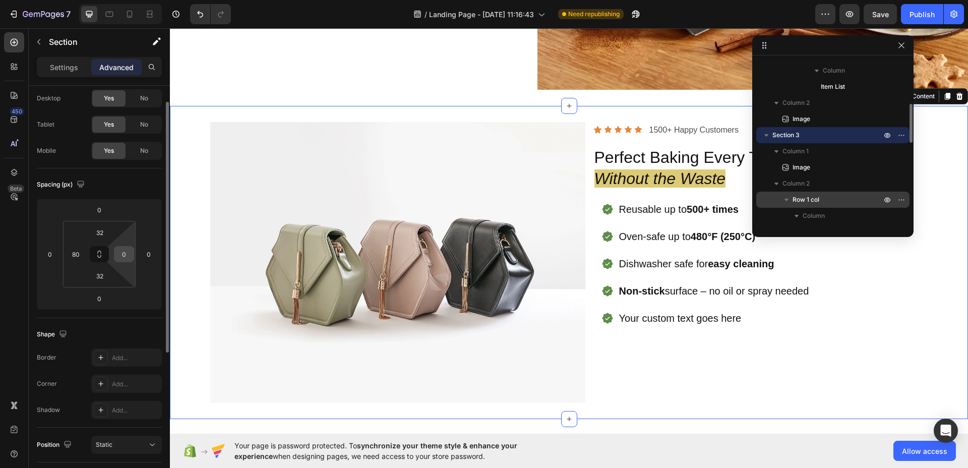
click at [124, 254] on input "0" at bounding box center [123, 253] width 15 height 15
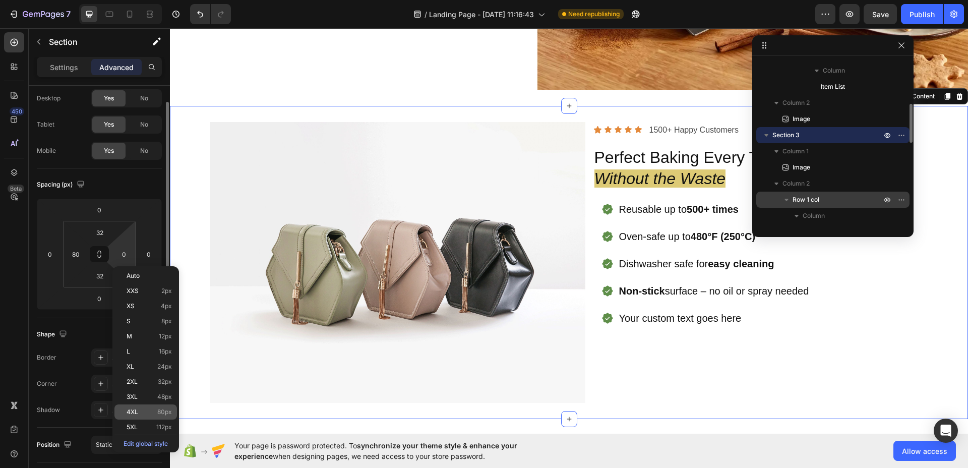
click at [151, 408] on div "4XL 80px" at bounding box center [145, 411] width 63 height 15
type input "80"
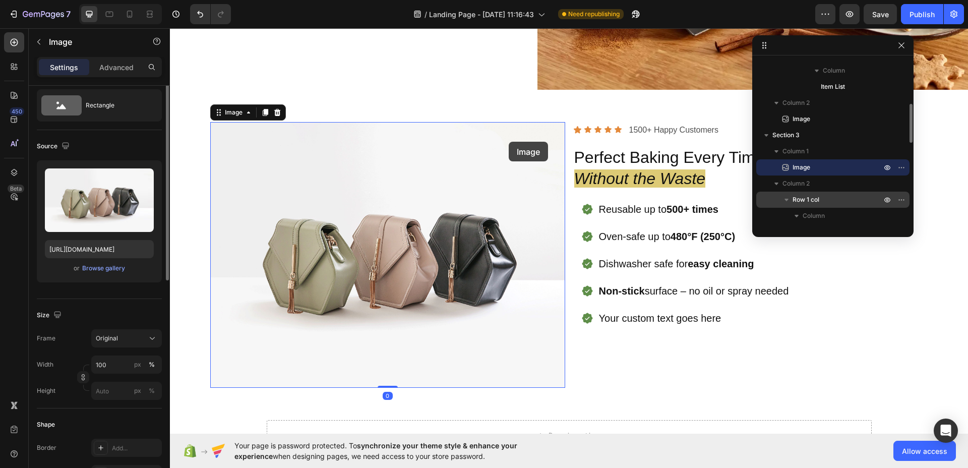
scroll to position [0, 0]
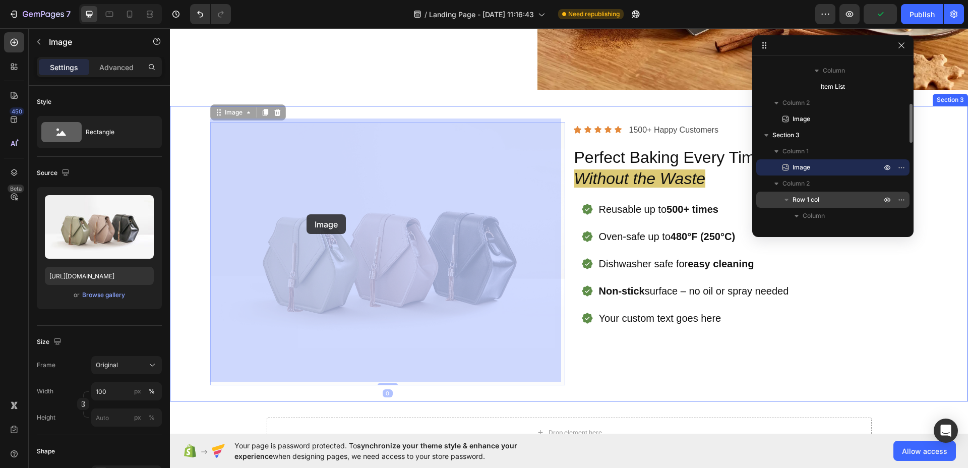
drag, startPoint x: 337, startPoint y: 133, endPoint x: 306, endPoint y: 214, distance: 86.6
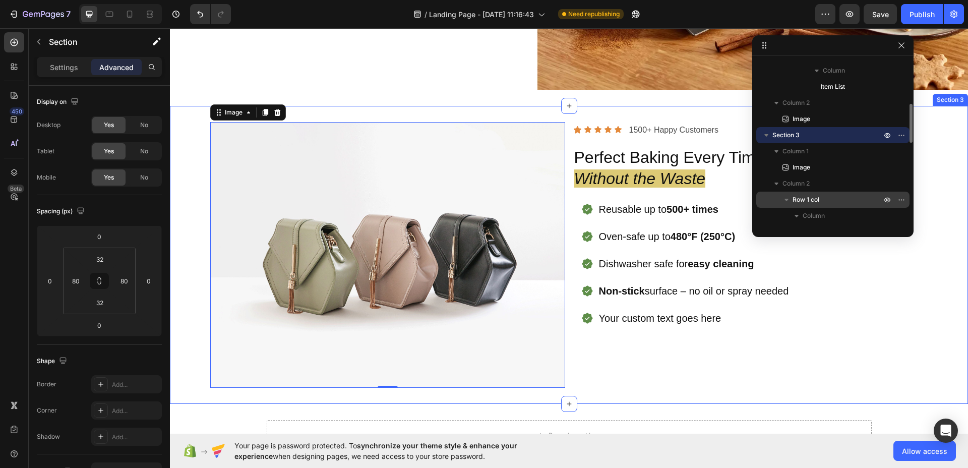
click at [180, 176] on div "Image 0 Icon Icon Icon Icon Icon Icon List 1500+ Happy Customers Text Block Row…" at bounding box center [569, 255] width 798 height 298
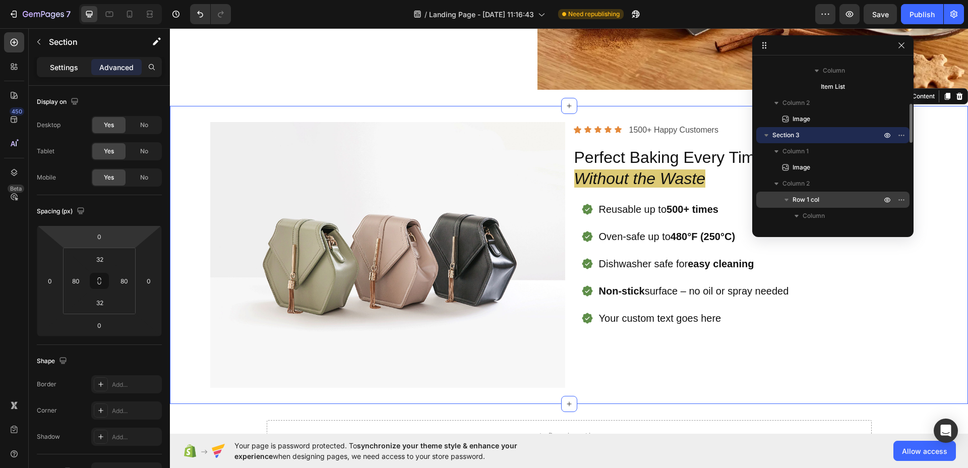
click at [67, 65] on p "Settings" at bounding box center [64, 67] width 28 height 11
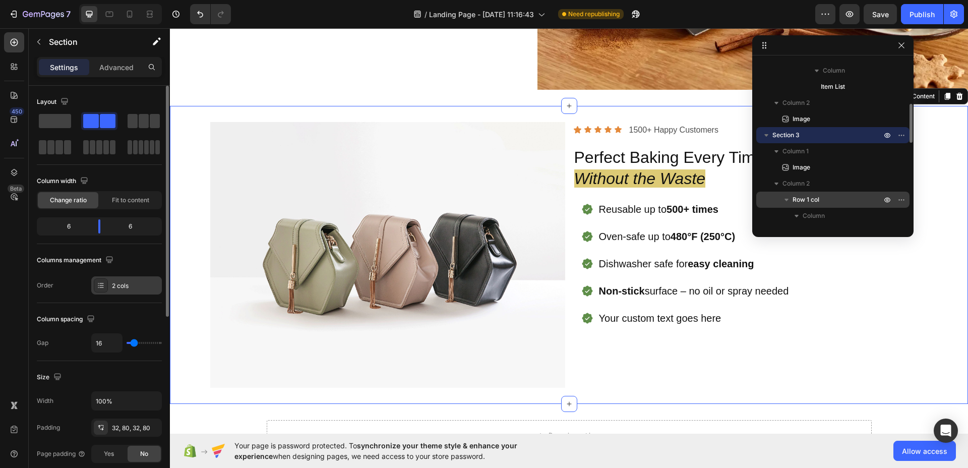
click at [129, 282] on div "2 cols" at bounding box center [135, 285] width 47 height 9
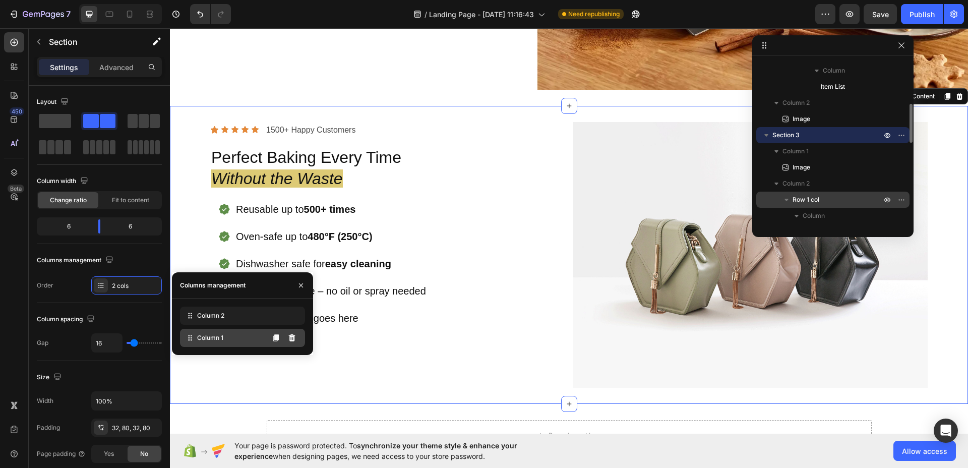
drag, startPoint x: 189, startPoint y: 318, endPoint x: 191, endPoint y: 344, distance: 26.3
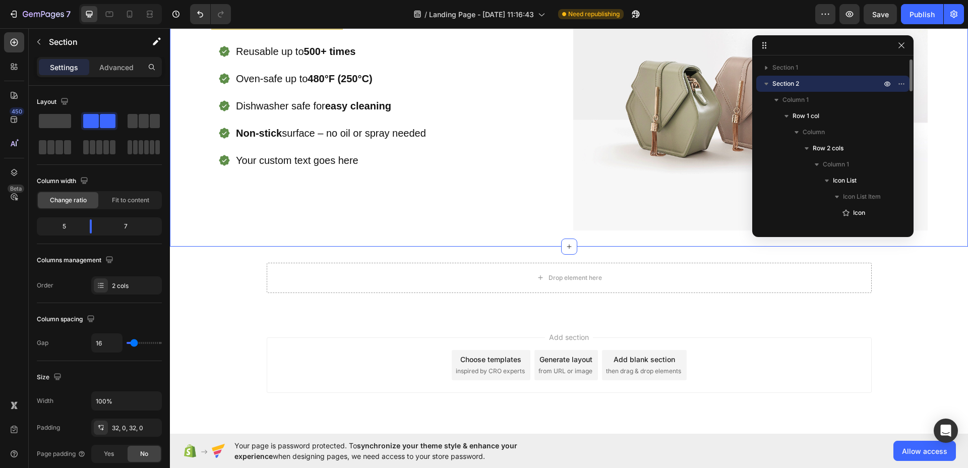
scroll to position [282, 0]
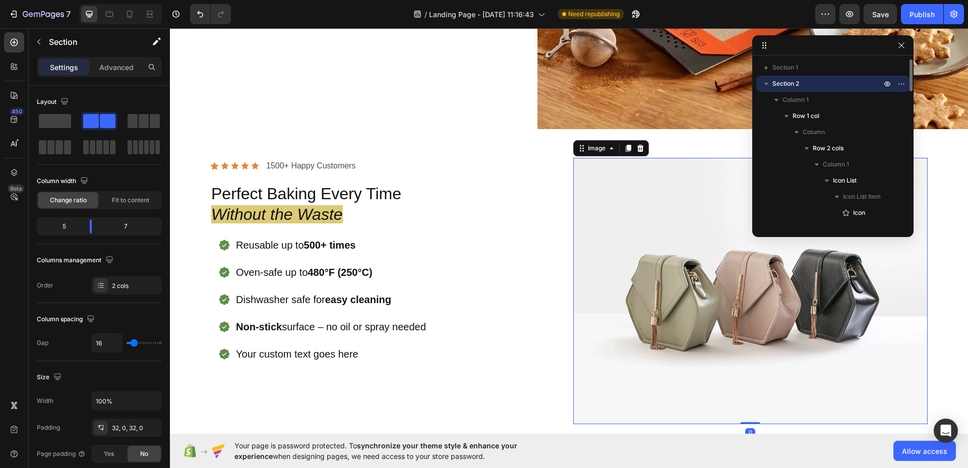
click at [677, 314] on img at bounding box center [750, 291] width 355 height 266
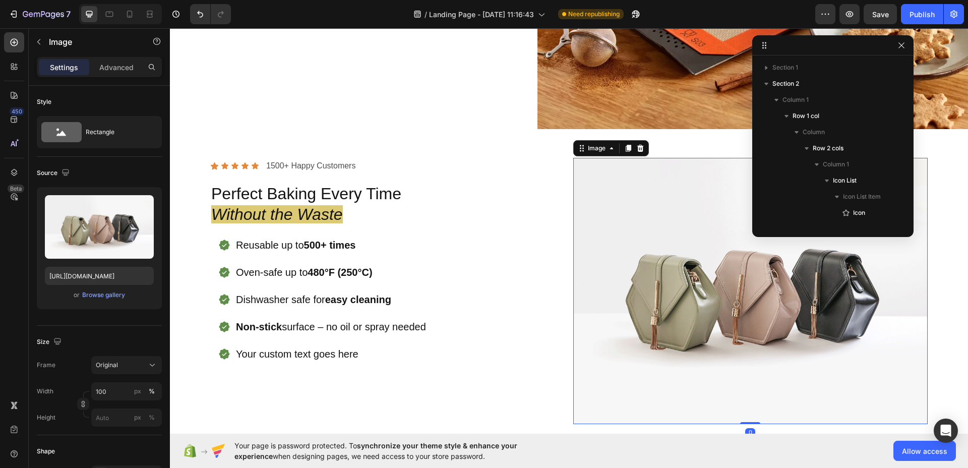
scroll to position [384, 0]
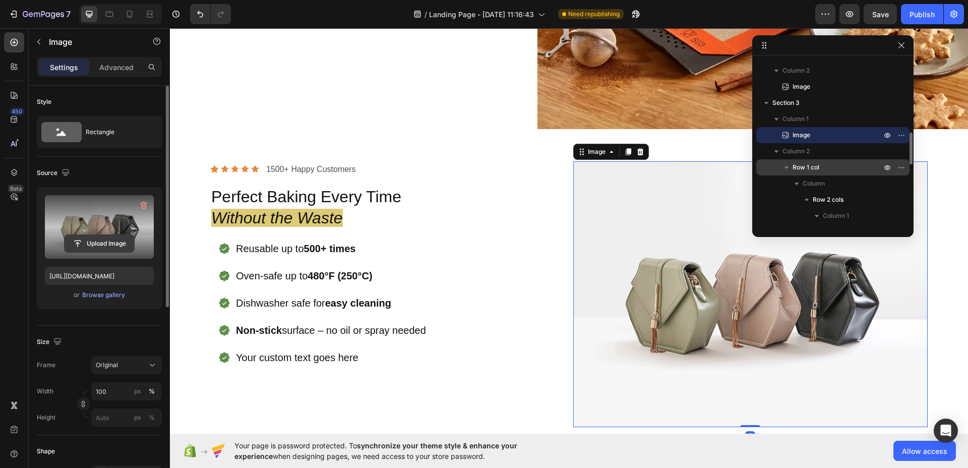
click at [98, 240] on input "file" at bounding box center [100, 243] width 70 height 17
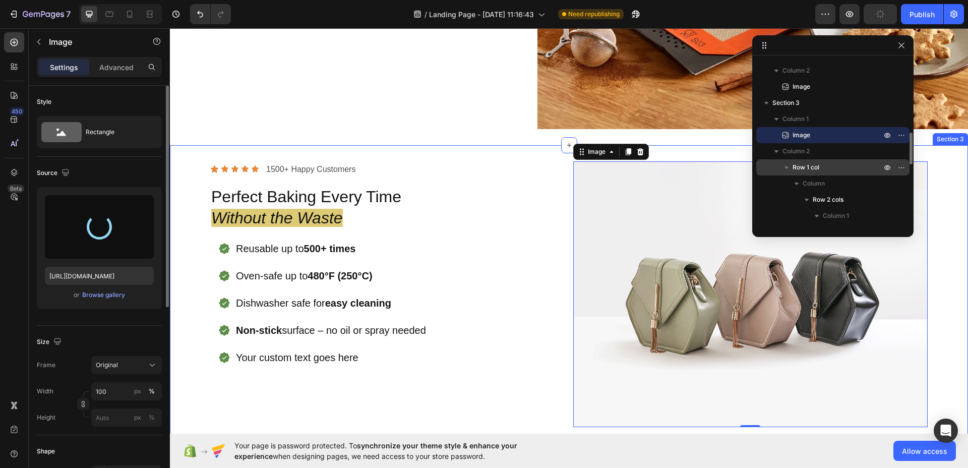
type input "[URL][DOMAIN_NAME]"
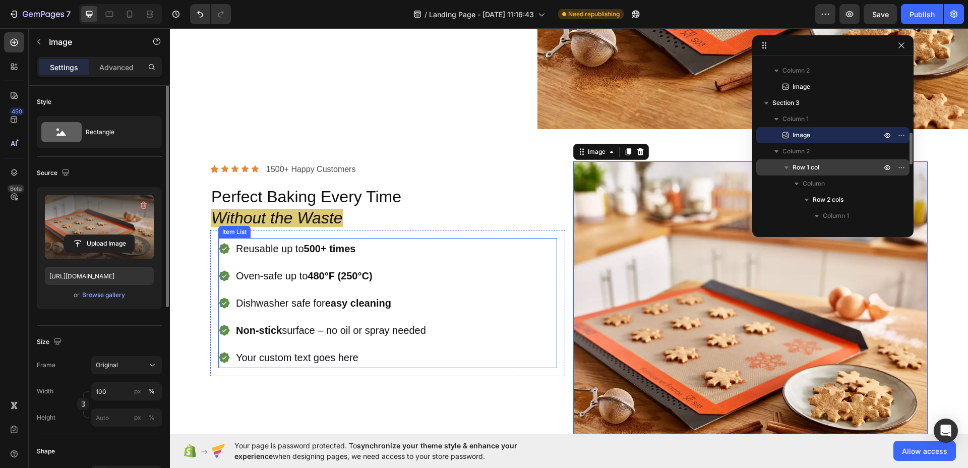
scroll to position [336, 0]
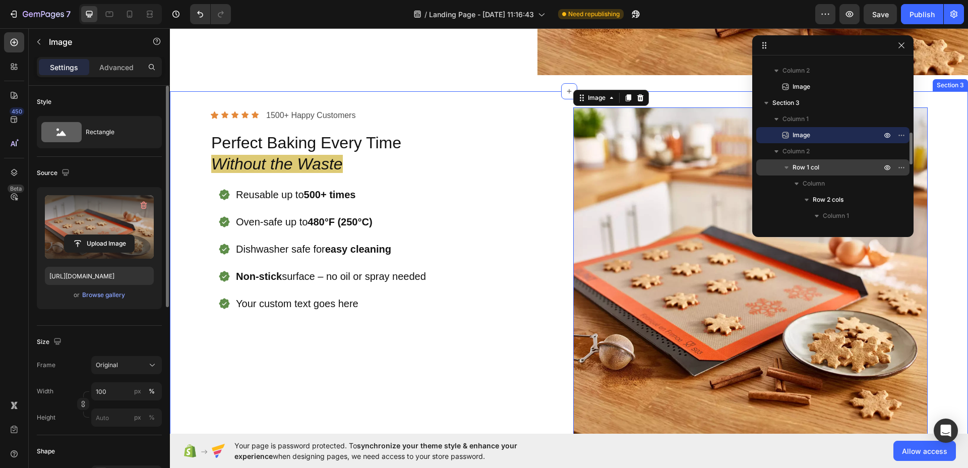
click at [515, 99] on div "Image 0 Icon Icon Icon Icon Icon Icon List 1500+ Happy Customers Text Block Row…" at bounding box center [569, 284] width 798 height 387
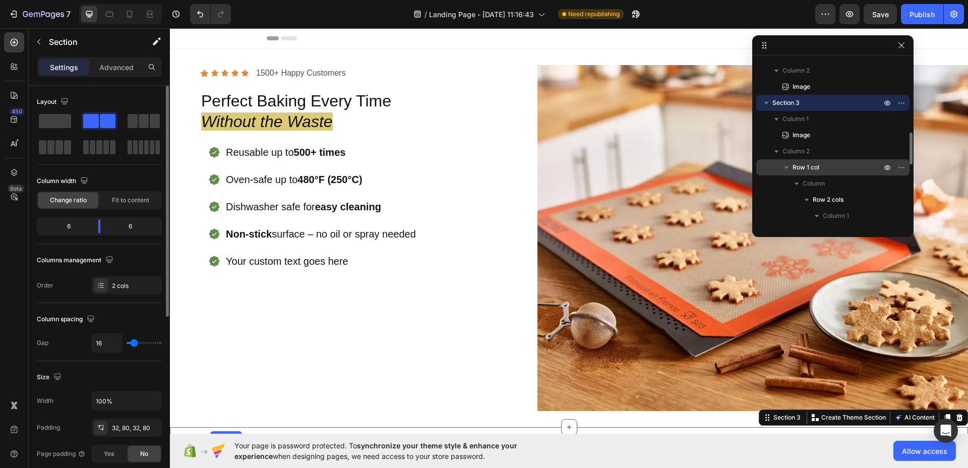
scroll to position [272, 0]
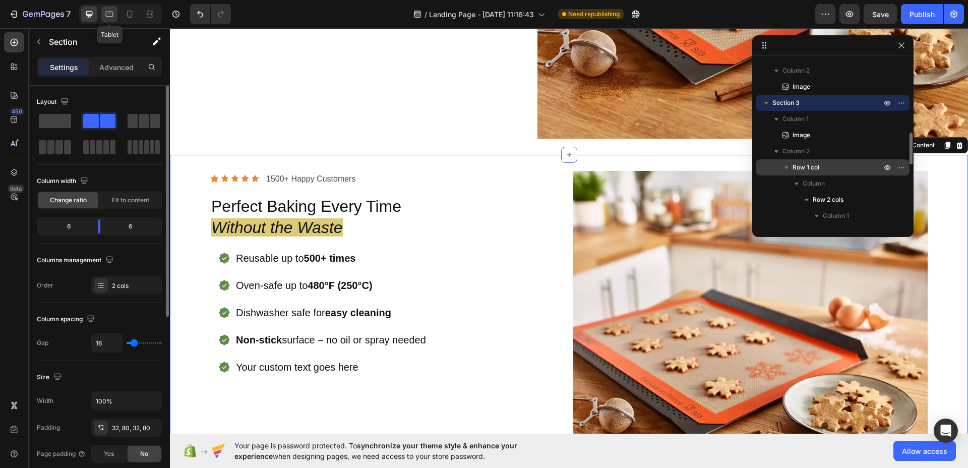
click at [110, 9] on icon at bounding box center [109, 14] width 10 height 10
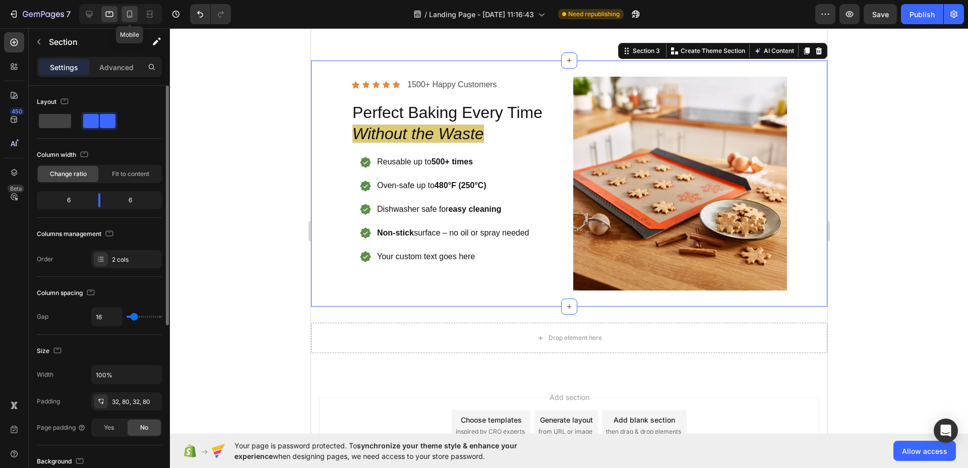
scroll to position [236, 0]
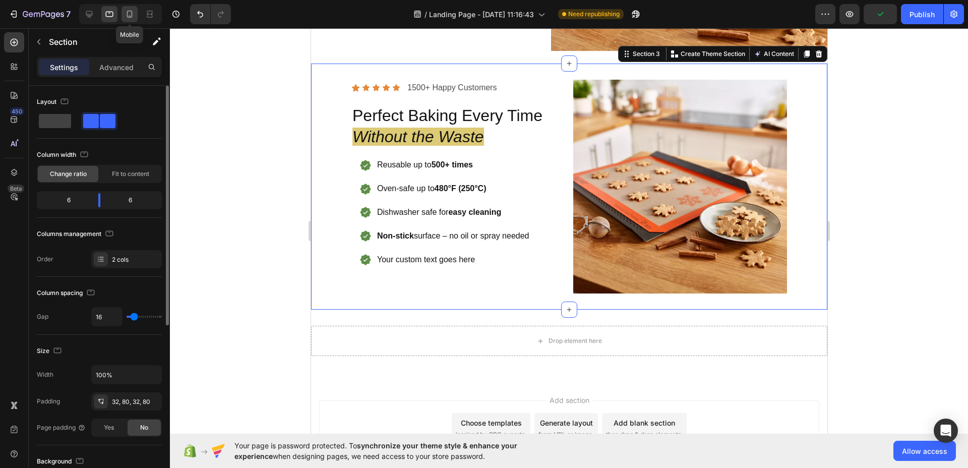
click at [133, 11] on icon at bounding box center [129, 14] width 10 height 10
type input "0"
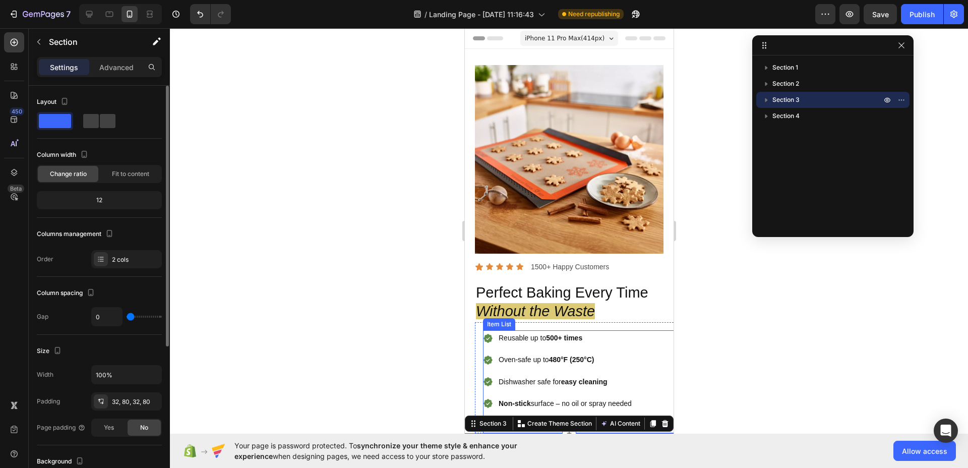
scroll to position [161, 0]
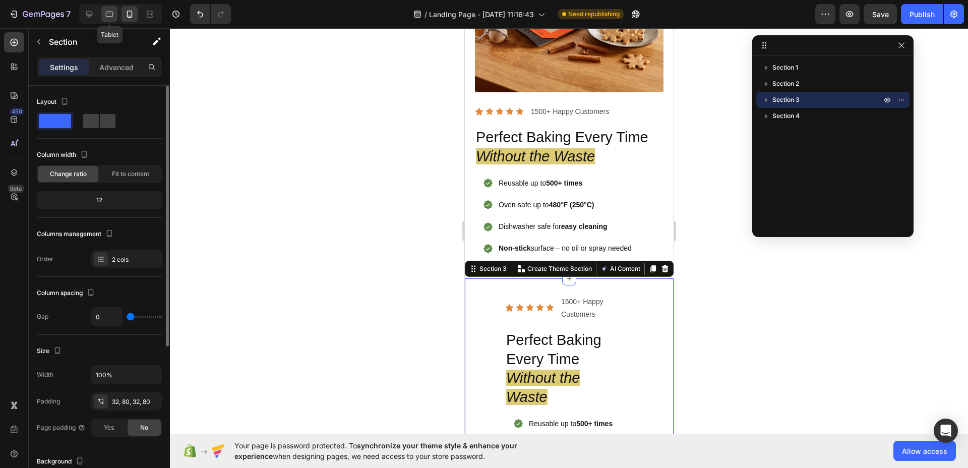
click at [105, 17] on icon at bounding box center [109, 14] width 10 height 10
type input "16"
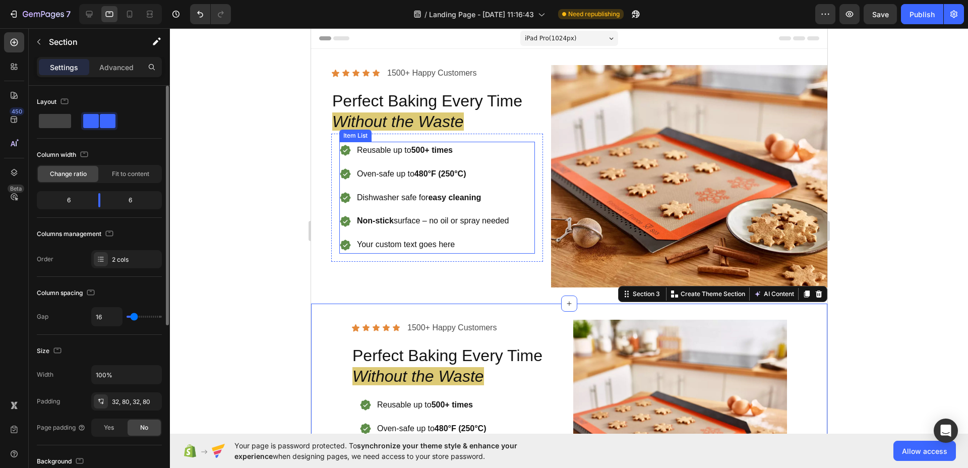
scroll to position [173, 0]
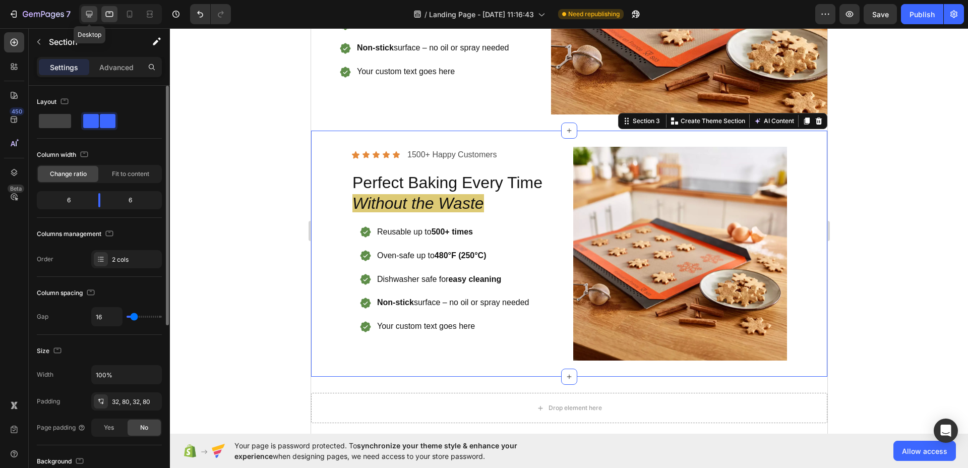
click at [85, 14] on icon at bounding box center [89, 14] width 10 height 10
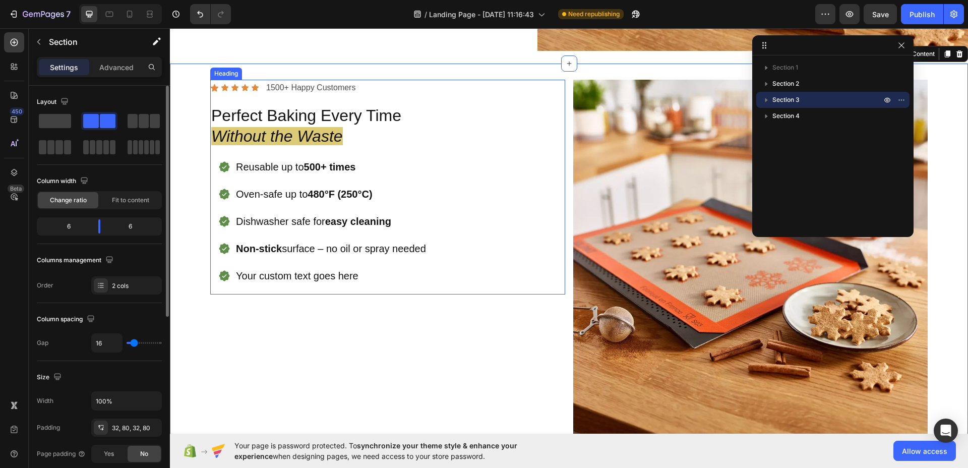
scroll to position [286, 0]
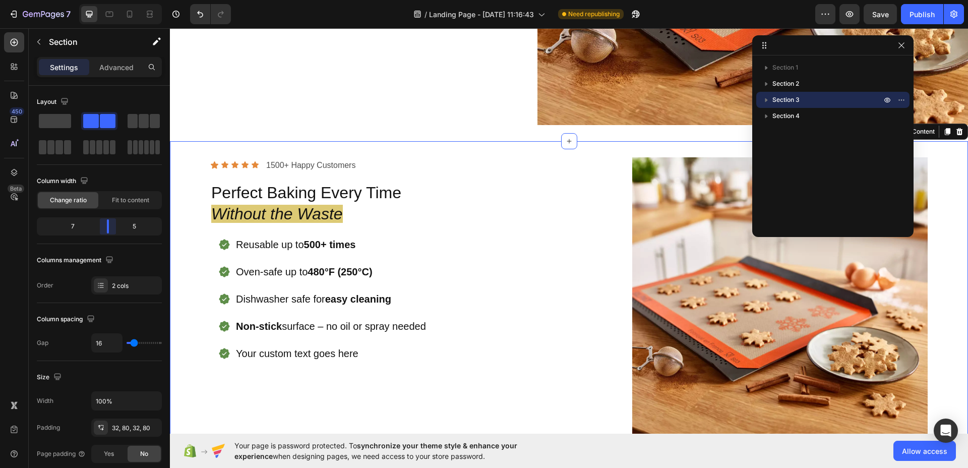
drag, startPoint x: 99, startPoint y: 229, endPoint x: 123, endPoint y: 220, distance: 25.8
click at [115, 0] on body "7 Version history / Landing Page - [DATE] 11:16:43 Need republishing Preview Sa…" at bounding box center [484, 0] width 968 height 0
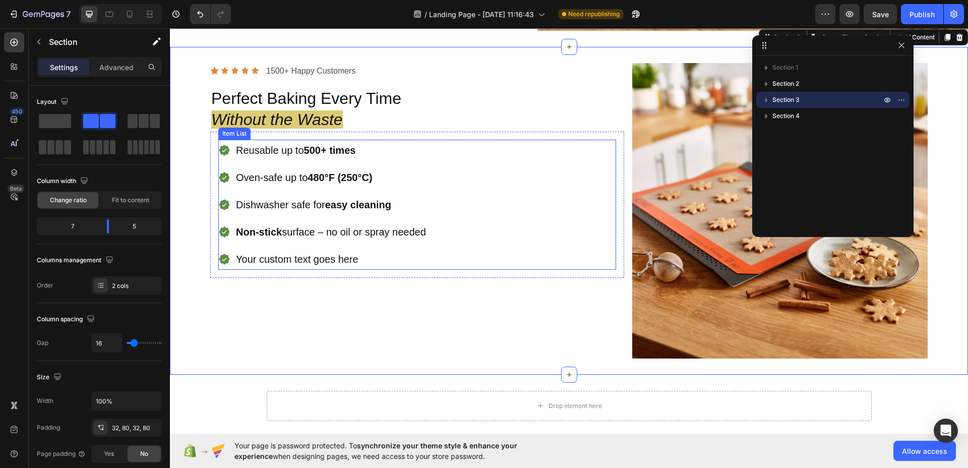
scroll to position [258, 0]
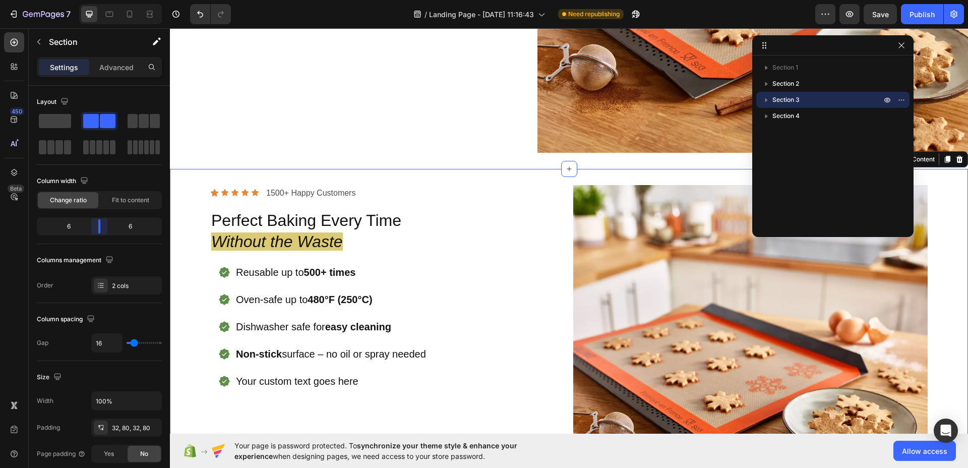
drag, startPoint x: 107, startPoint y: 224, endPoint x: 101, endPoint y: 224, distance: 5.6
click at [101, 0] on body "7 Version history / Landing Page - [DATE] 11:16:43 Need republishing Preview Sa…" at bounding box center [484, 0] width 968 height 0
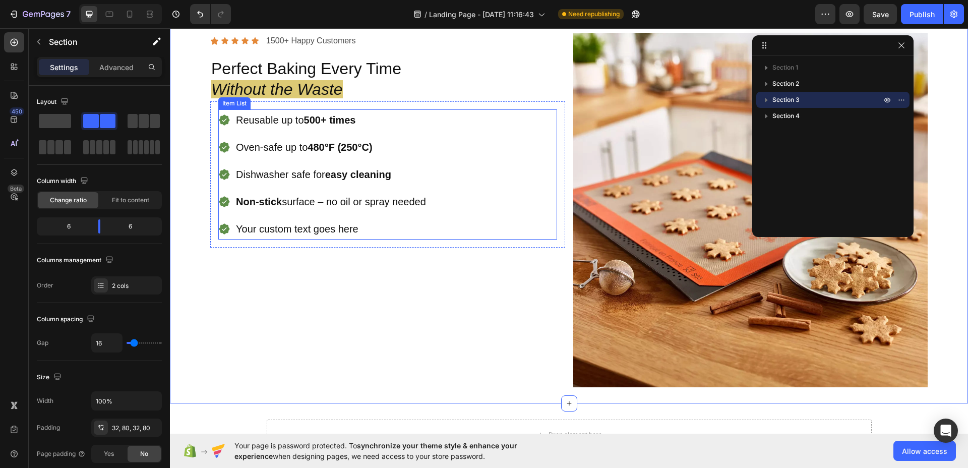
scroll to position [317, 0]
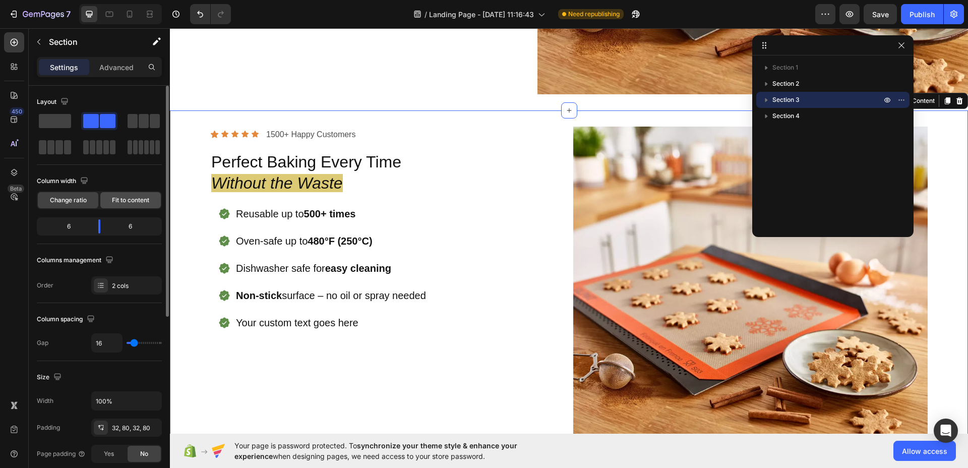
click at [122, 196] on span "Fit to content" at bounding box center [130, 200] width 37 height 9
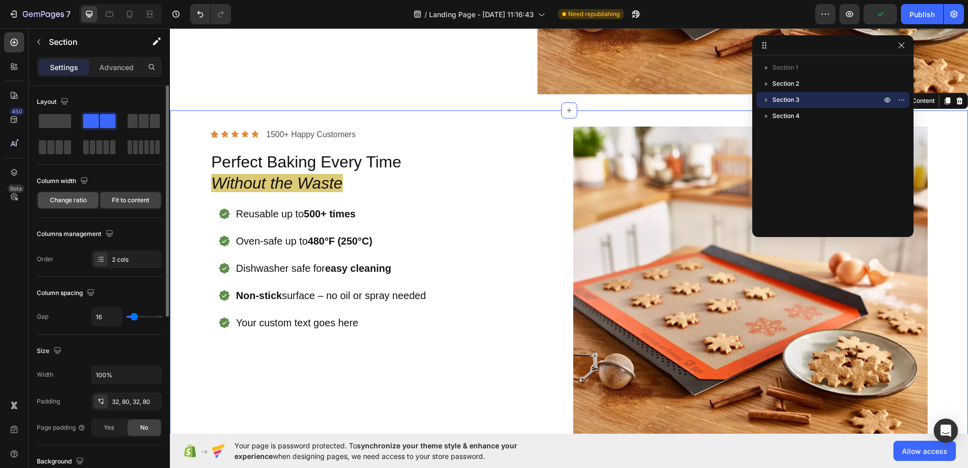
click at [61, 197] on span "Change ratio" at bounding box center [68, 200] width 37 height 9
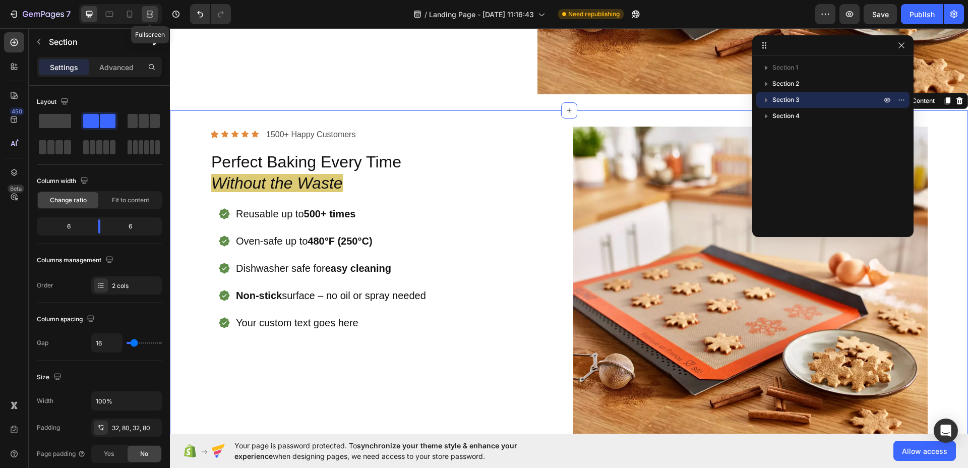
click at [151, 13] on icon at bounding box center [151, 14] width 3 height 3
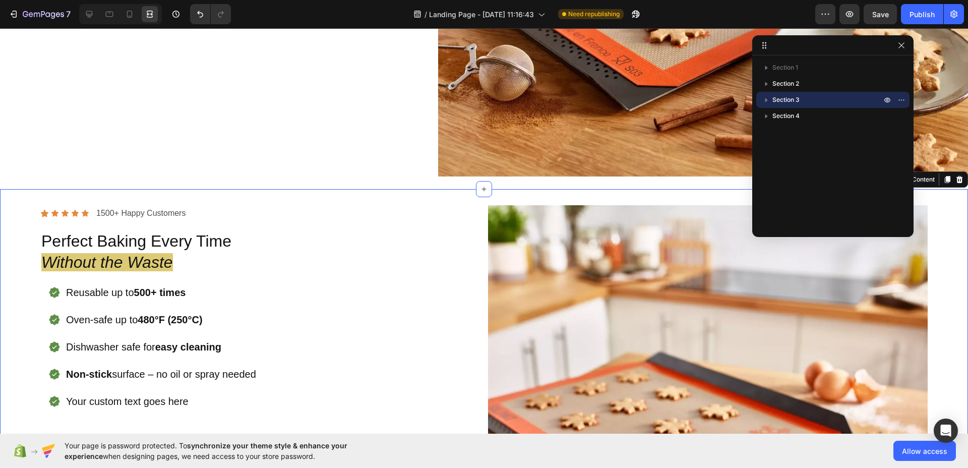
scroll to position [386, 0]
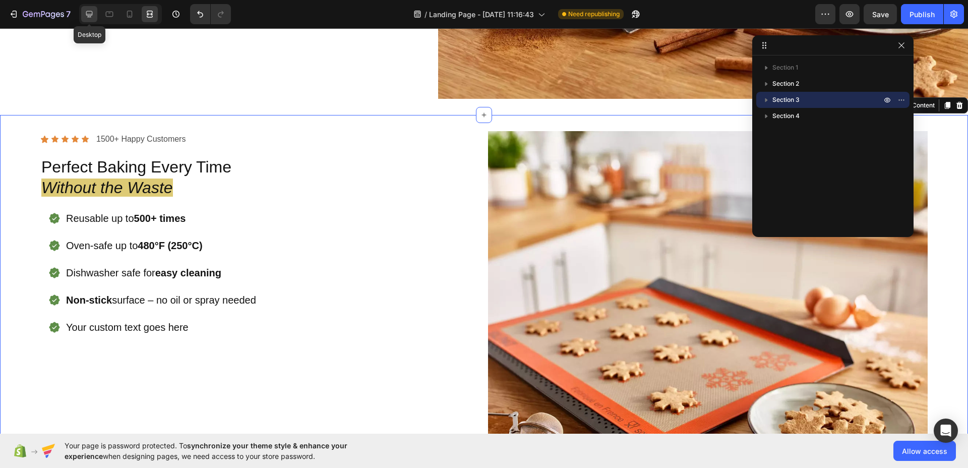
click at [92, 13] on icon at bounding box center [89, 14] width 7 height 7
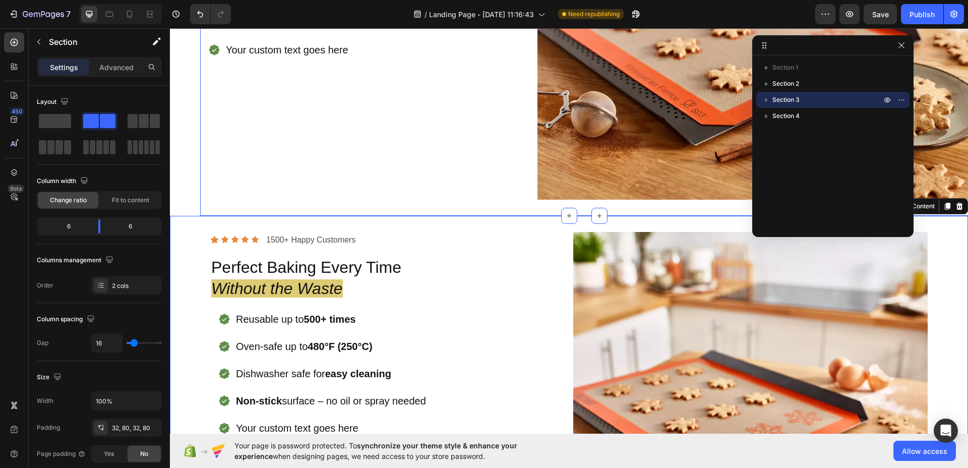
scroll to position [372, 0]
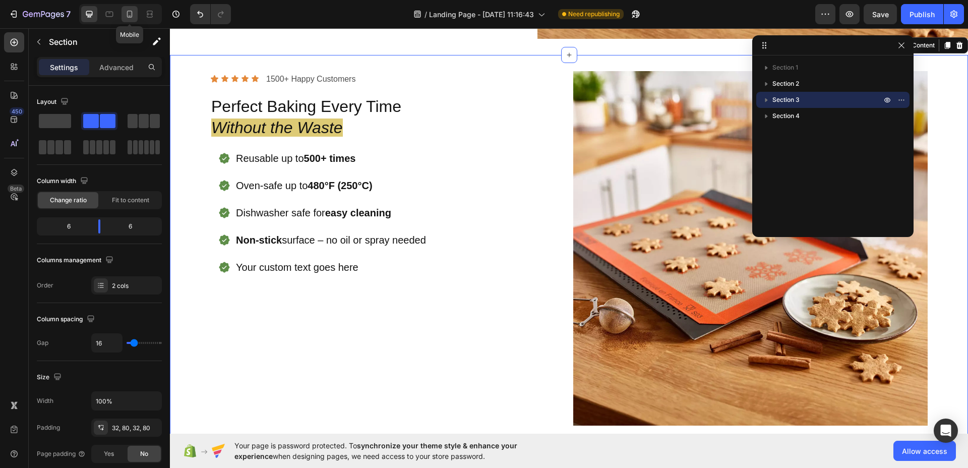
click at [136, 16] on div at bounding box center [129, 14] width 16 height 16
type input "0"
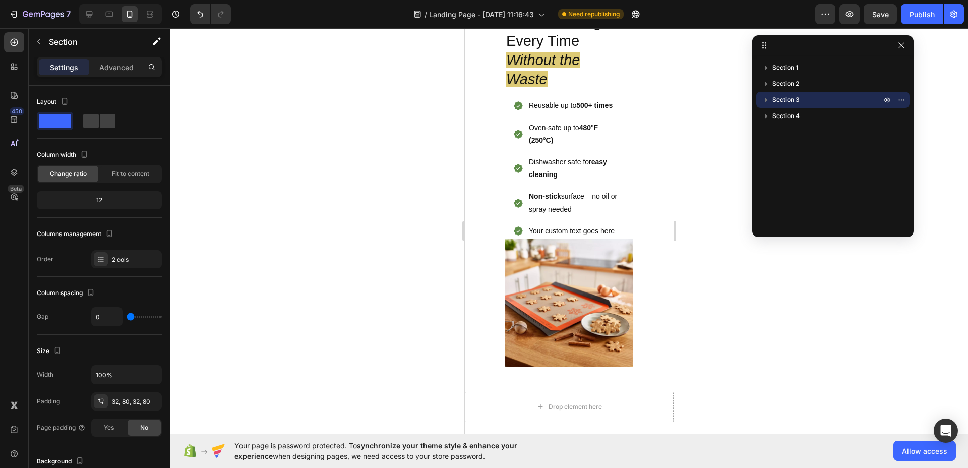
scroll to position [871, 0]
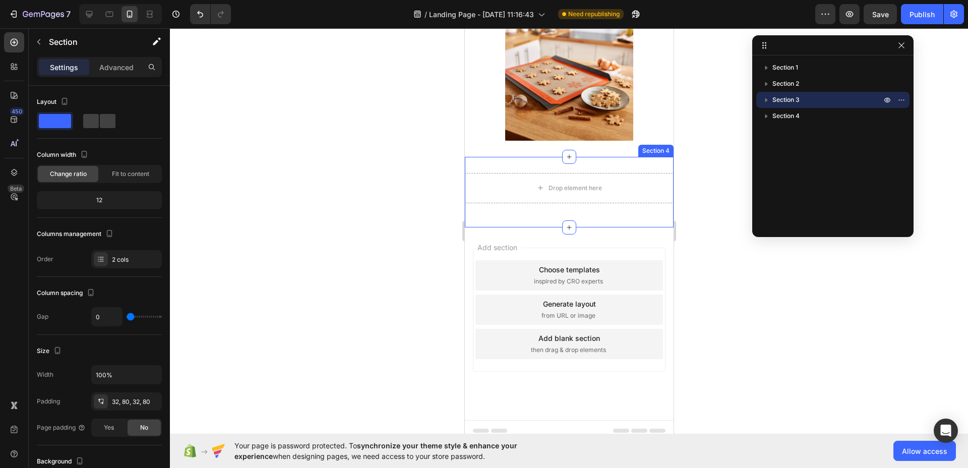
click at [651, 202] on div "Drop element here Row" at bounding box center [568, 192] width 209 height 38
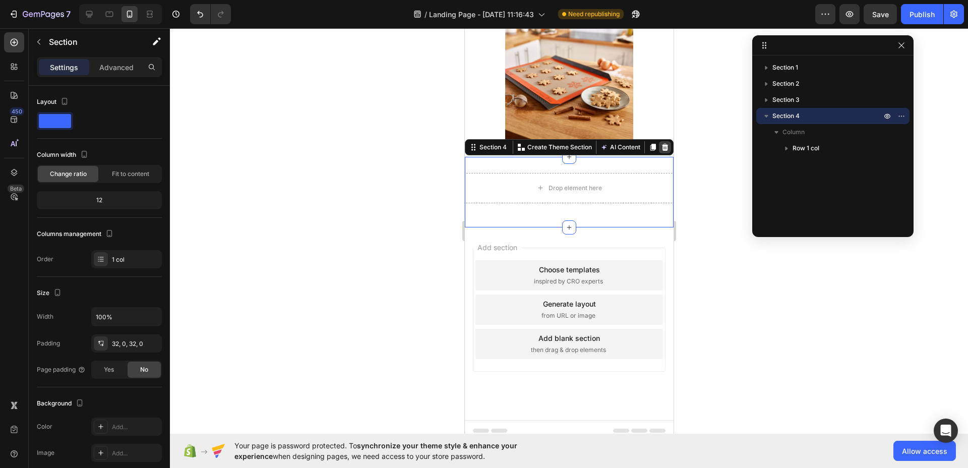
click at [661, 144] on icon at bounding box center [664, 147] width 7 height 7
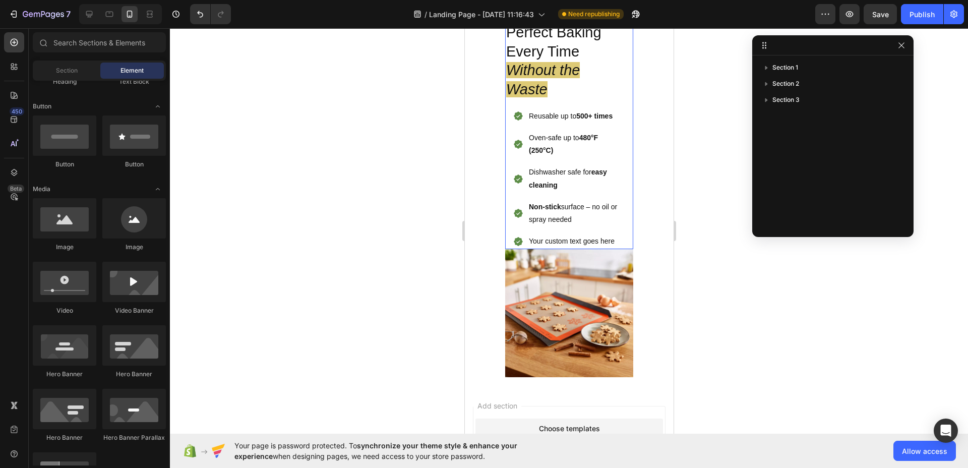
scroll to position [0, 0]
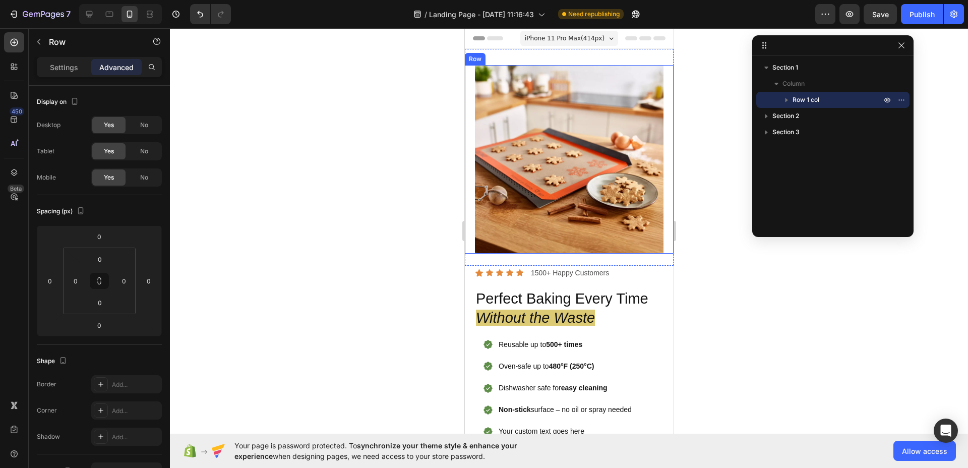
click at [662, 70] on div "Image" at bounding box center [568, 159] width 209 height 189
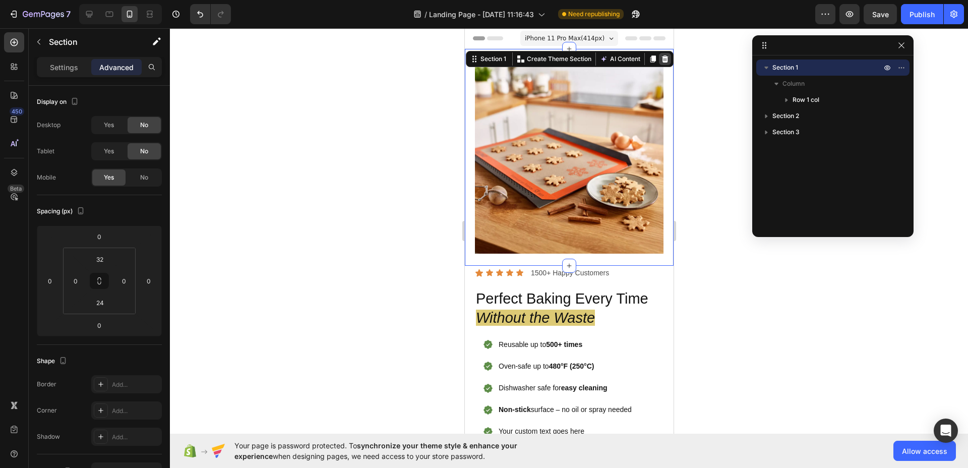
click at [660, 55] on icon at bounding box center [664, 59] width 8 height 8
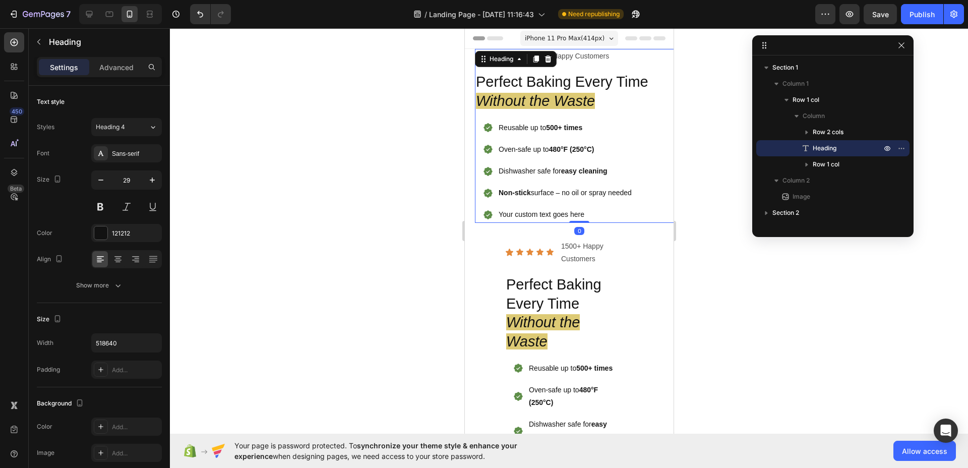
click at [476, 93] on icon "Without the Waste" at bounding box center [534, 101] width 119 height 16
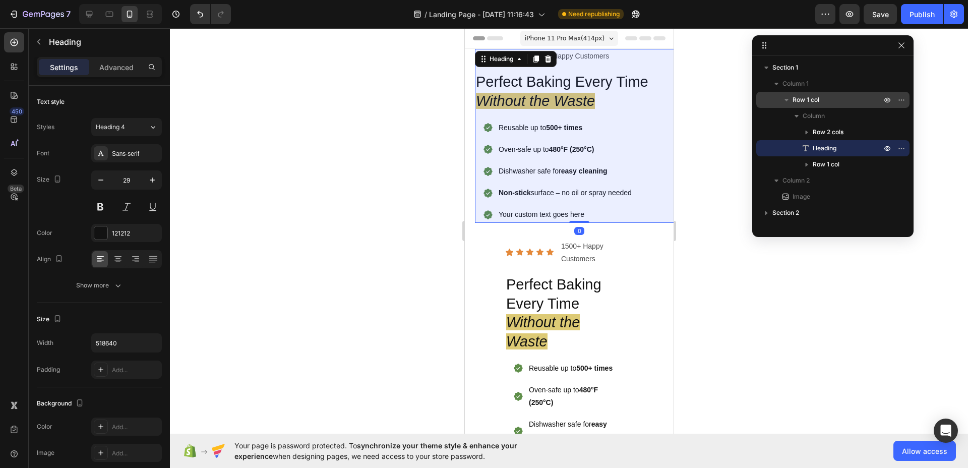
click at [831, 103] on p "Row 1 col" at bounding box center [837, 100] width 91 height 10
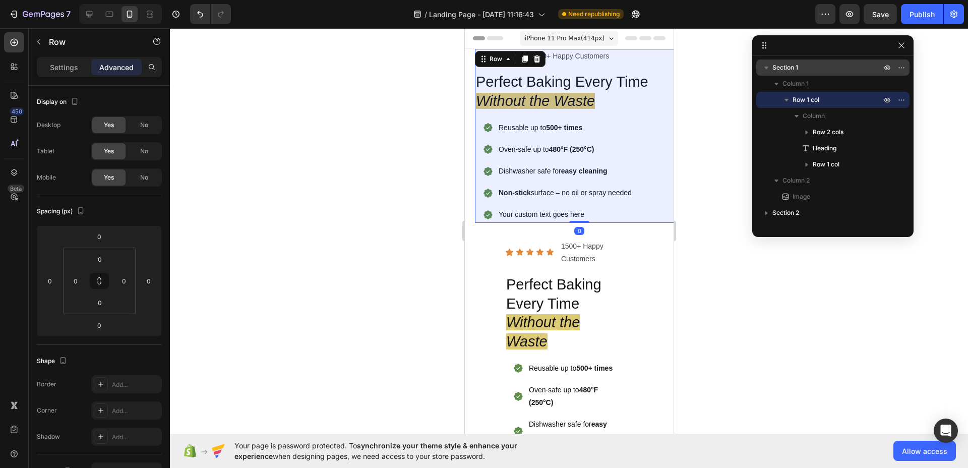
click at [813, 74] on div "Section 1" at bounding box center [832, 67] width 145 height 16
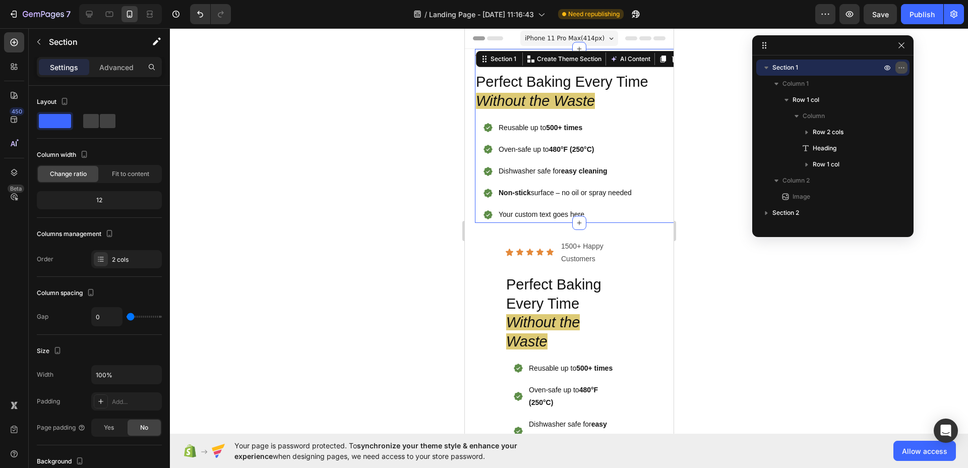
click at [897, 69] on icon "button" at bounding box center [901, 68] width 8 height 8
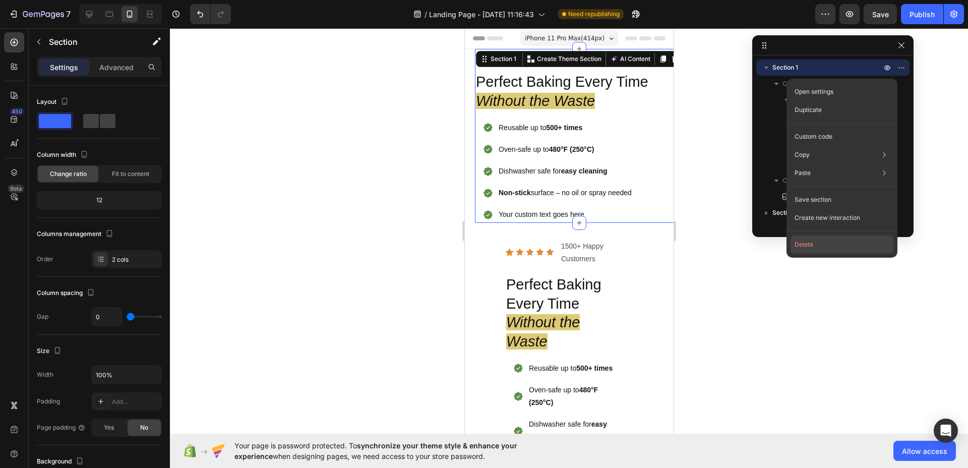
click at [814, 242] on button "Delete" at bounding box center [841, 244] width 103 height 18
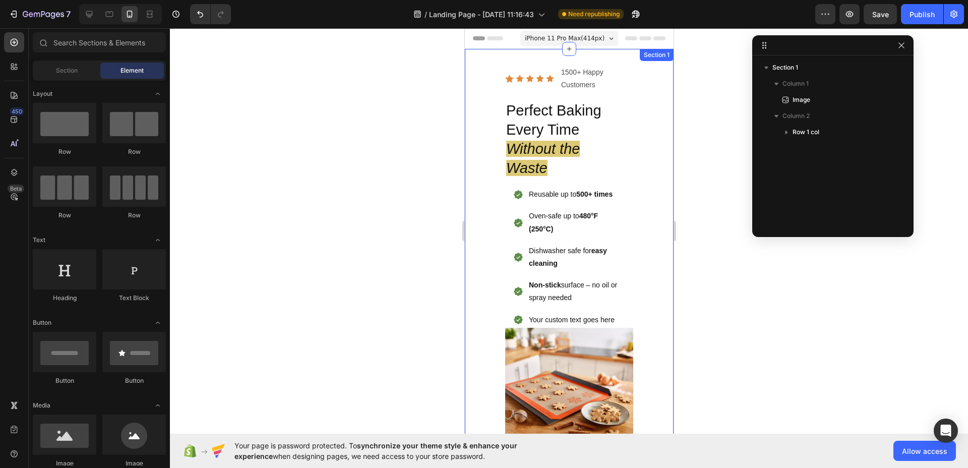
click at [485, 83] on div "Image Icon Icon Icon Icon Icon Icon List 1500+ Happy Customers Text Block Row P…" at bounding box center [568, 260] width 209 height 423
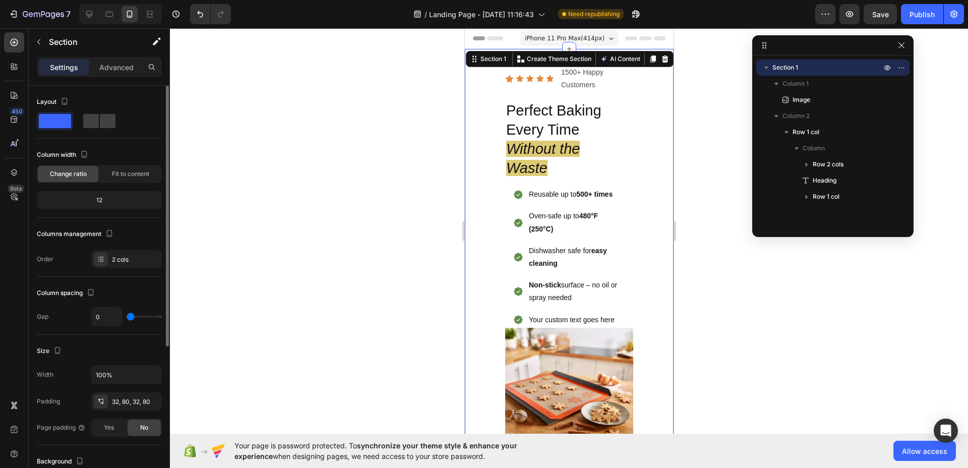
scroll to position [236, 0]
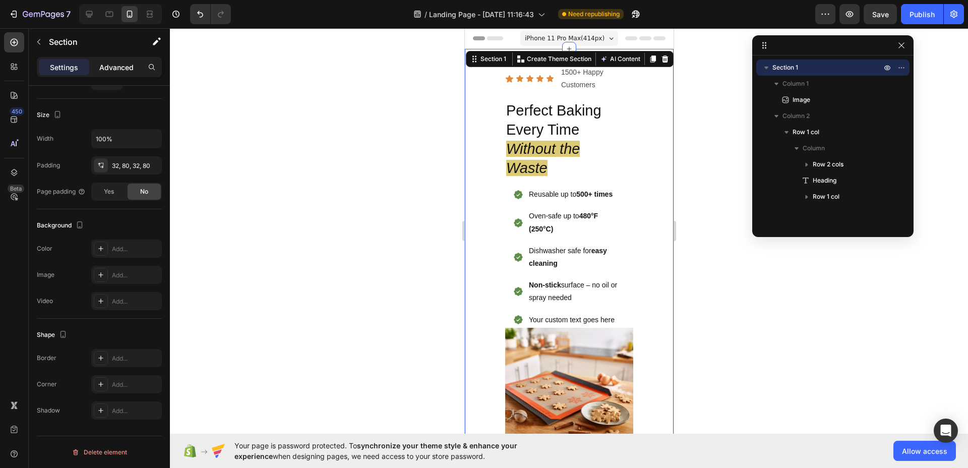
click at [110, 64] on p "Advanced" at bounding box center [116, 67] width 34 height 11
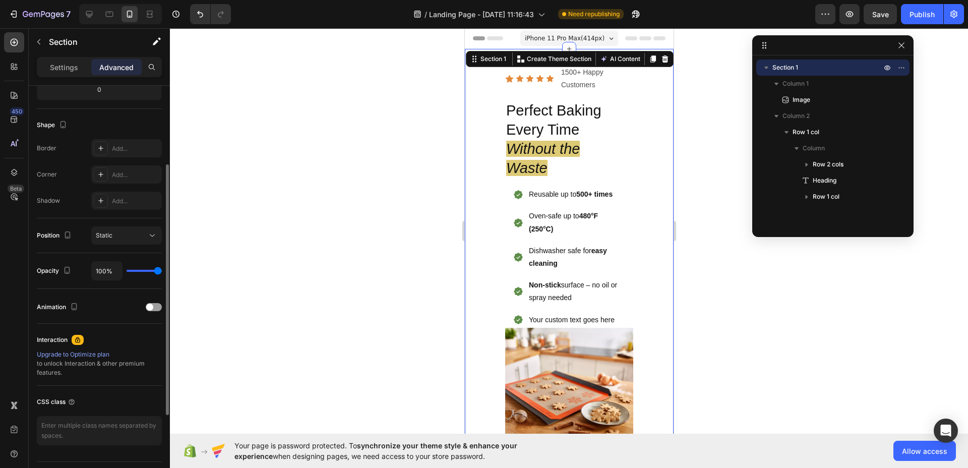
scroll to position [0, 0]
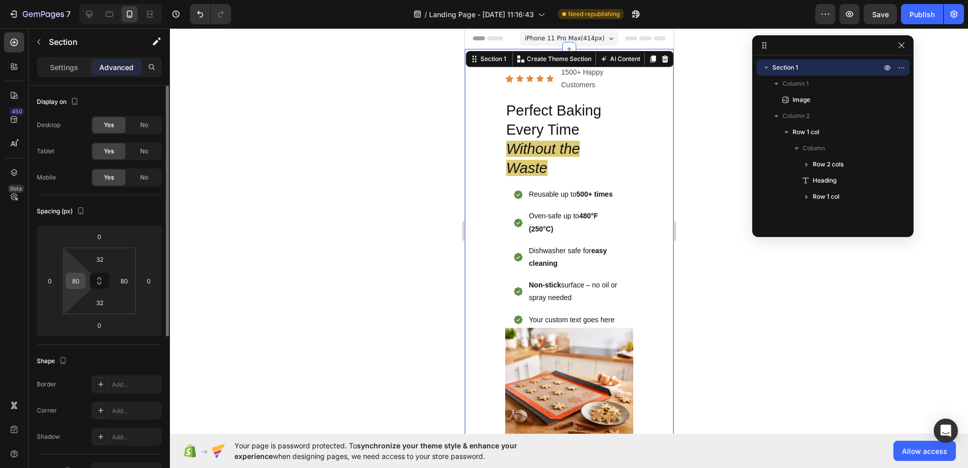
click at [76, 282] on input "80" at bounding box center [75, 280] width 15 height 15
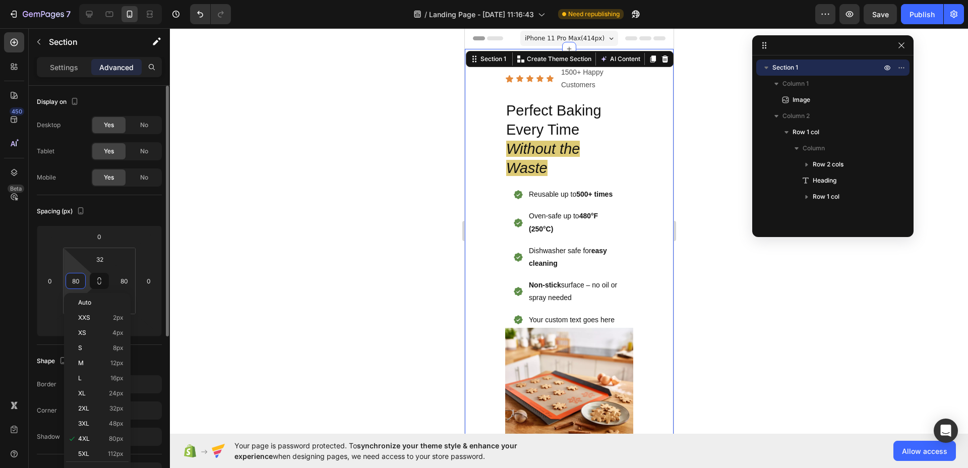
click at [76, 282] on input "80" at bounding box center [75, 280] width 15 height 15
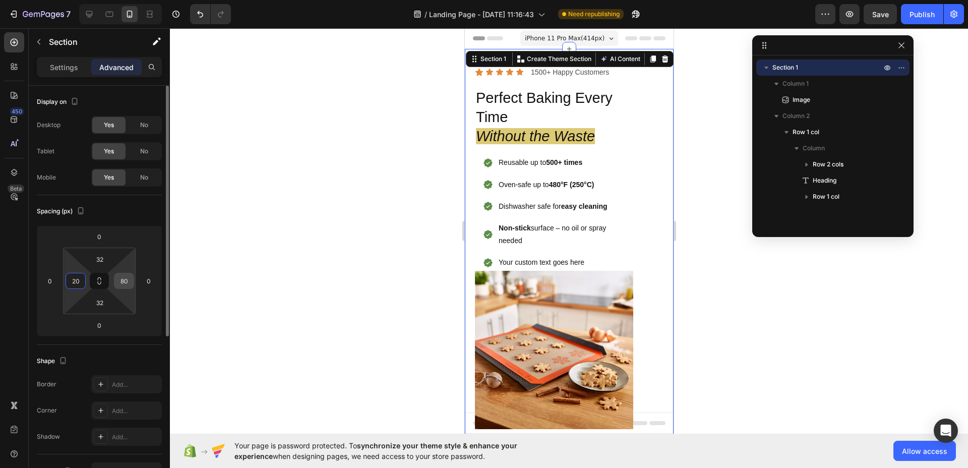
type input "20"
click at [128, 284] on input "80" at bounding box center [123, 280] width 15 height 15
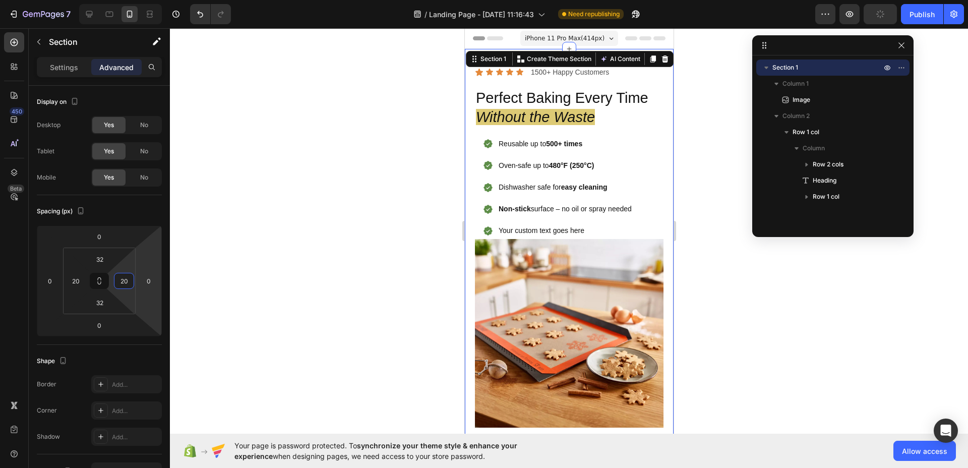
type input "20"
click at [728, 261] on div at bounding box center [569, 248] width 798 height 440
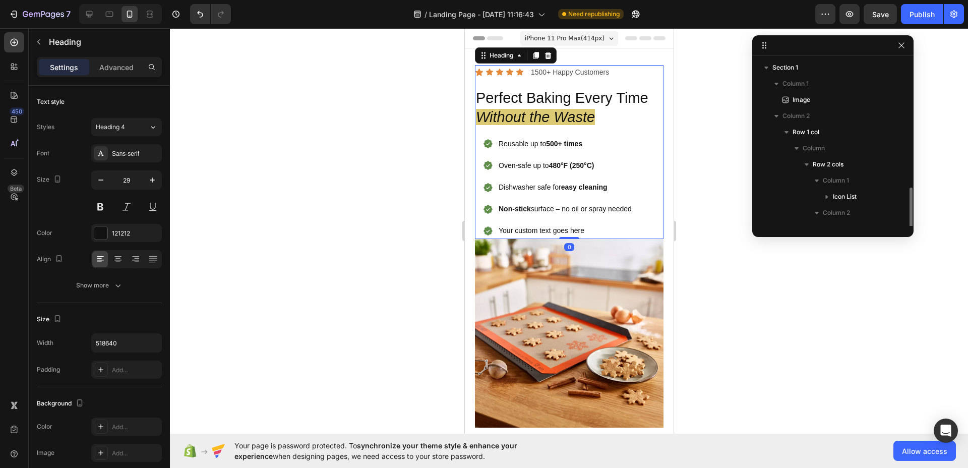
click at [566, 112] on h2 "Perfect Baking Every Time Without the Waste" at bounding box center [563, 108] width 178 height 40
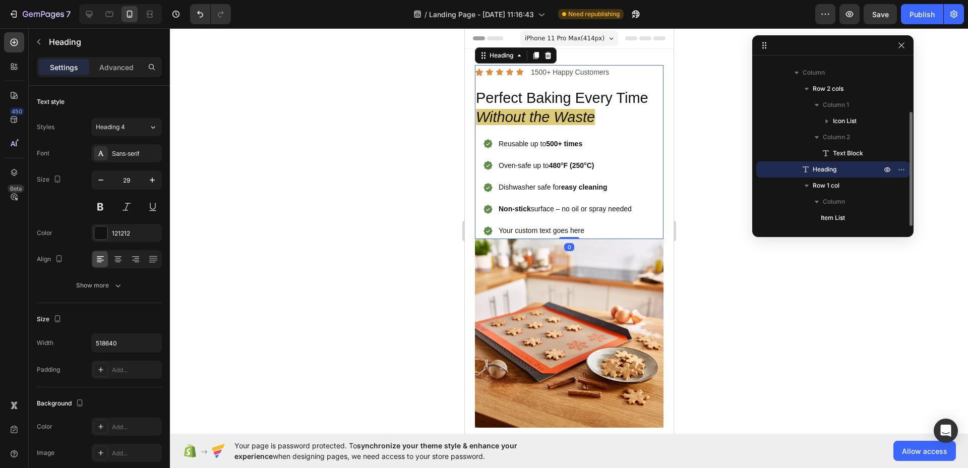
click at [509, 124] on h2 "Perfect Baking Every Time Without the Waste" at bounding box center [563, 108] width 178 height 40
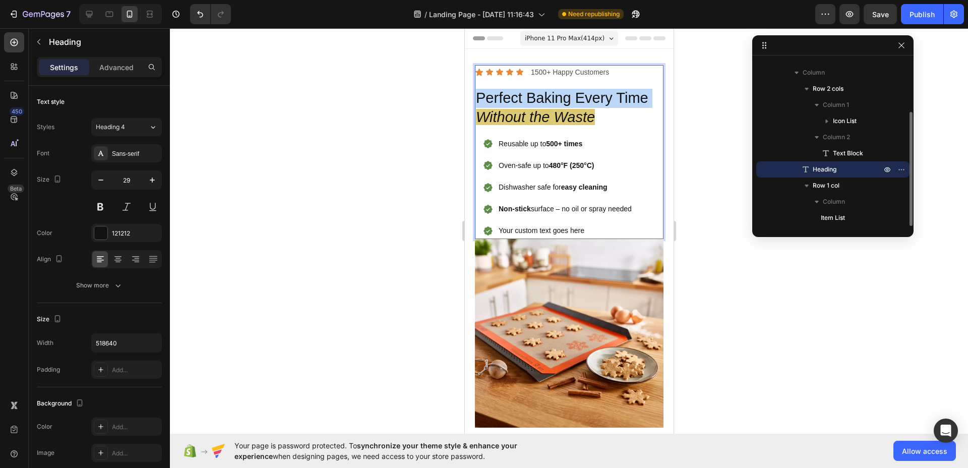
click at [509, 124] on p "Perfect Baking Every Time Without the Waste" at bounding box center [563, 108] width 176 height 38
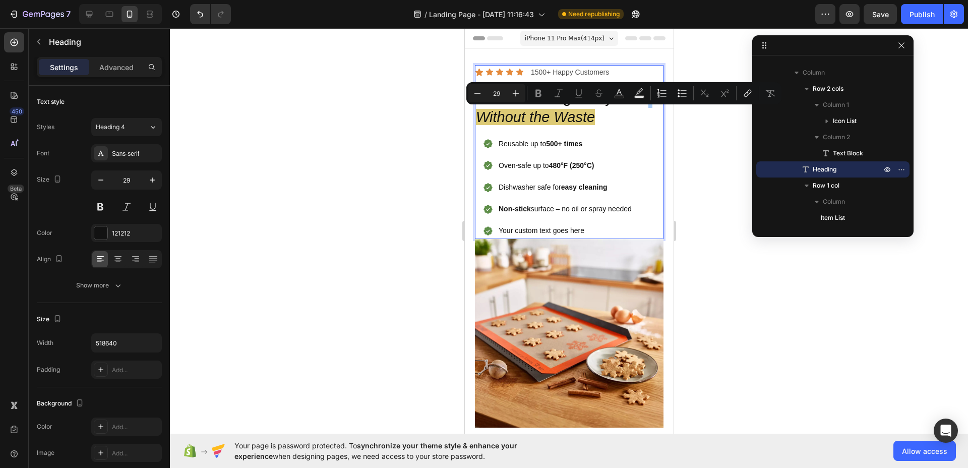
click at [716, 165] on div at bounding box center [569, 248] width 798 height 440
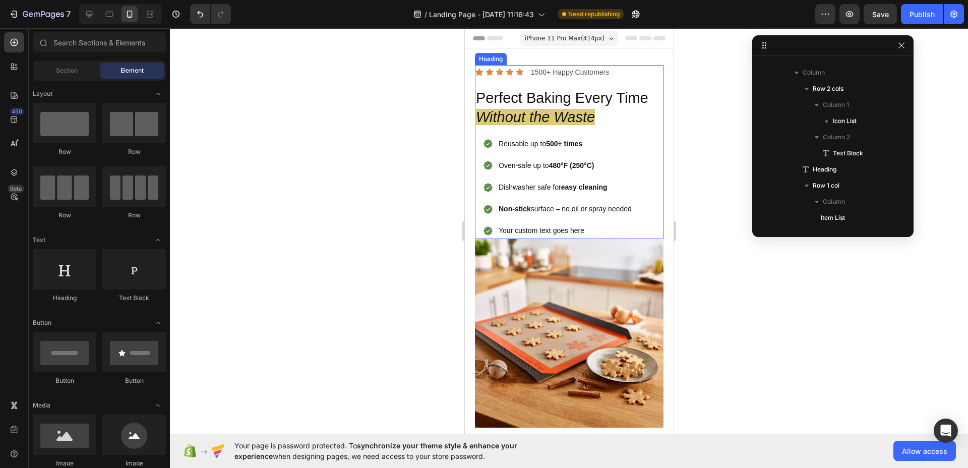
click at [583, 125] on icon "Without the Waste" at bounding box center [534, 117] width 119 height 16
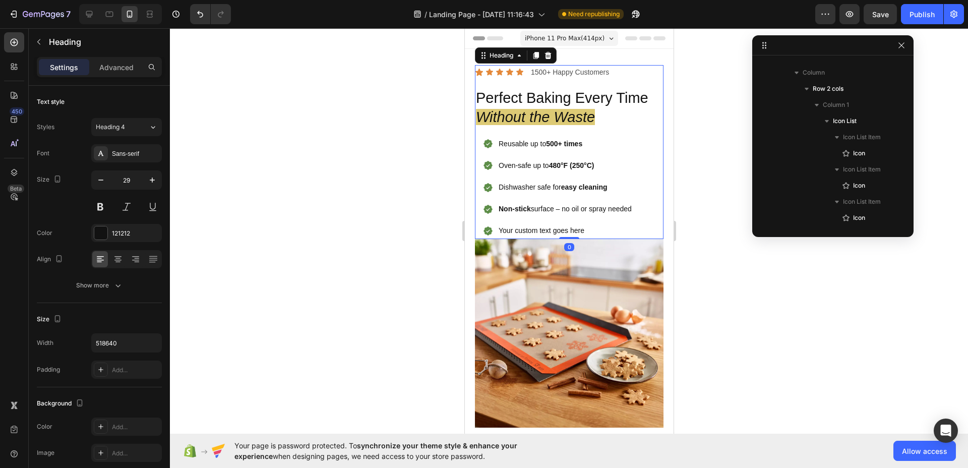
scroll to position [237, 0]
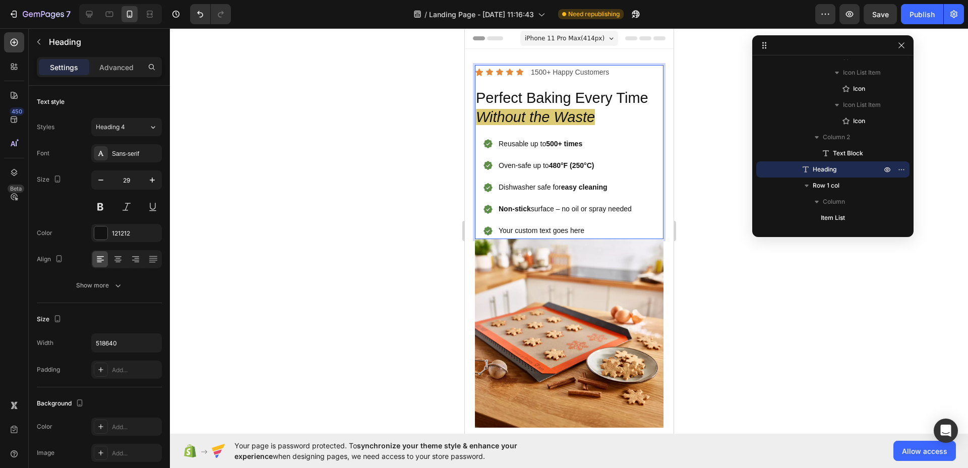
click at [289, 166] on div at bounding box center [569, 248] width 798 height 440
click at [525, 125] on icon "Without the Waste" at bounding box center [534, 117] width 119 height 16
click at [842, 168] on p "Heading" at bounding box center [835, 169] width 71 height 10
click at [100, 180] on icon "button" at bounding box center [101, 180] width 10 height 10
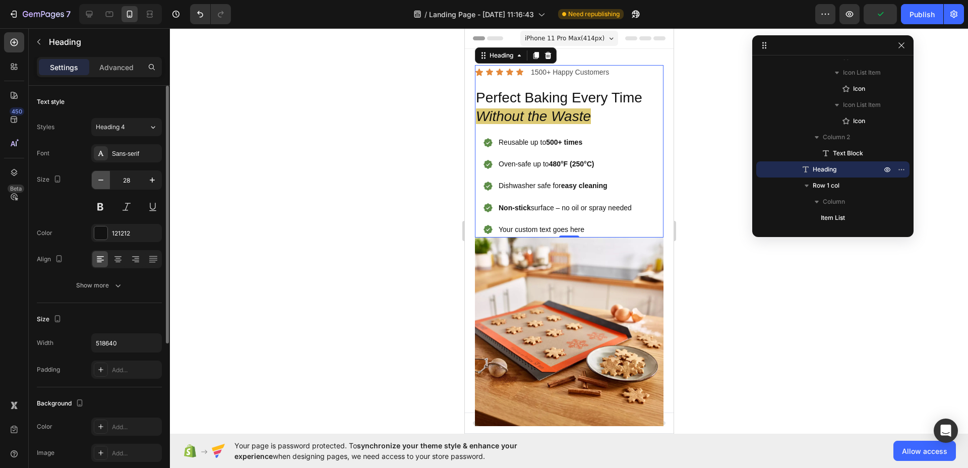
click at [100, 180] on icon "button" at bounding box center [101, 180] width 10 height 10
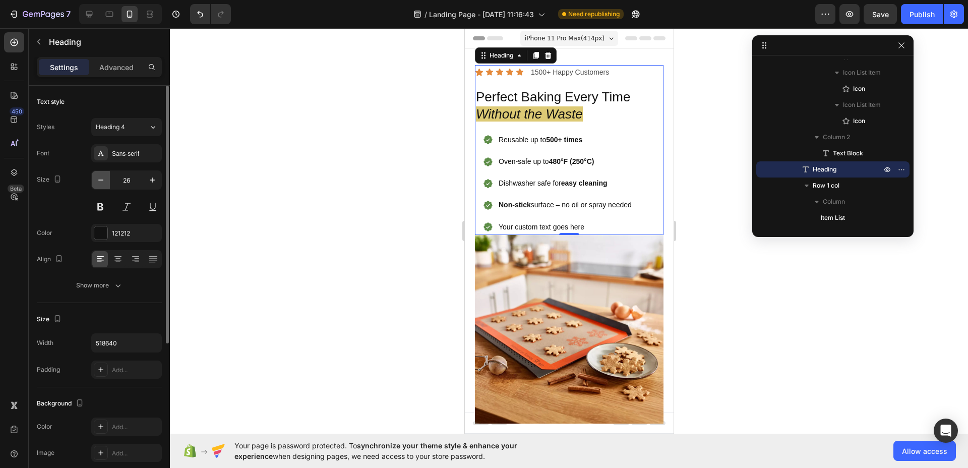
click at [98, 183] on icon "button" at bounding box center [101, 180] width 10 height 10
type input "25"
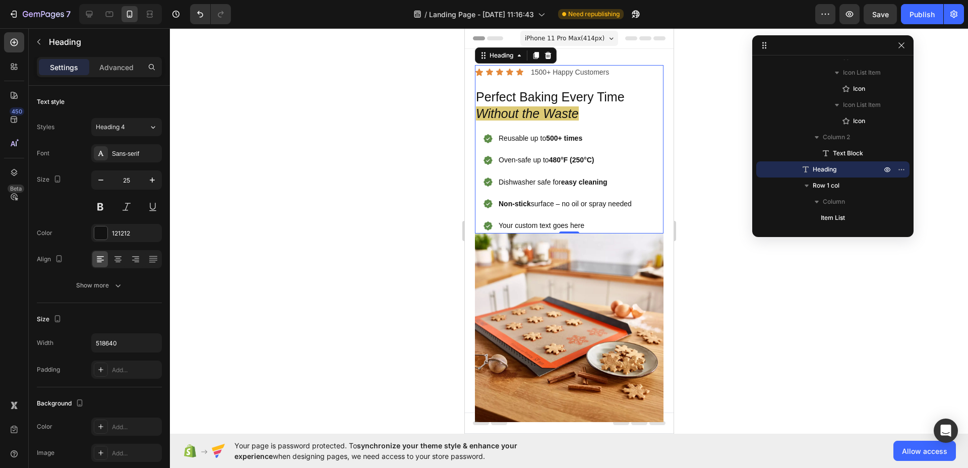
click at [353, 195] on div at bounding box center [569, 248] width 798 height 440
click at [606, 110] on p "Perfect Baking Every Time Without the Waste" at bounding box center [563, 105] width 176 height 33
click at [104, 290] on button "Show more" at bounding box center [99, 285] width 125 height 18
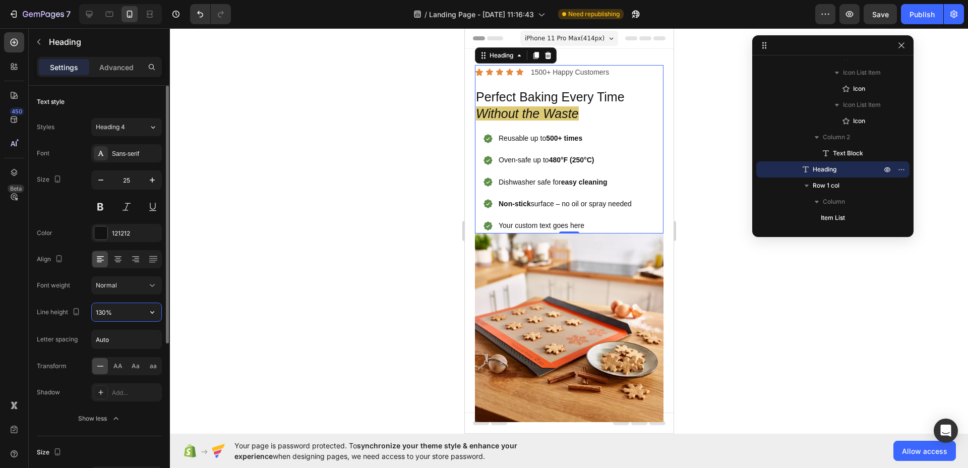
click at [108, 311] on input "130%" at bounding box center [127, 312] width 70 height 18
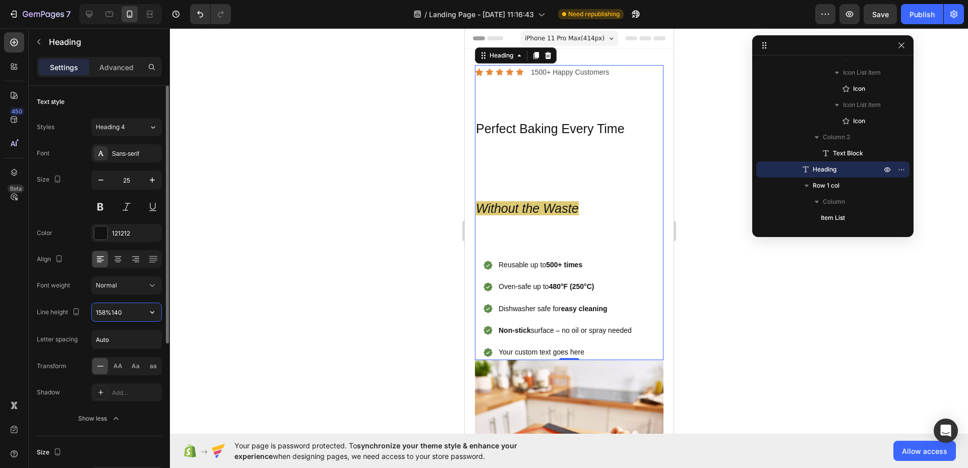
click at [107, 315] on input "158%140" at bounding box center [127, 312] width 70 height 18
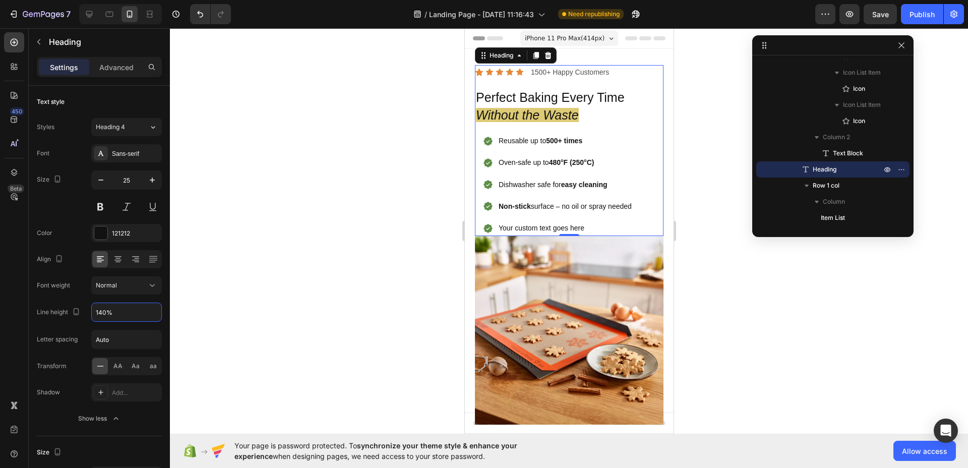
type input "140%"
click at [407, 264] on div at bounding box center [569, 248] width 798 height 440
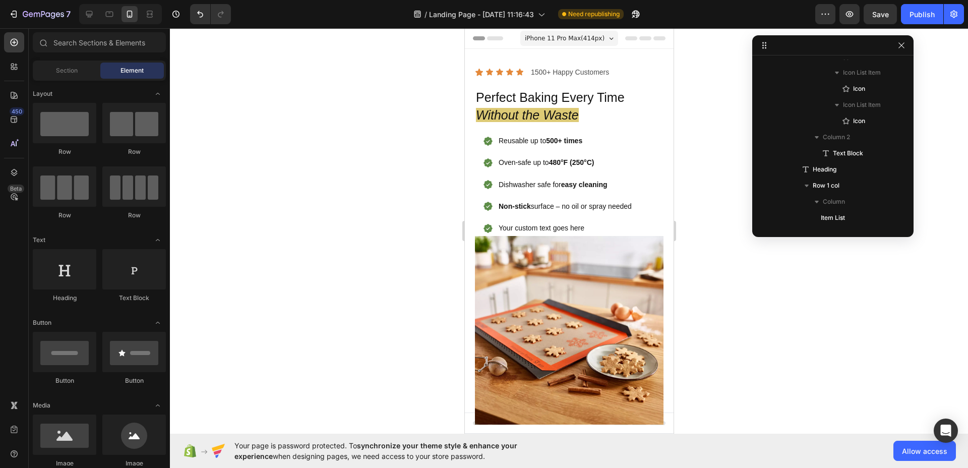
click at [396, 265] on div at bounding box center [569, 248] width 798 height 440
click at [524, 91] on p "Perfect Baking Every Time Without the Waste" at bounding box center [563, 106] width 176 height 35
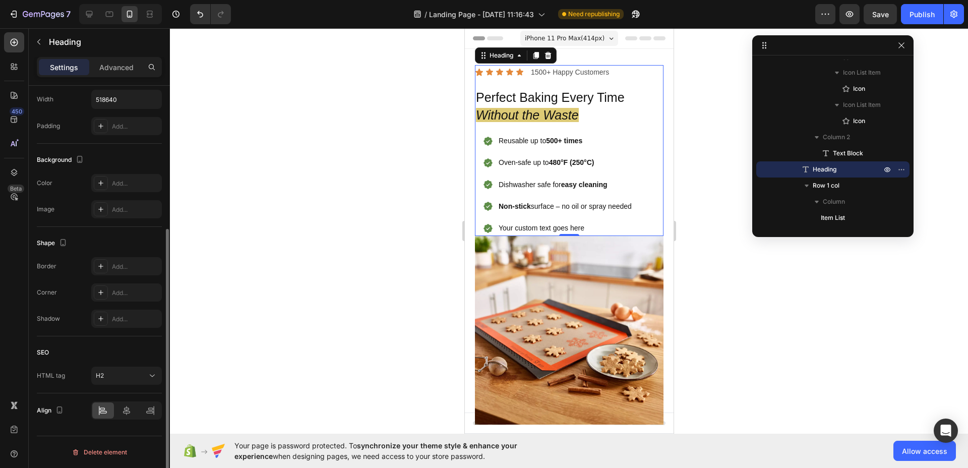
scroll to position [0, 0]
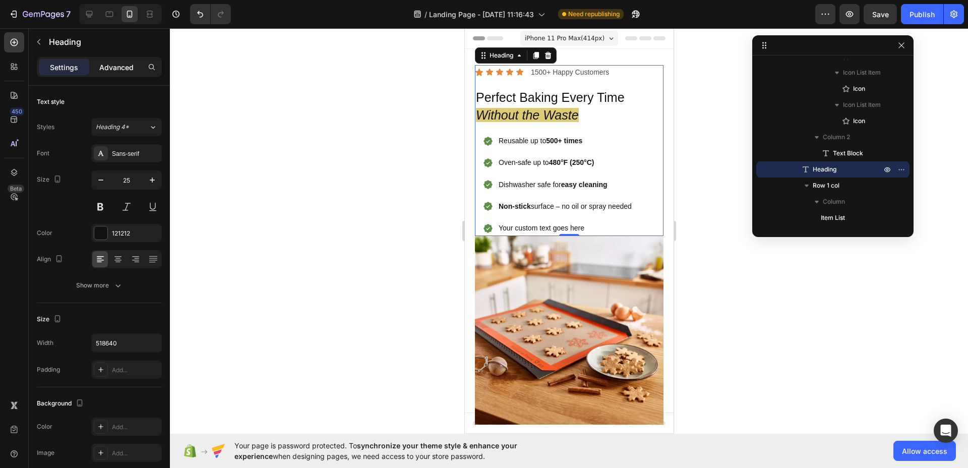
click at [119, 72] on p "Advanced" at bounding box center [116, 67] width 34 height 11
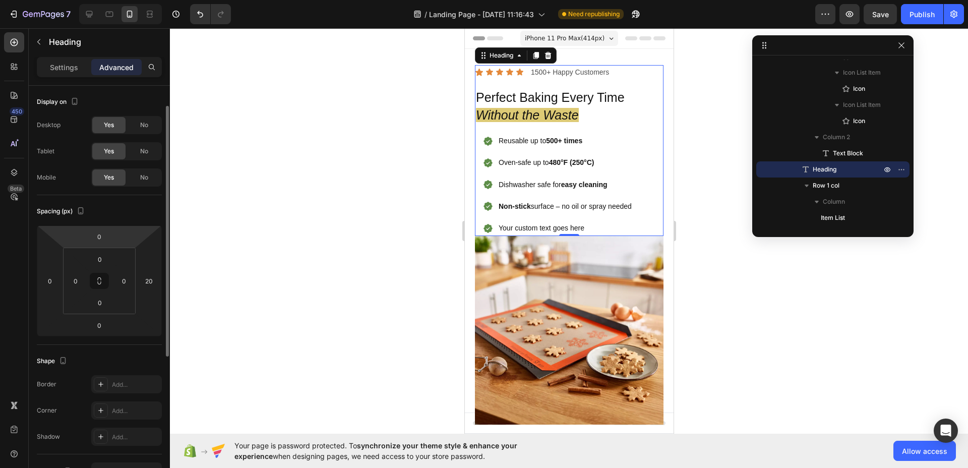
scroll to position [98, 0]
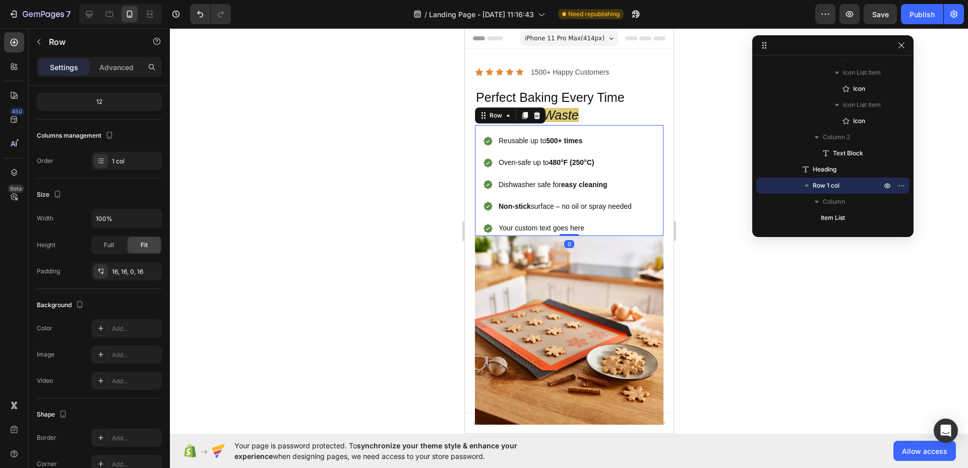
click at [627, 129] on div "Reusable up to 500+ times Oven-safe up to 480°F (250°C) Dishwasher safe for eas…" at bounding box center [568, 180] width 189 height 111
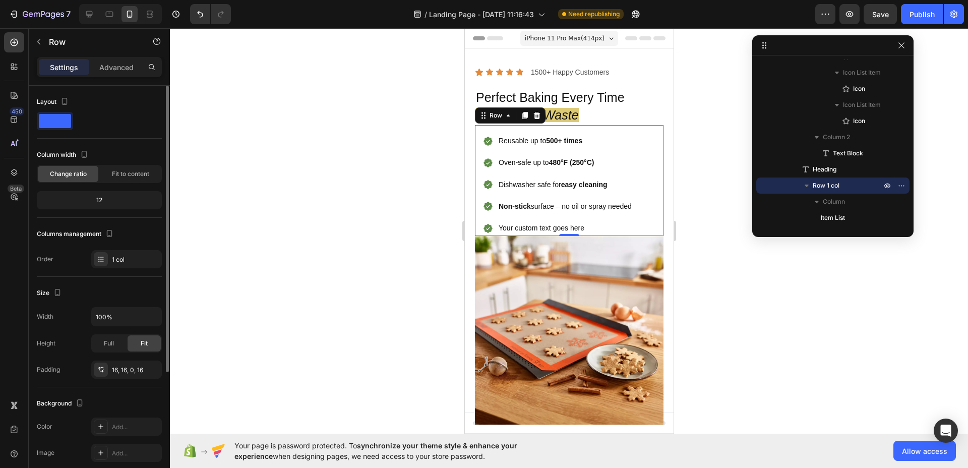
scroll to position [93, 0]
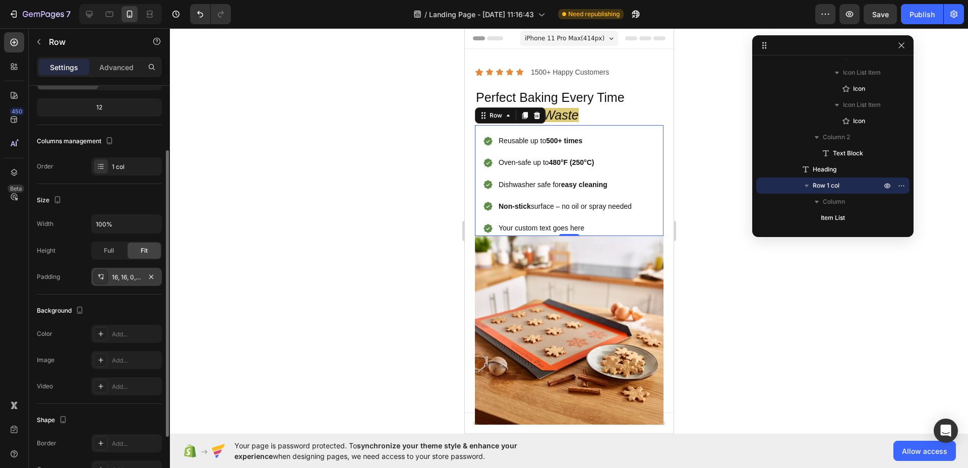
click at [98, 277] on icon at bounding box center [101, 277] width 8 height 8
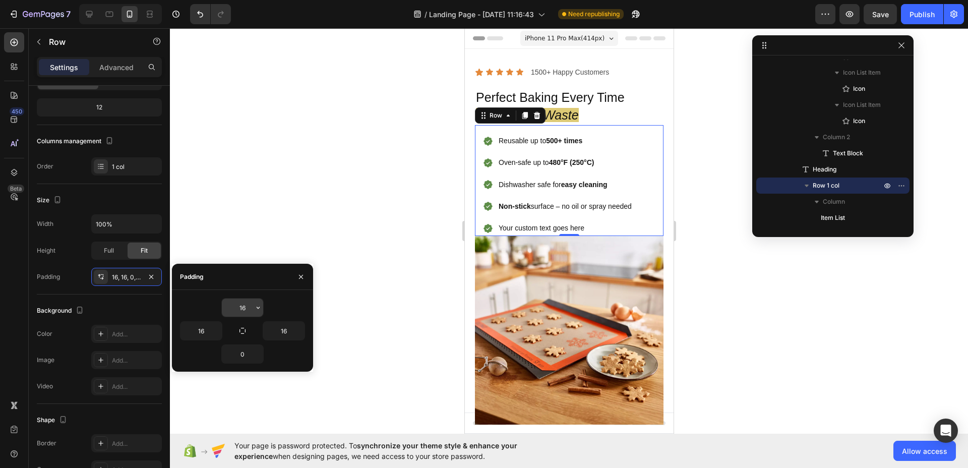
click at [245, 309] on input "16" at bounding box center [242, 307] width 41 height 18
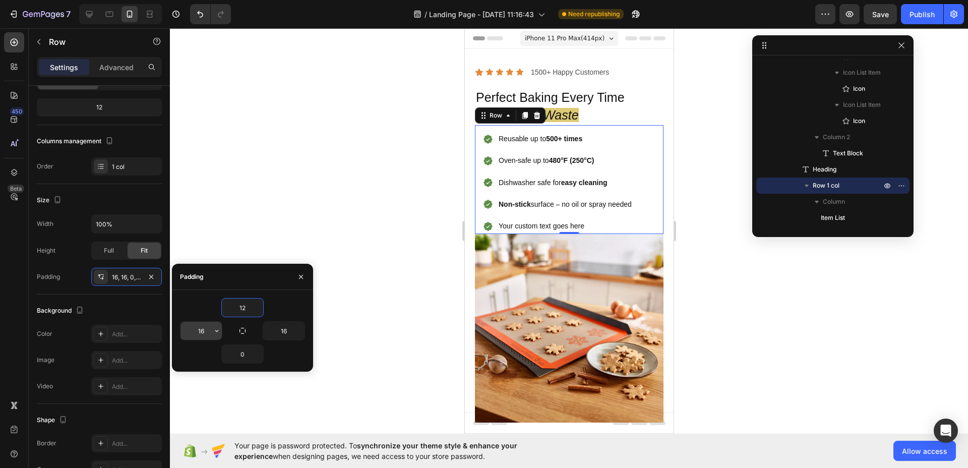
type input "12"
click at [197, 332] on input "16" at bounding box center [200, 331] width 41 height 18
type input "0"
click at [288, 331] on input "16" at bounding box center [283, 331] width 41 height 18
type input "0"
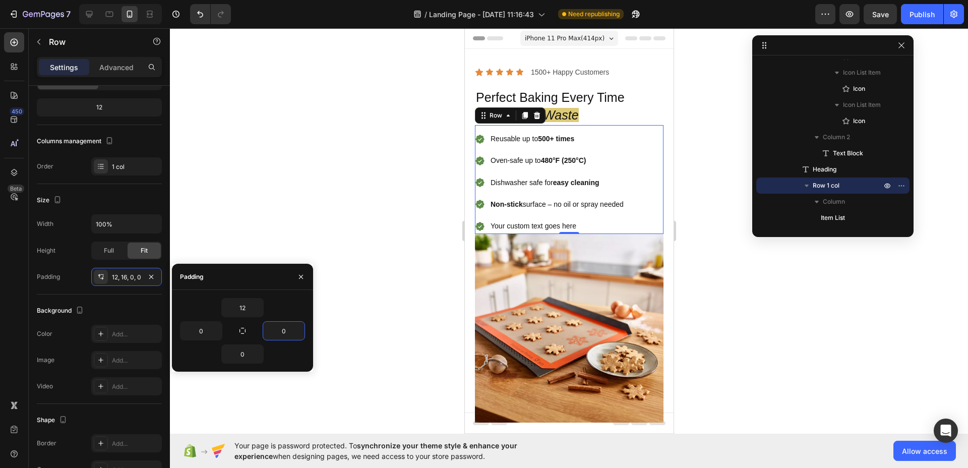
click at [405, 289] on div at bounding box center [569, 248] width 798 height 440
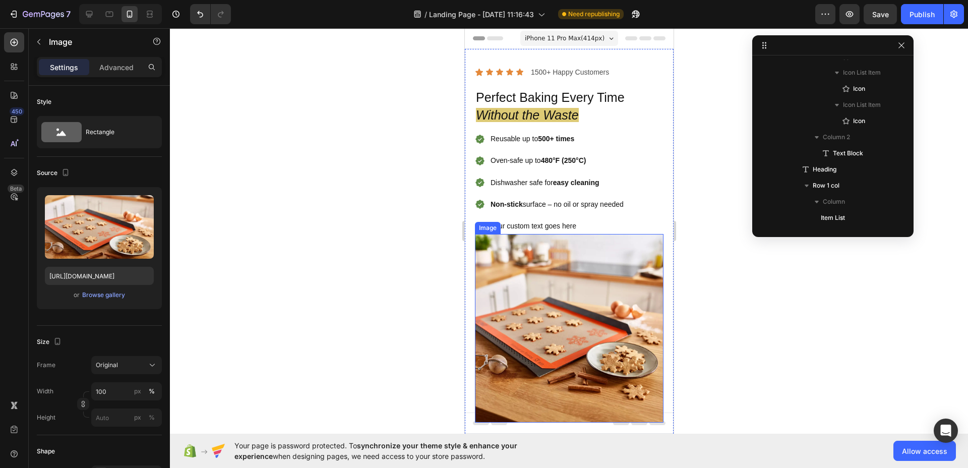
click at [511, 247] on img at bounding box center [568, 328] width 189 height 189
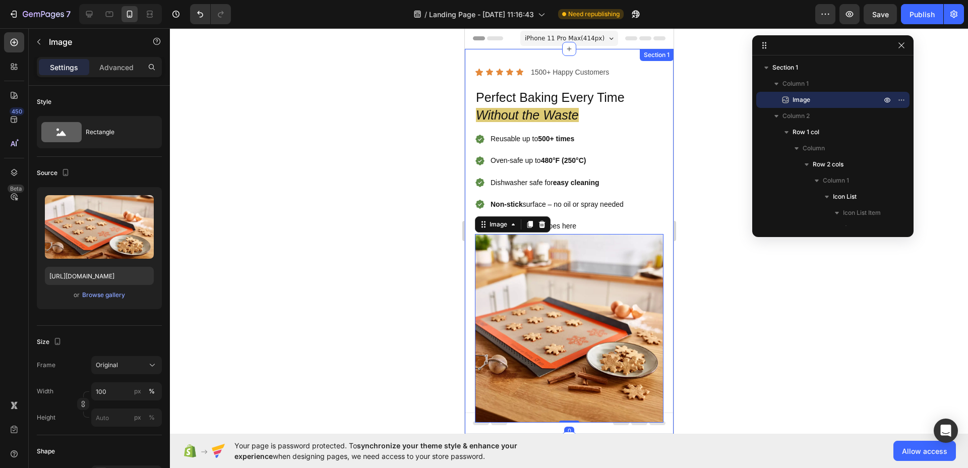
click at [420, 250] on div at bounding box center [569, 248] width 798 height 440
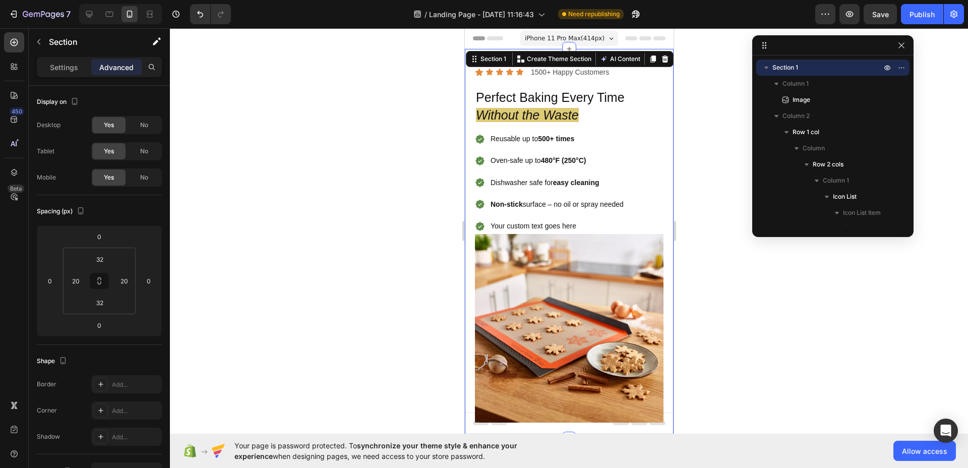
click at [468, 160] on div "Image Icon Icon Icon Icon Icon Icon List 1500+ Happy Customers Text Block Row P…" at bounding box center [568, 244] width 209 height 390
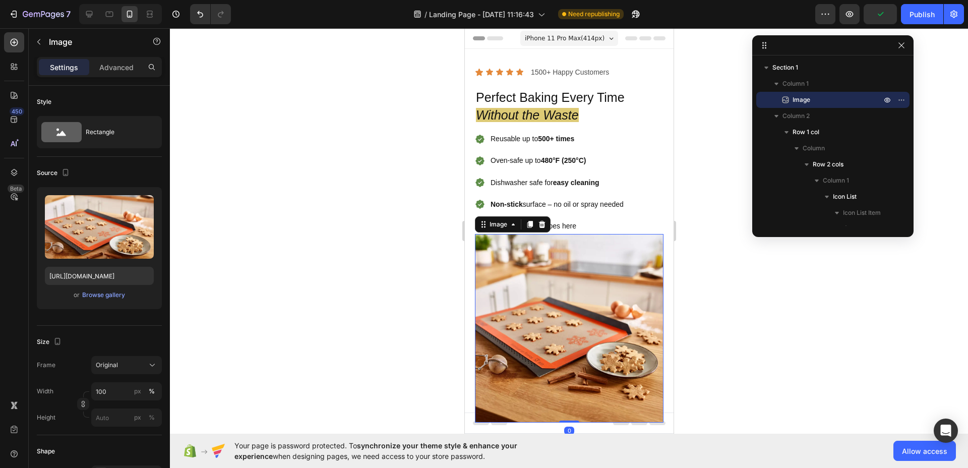
click at [525, 270] on img at bounding box center [568, 328] width 189 height 189
click at [470, 100] on div "Image 0 Icon Icon Icon Icon Icon Icon List 1500+ Happy Customers Text Block Row…" at bounding box center [568, 244] width 209 height 390
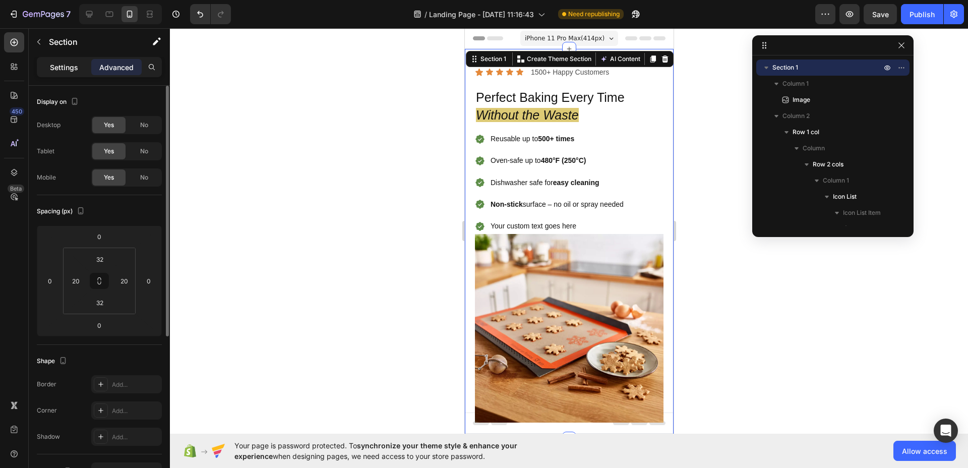
click at [66, 64] on p "Settings" at bounding box center [64, 67] width 28 height 11
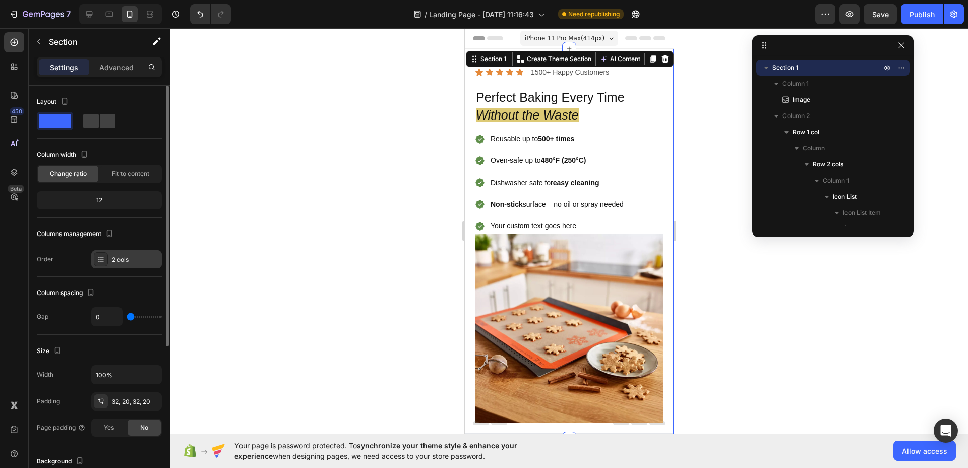
click at [117, 258] on div "2 cols" at bounding box center [135, 259] width 47 height 9
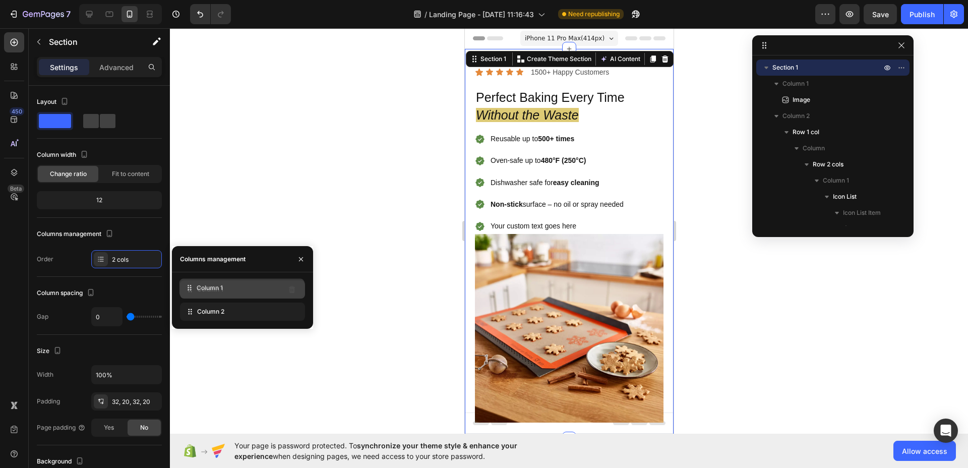
drag, startPoint x: 194, startPoint y: 312, endPoint x: 193, endPoint y: 288, distance: 23.7
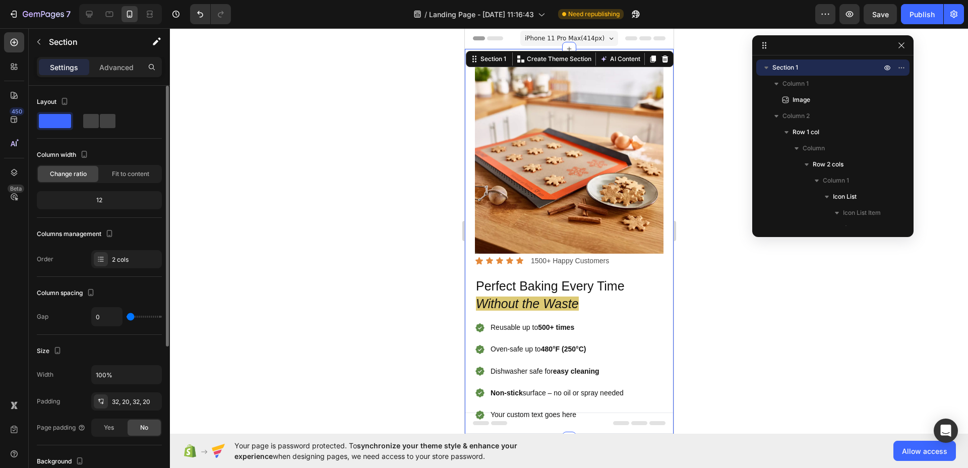
type input "4"
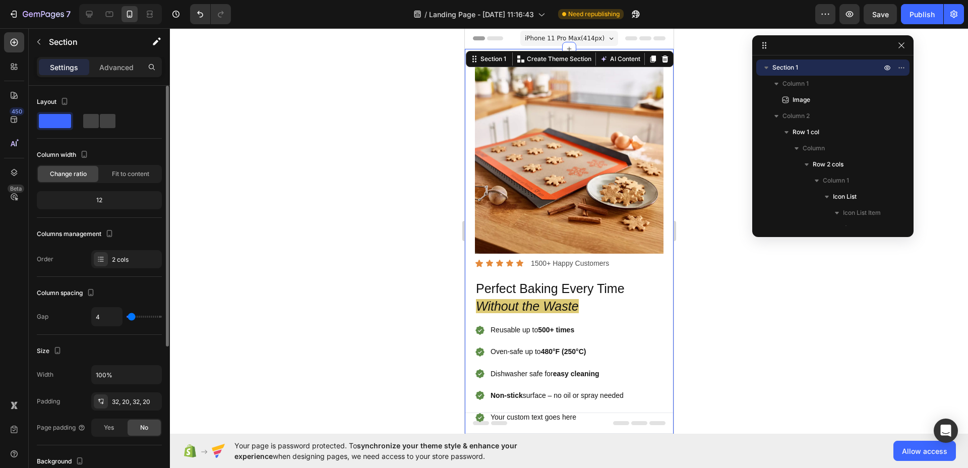
type input "5"
type input "6"
type input "7"
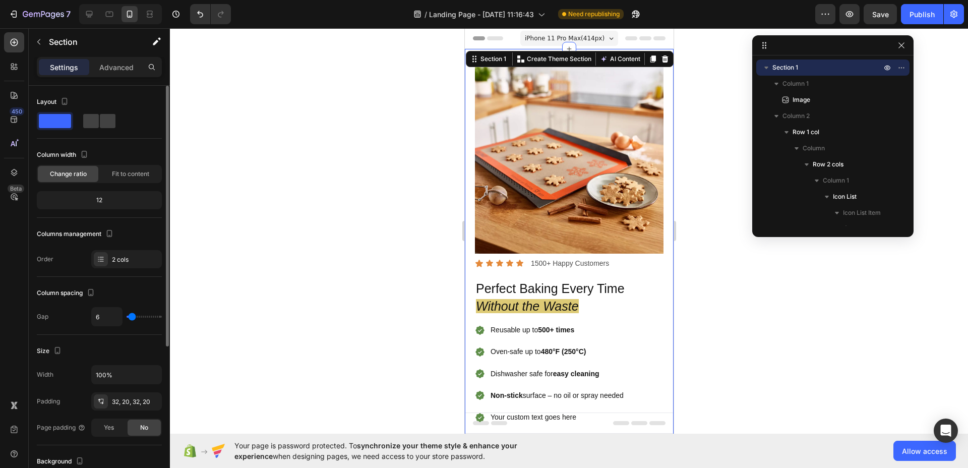
type input "7"
type input "8"
type input "9"
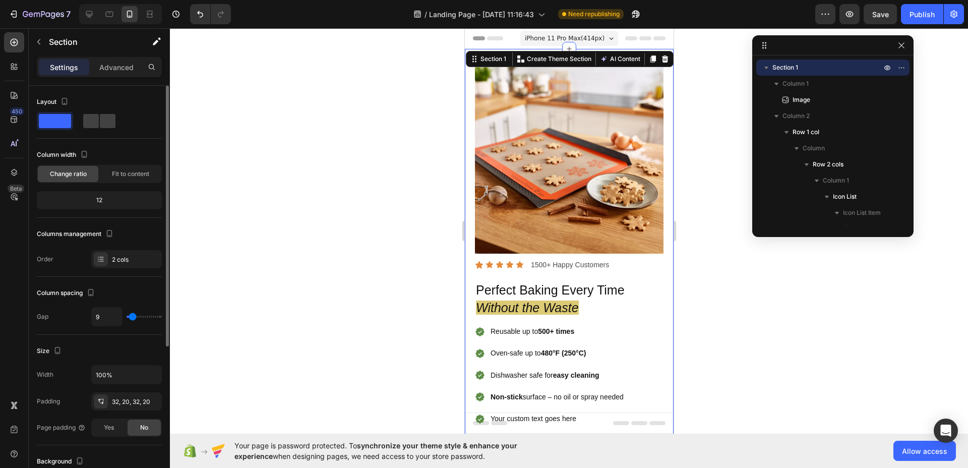
type input "10"
type input "11"
type input "12"
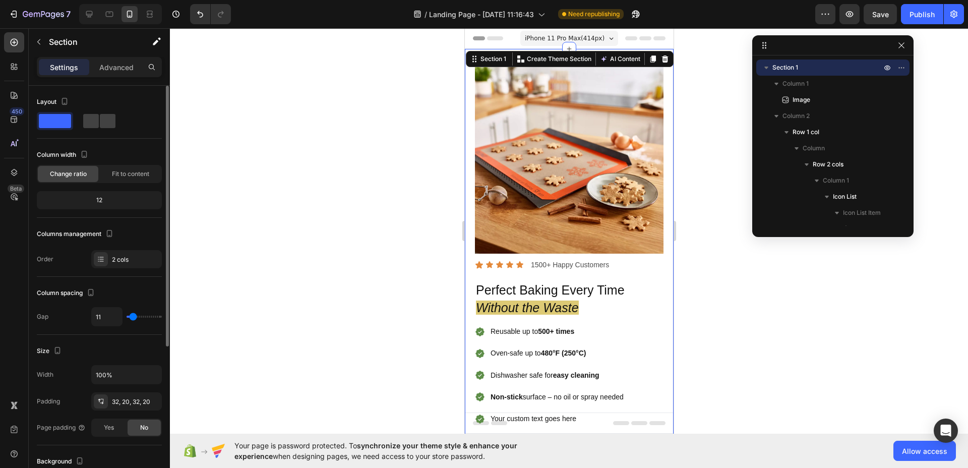
type input "12"
type input "13"
type input "14"
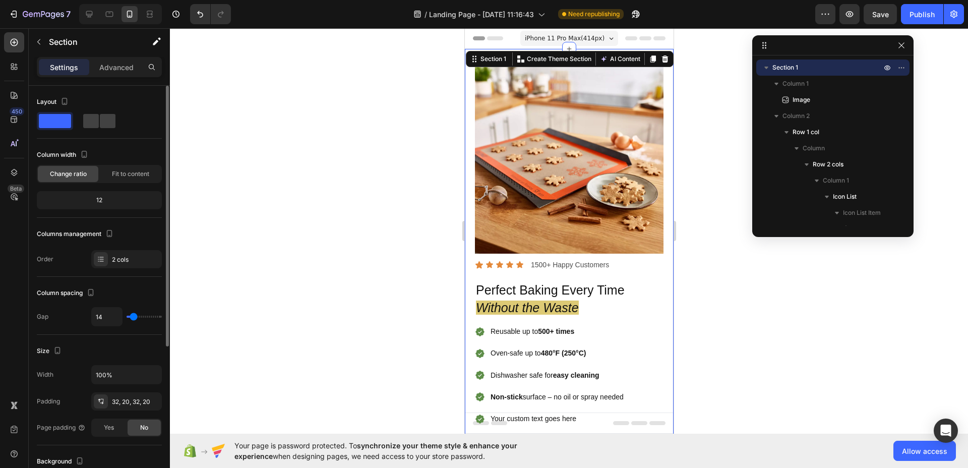
type input "15"
type input "16"
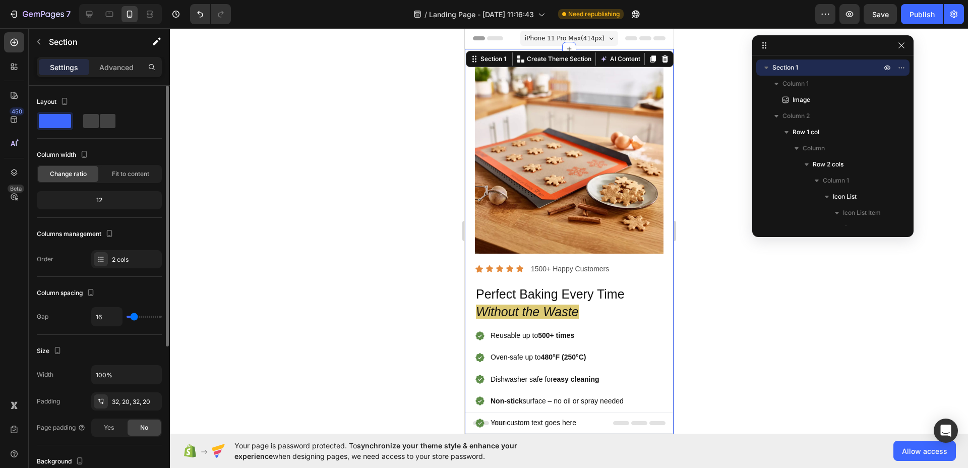
type input "17"
type input "18"
type input "19"
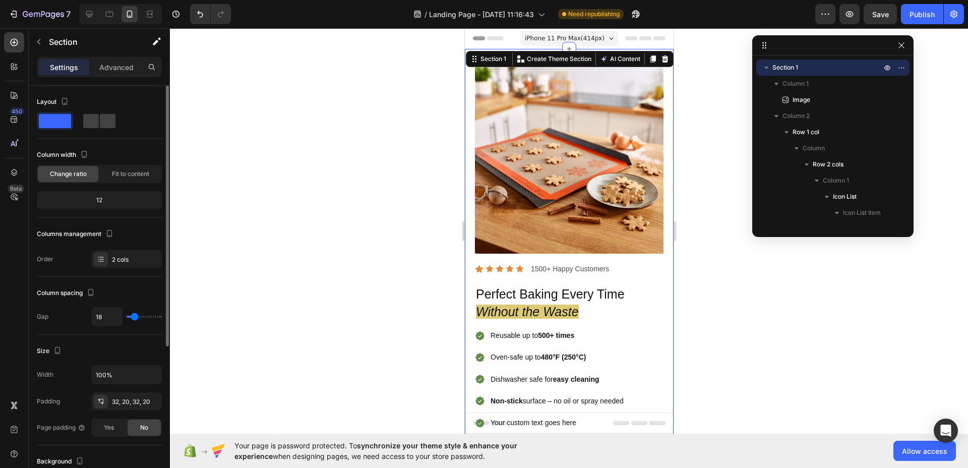
type input "19"
type input "20"
type input "21"
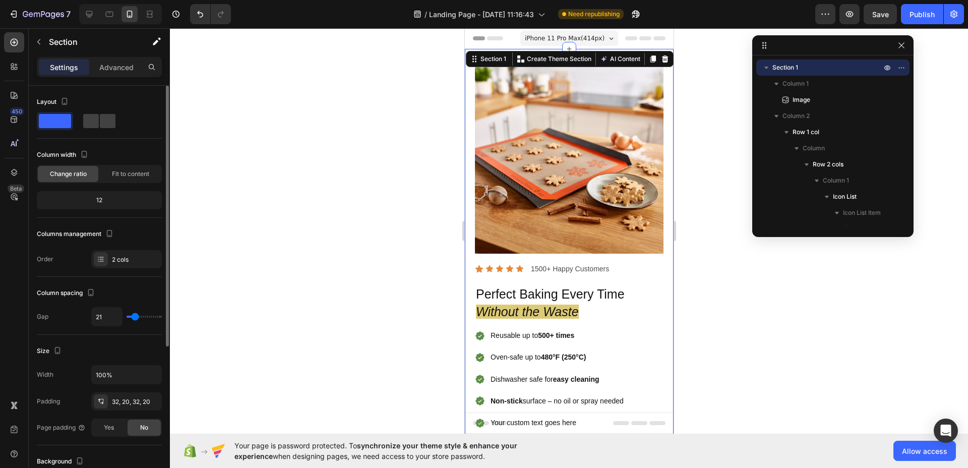
type input "22"
type input "23"
type input "24"
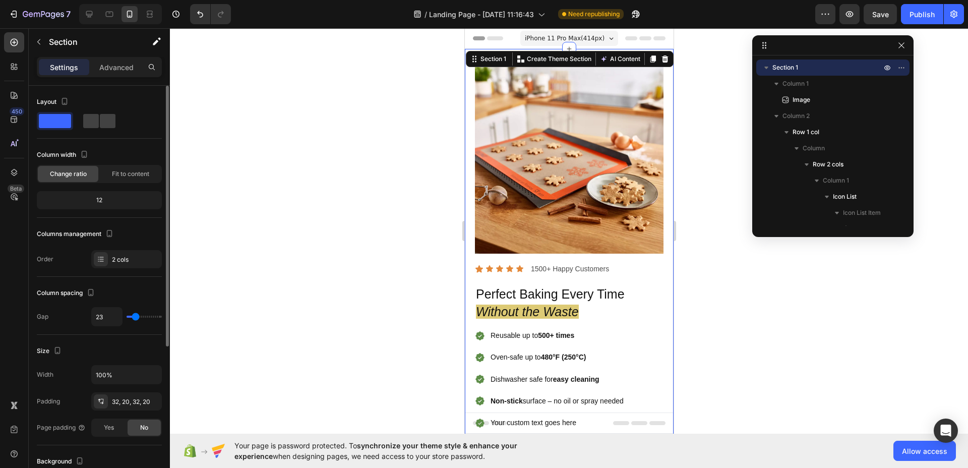
type input "24"
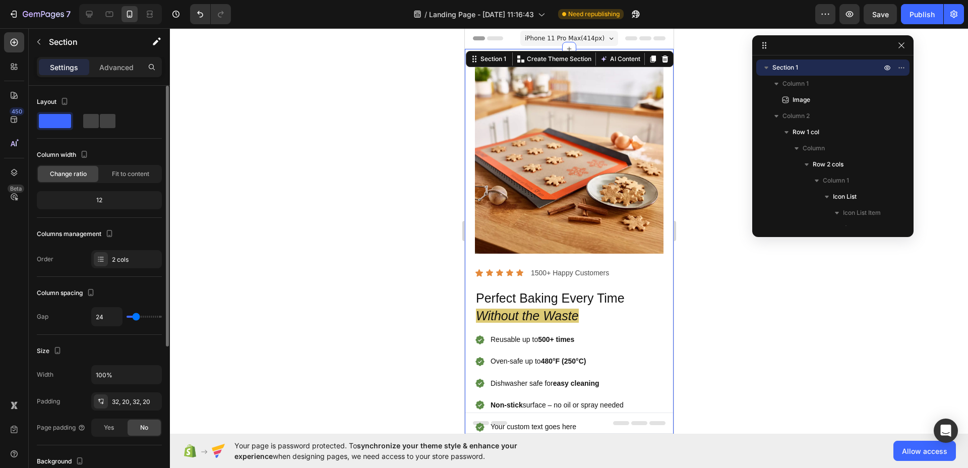
type input "25"
type input "24"
type input "23"
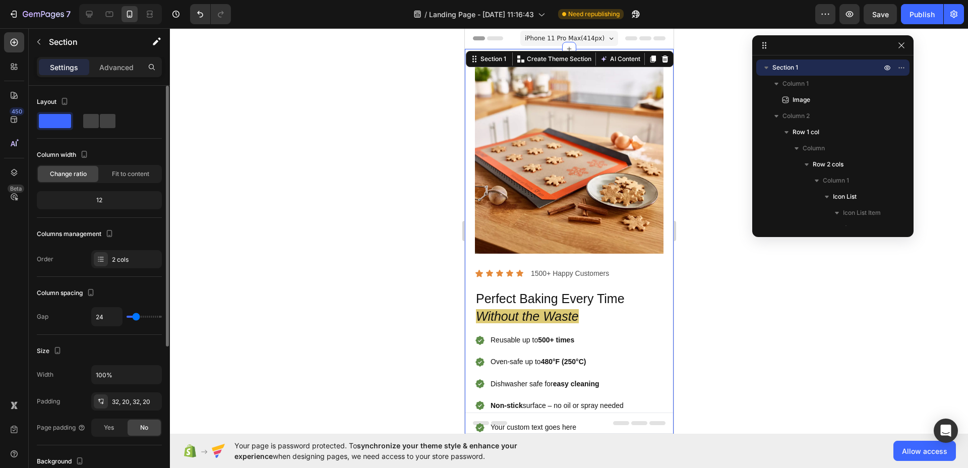
type input "23"
type input "22"
type input "21"
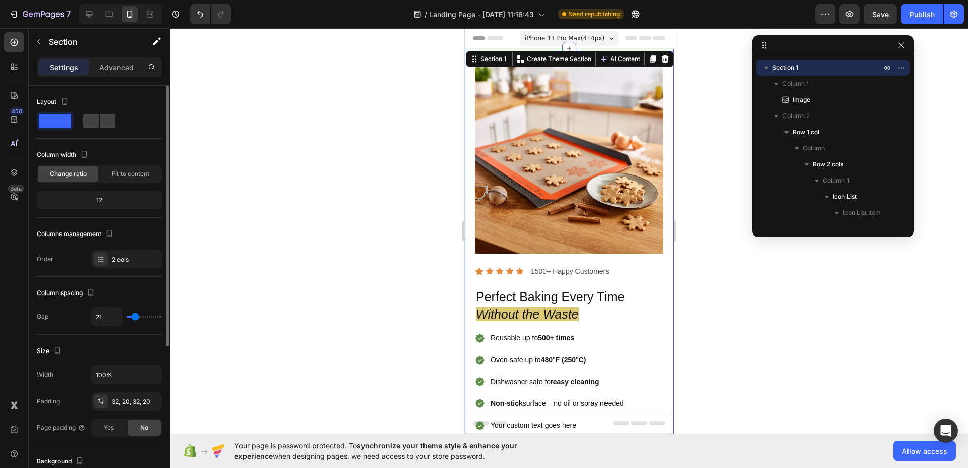
type input "20"
type input "19"
type input "20"
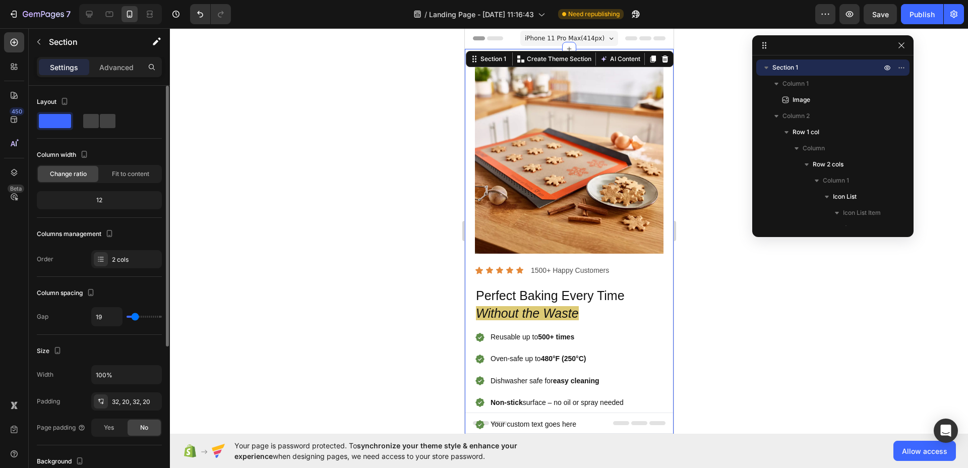
type input "20"
type input "19"
type input "18"
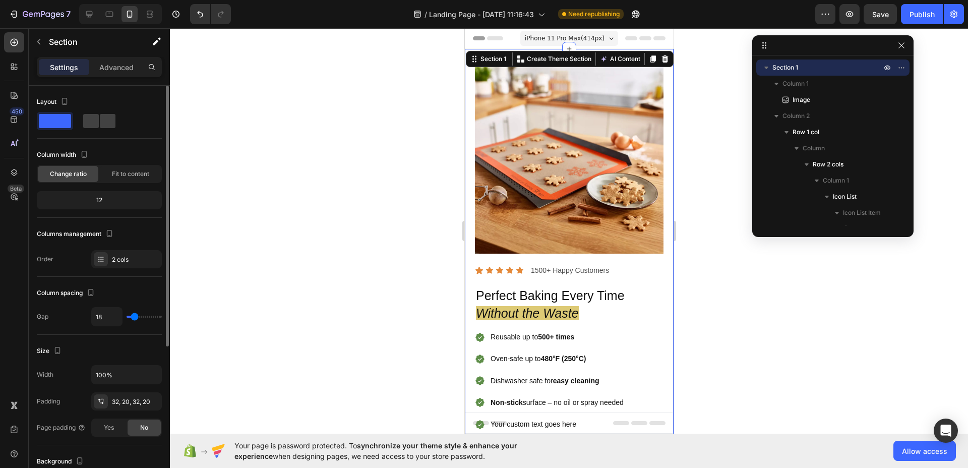
type input "16"
type input "14"
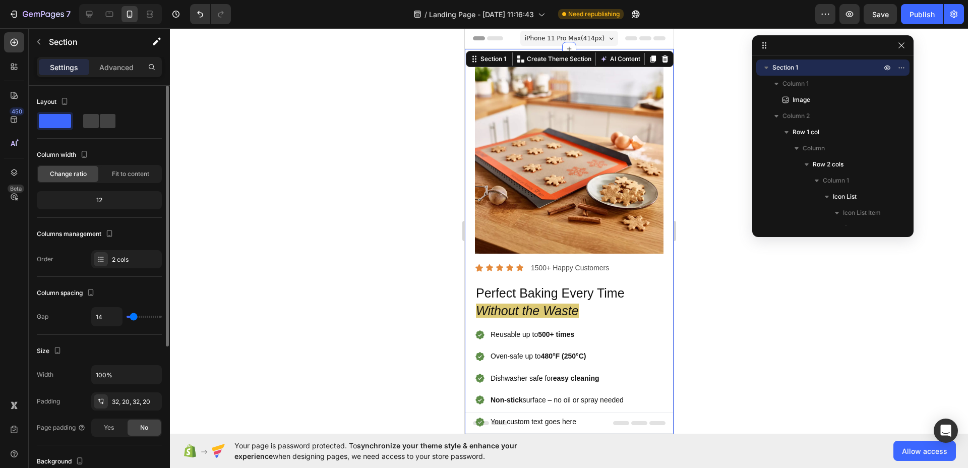
type input "13"
type input "12"
type input "13"
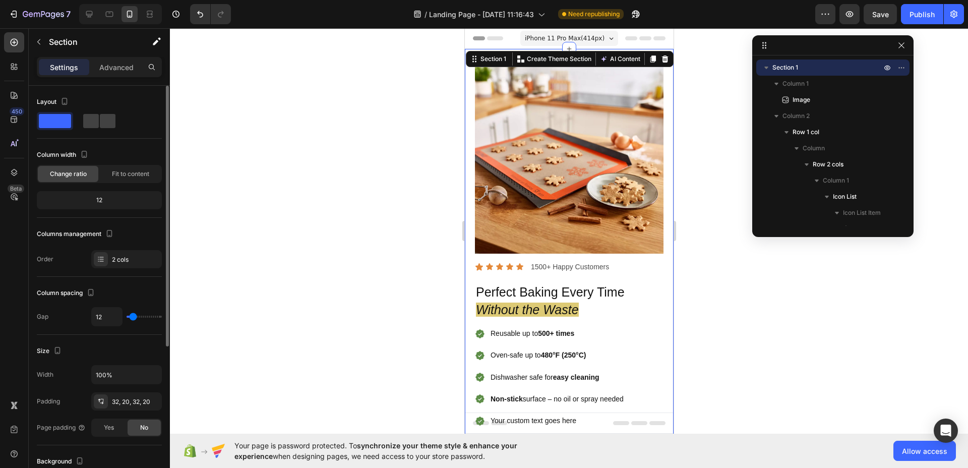
type input "13"
type input "14"
type input "15"
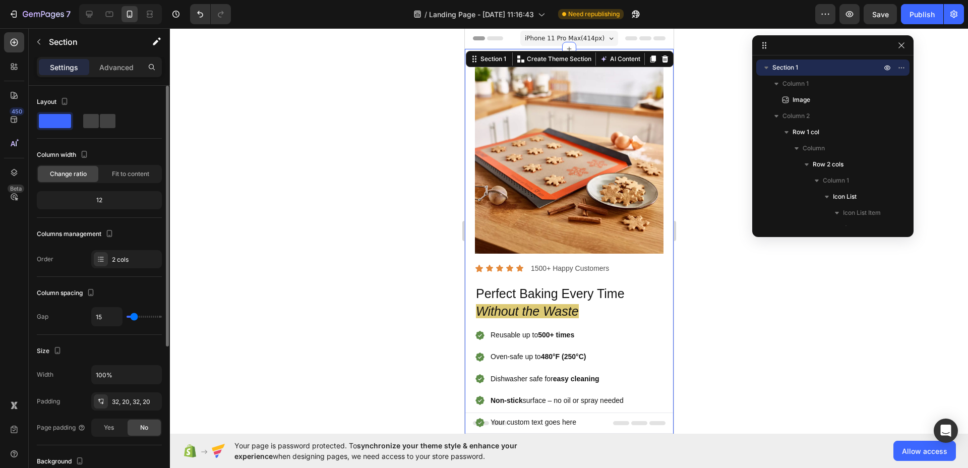
type input "16"
click at [134, 318] on input "range" at bounding box center [144, 317] width 35 height 2
click at [499, 212] on img at bounding box center [568, 159] width 189 height 189
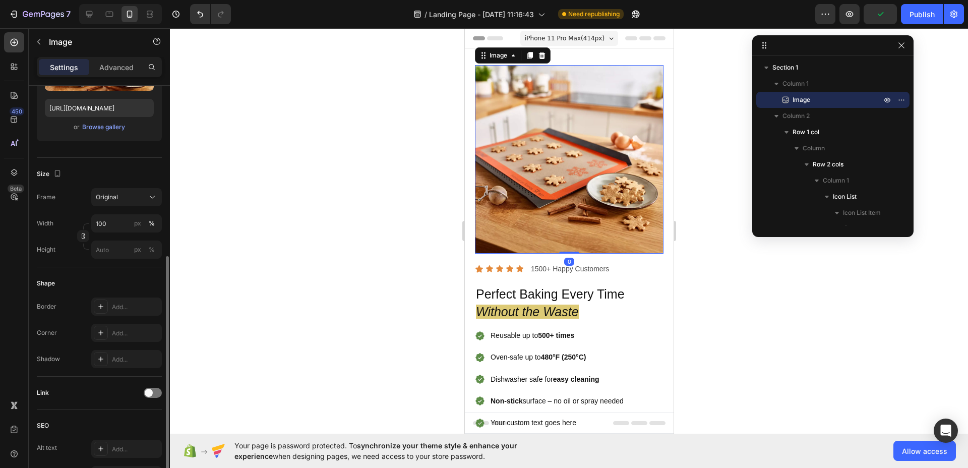
scroll to position [220, 0]
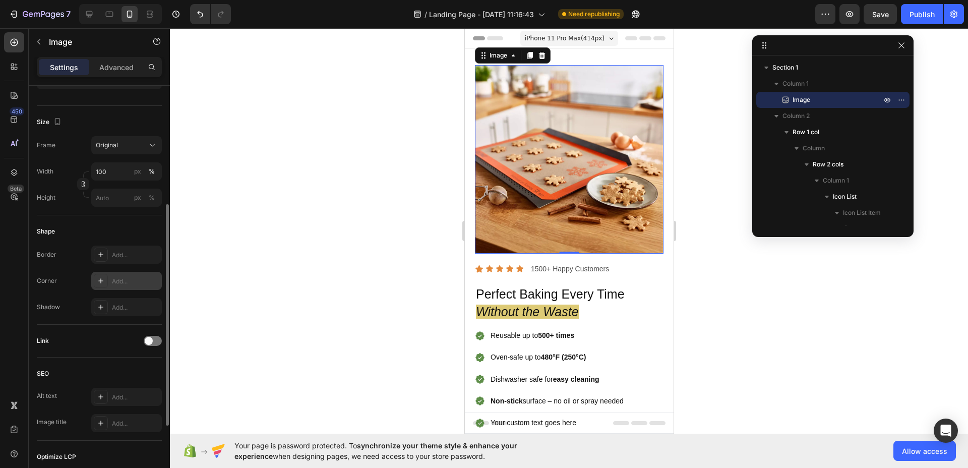
click at [105, 278] on div at bounding box center [101, 281] width 14 height 14
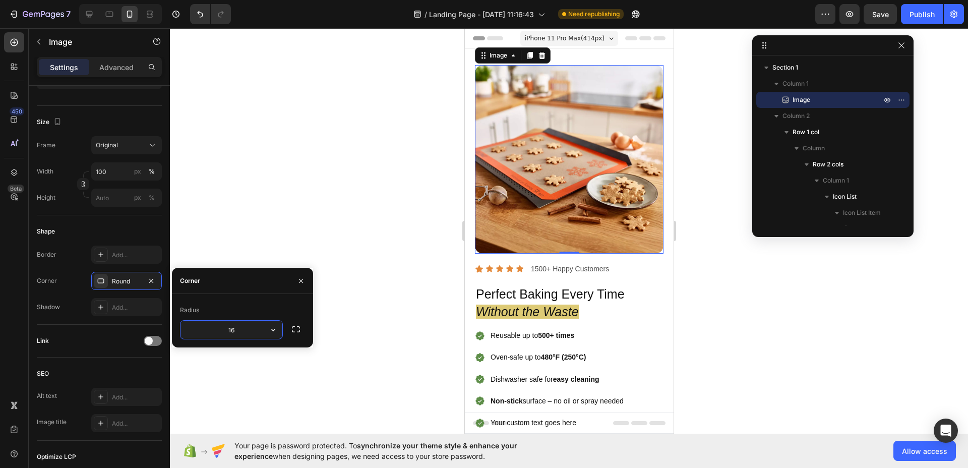
type input "16"
click at [301, 277] on icon "button" at bounding box center [301, 281] width 8 height 8
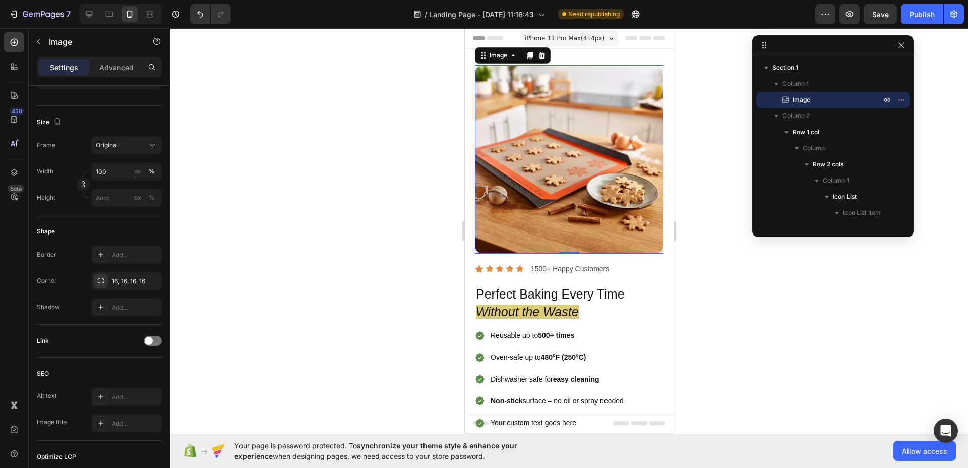
click at [348, 242] on div at bounding box center [569, 248] width 798 height 440
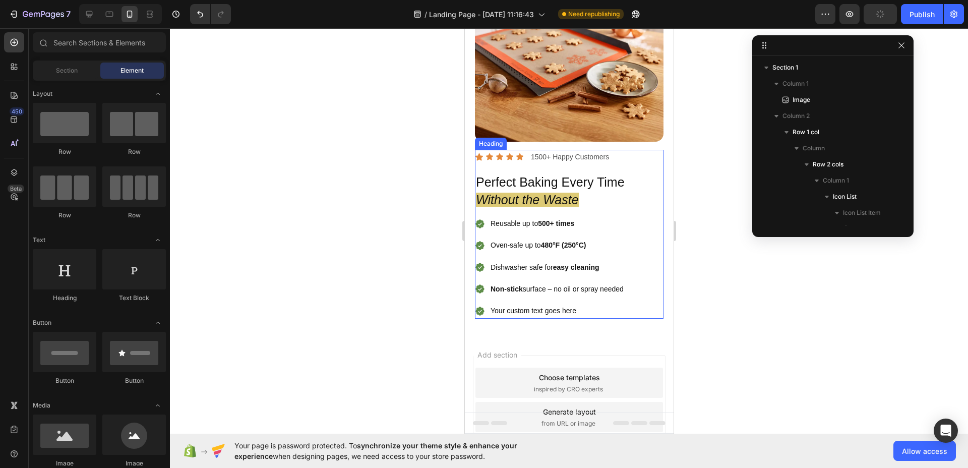
scroll to position [0, 0]
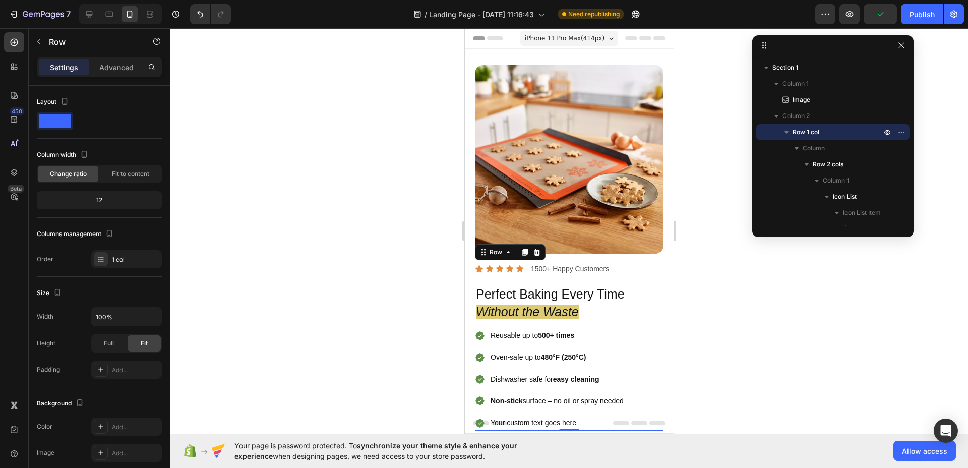
click at [516, 274] on div "Icon Icon Icon Icon Icon Icon List 1500+ Happy Customers Text Block Row Perfect…" at bounding box center [568, 346] width 189 height 169
click at [121, 70] on p "Advanced" at bounding box center [116, 67] width 34 height 11
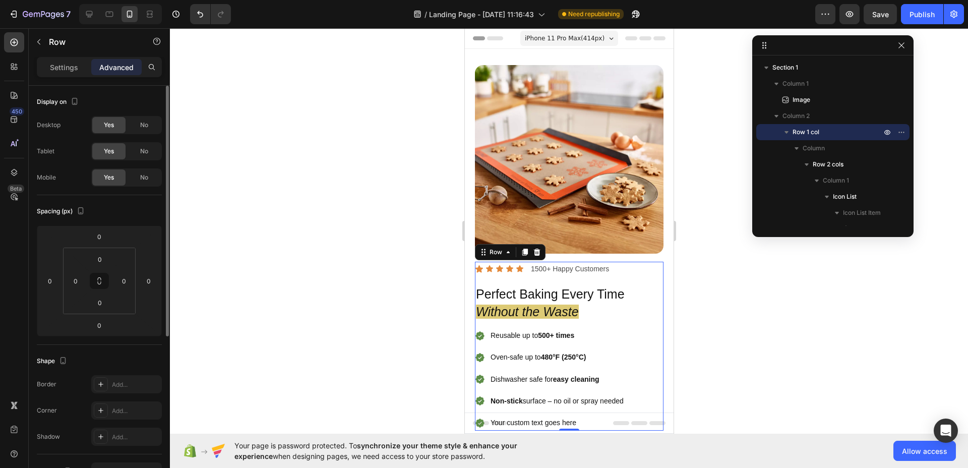
scroll to position [196, 0]
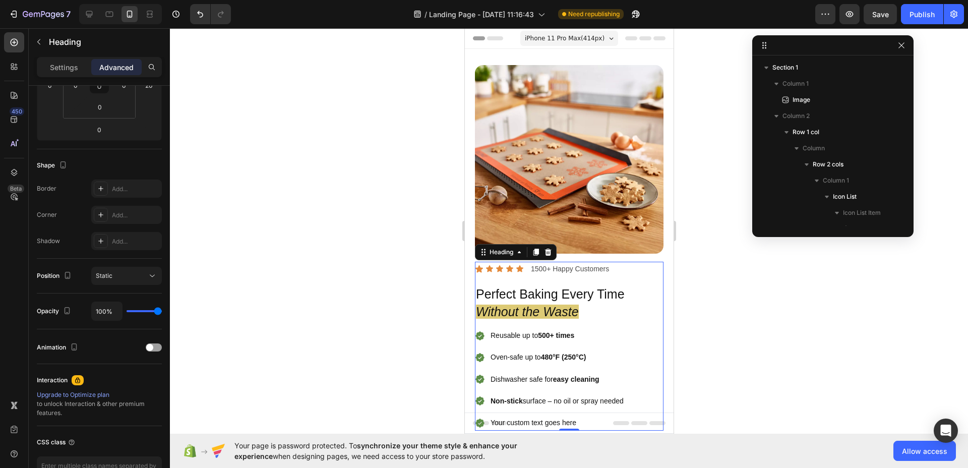
click at [529, 285] on p "Perfect Baking Every Time Without the Waste" at bounding box center [563, 302] width 176 height 35
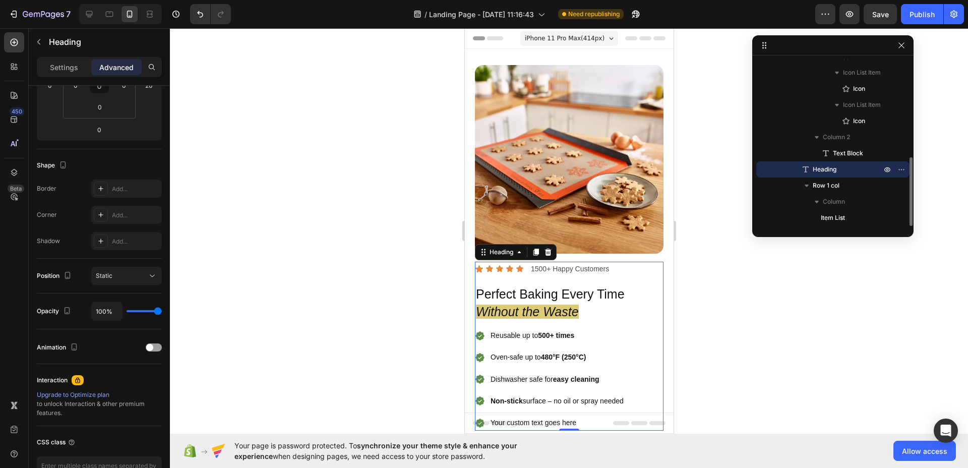
scroll to position [0, 0]
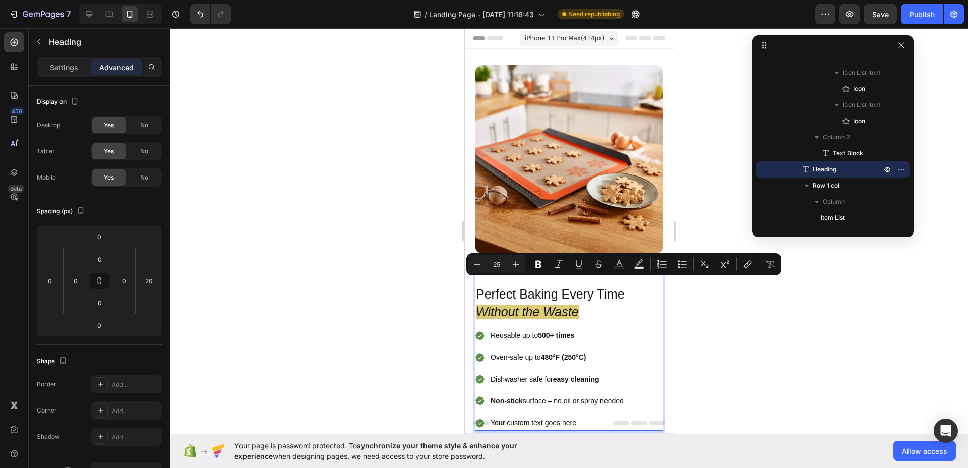
click at [723, 323] on div at bounding box center [569, 248] width 798 height 440
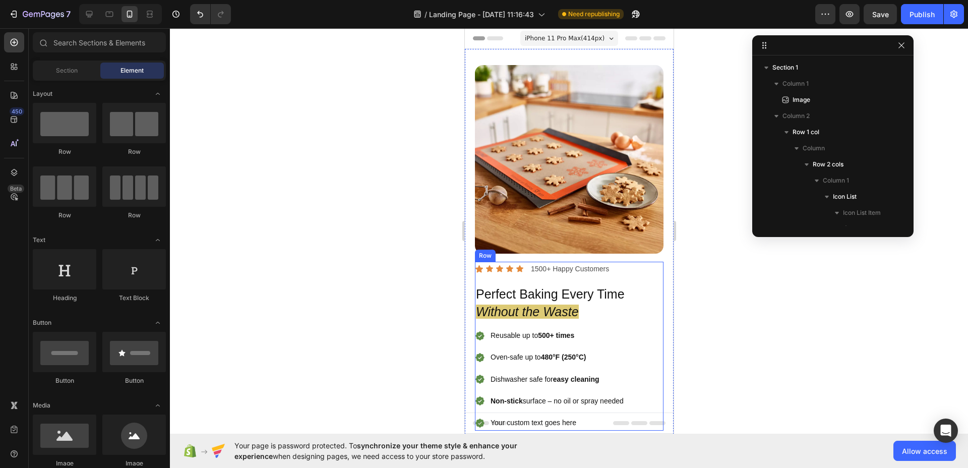
click at [575, 269] on div "Icon Icon Icon Icon Icon Icon List 1500+ Happy Customers Text Block Row Perfect…" at bounding box center [568, 346] width 189 height 169
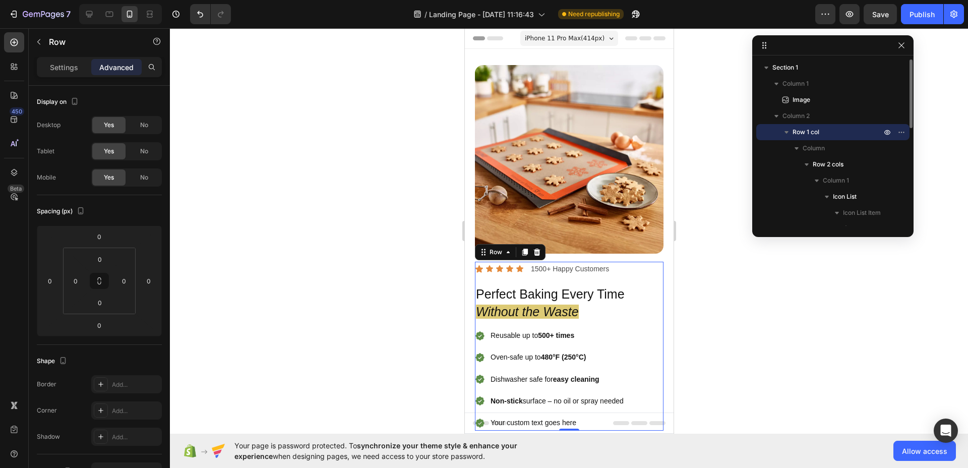
click at [575, 269] on div "Icon Icon Icon Icon Icon Icon List 1500+ Happy Customers Text Block Row Perfect…" at bounding box center [568, 346] width 189 height 169
click at [572, 273] on div "Icon Icon Icon Icon Icon Icon List 1500+ Happy Customers Text Block Row Perfect…" at bounding box center [568, 346] width 189 height 169
click at [803, 147] on span "Column" at bounding box center [813, 148] width 22 height 10
click at [820, 145] on span "Column" at bounding box center [813, 148] width 22 height 10
click at [821, 147] on span "Column" at bounding box center [813, 148] width 22 height 10
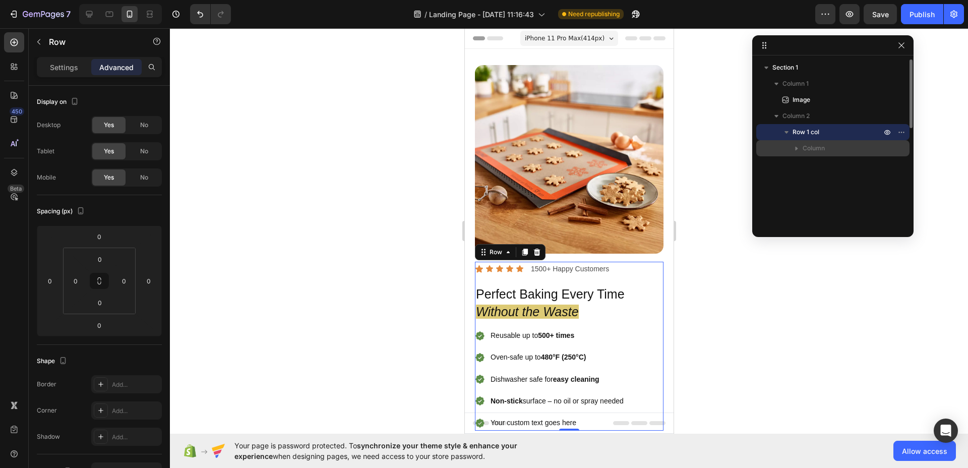
click at [821, 147] on span "Column" at bounding box center [813, 148] width 22 height 10
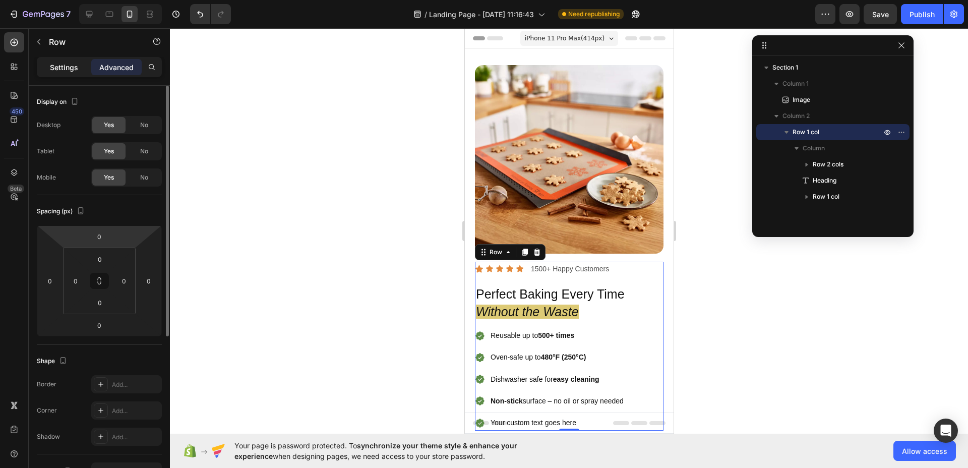
click at [62, 66] on p "Settings" at bounding box center [64, 67] width 28 height 11
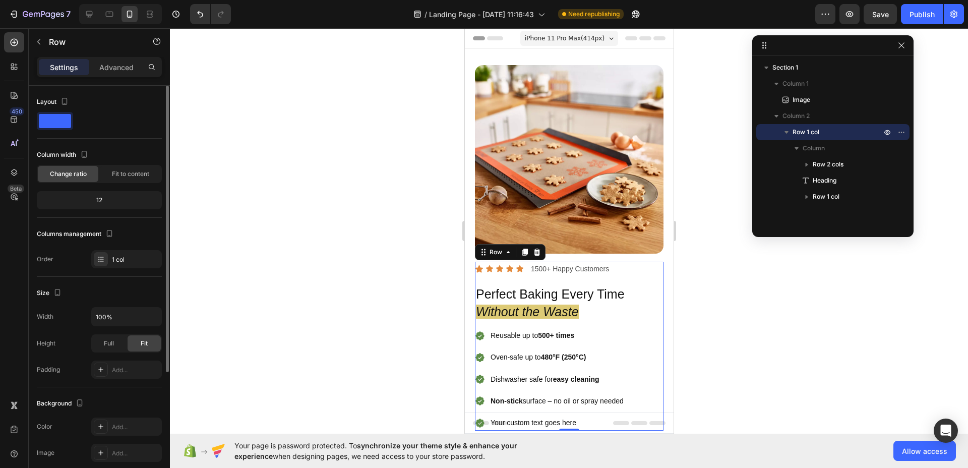
scroll to position [155, 0]
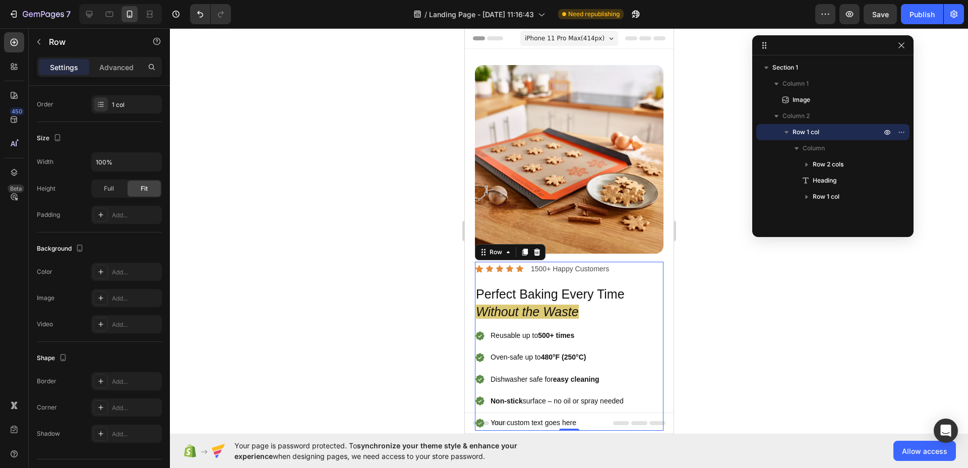
click at [615, 272] on div "Icon Icon Icon Icon Icon Icon List 1500+ Happy Customers Text Block Row Perfect…" at bounding box center [568, 346] width 189 height 169
click at [577, 285] on p "Perfect Baking Every Time Without the Waste" at bounding box center [563, 302] width 176 height 35
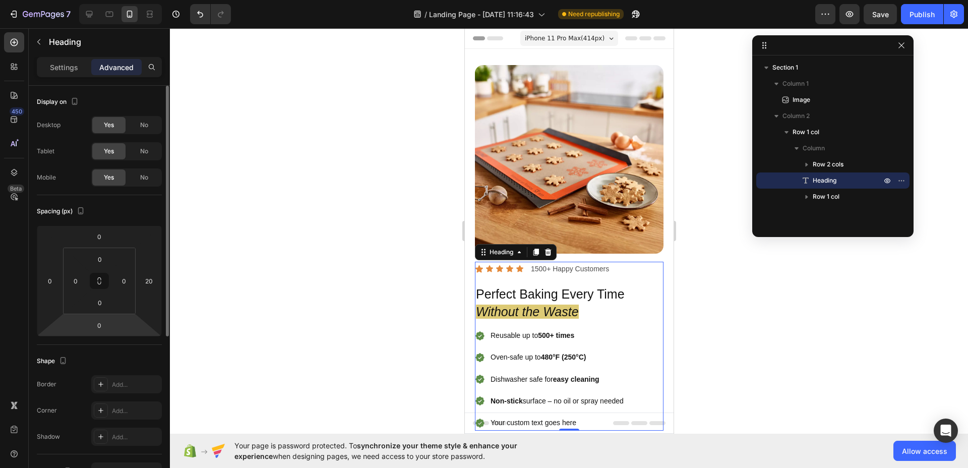
scroll to position [52, 0]
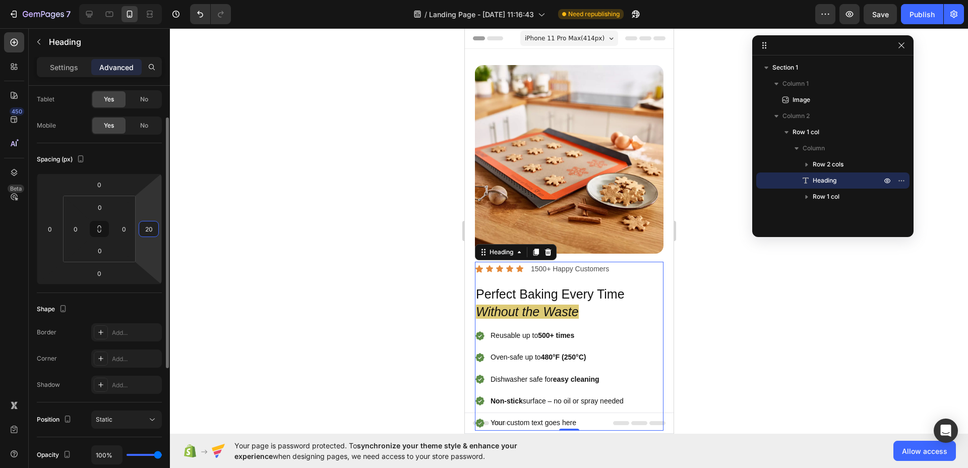
click at [147, 230] on input "20" at bounding box center [148, 228] width 15 height 15
type input "0"
click at [731, 317] on div at bounding box center [569, 248] width 798 height 440
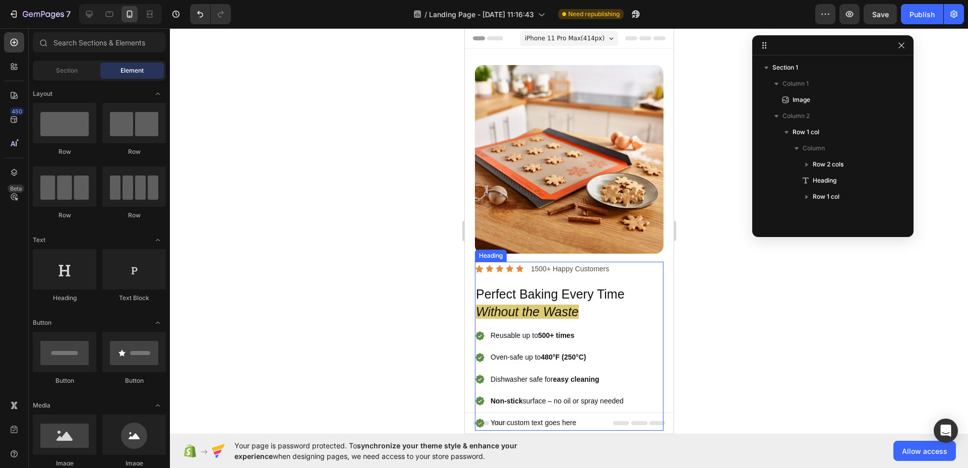
click at [640, 301] on p "Perfect Baking Every Time Without the Waste" at bounding box center [568, 302] width 186 height 35
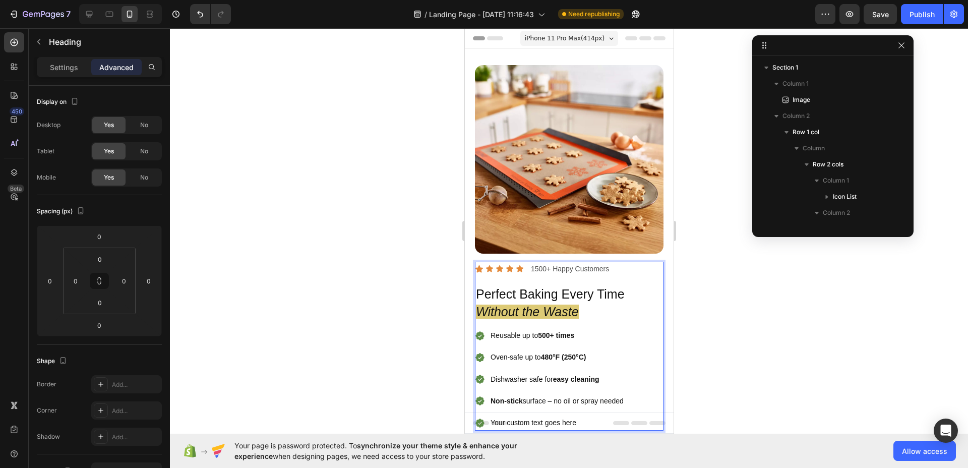
click at [601, 288] on p "Perfect Baking Every Time Without the Waste" at bounding box center [568, 302] width 186 height 35
click at [653, 294] on p "Perfect Baking Every Time Without the Waste" at bounding box center [568, 302] width 186 height 35
click at [716, 311] on div at bounding box center [569, 248] width 798 height 440
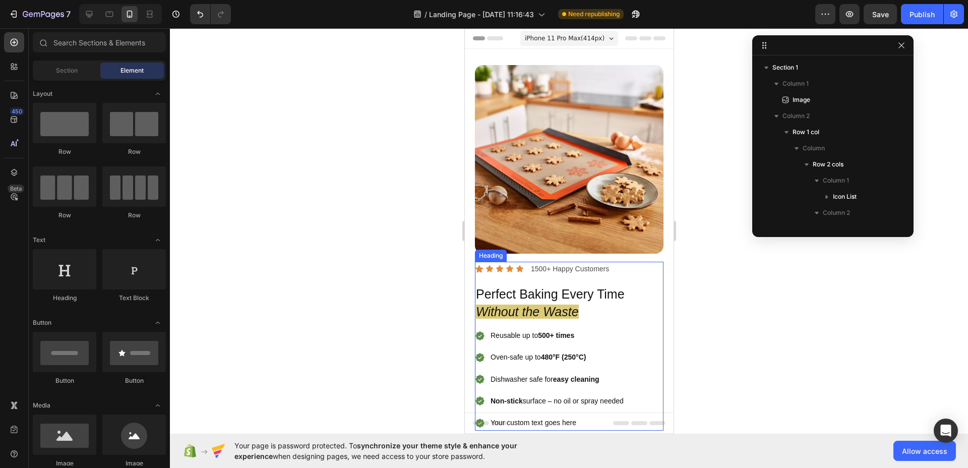
click at [638, 313] on p "Perfect Baking Every Time Without the Waste" at bounding box center [568, 302] width 186 height 35
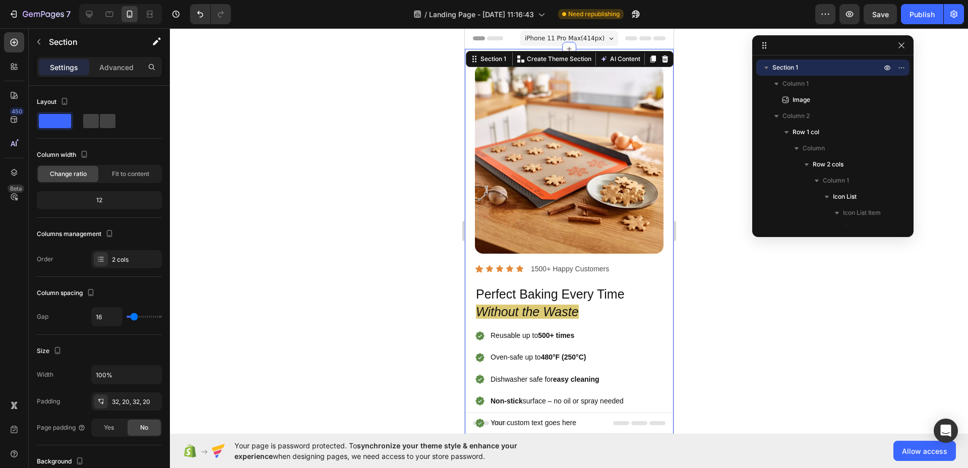
click at [622, 249] on div "Image Icon Icon Icon Icon Icon Icon List 1500+ Happy Customers Text Block Row P…" at bounding box center [568, 248] width 209 height 398
click at [618, 240] on img at bounding box center [568, 159] width 189 height 189
click at [615, 247] on div "Image Icon Icon Icon Icon Icon Icon List 1500+ Happy Customers Text Block Row P…" at bounding box center [568, 248] width 209 height 398
click at [586, 252] on div "Image Icon Icon Icon Icon Icon Icon List 1500+ Happy Customers Text Block Row P…" at bounding box center [568, 248] width 209 height 398
type input "26"
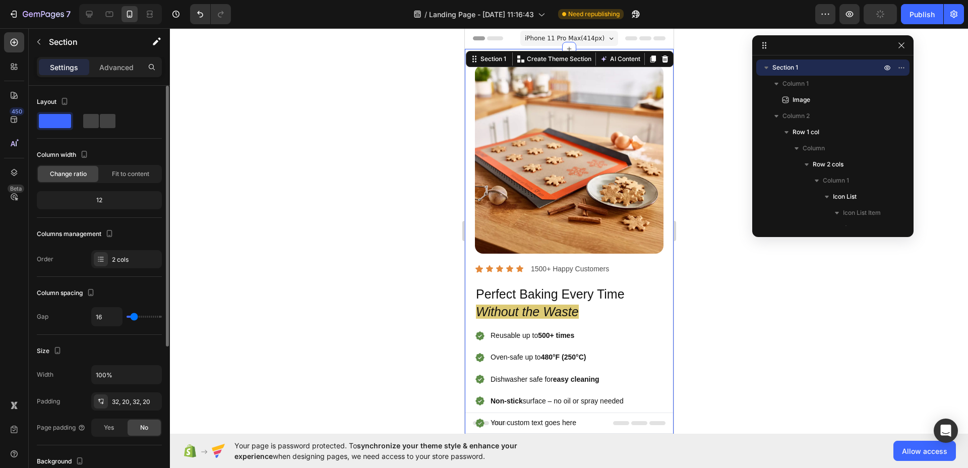
type input "26"
type input "24"
type input "22"
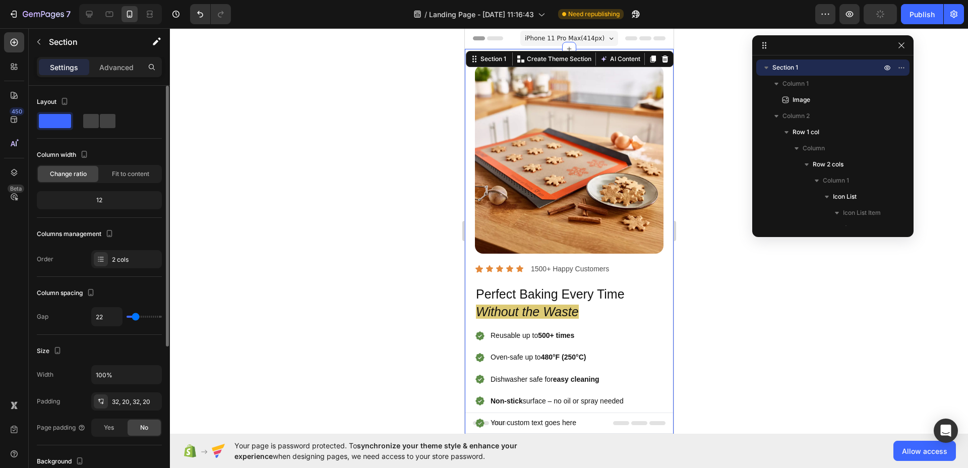
type input "21"
type input "20"
type input "15"
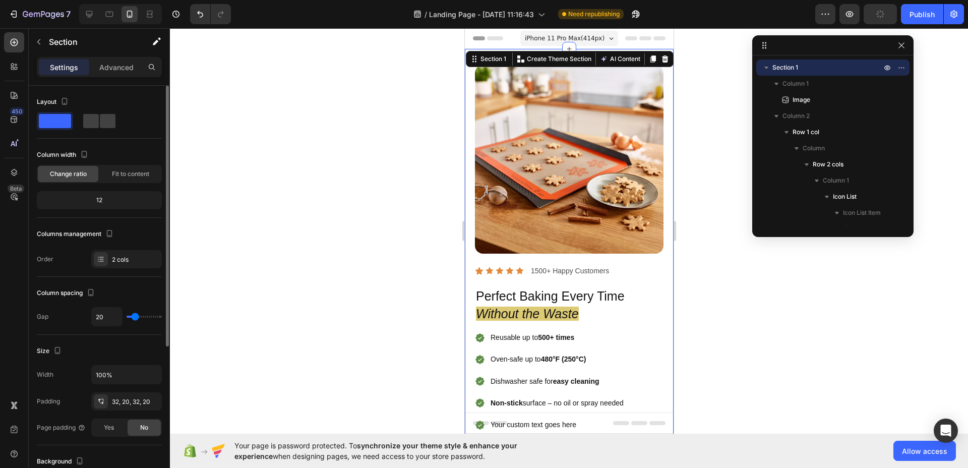
type input "15"
type input "14"
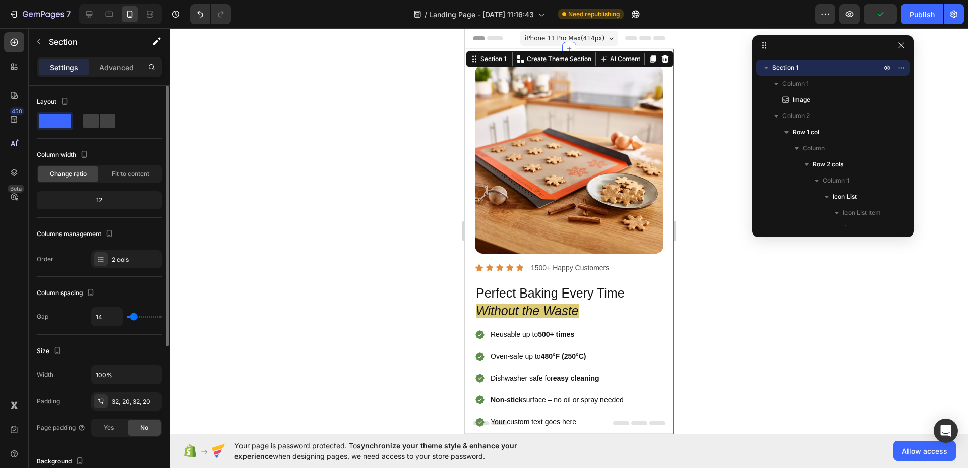
type input "15"
type input "17"
type input "18"
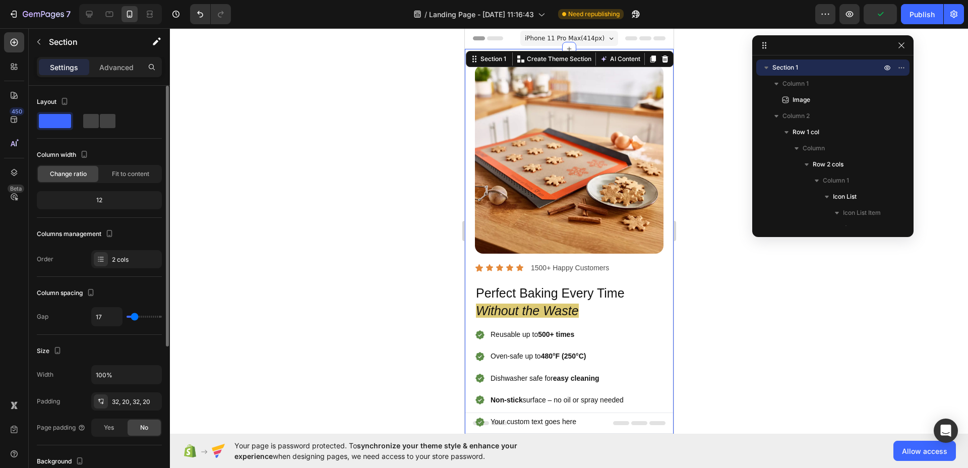
type input "18"
type input "19"
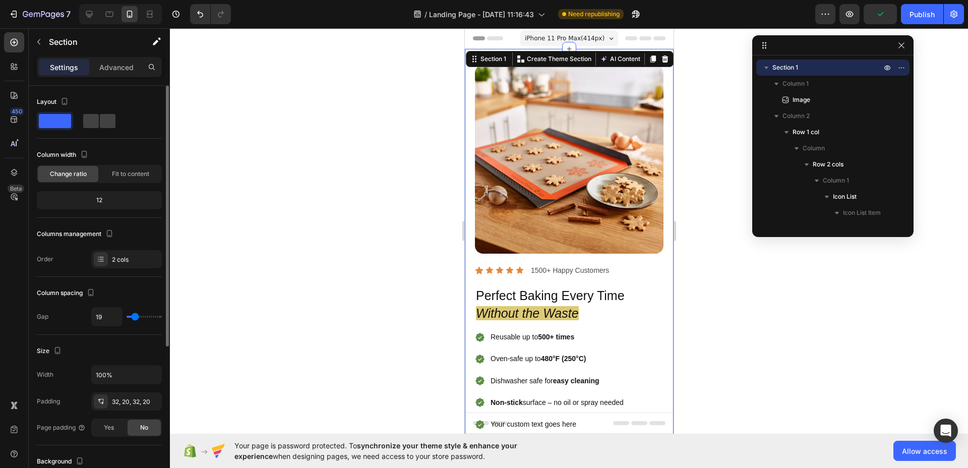
type input "16"
type input "15"
type input "14"
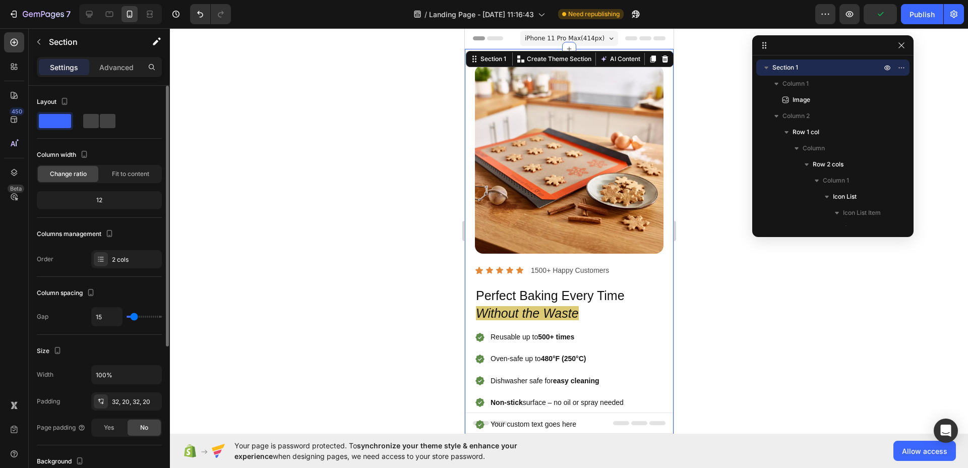
type input "14"
type input "12"
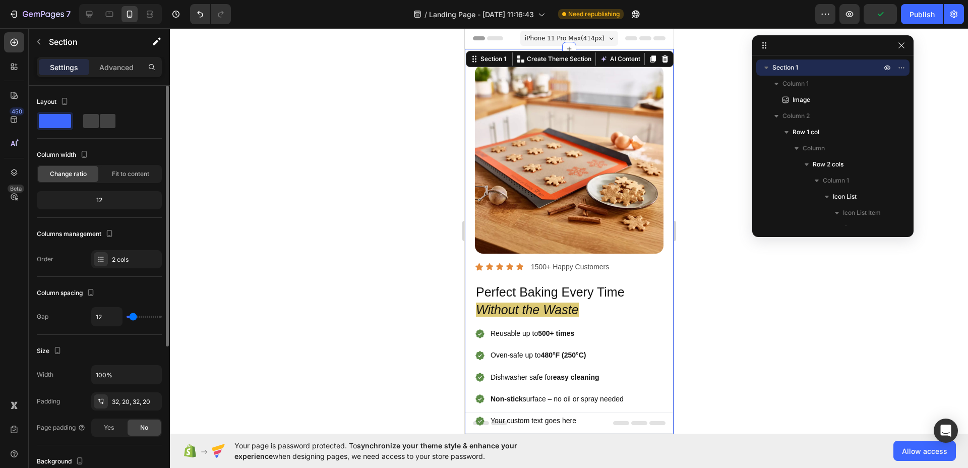
type input "11"
type input "10"
type input "9"
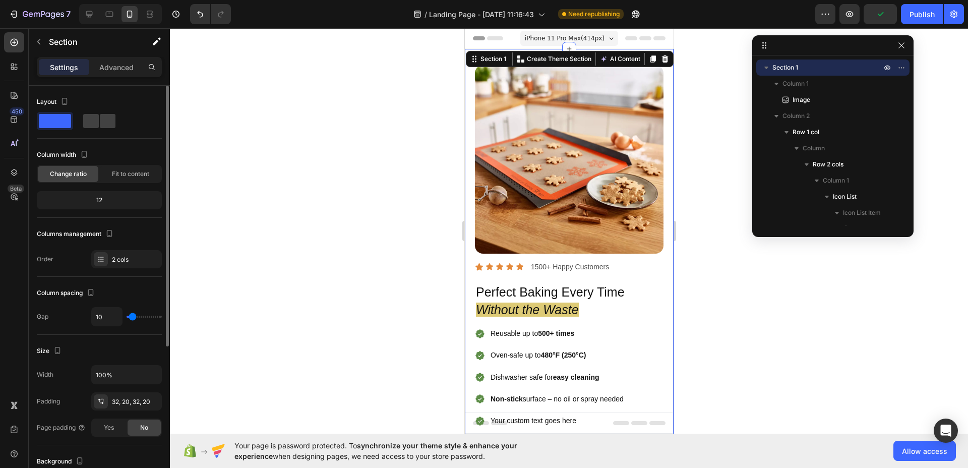
type input "9"
type input "8"
type input "7"
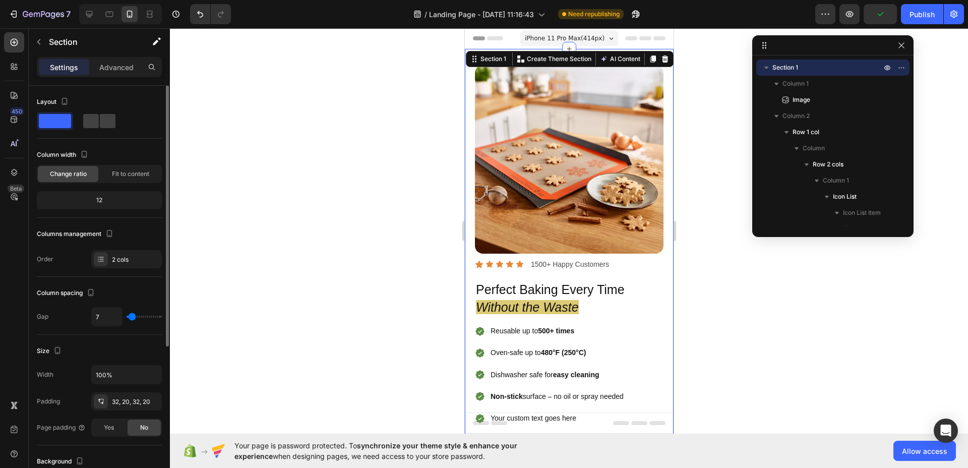
type input "9"
type input "10"
type input "11"
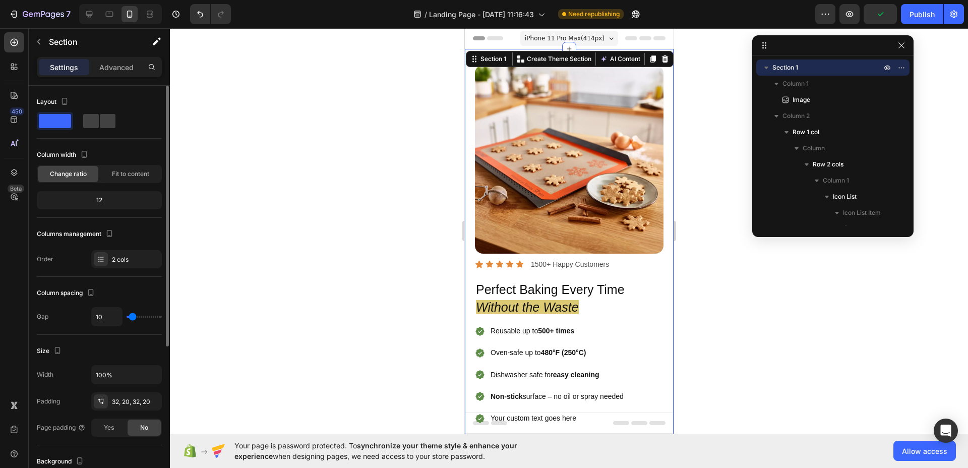
type input "11"
type input "12"
type input "13"
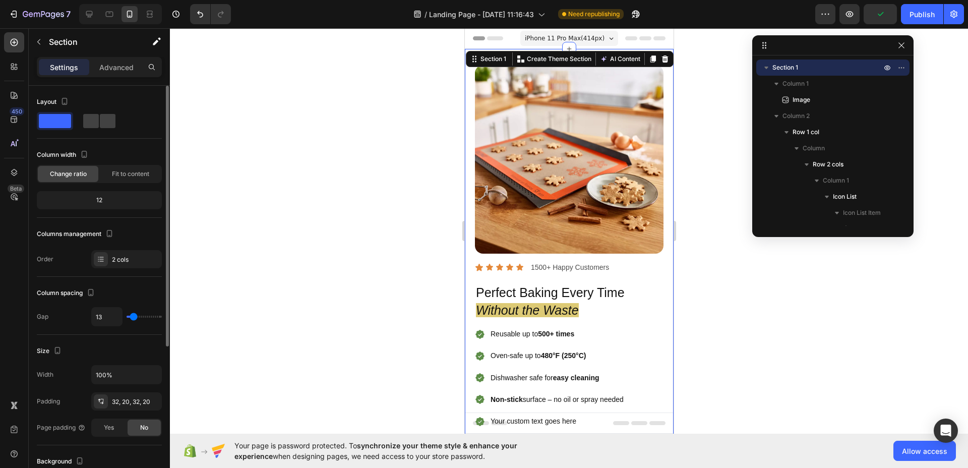
type input "14"
type input "15"
type input "16"
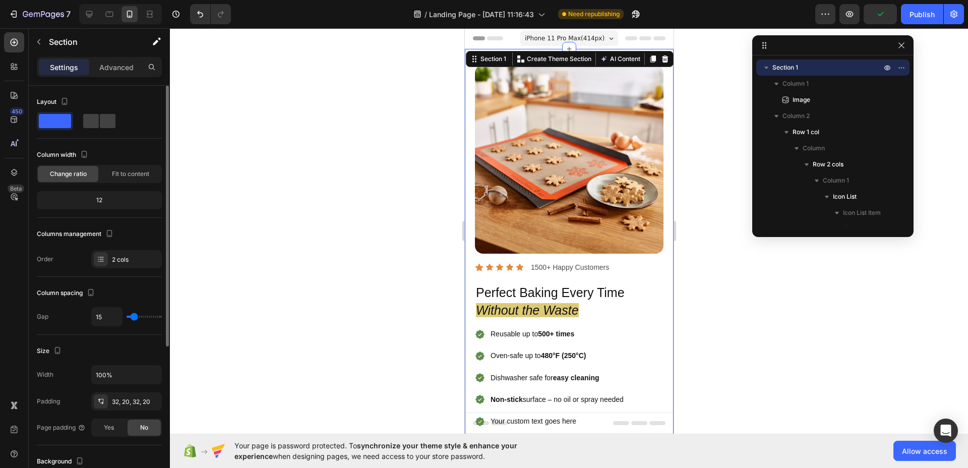
type input "16"
type input "17"
type input "18"
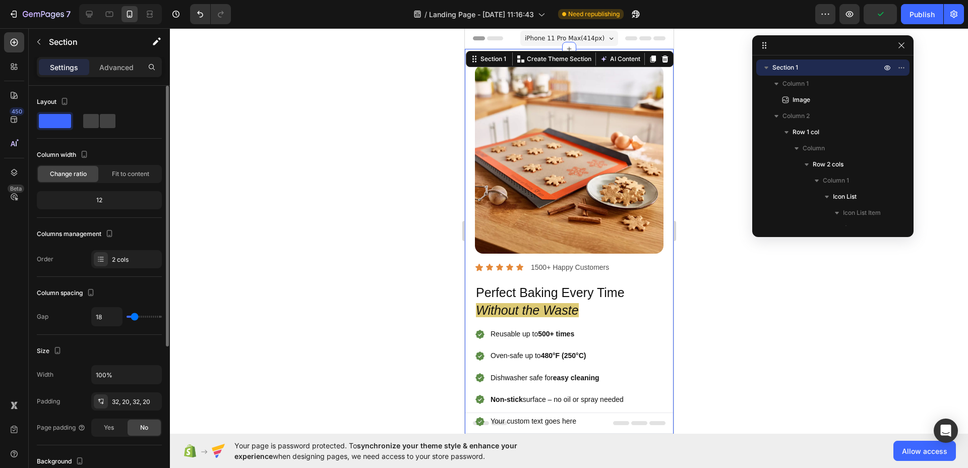
type input "19"
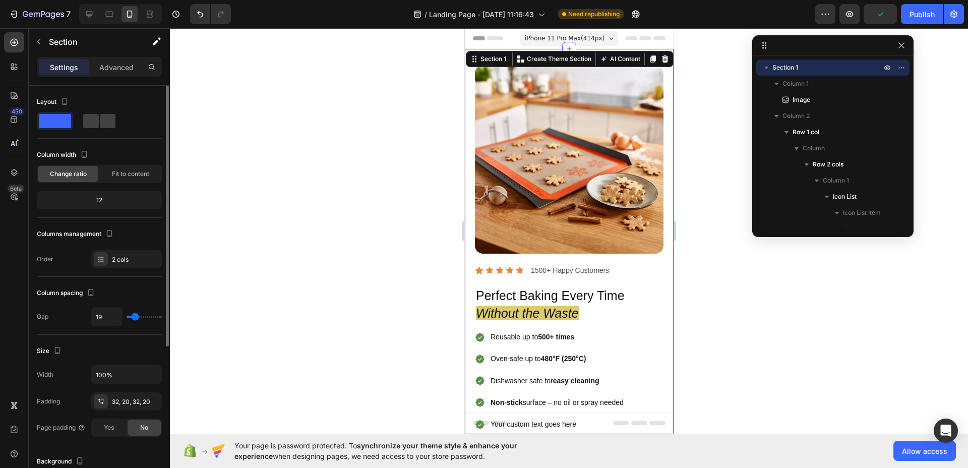
type input "20"
type input "19"
type input "18"
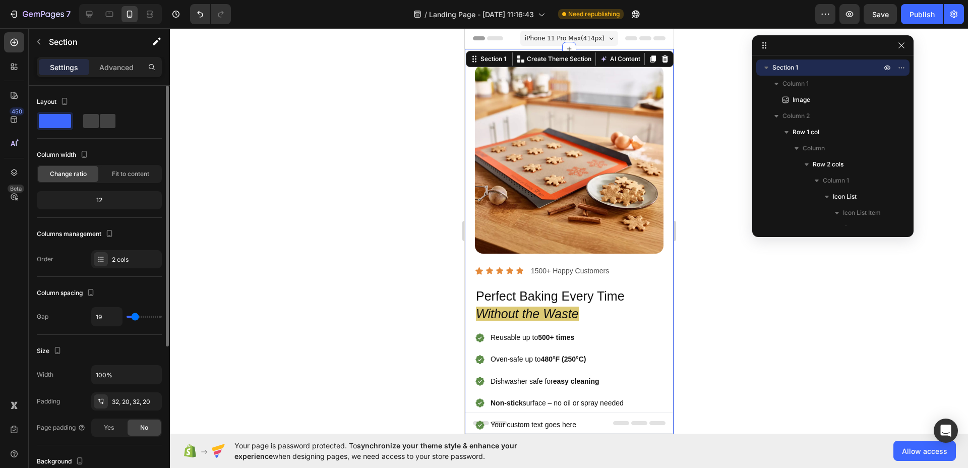
type input "18"
type input "17"
type input "16"
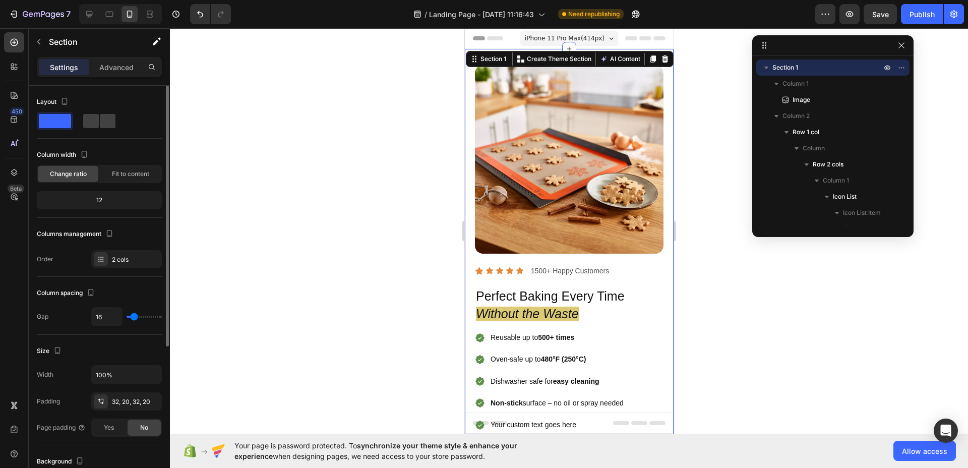
type input "15"
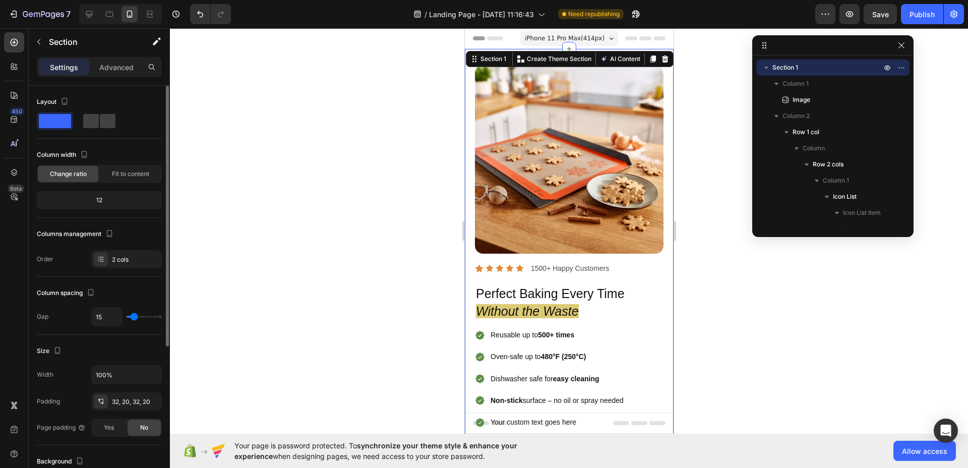
type input "16"
click at [134, 317] on input "range" at bounding box center [144, 317] width 35 height 2
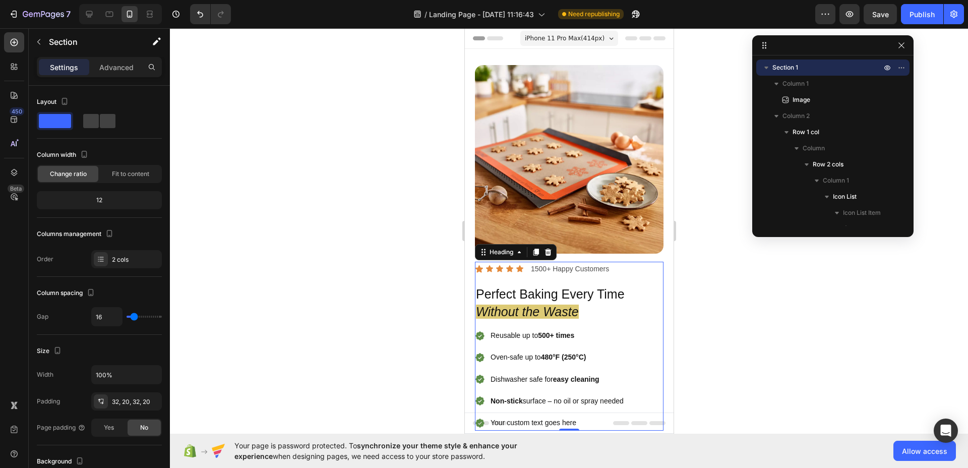
click at [504, 284] on h2 "Perfect Baking Every Time Without the Waste" at bounding box center [568, 302] width 189 height 37
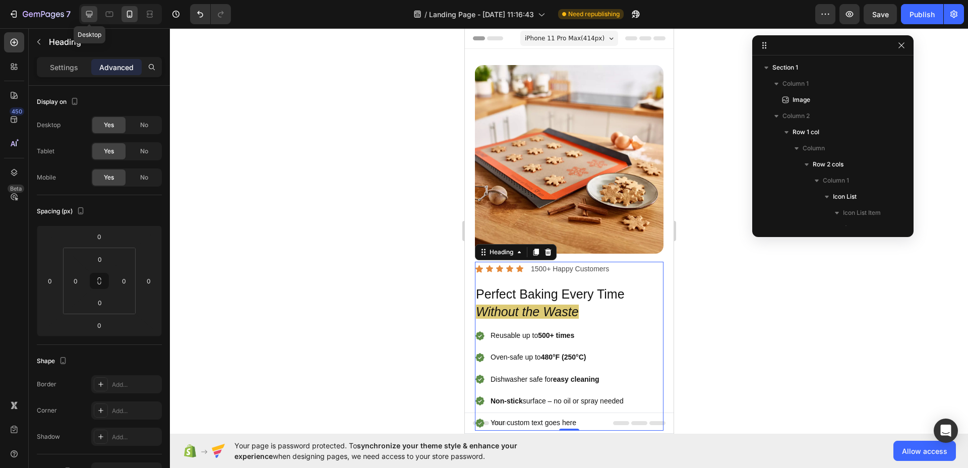
click at [86, 13] on icon at bounding box center [89, 14] width 7 height 7
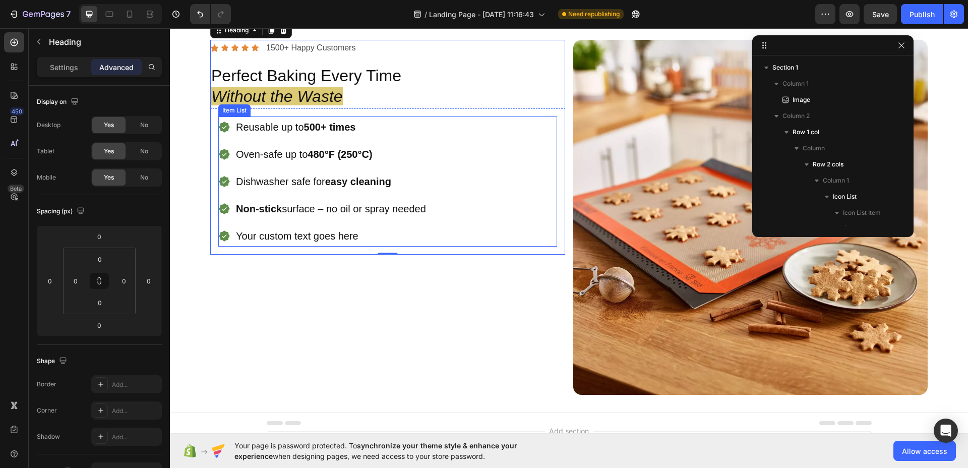
scroll to position [26, 0]
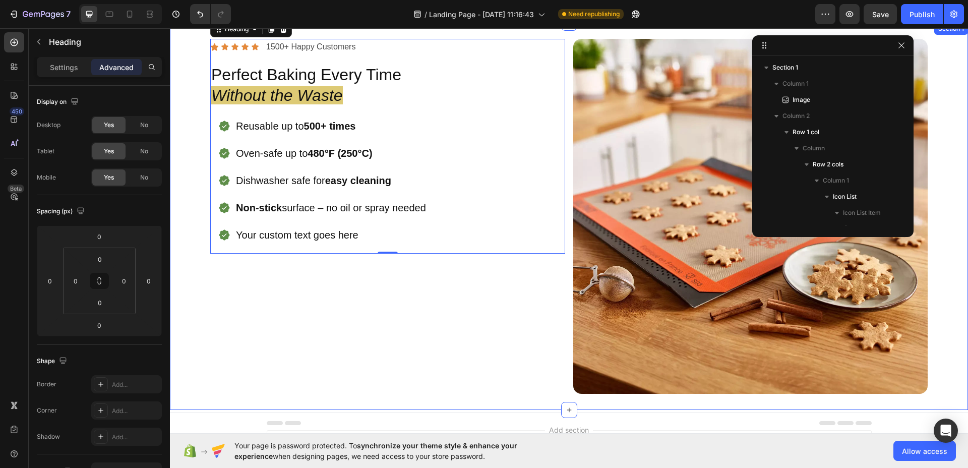
drag, startPoint x: 482, startPoint y: 291, endPoint x: 470, endPoint y: 279, distance: 17.8
click at [482, 291] on div "Icon Icon Icon Icon Icon Icon List 1500+ Happy Customers Text Block Row Perfect…" at bounding box center [387, 216] width 355 height 355
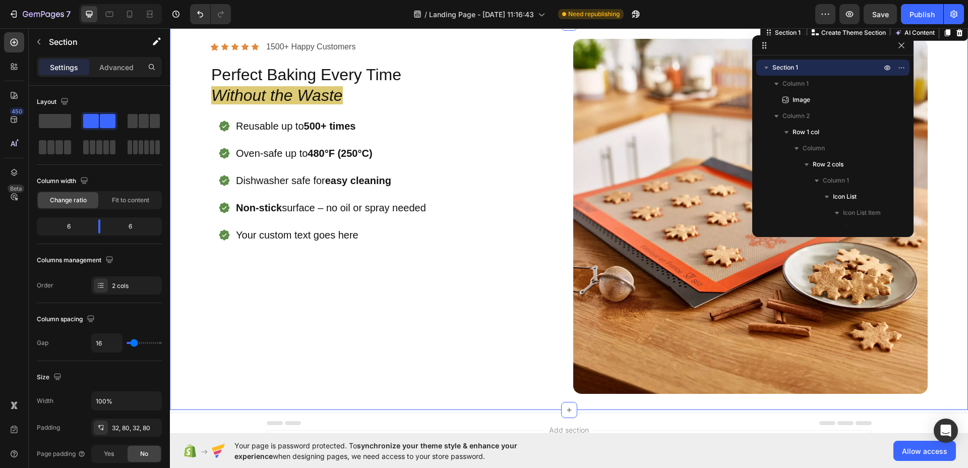
click at [199, 90] on div "Image Icon Icon Icon Icon Icon Icon List 1500+ Happy Customers Text Block Row P…" at bounding box center [569, 216] width 798 height 387
click at [113, 16] on icon at bounding box center [109, 14] width 10 height 10
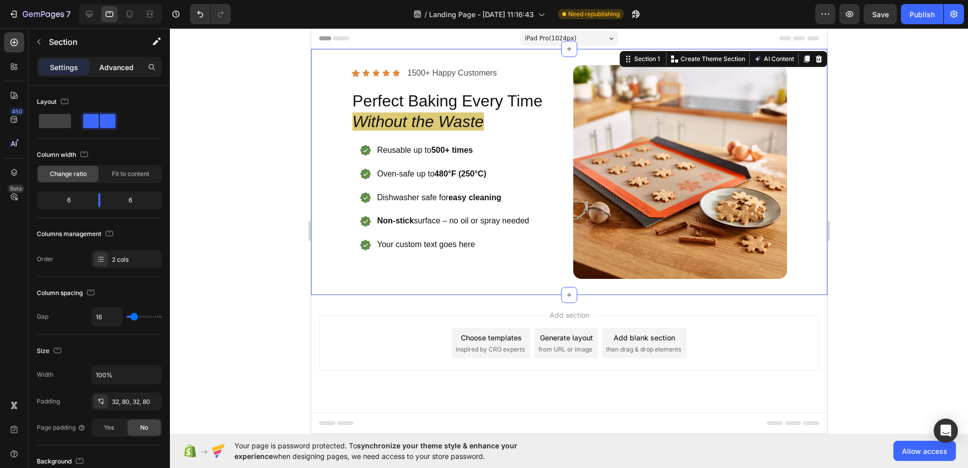
click at [104, 66] on p "Advanced" at bounding box center [116, 67] width 34 height 11
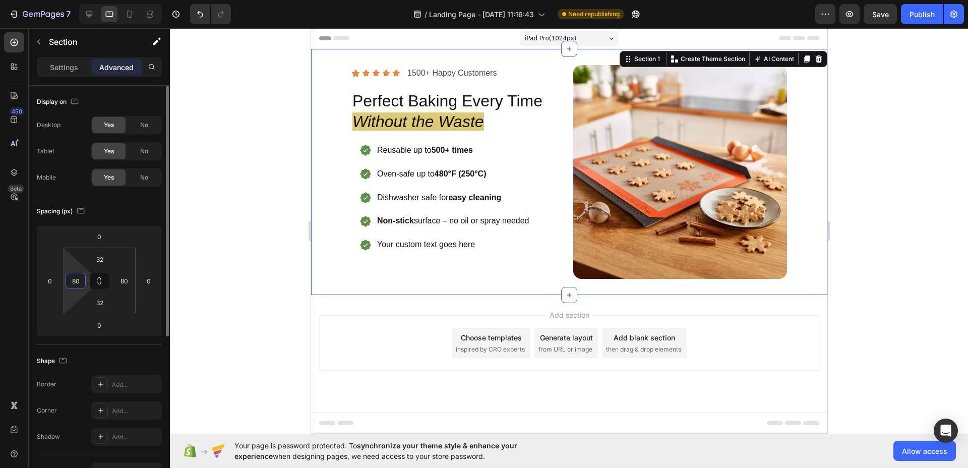
click at [78, 286] on input "80" at bounding box center [75, 280] width 15 height 15
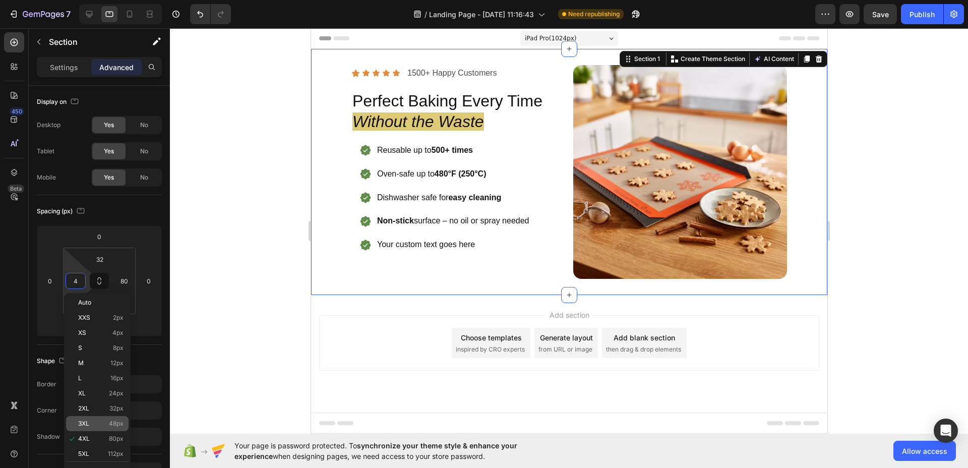
click at [99, 424] on p "3XL 48px" at bounding box center [100, 423] width 45 height 7
type input "48"
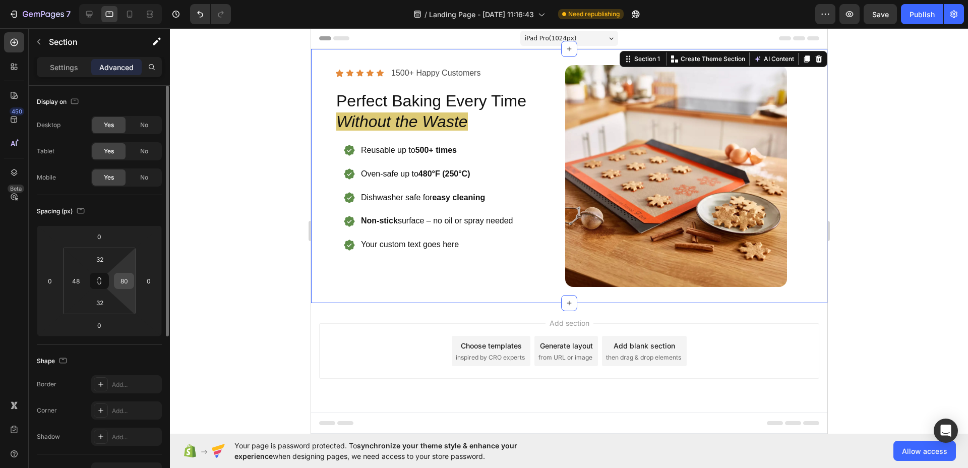
click at [123, 282] on input "80" at bounding box center [123, 280] width 15 height 15
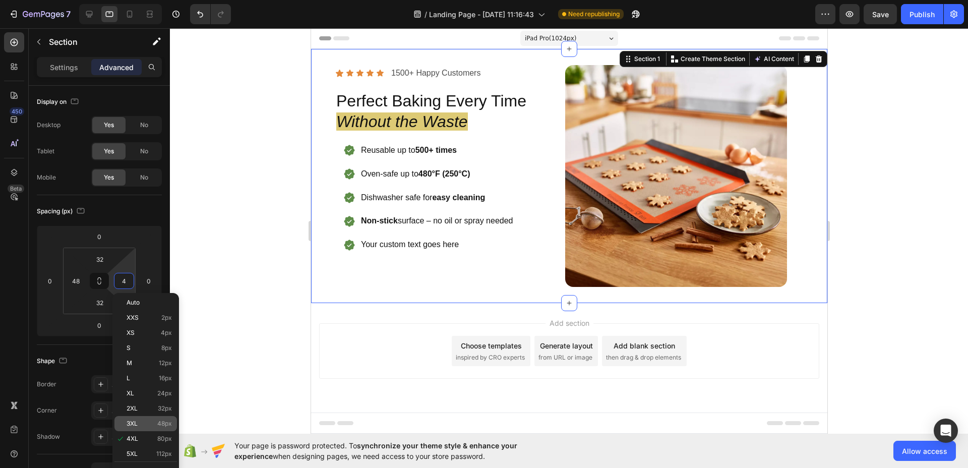
click at [146, 422] on p "3XL 48px" at bounding box center [149, 423] width 45 height 7
type input "48"
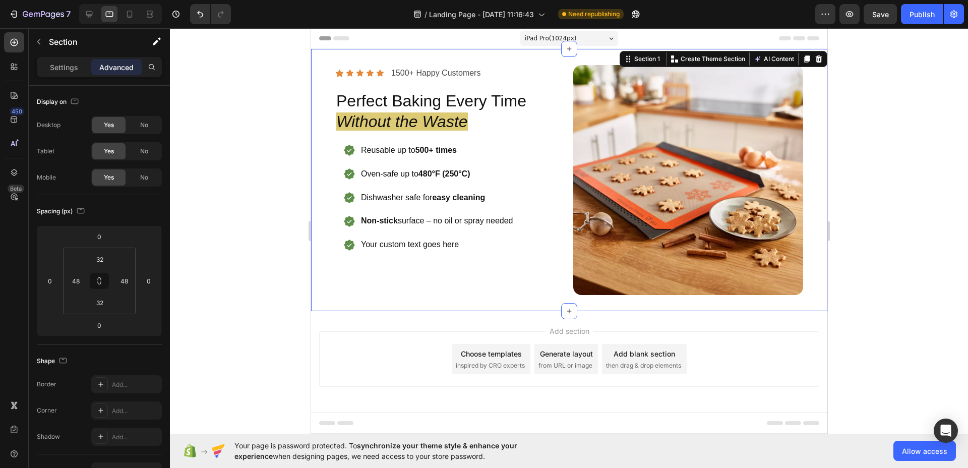
click at [257, 211] on div at bounding box center [569, 248] width 798 height 440
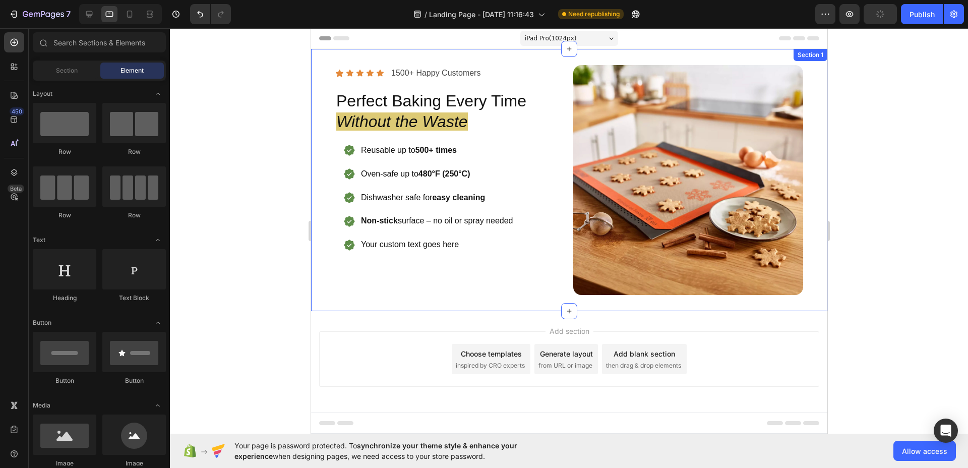
click at [259, 141] on div at bounding box center [569, 248] width 798 height 440
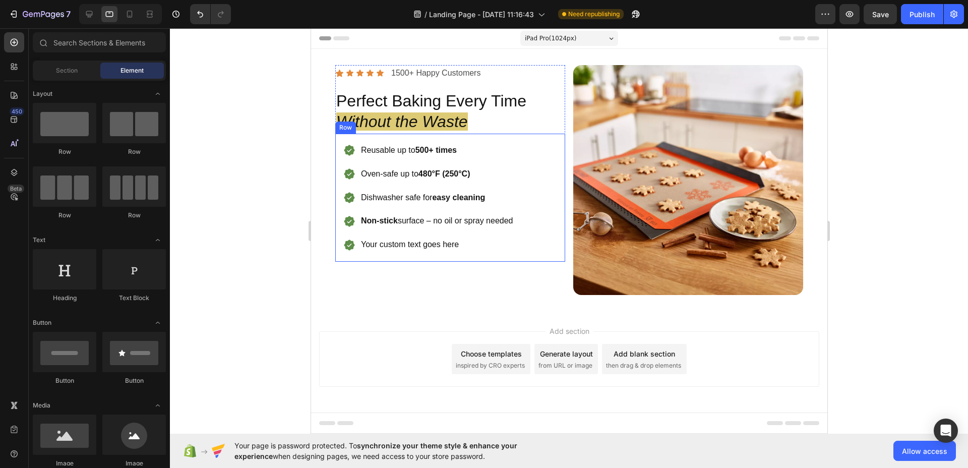
click at [515, 137] on div "Reusable up to 500+ times Oven-safe up to 480°F (250°C) Dishwasher safe for eas…" at bounding box center [450, 198] width 230 height 128
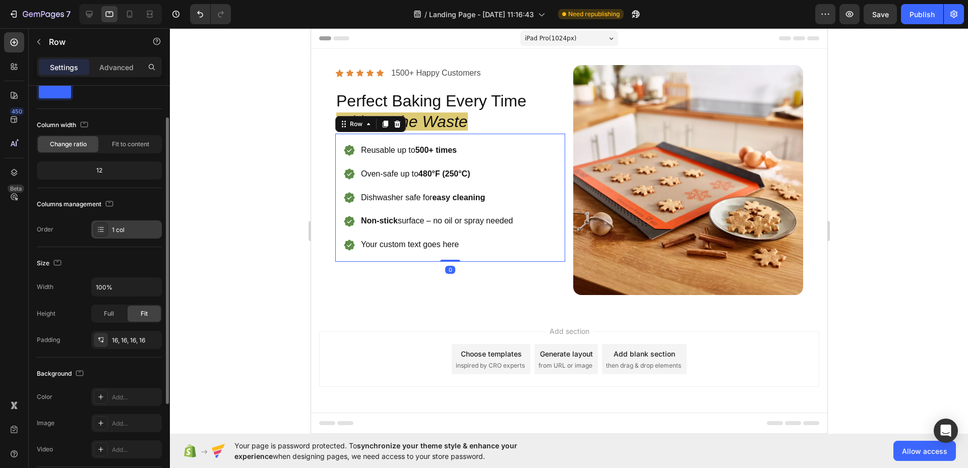
scroll to position [60, 0]
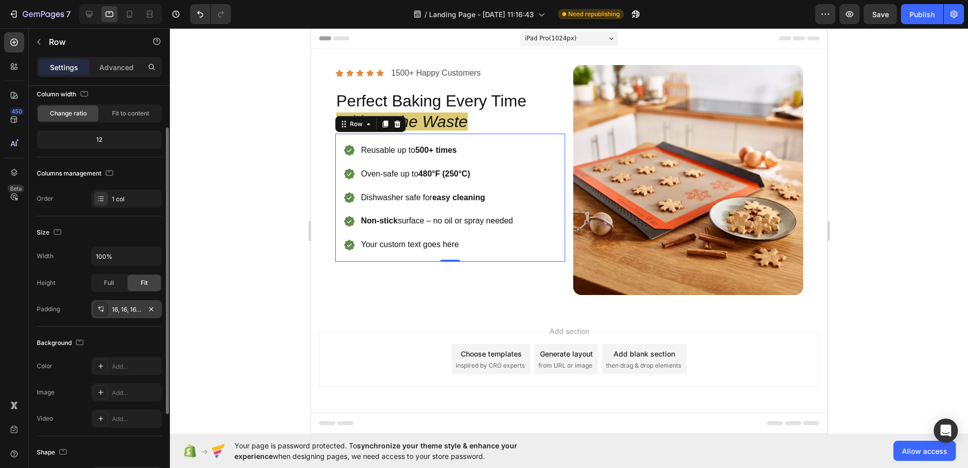
click at [100, 306] on icon at bounding box center [101, 309] width 8 height 8
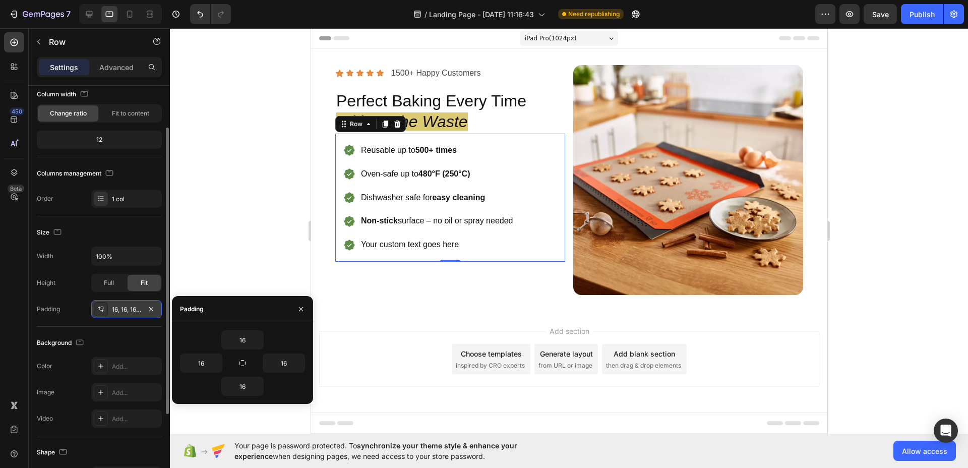
click at [100, 306] on icon at bounding box center [101, 309] width 8 height 8
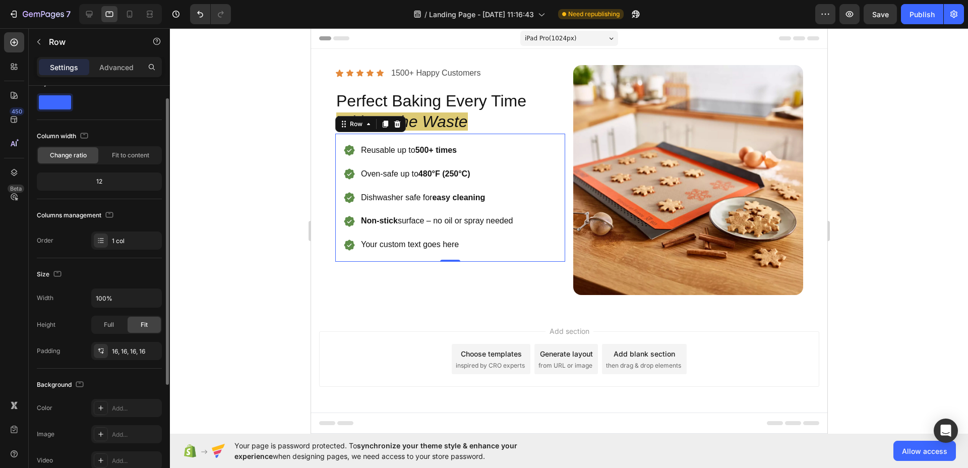
scroll to position [0, 0]
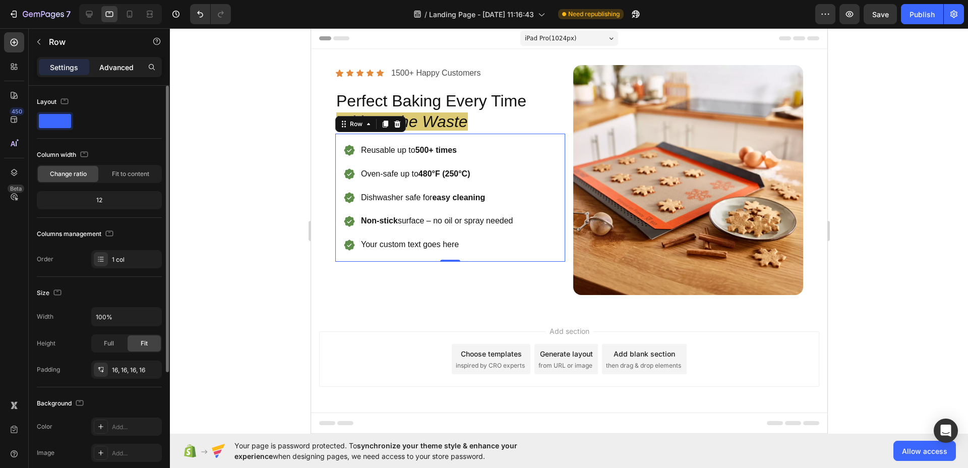
click at [115, 60] on div "Advanced" at bounding box center [116, 67] width 50 height 16
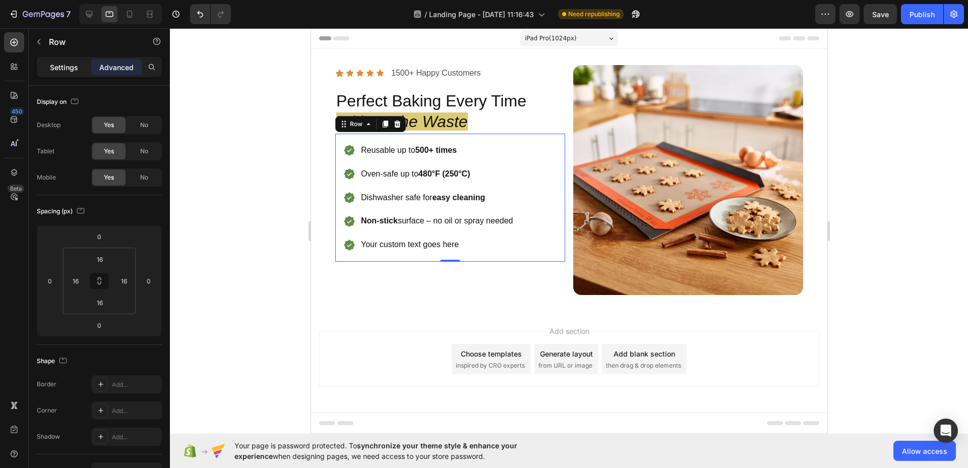
click at [49, 70] on div "Settings" at bounding box center [64, 67] width 50 height 16
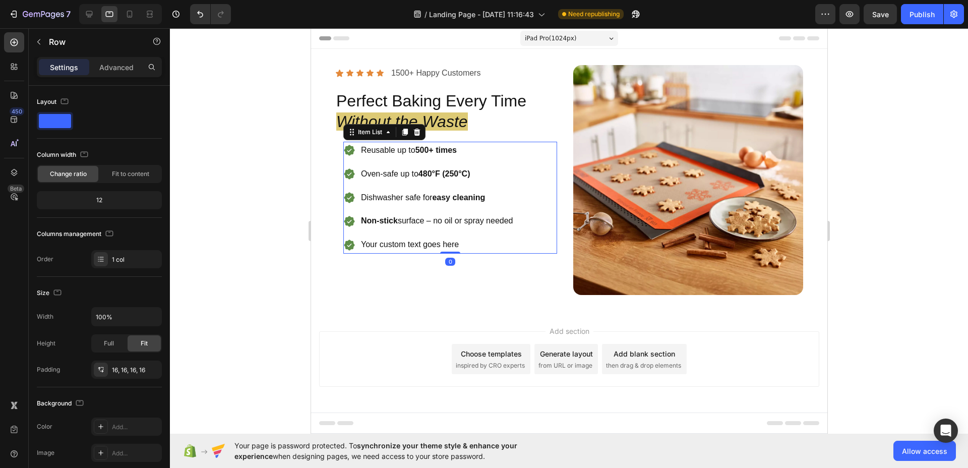
click at [500, 161] on div "Reusable up to 500+ times Oven-safe up to 480°F (250°C) Dishwasher safe for eas…" at bounding box center [428, 198] width 171 height 112
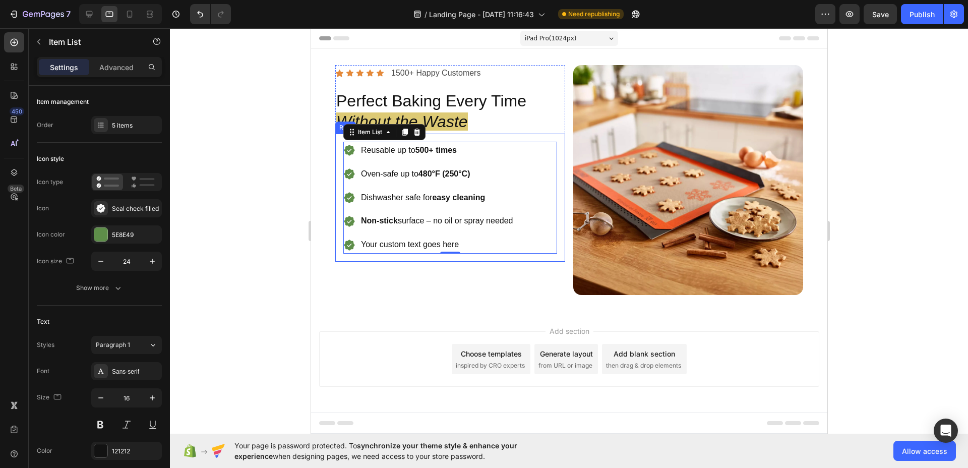
click at [337, 153] on div "Reusable up to 500+ times Oven-safe up to 480°F (250°C) Dishwasher safe for eas…" at bounding box center [450, 198] width 230 height 128
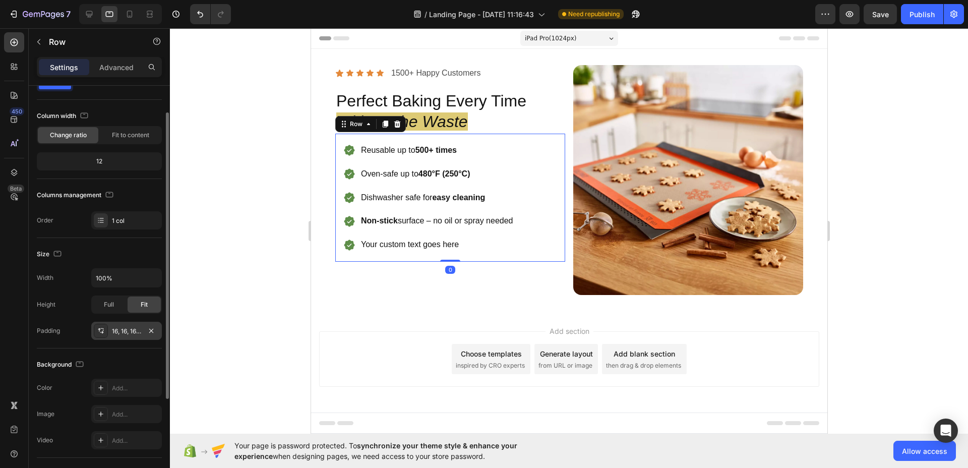
scroll to position [75, 0]
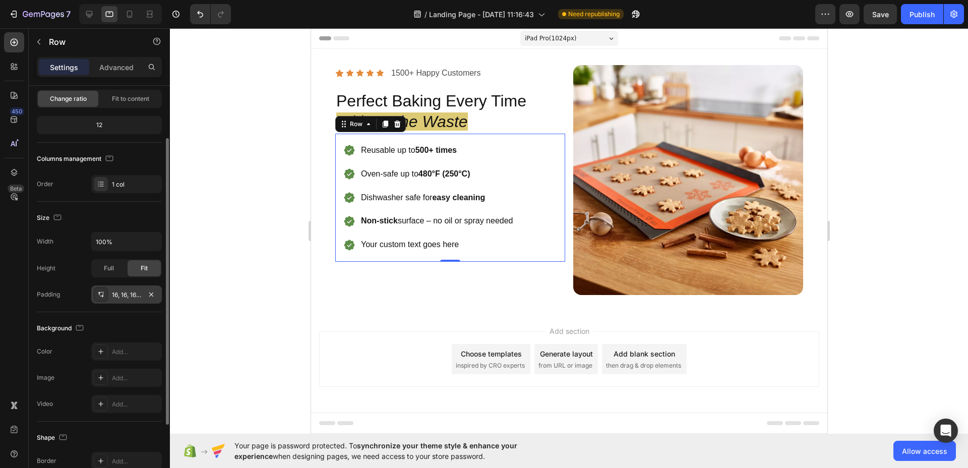
click at [126, 293] on div "16, 16, 16, 16" at bounding box center [126, 294] width 29 height 9
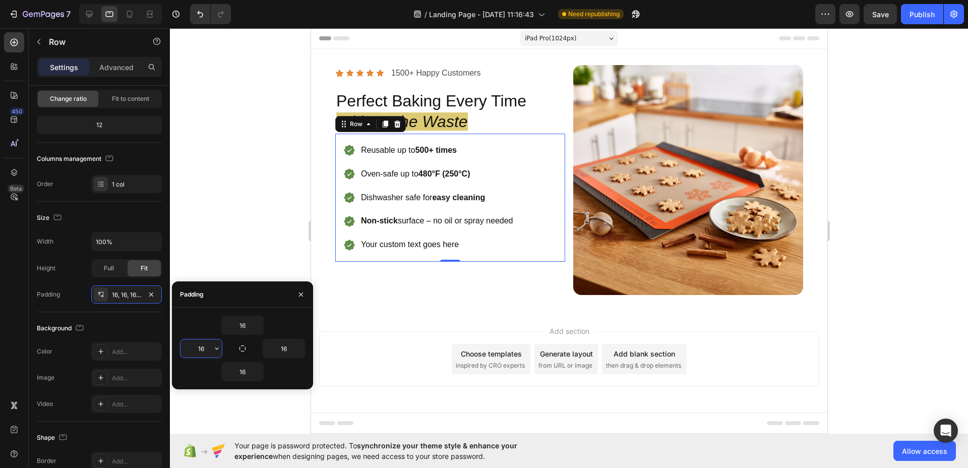
click at [198, 344] on input "16" at bounding box center [200, 348] width 41 height 18
click at [126, 296] on div "16, 16, 16, 16" at bounding box center [126, 294] width 29 height 9
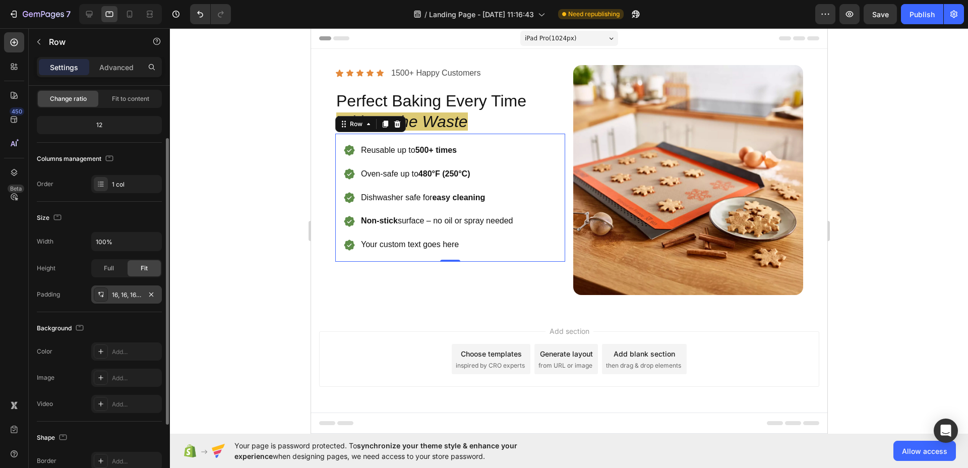
click at [114, 295] on div "16, 16, 16, 16" at bounding box center [126, 294] width 29 height 9
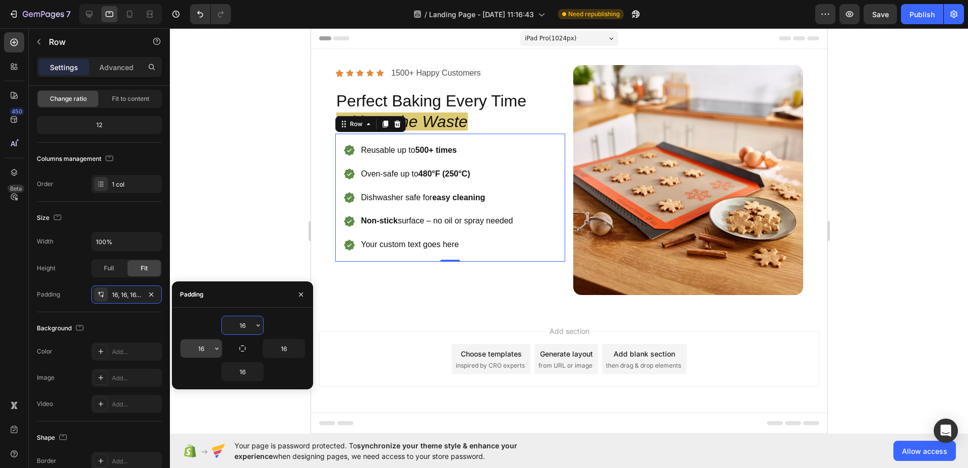
click at [205, 352] on input "16" at bounding box center [200, 348] width 41 height 18
type input "0"
click at [243, 326] on input "16" at bounding box center [242, 325] width 41 height 18
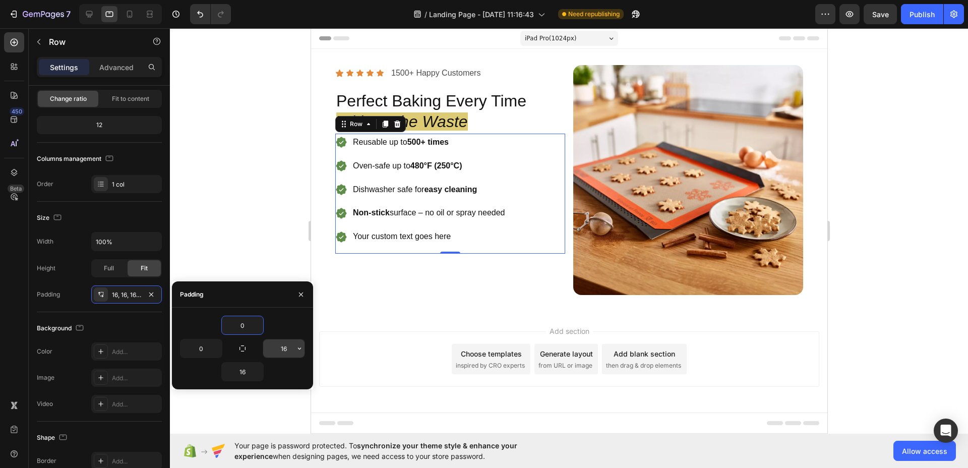
type input "0"
click at [288, 352] on input "16" at bounding box center [283, 348] width 41 height 18
type input "0"
click at [246, 372] on input "16" at bounding box center [242, 371] width 41 height 18
type input "0"
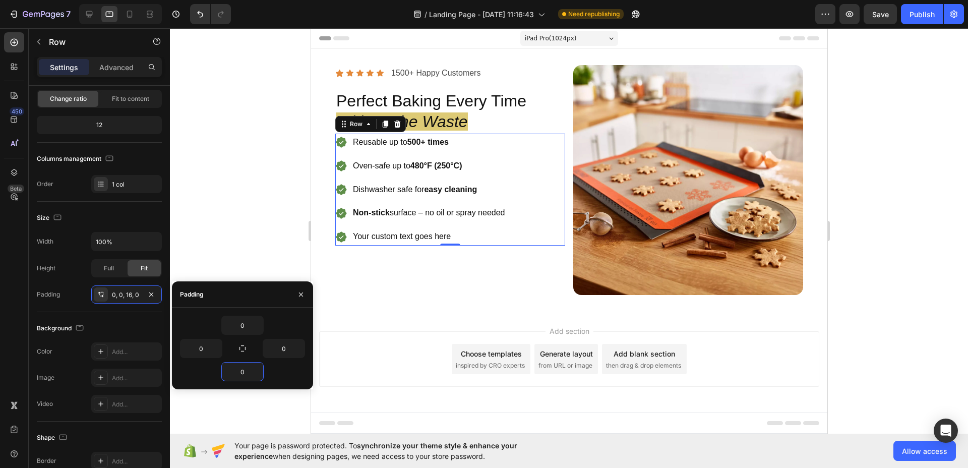
click at [256, 237] on div at bounding box center [569, 248] width 798 height 440
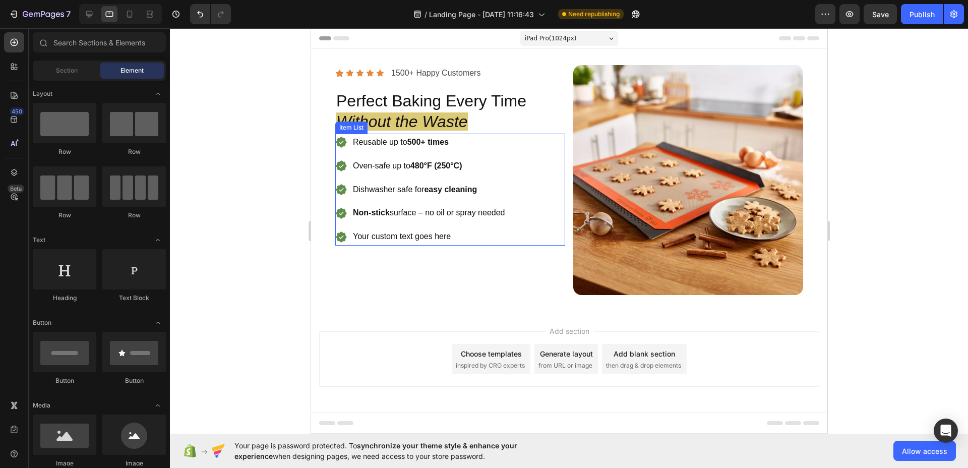
click at [420, 242] on p "Your custom text goes here" at bounding box center [428, 236] width 152 height 15
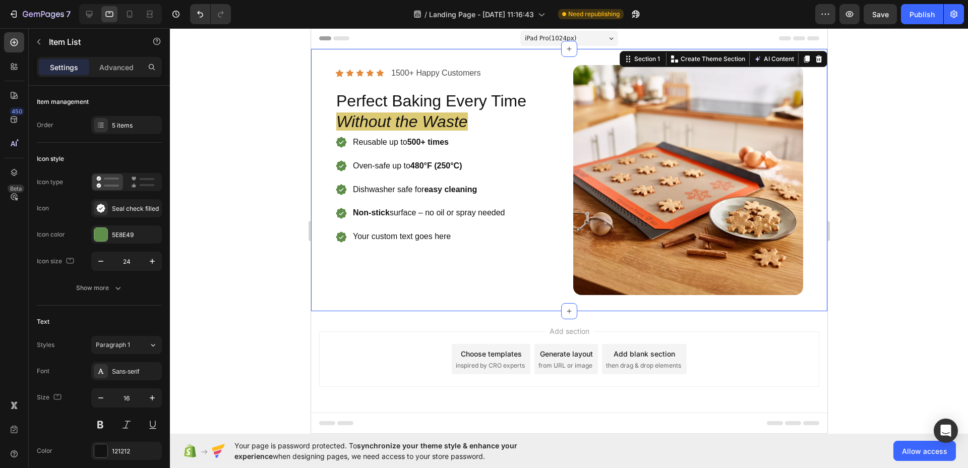
click at [524, 249] on div "Icon Icon Icon Icon Icon Icon List 1500+ Happy Customers Text Block Row Perfect…" at bounding box center [450, 180] width 230 height 230
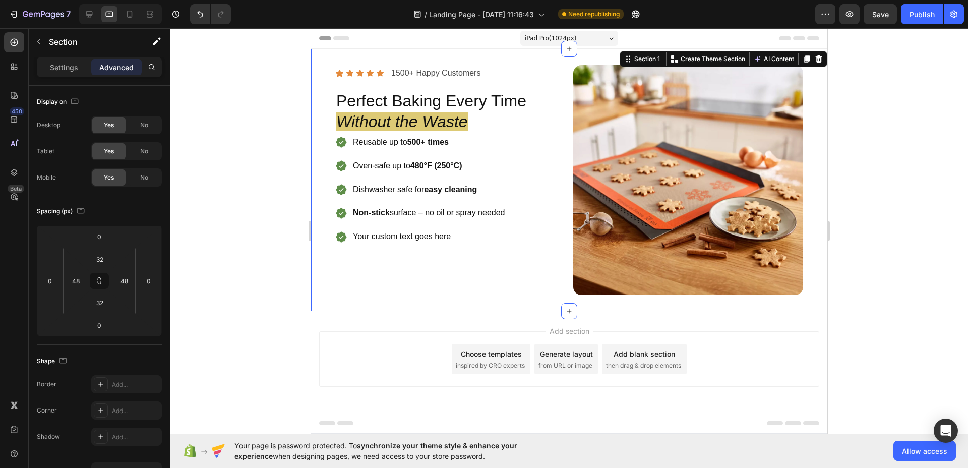
click at [556, 123] on p "Perfect Baking Every Time Without the Waste" at bounding box center [450, 112] width 228 height 42
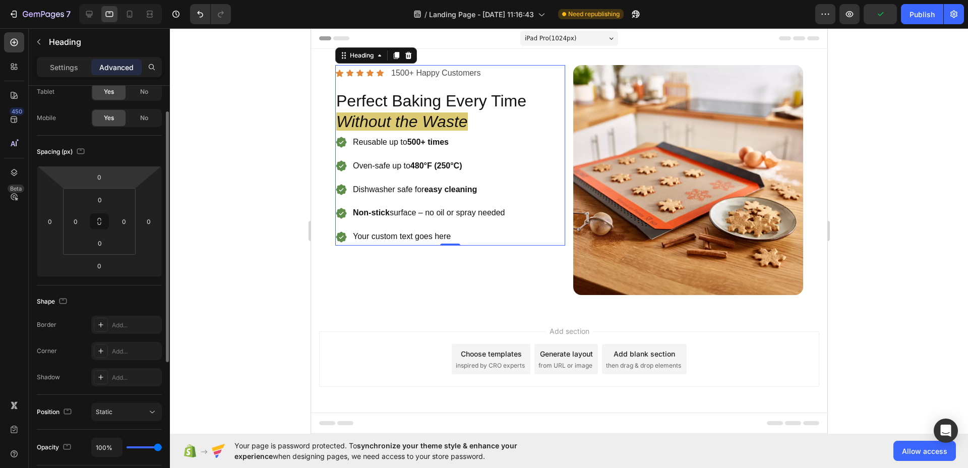
scroll to position [0, 0]
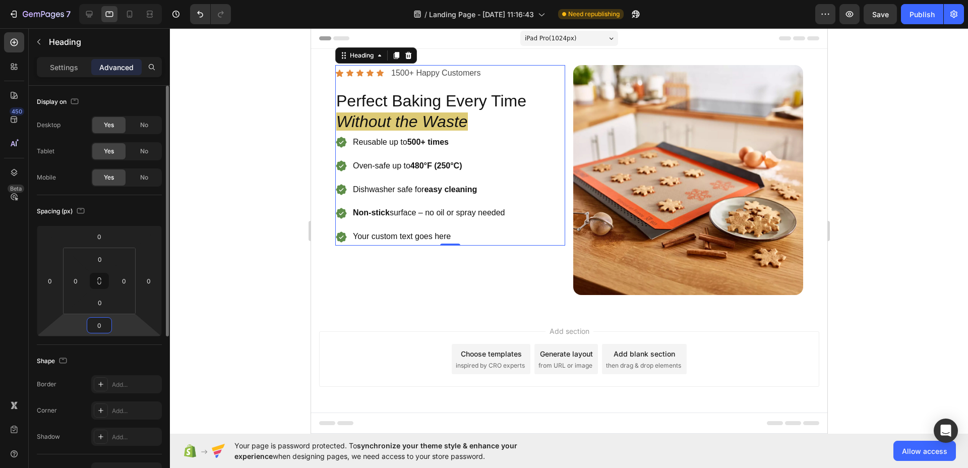
click at [104, 324] on input "0" at bounding box center [99, 325] width 20 height 15
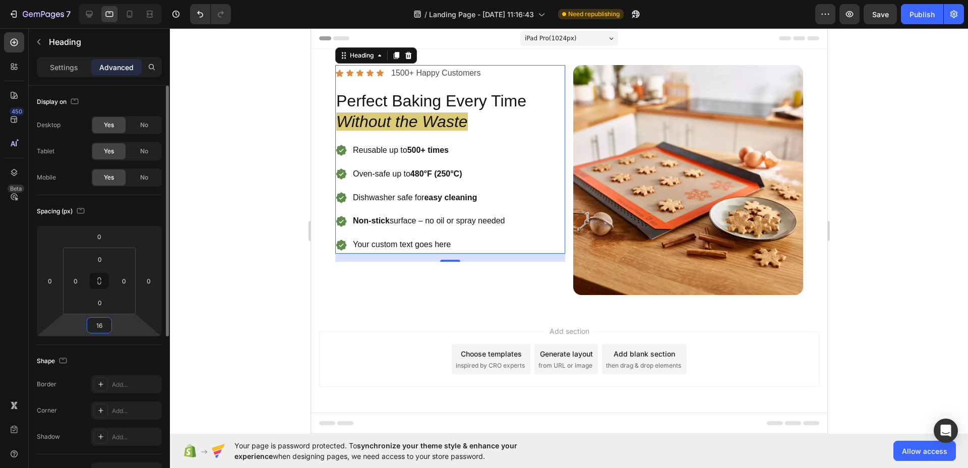
click at [104, 324] on input "16" at bounding box center [99, 325] width 20 height 15
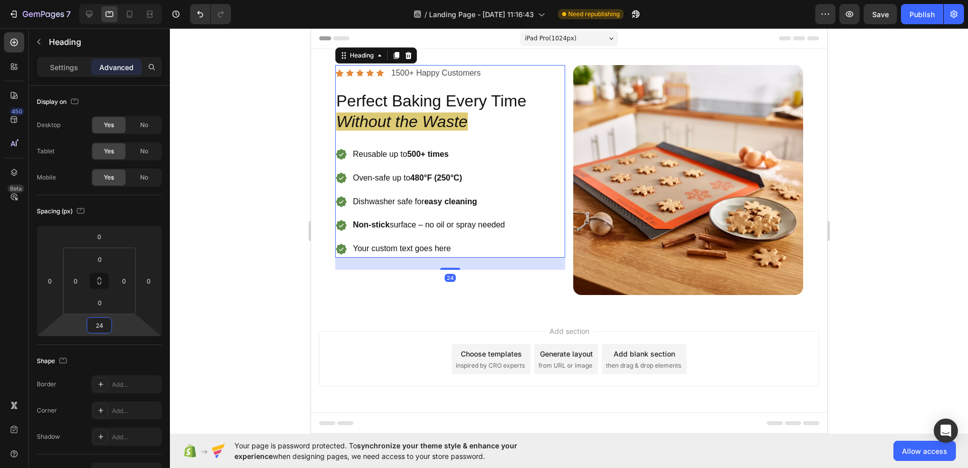
type input "24"
click at [249, 306] on div at bounding box center [569, 248] width 798 height 440
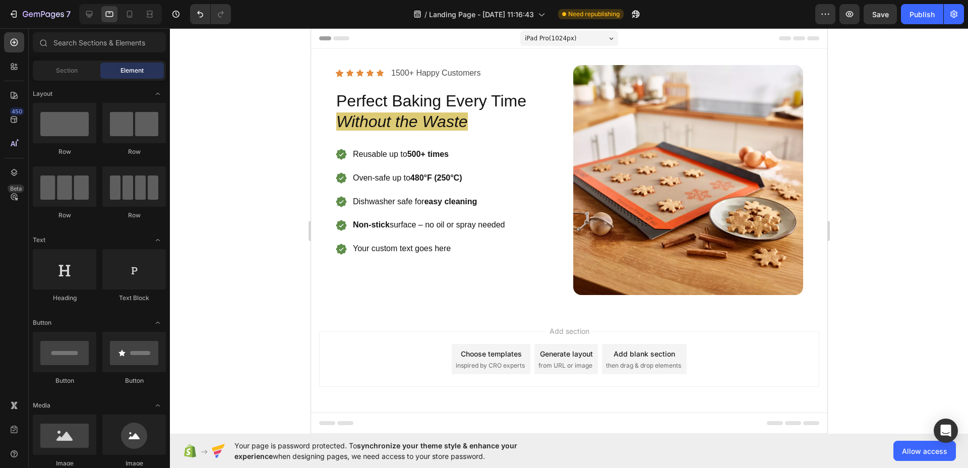
click at [249, 306] on div at bounding box center [569, 248] width 798 height 440
click at [243, 279] on div at bounding box center [569, 248] width 798 height 440
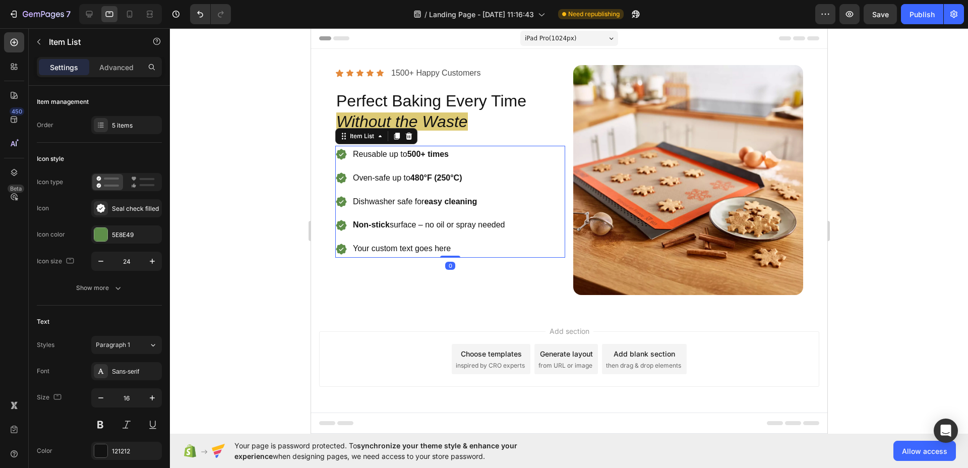
click at [410, 191] on div "Reusable up to 500+ times Oven-safe up to 480°F (250°C) Dishwasher safe for eas…" at bounding box center [420, 202] width 171 height 112
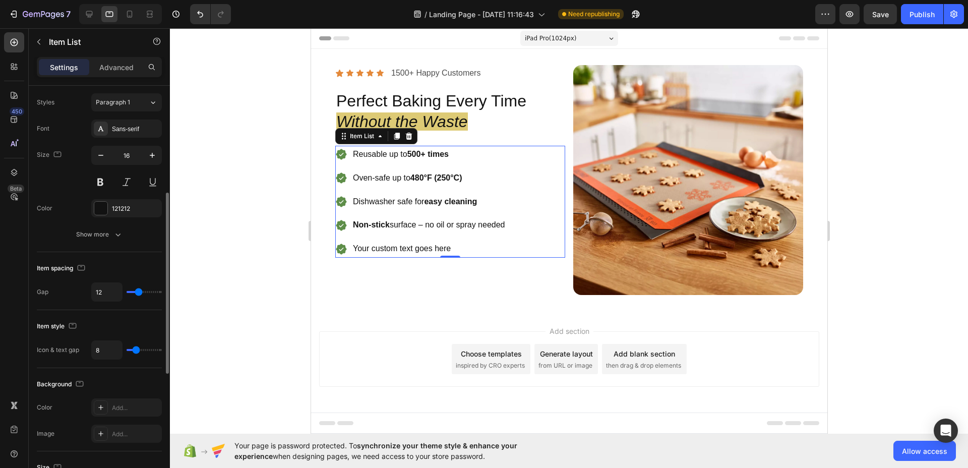
scroll to position [249, 0]
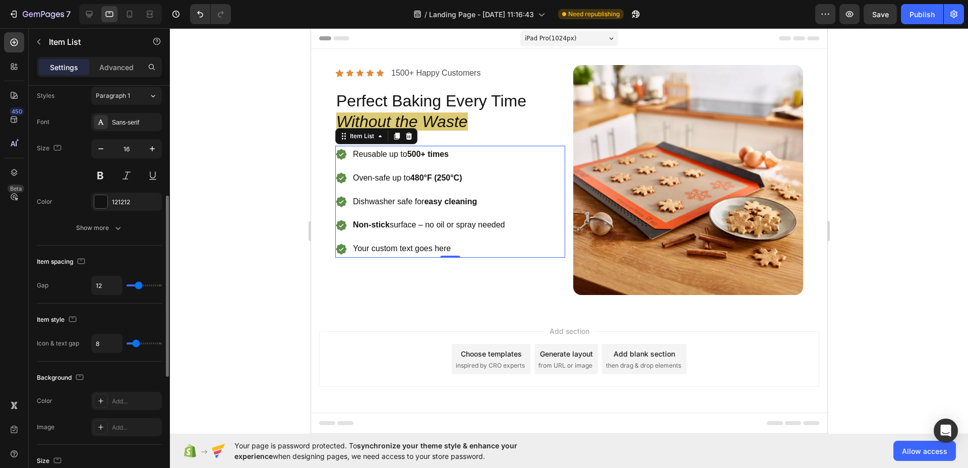
type input "10"
type input "9"
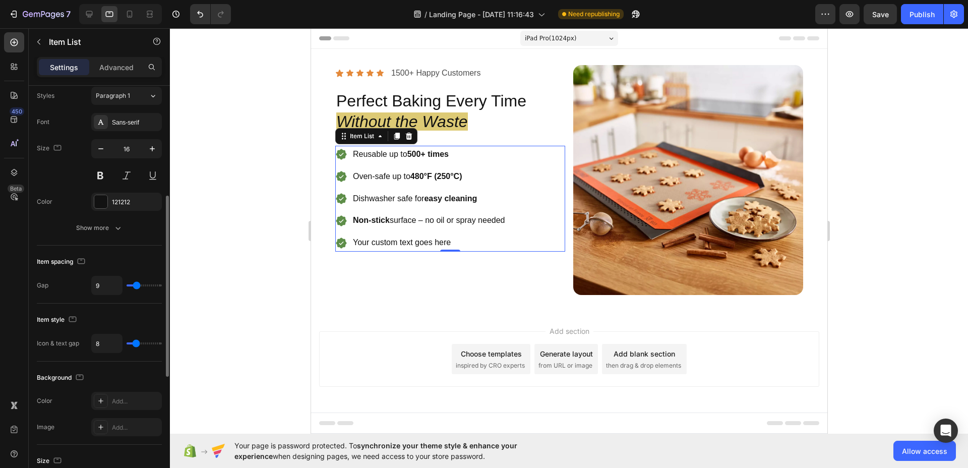
type input "8"
click at [136, 286] on input "range" at bounding box center [144, 285] width 35 height 2
click at [225, 270] on div at bounding box center [569, 248] width 798 height 440
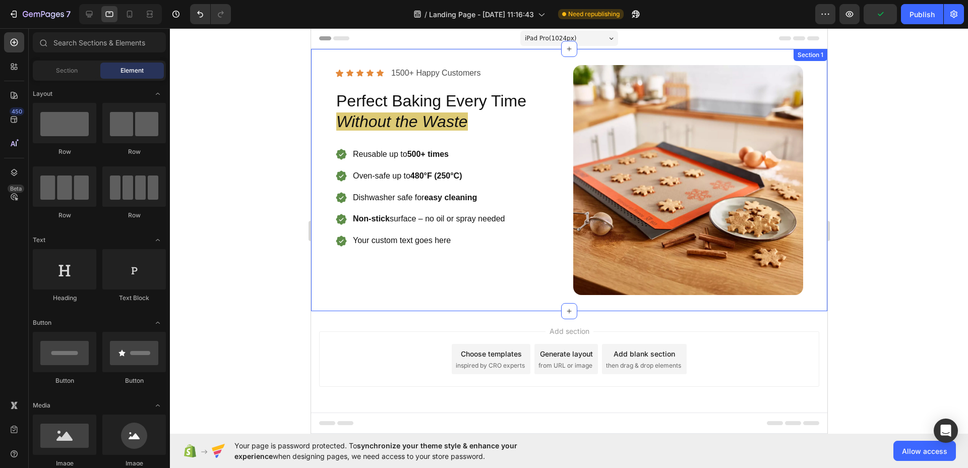
click at [257, 257] on div at bounding box center [569, 248] width 798 height 440
click at [190, 227] on div at bounding box center [569, 248] width 798 height 440
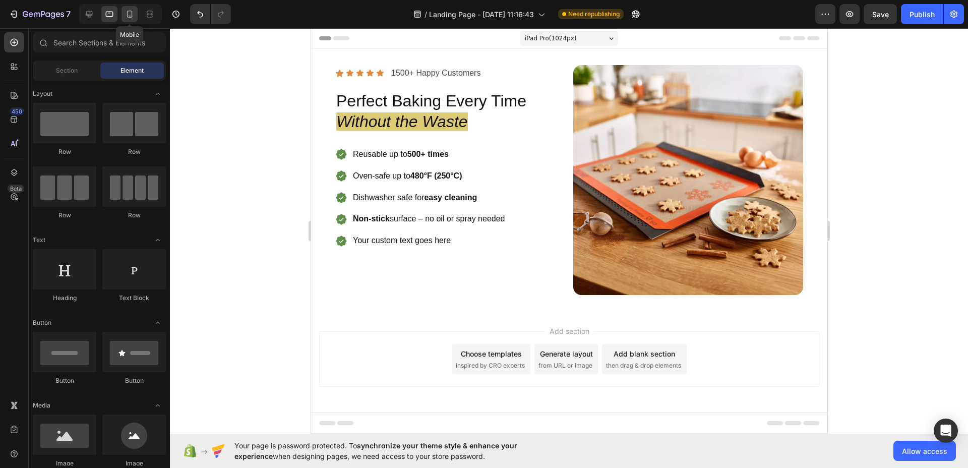
click at [126, 13] on icon at bounding box center [129, 14] width 10 height 10
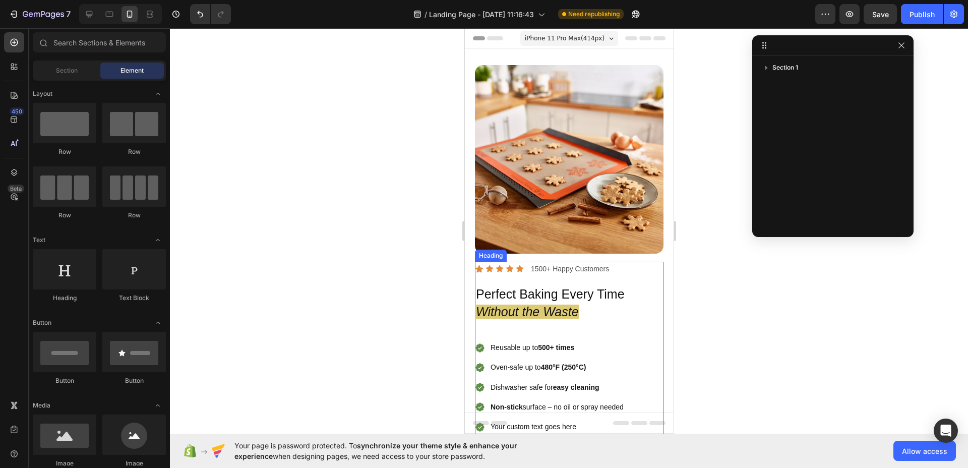
scroll to position [98, 0]
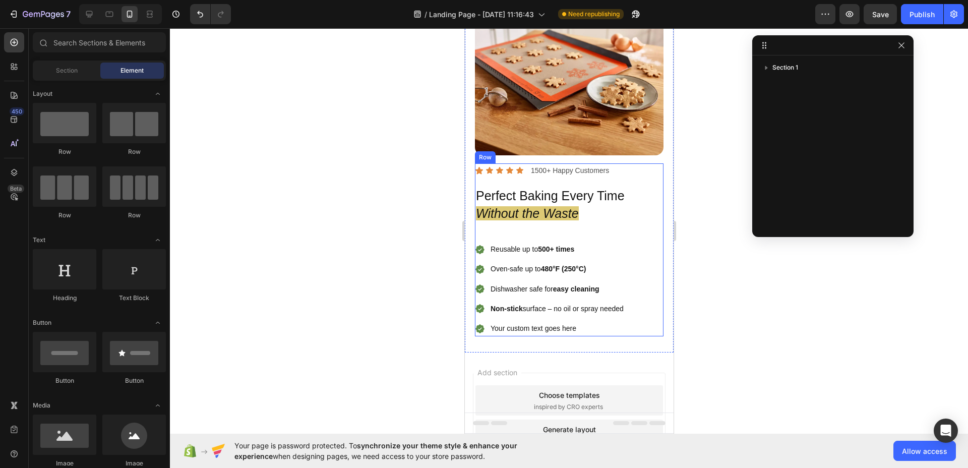
click at [540, 219] on div "Icon Icon Icon Icon Icon Icon List 1500+ Happy Customers Text Block Row Perfect…" at bounding box center [568, 249] width 189 height 173
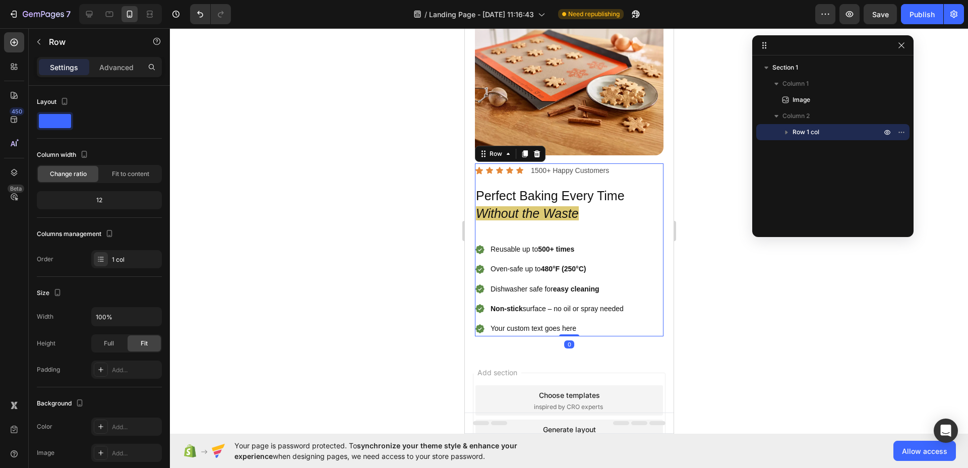
click at [540, 219] on div "Icon Icon Icon Icon Icon Icon List 1500+ Happy Customers Text Block Row Perfect…" at bounding box center [568, 249] width 189 height 173
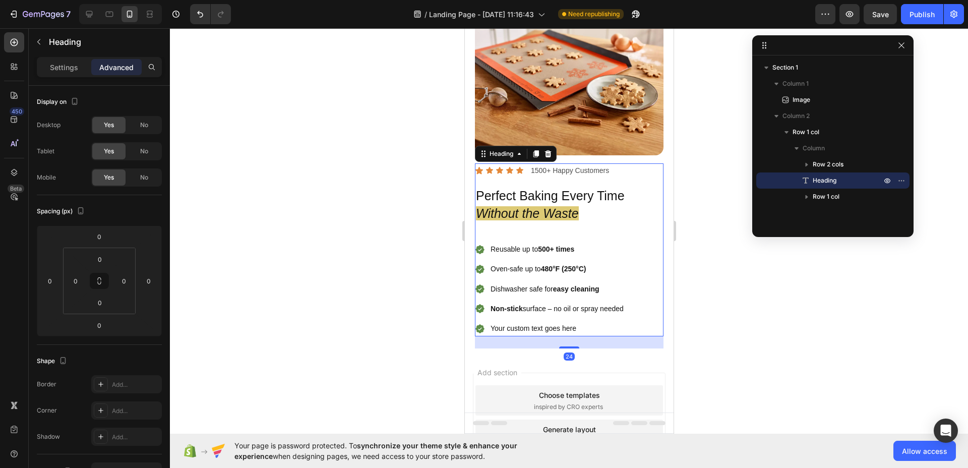
click at [538, 213] on p "Perfect Baking Every Time Without the Waste" at bounding box center [568, 204] width 186 height 35
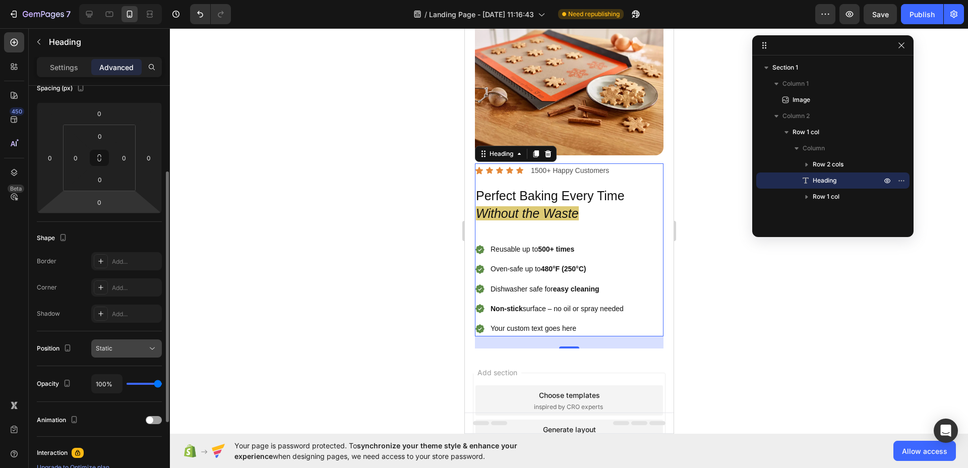
scroll to position [262, 0]
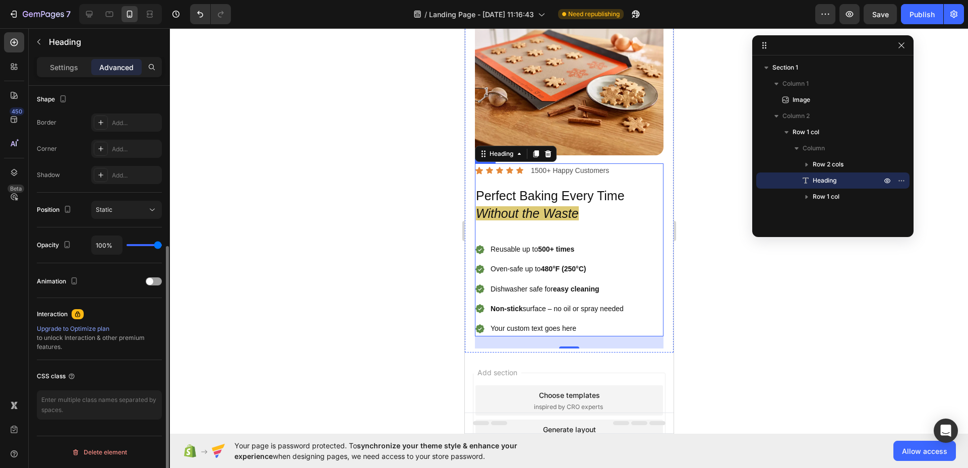
click at [527, 227] on div "Icon Icon Icon Icon Icon Icon List 1500+ Happy Customers Text Block Row Perfect…" at bounding box center [568, 249] width 189 height 173
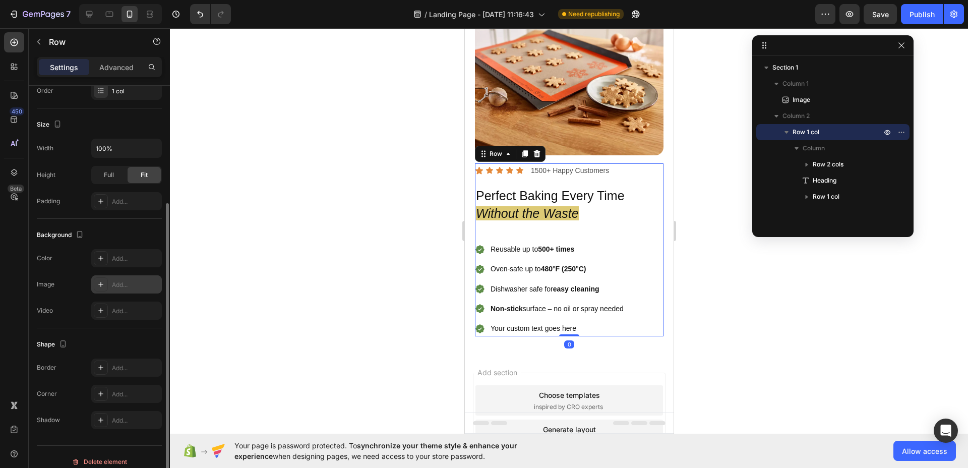
scroll to position [178, 0]
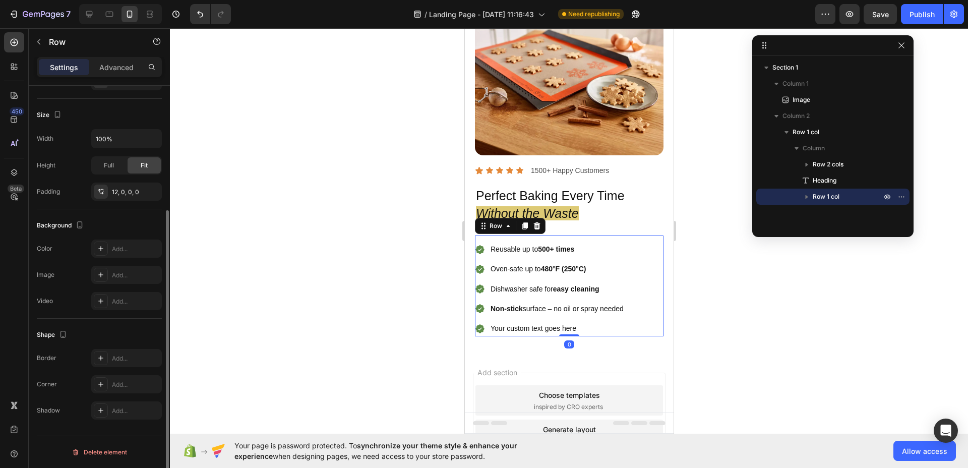
click at [587, 235] on div "Reusable up to 500+ times Oven-safe up to 480°F (250°C) Dishwasher safe for eas…" at bounding box center [568, 285] width 189 height 101
click at [575, 218] on div "Icon Icon Icon Icon Icon Icon List 1500+ Happy Customers Text Block Row Perfect…" at bounding box center [568, 249] width 189 height 173
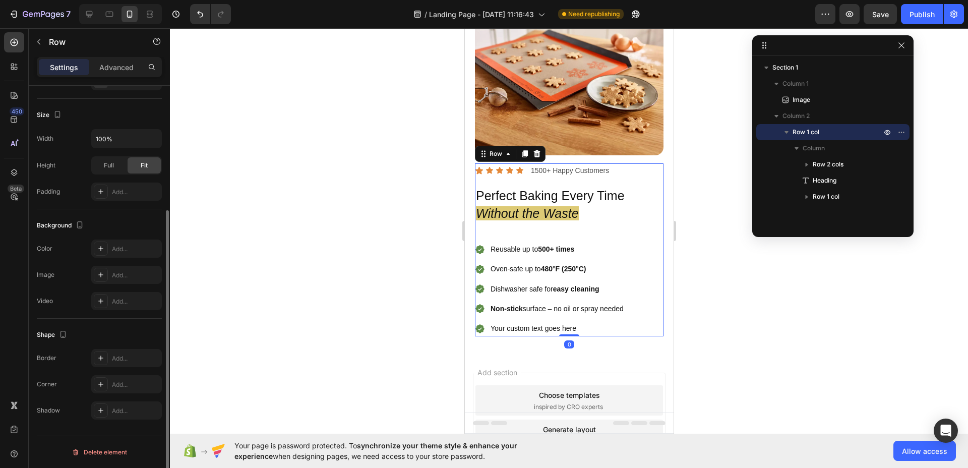
click at [575, 218] on div "Icon Icon Icon Icon Icon Icon List 1500+ Happy Customers Text Block Row Perfect…" at bounding box center [568, 249] width 189 height 173
click at [554, 213] on icon "Without the Waste" at bounding box center [526, 213] width 103 height 14
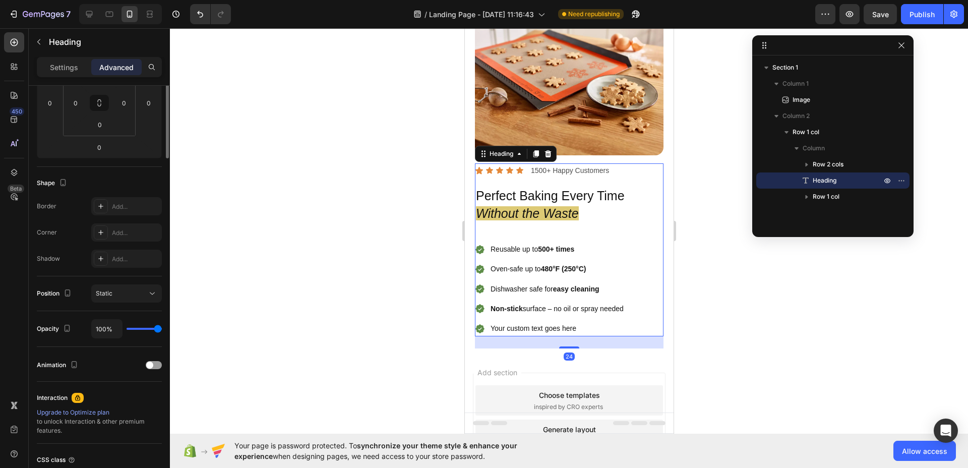
scroll to position [0, 0]
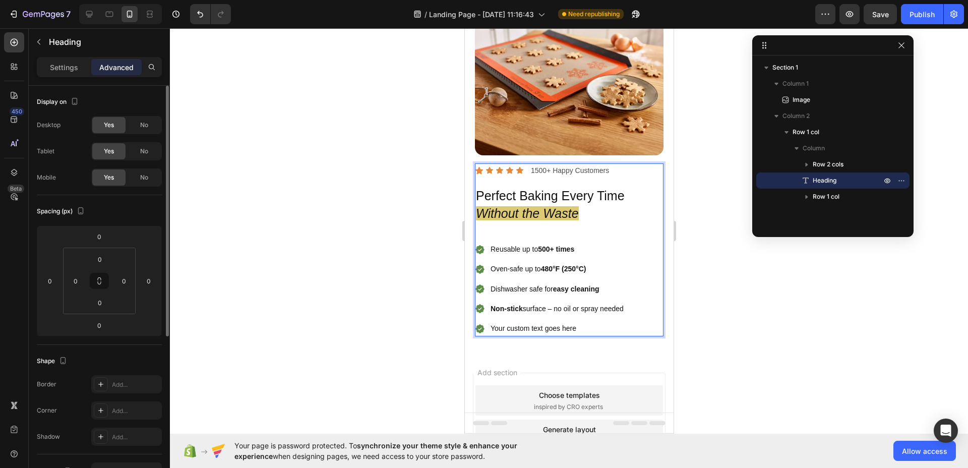
click at [764, 273] on div at bounding box center [569, 248] width 798 height 440
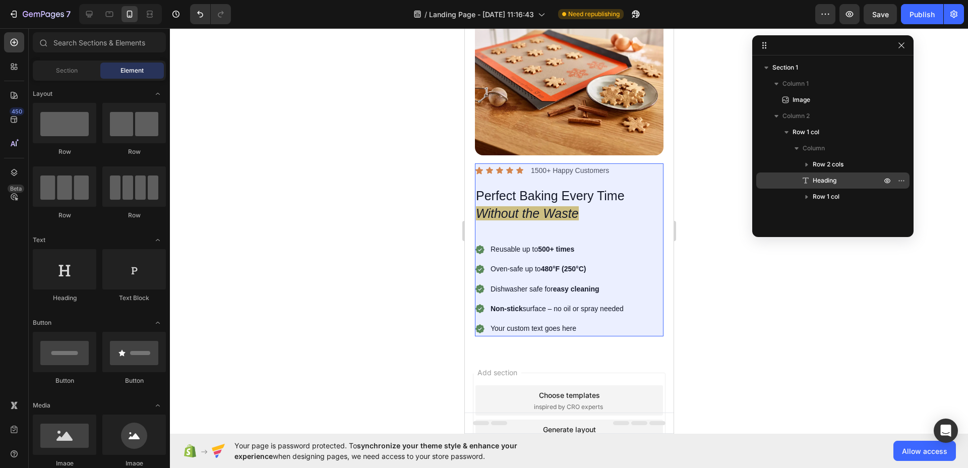
click at [846, 184] on p "Heading" at bounding box center [835, 180] width 71 height 10
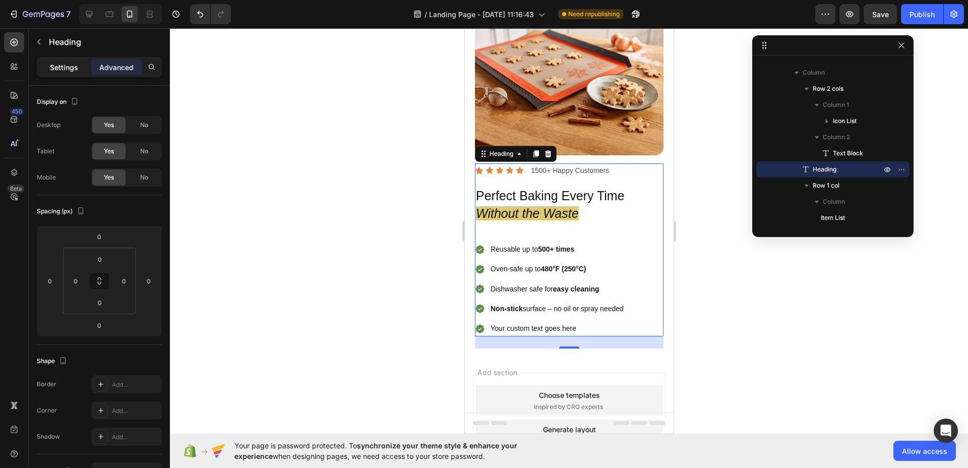
click at [78, 69] on div "Settings" at bounding box center [64, 67] width 50 height 16
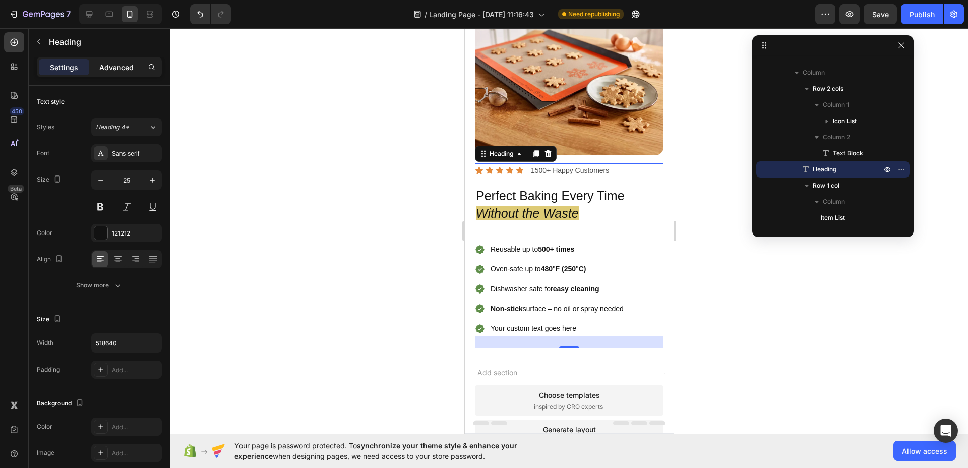
click at [126, 63] on p "Advanced" at bounding box center [116, 67] width 34 height 11
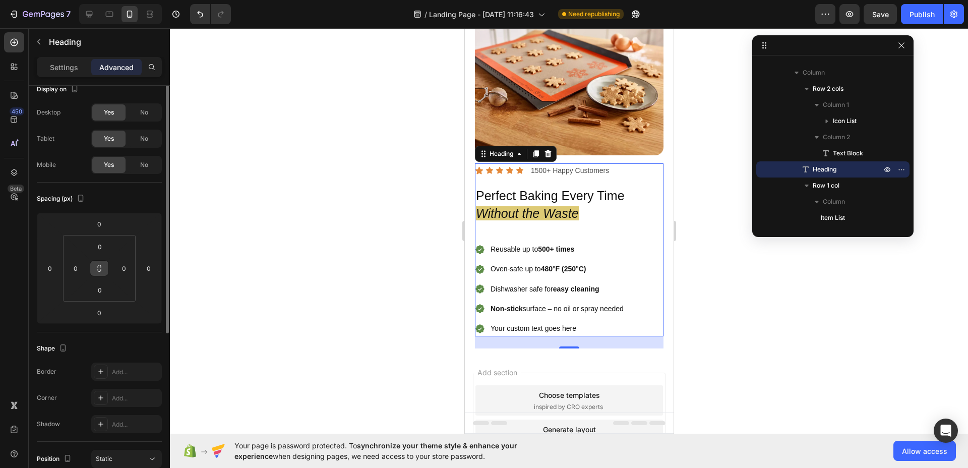
scroll to position [20, 0]
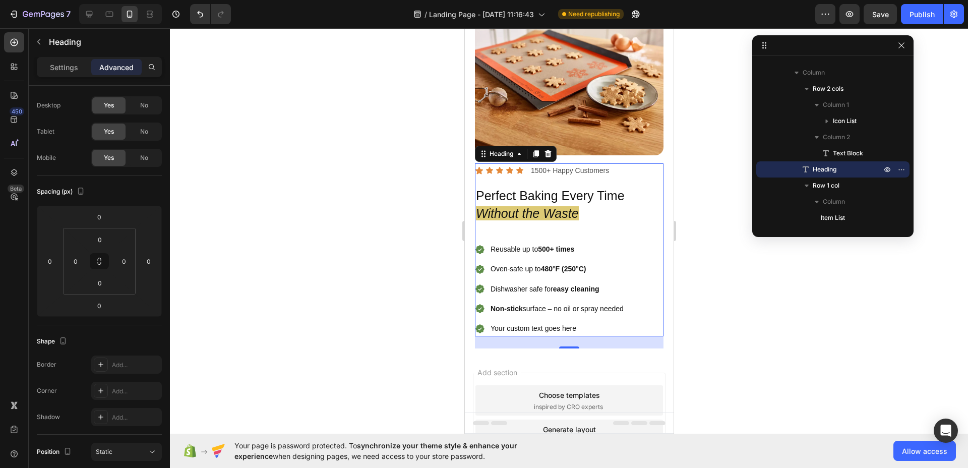
click at [314, 167] on div at bounding box center [569, 248] width 798 height 440
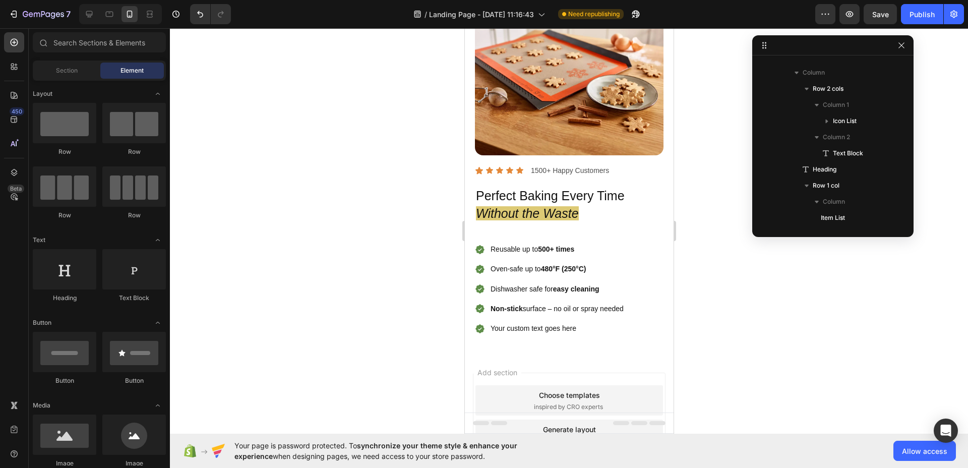
click at [314, 171] on div at bounding box center [569, 248] width 798 height 440
click at [902, 46] on icon "button" at bounding box center [901, 45] width 6 height 6
